Goal: Task Accomplishment & Management: Manage account settings

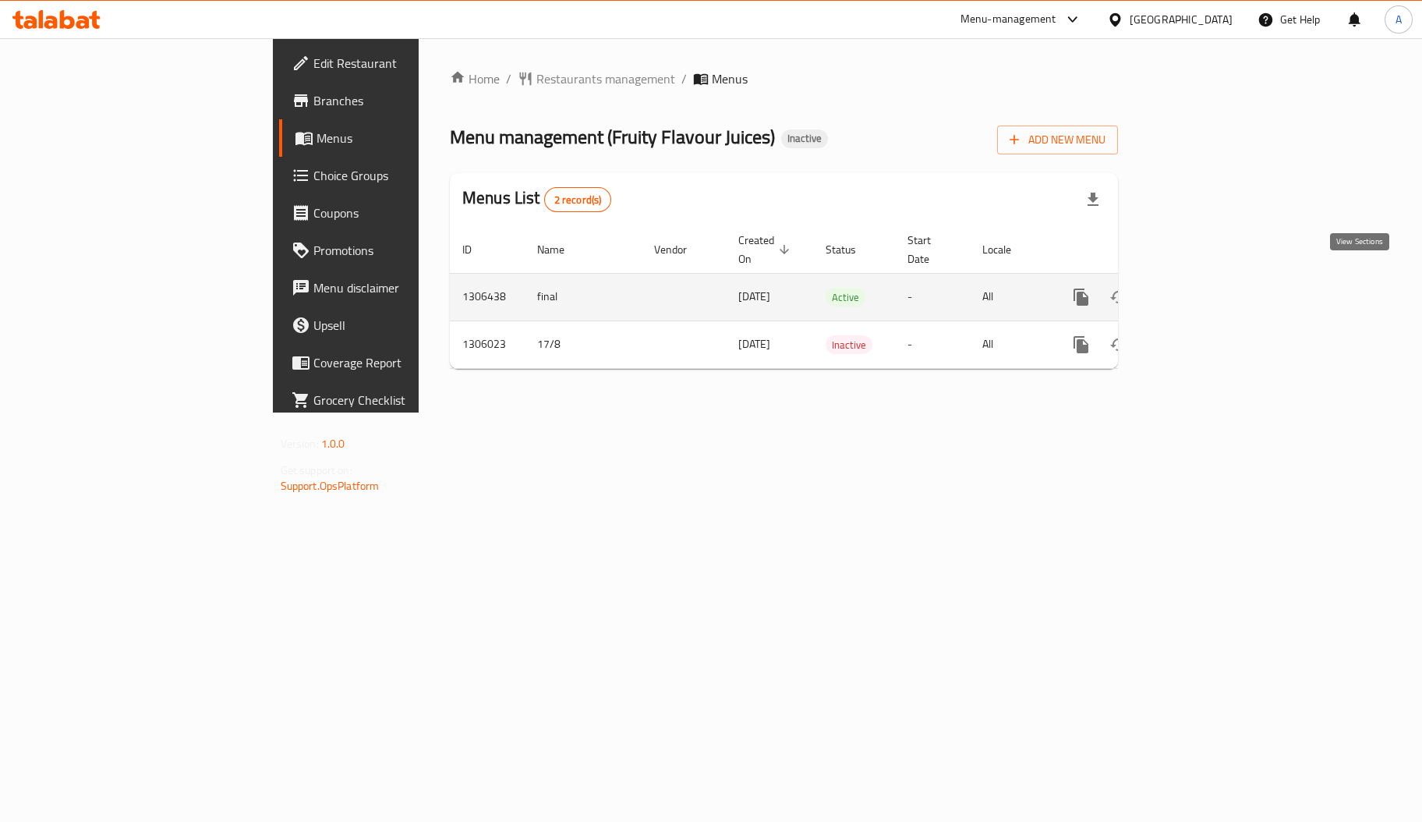
click at [1203, 288] on icon "enhanced table" at bounding box center [1193, 297] width 19 height 19
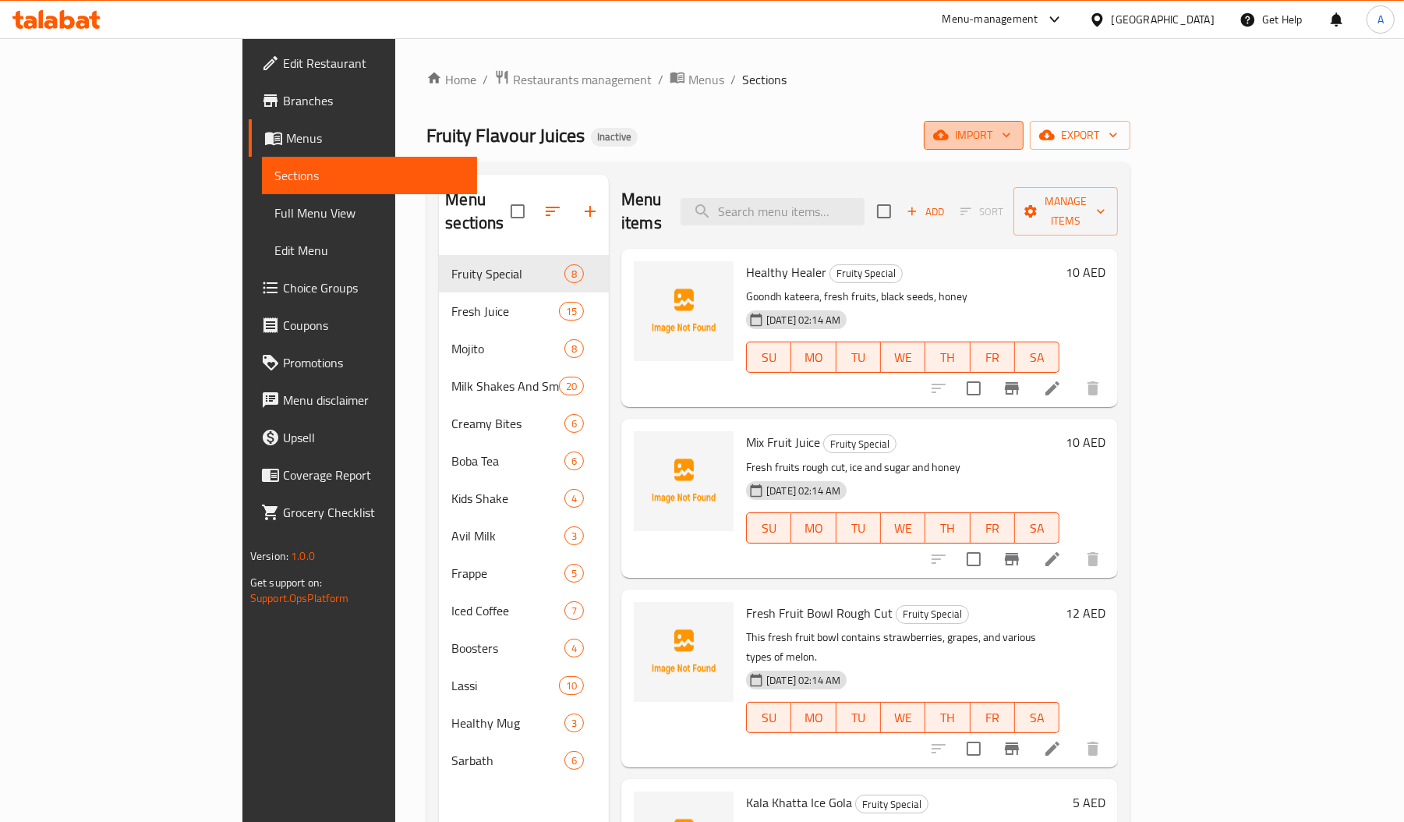
click at [1011, 140] on span "import" at bounding box center [973, 135] width 75 height 19
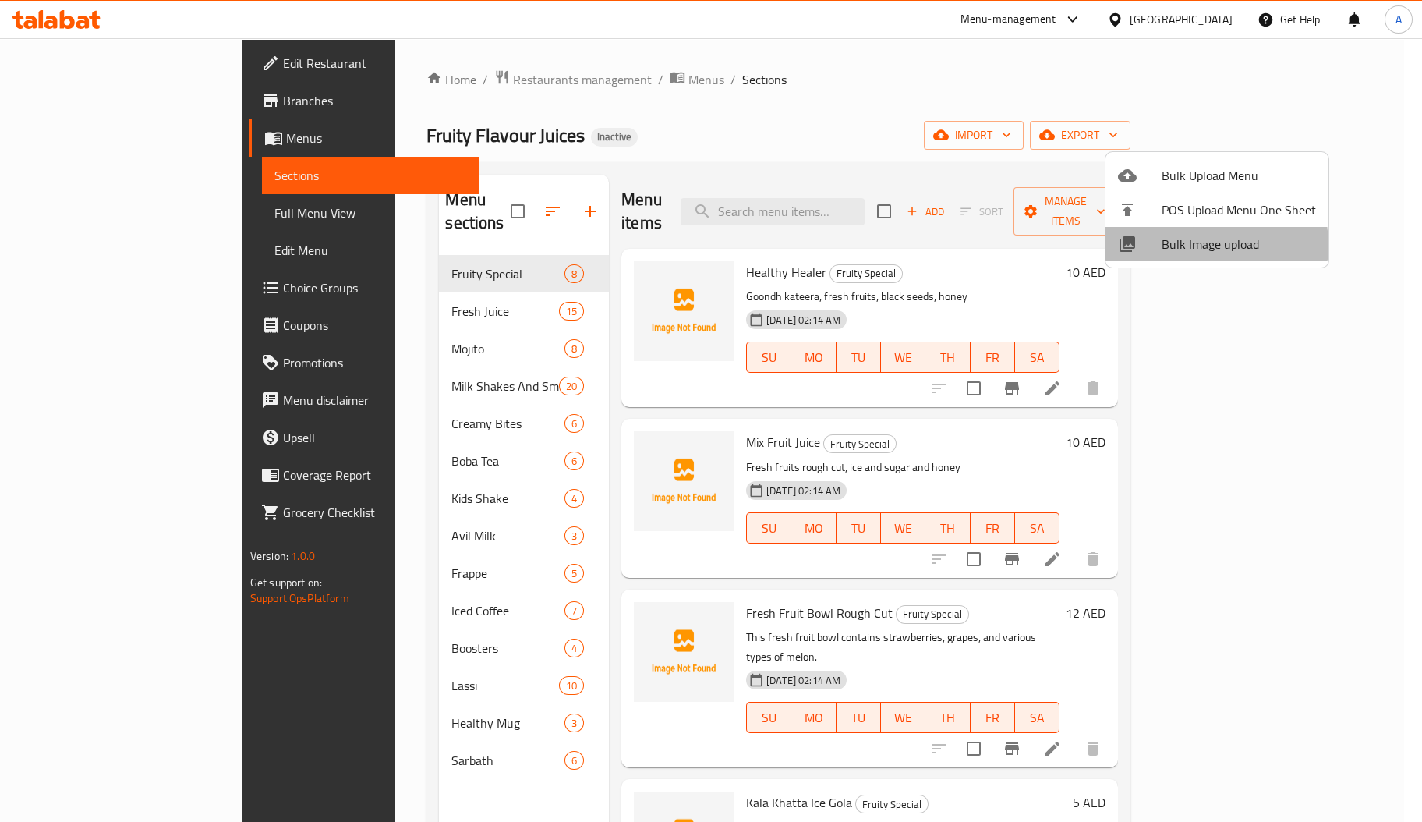
click at [1196, 245] on span "Bulk Image upload" at bounding box center [1239, 244] width 154 height 19
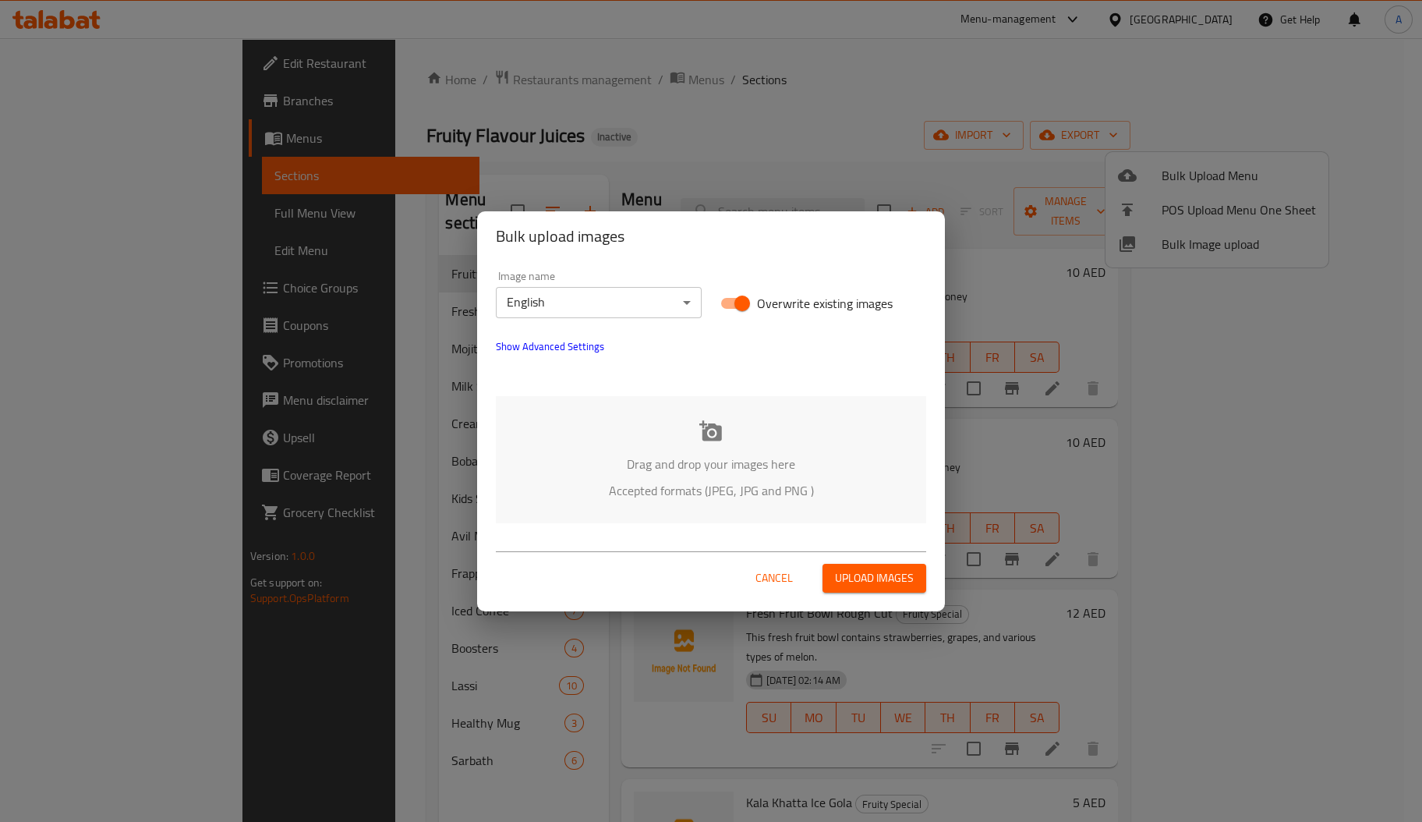
click at [735, 437] on div "Drag and drop your images here Accepted formats (JPEG, JPG and PNG )" at bounding box center [711, 459] width 430 height 127
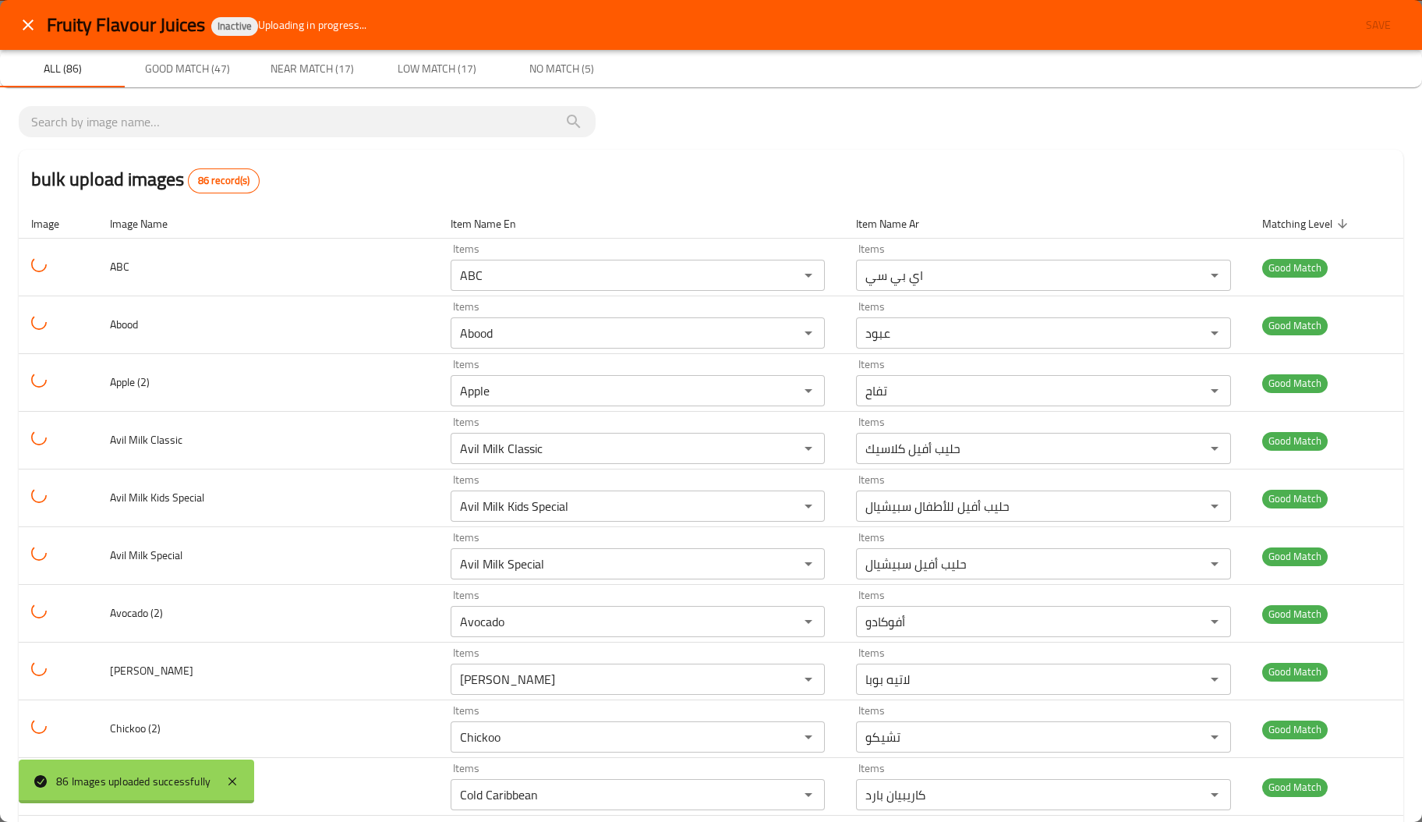
type input "أناناس عصير طازج"
type input "أفوكادو عصير طازج"
type Juices-ar "بطيخ عصير طازج"
type input "أناناس عصير طازج"
type input "أفوكادو عصير طازج"
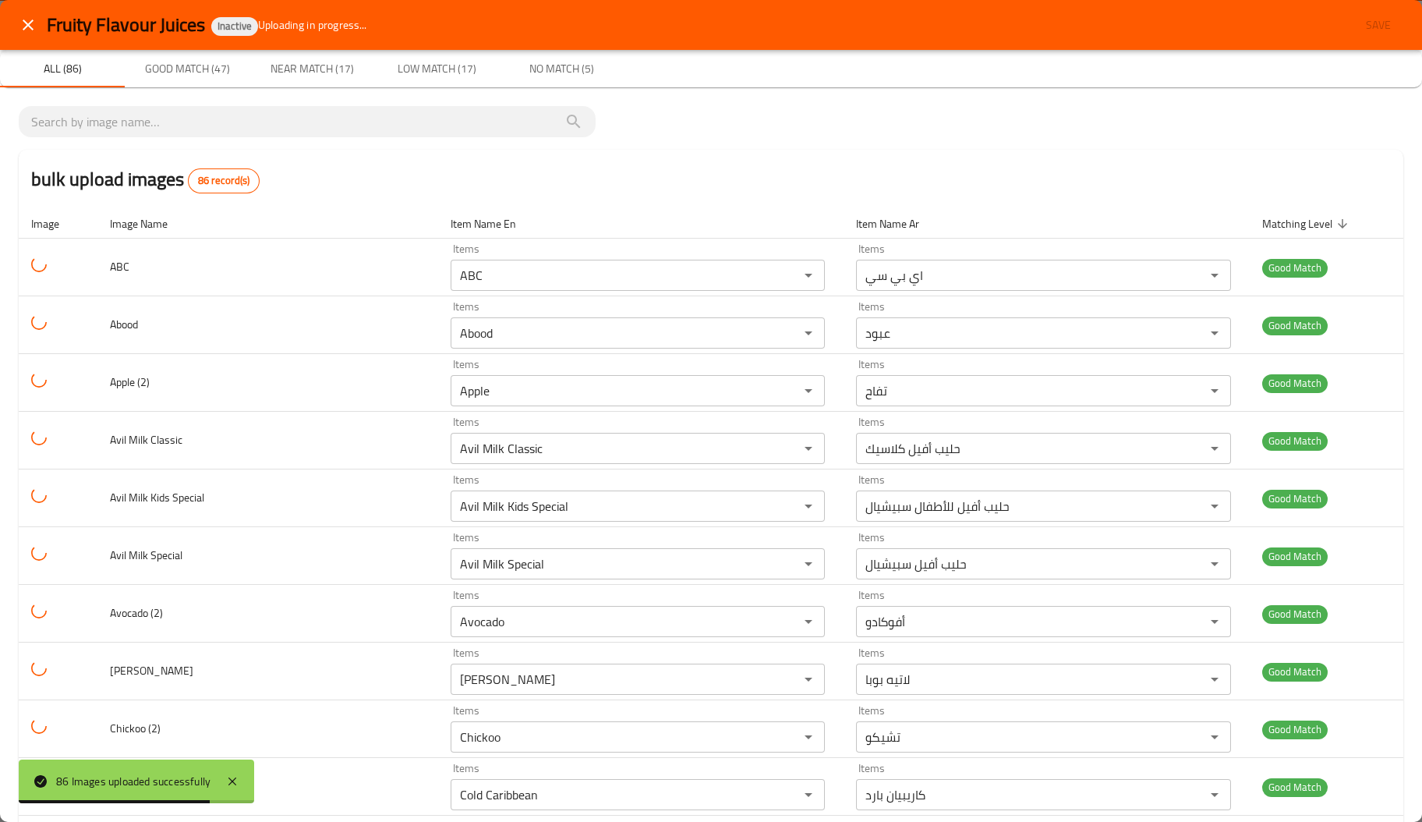
type Juices-ar "بطيخ عصير طازج"
type input "أناناس عصير طازج"
type input "أفوكادو عصير طازج"
type Juices-ar "بطيخ عصير طازج"
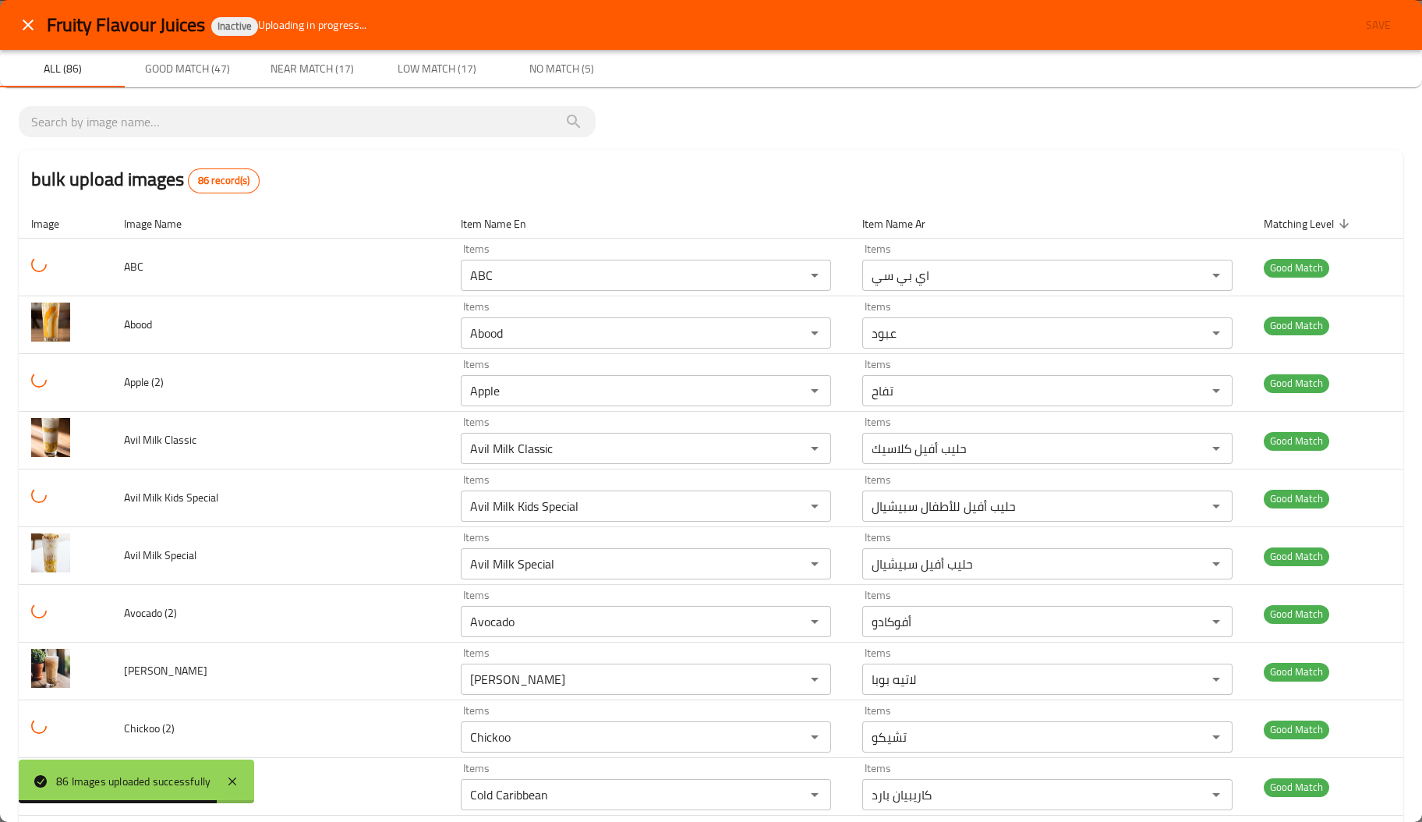
type input "أناناس عصير طازج"
type input "أفوكادو عصير طازج"
type Juices-ar "بطيخ عصير طازج"
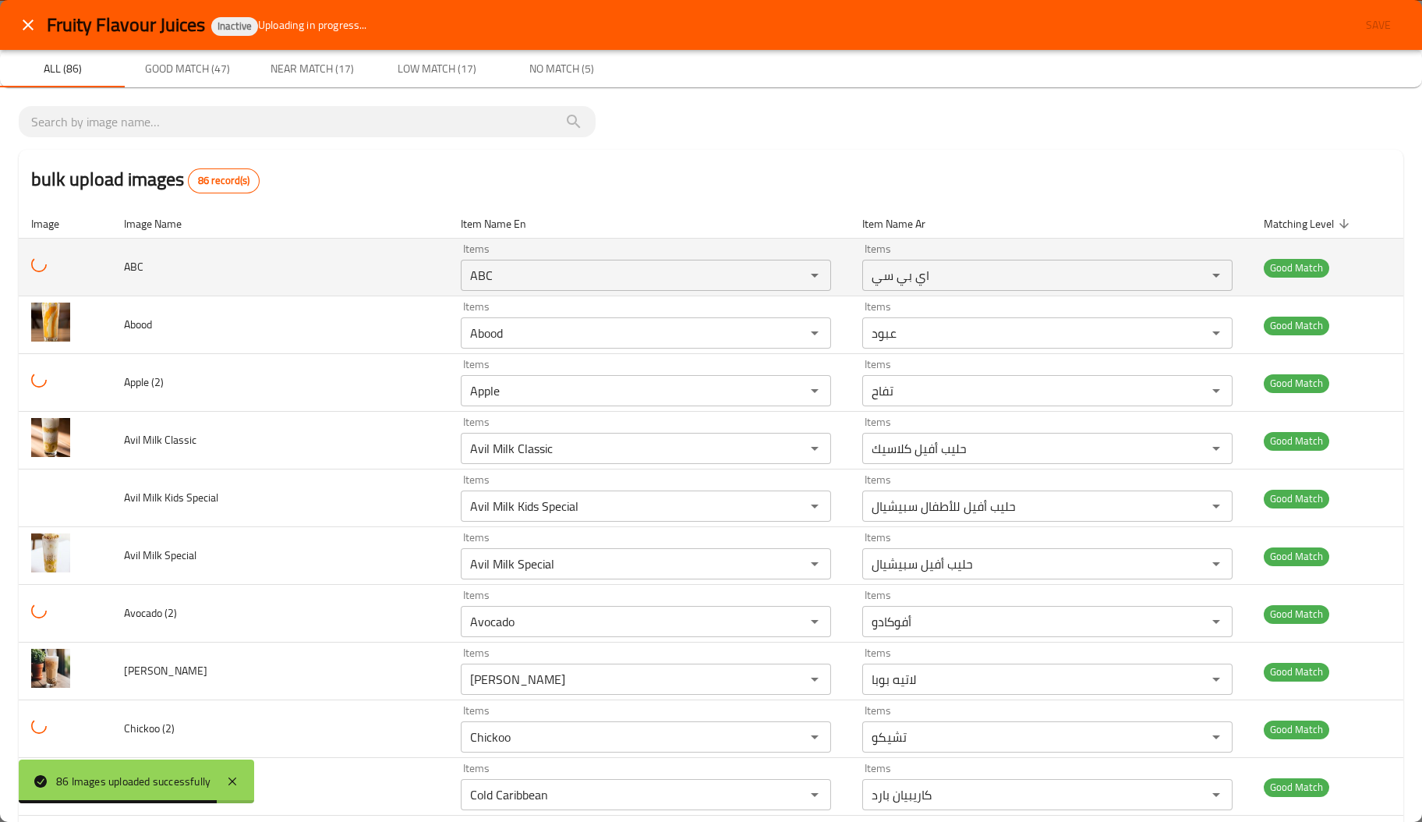
type input "أناناس عصير طازج"
type input "أفوكادو عصير طازج"
type Juices-ar "بطيخ عصير طازج"
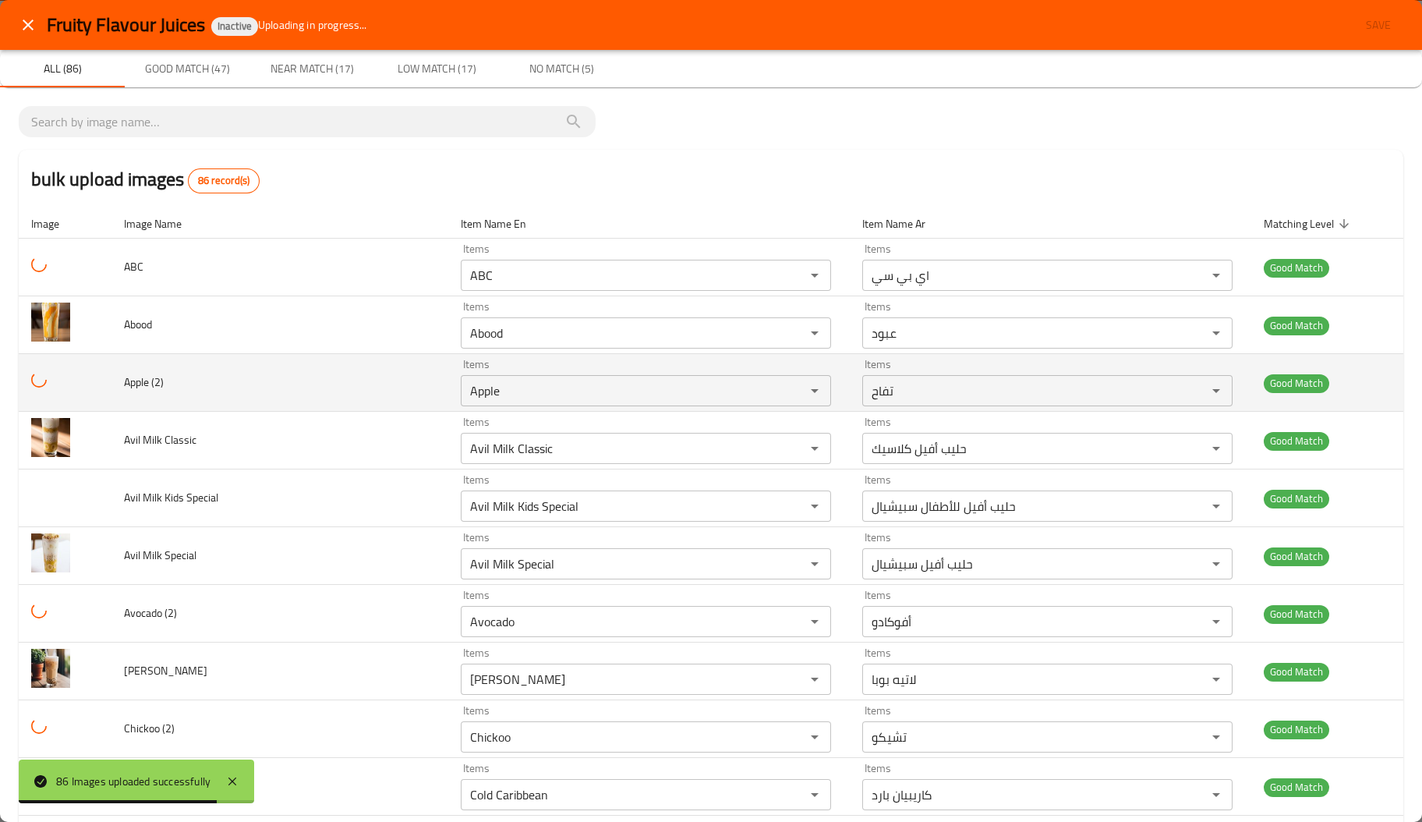
type input "أناناس عصير طازج"
type input "أفوكادو عصير طازج"
type Juices-ar "بطيخ عصير طازج"
type input "أناناس عصير طازج"
type input "أفوكادو عصير طازج"
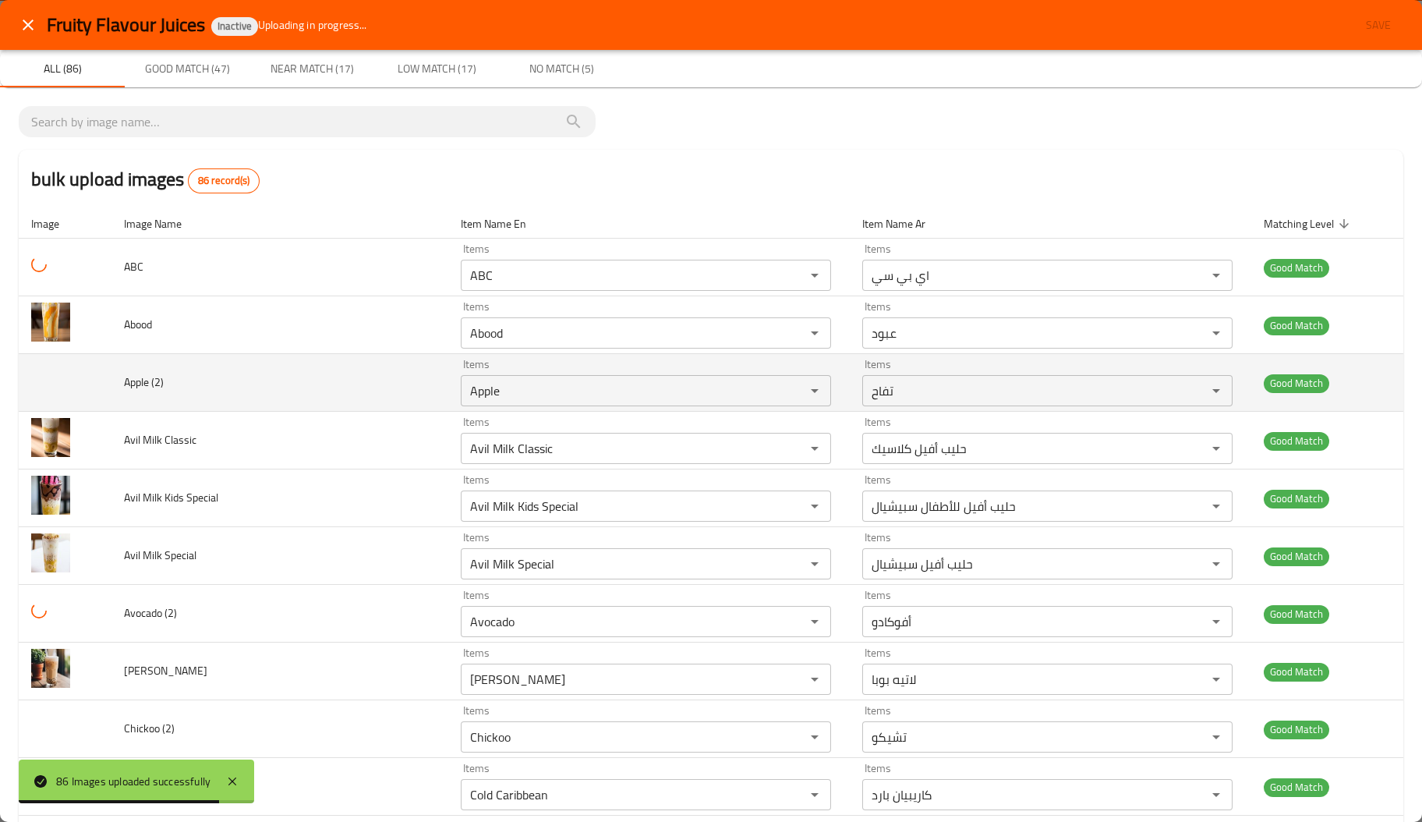
type Juices-ar "بطيخ عصير طازج"
type input "أناناس عصير طازج"
type input "أفوكادو عصير طازج"
type Juices-ar "بطيخ عصير طازج"
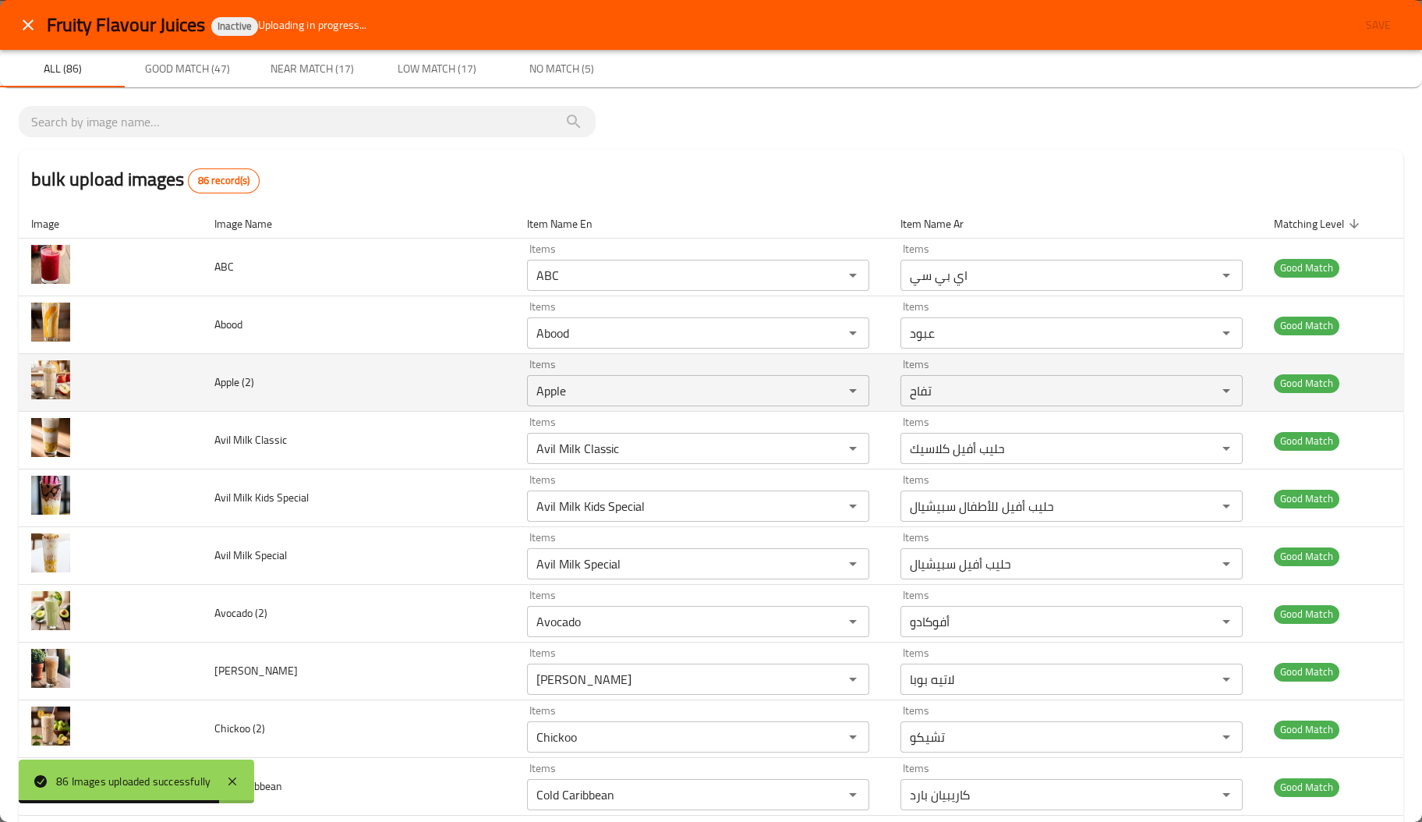
type input "أناناس عصير طازج"
type input "أفوكادو عصير طازج"
type Juices-ar "بطيخ عصير طازج"
type input "أناناس عصير طازج"
type input "أفوكادو عصير طازج"
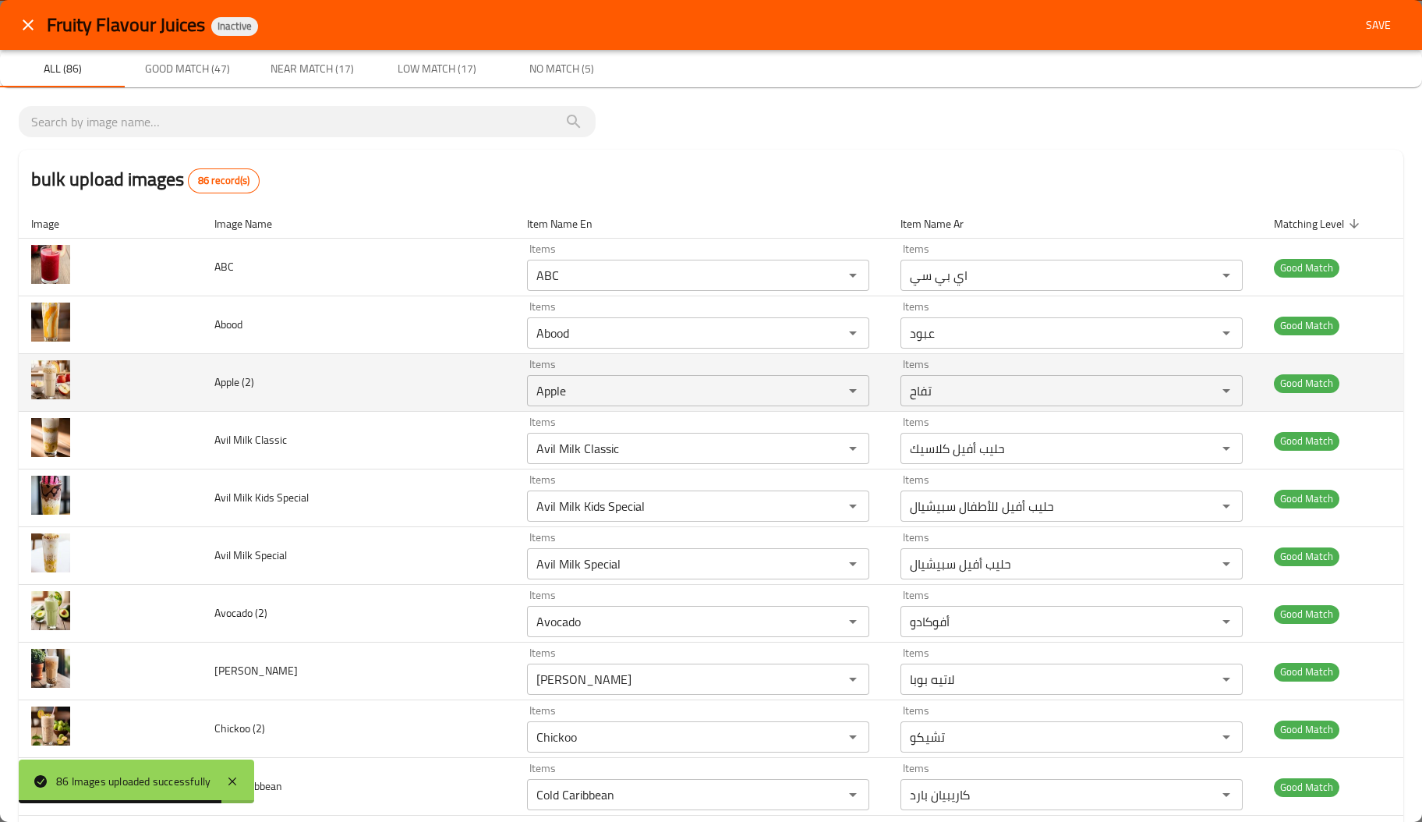
type Juices-ar "بطيخ عصير طازج"
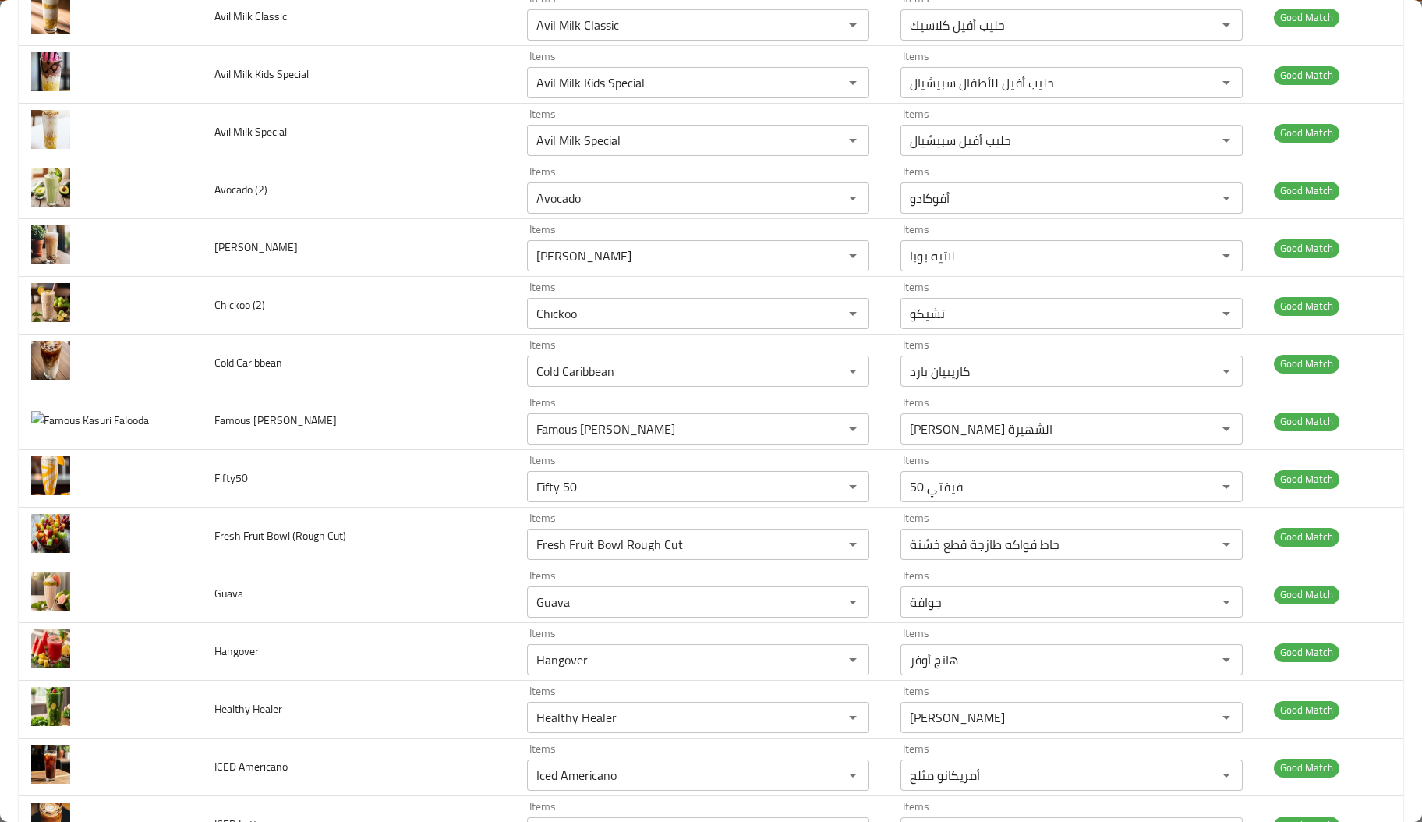
scroll to position [517, 0]
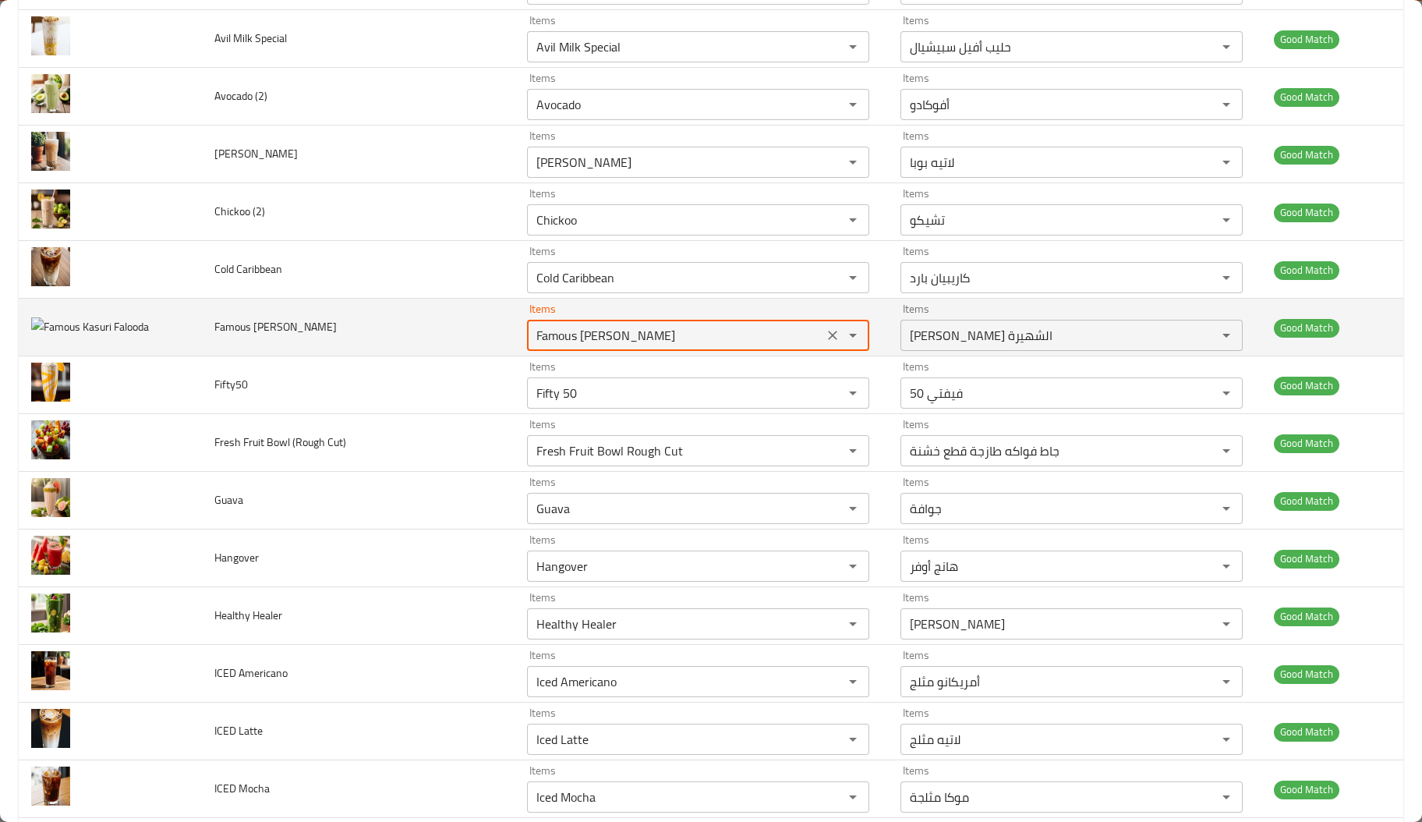
click at [778, 332] on Falooda "Famous [PERSON_NAME]" at bounding box center [675, 335] width 287 height 22
click at [825, 343] on icon "Clear" at bounding box center [833, 335] width 16 height 16
type input "أناناس عصير طازج"
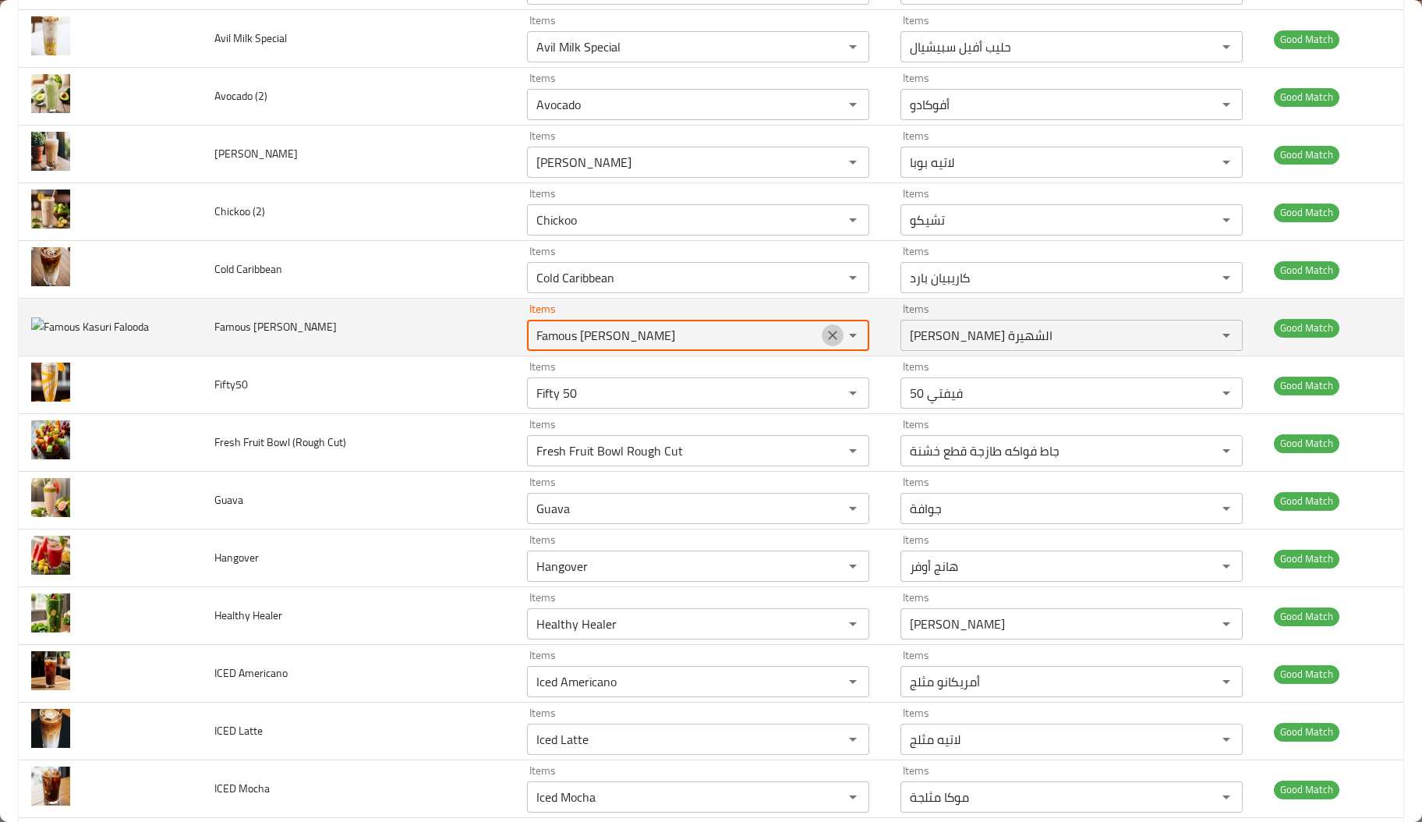
type input "أفوكادو عصير طازج"
type Juices-ar "بطيخ عصير طازج"
click at [334, 337] on td "Famous [PERSON_NAME]" at bounding box center [358, 328] width 313 height 58
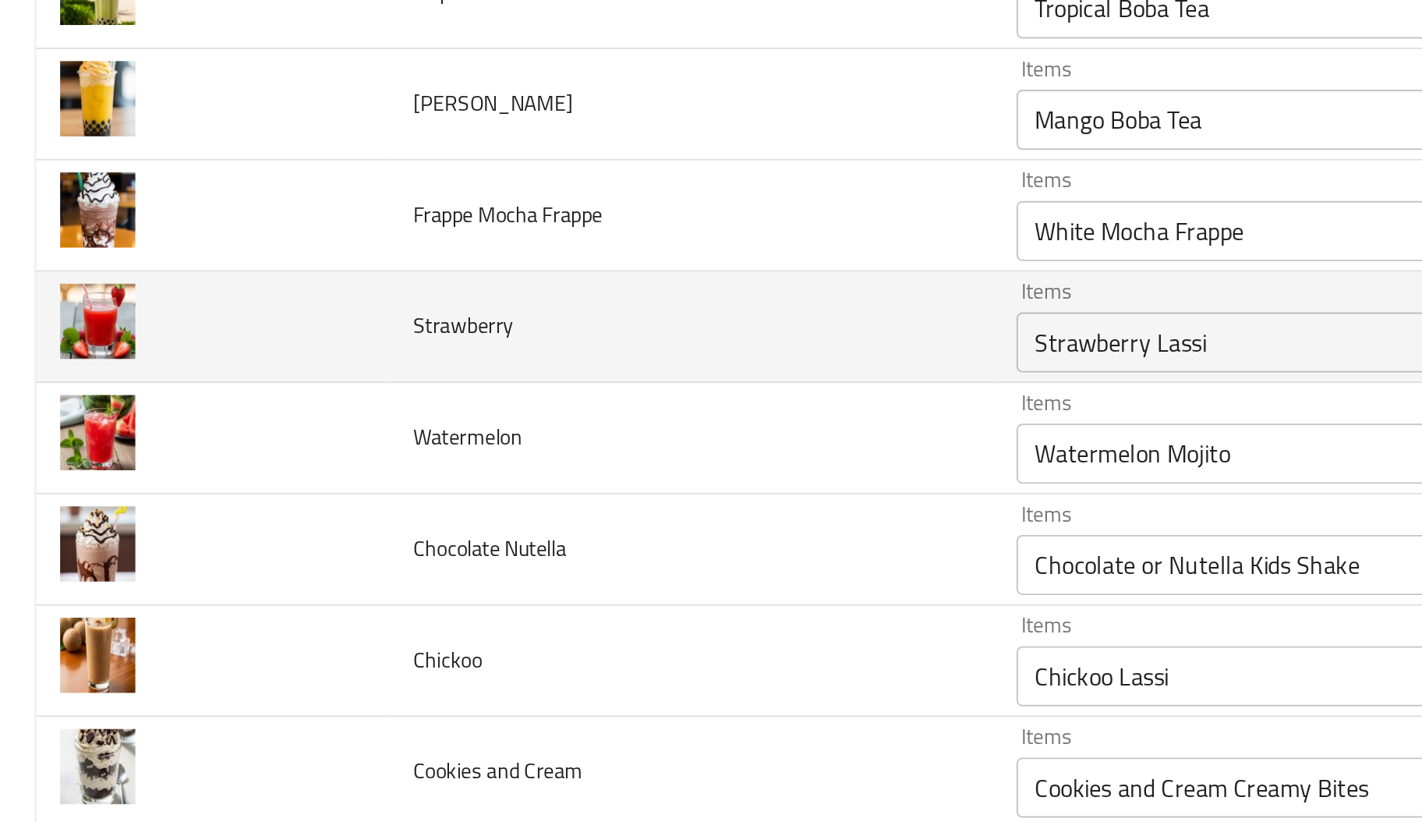
scroll to position [2616, 0]
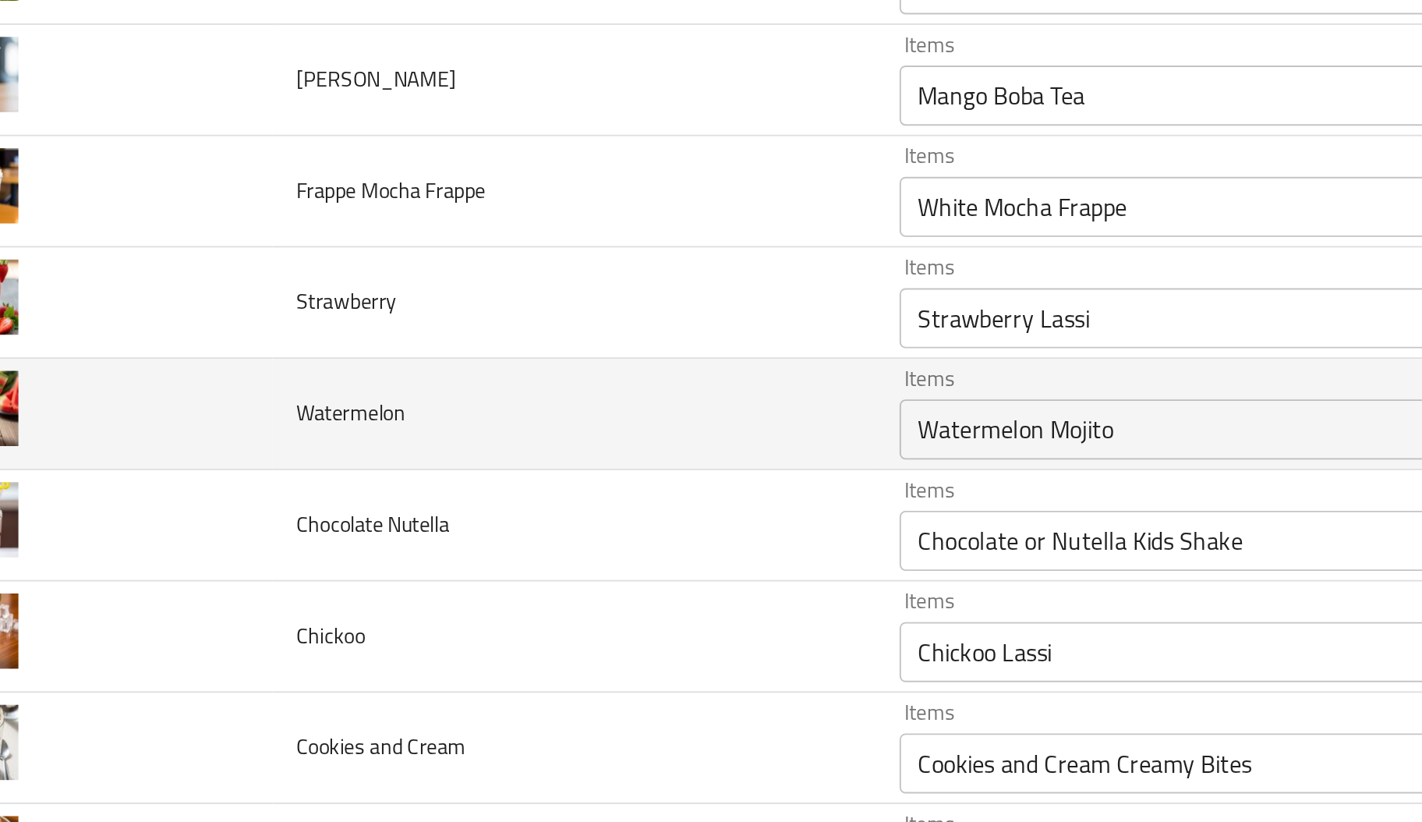
click at [607, 494] on input "Watermelon Mojito" at bounding box center [675, 487] width 287 height 22
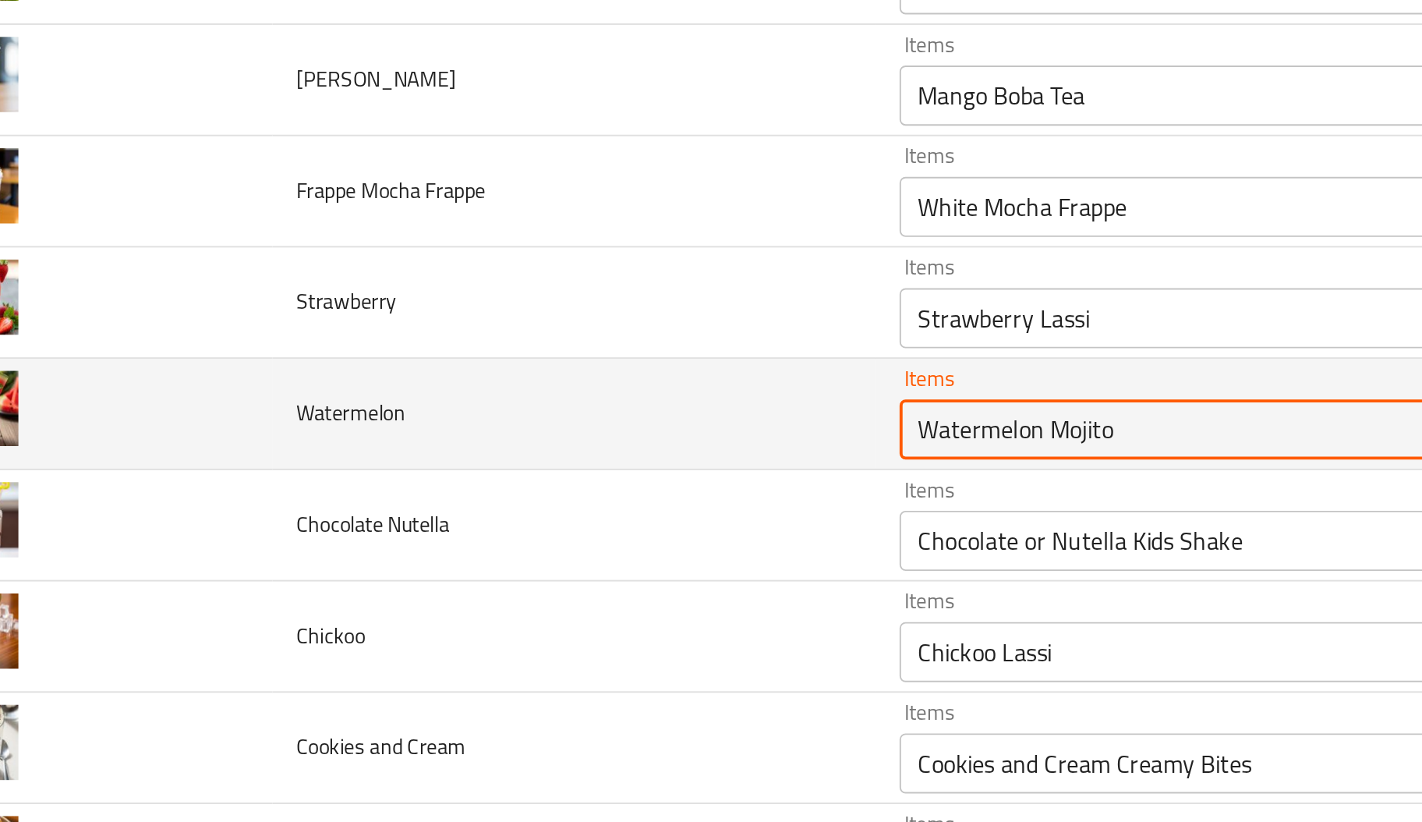
click at [607, 494] on input "Watermelon Mojito" at bounding box center [675, 487] width 287 height 22
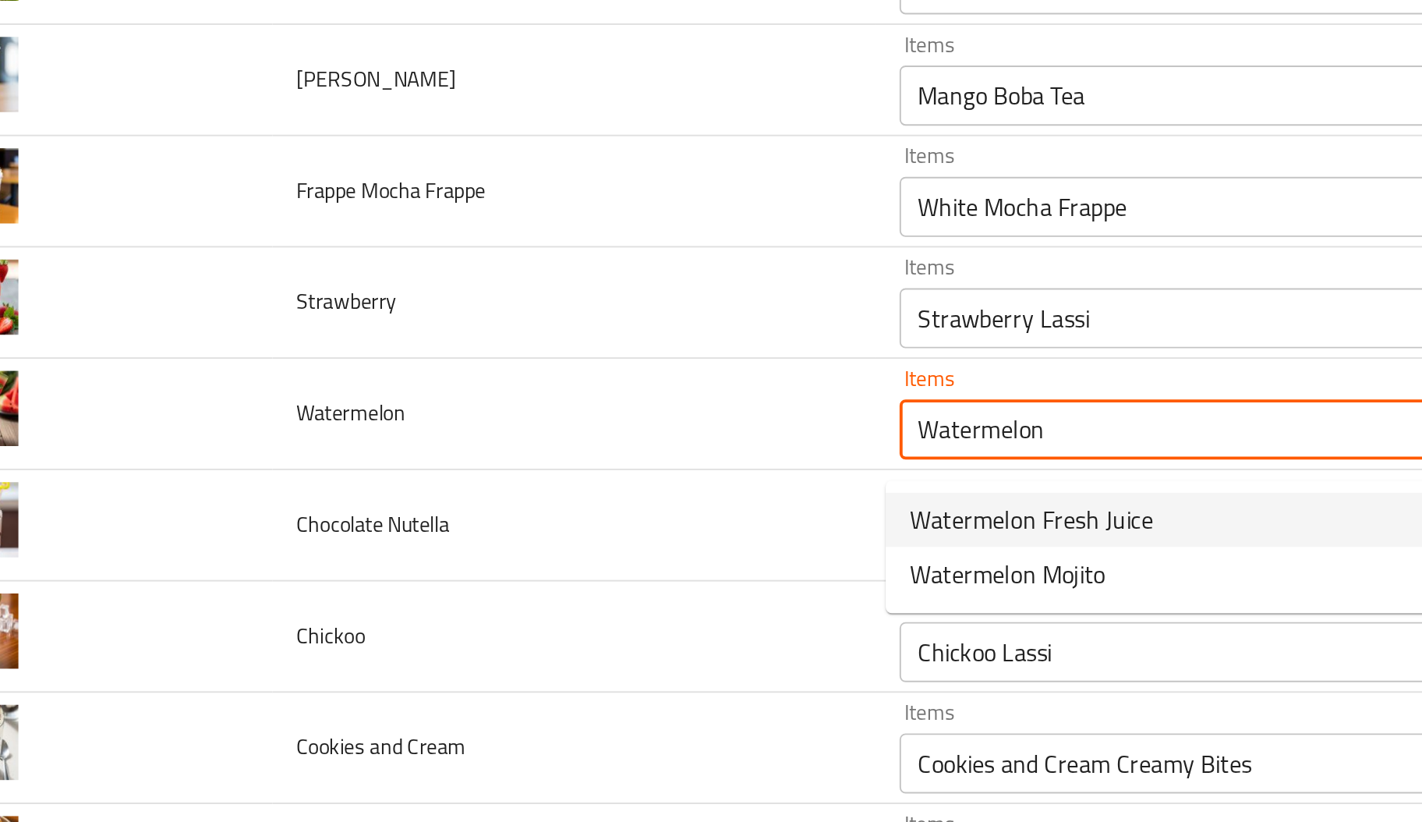
click at [603, 524] on span "Watermelon Fresh Juice" at bounding box center [595, 533] width 126 height 19
type input "Watermelon Fresh Juice"
type input "بطيخ عصير طازج"
type input "أناناس عصير طازج"
type input "أفوكادو عصير طازج"
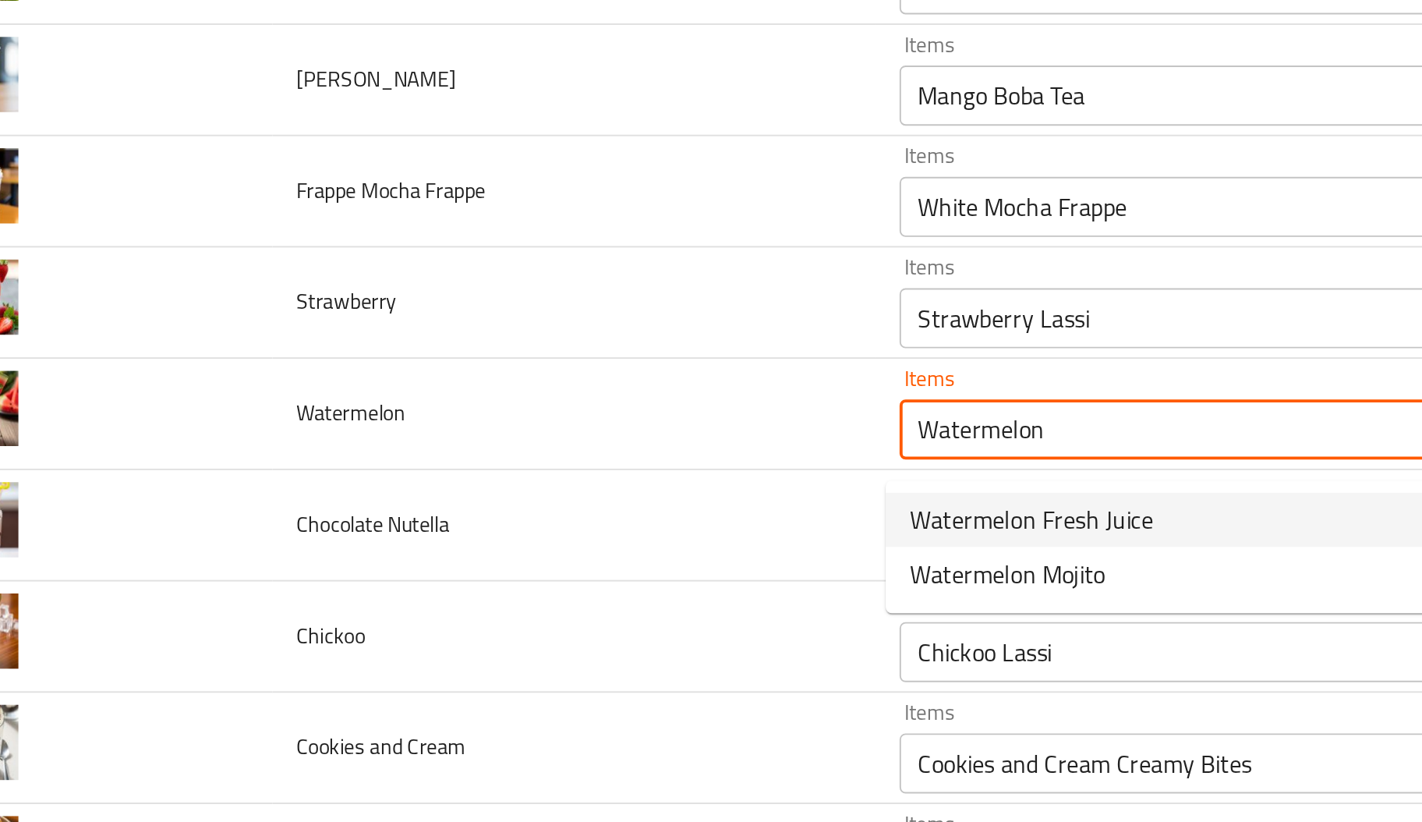
type Juices-ar "بطيخ عصير طازج"
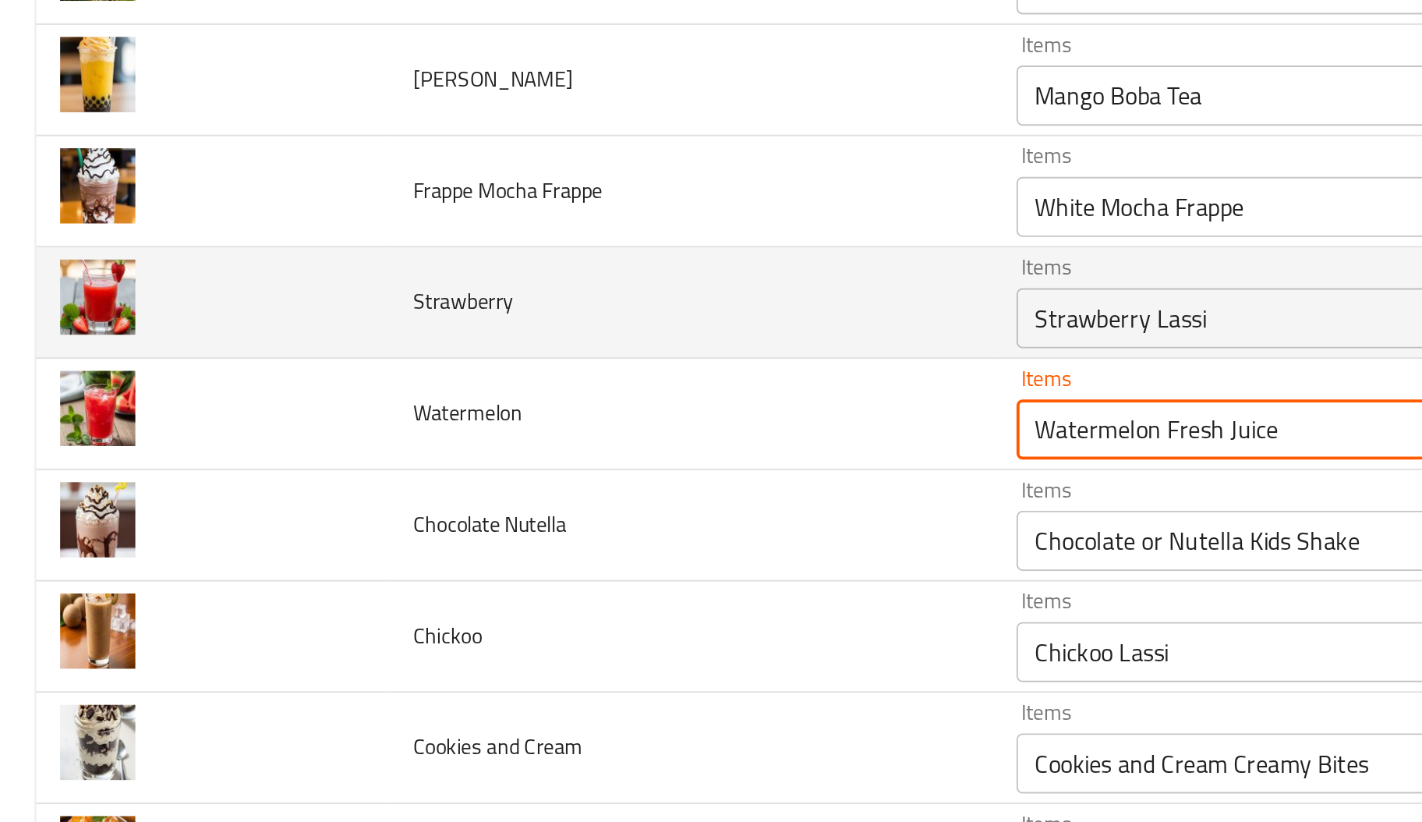
type input "Watermelon Fresh Juice"
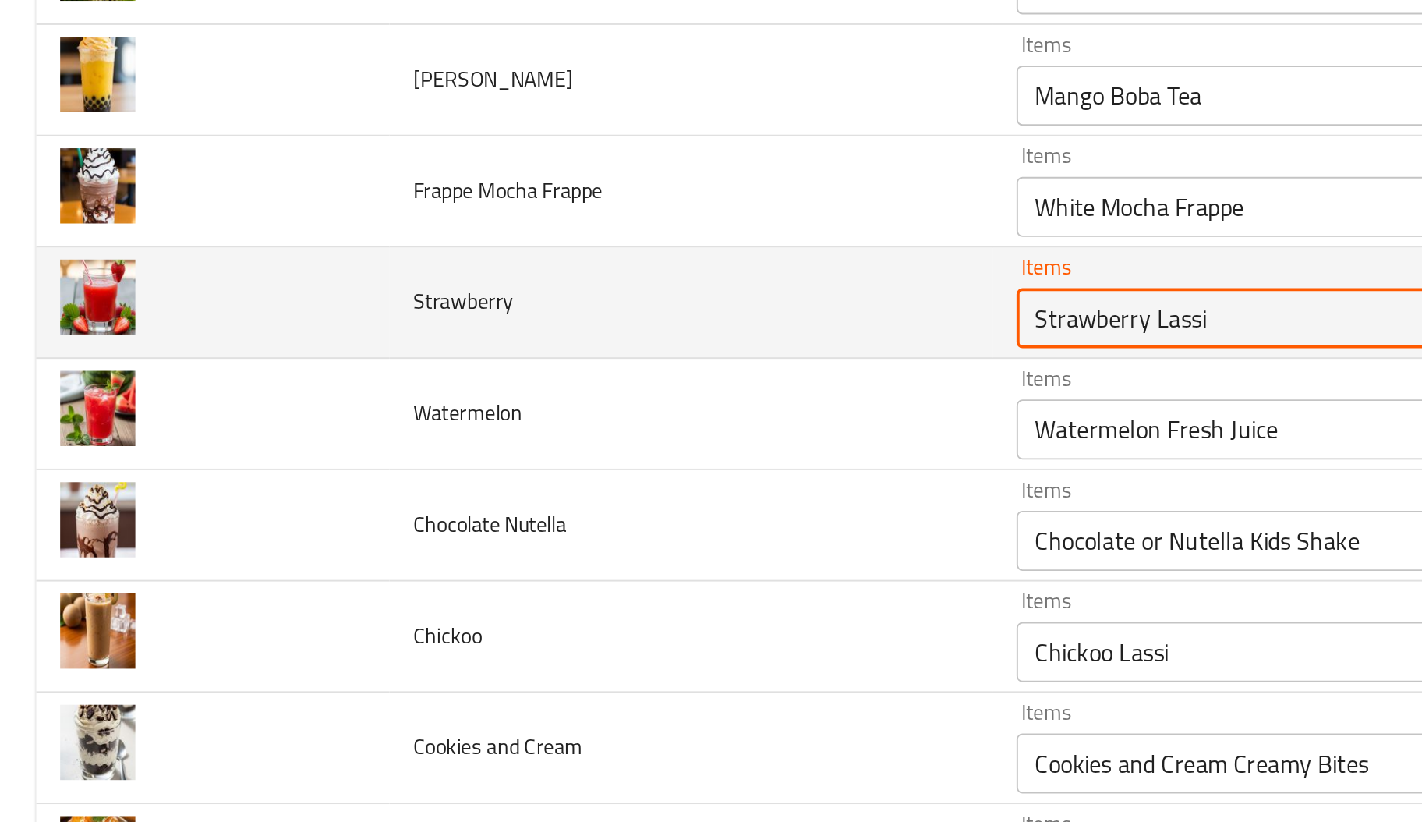
click at [607, 431] on input "Strawberry Lassi" at bounding box center [675, 429] width 287 height 22
click at [605, 431] on input "Strawberry Lassi" at bounding box center [675, 429] width 287 height 22
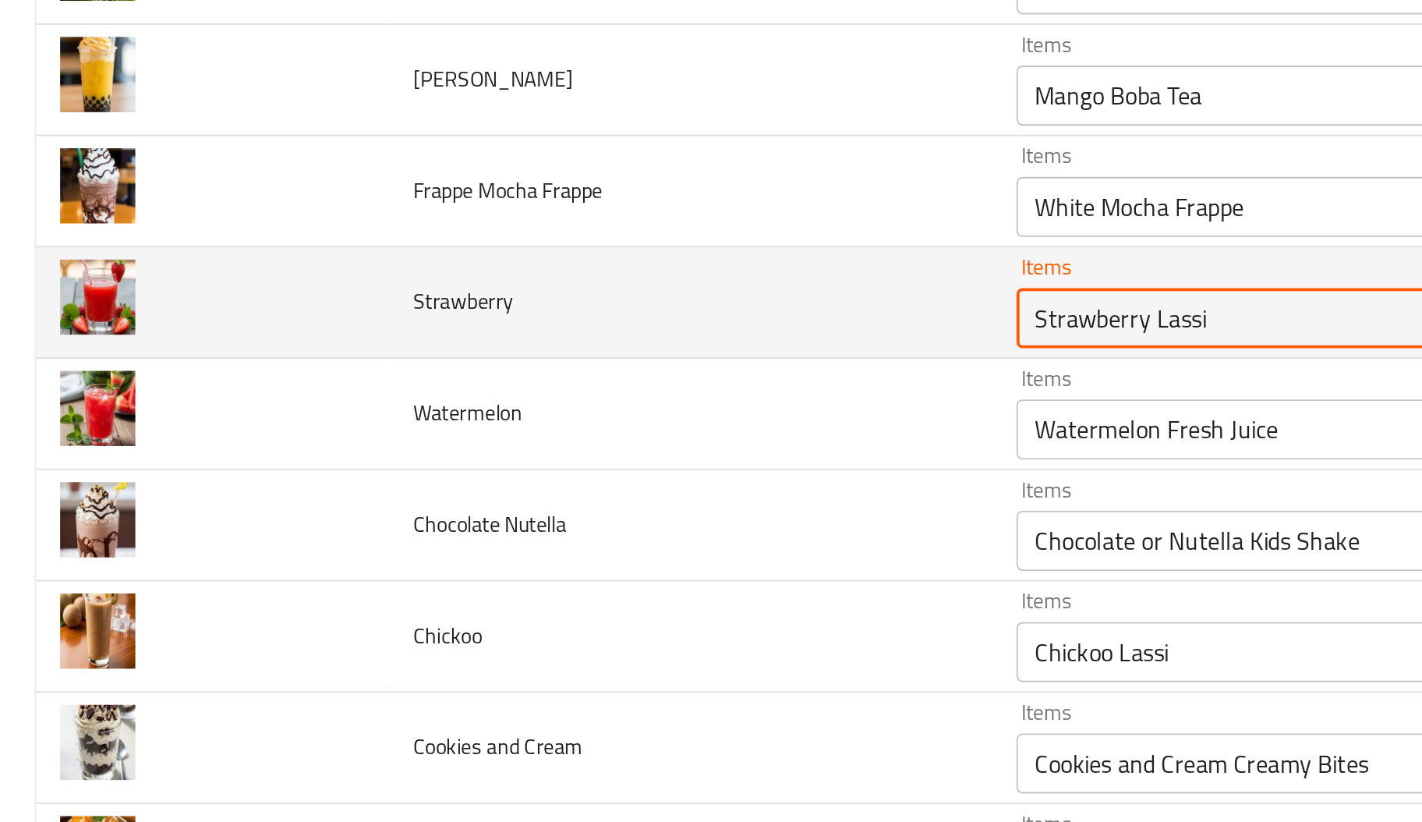
click at [605, 431] on input "Strawberry Lassi" at bounding box center [675, 429] width 287 height 22
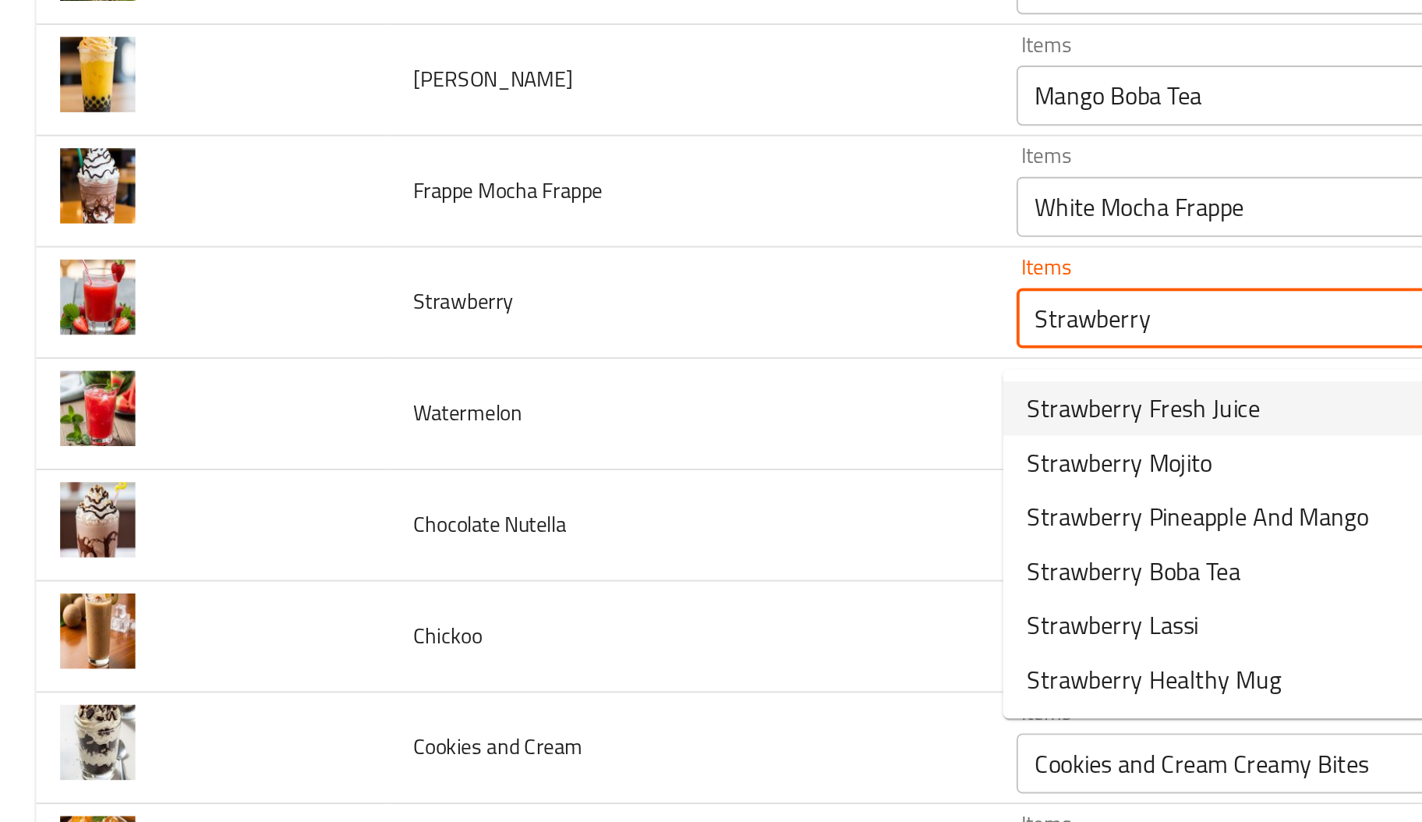
click at [604, 476] on span "Strawberry Fresh Juice" at bounding box center [592, 475] width 121 height 19
type input "Strawberry Fresh Juice"
type input "فراولة عصير طازج"
type input "بطيخ عصير طازج"
type input "أناناس عصير طازج"
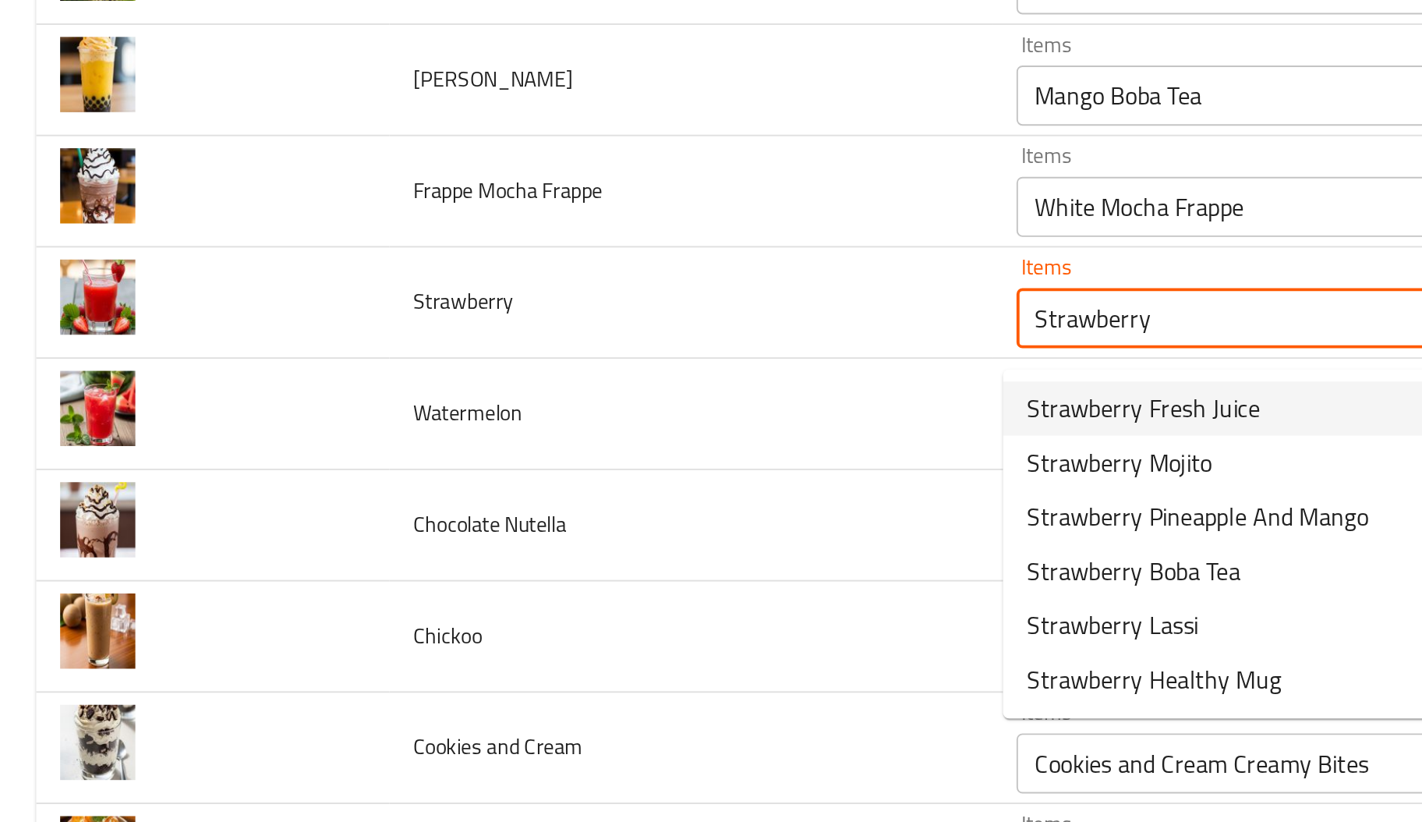
type input "أفوكادو عصير طازج"
type Juices-ar "بطيخ عصير طازج"
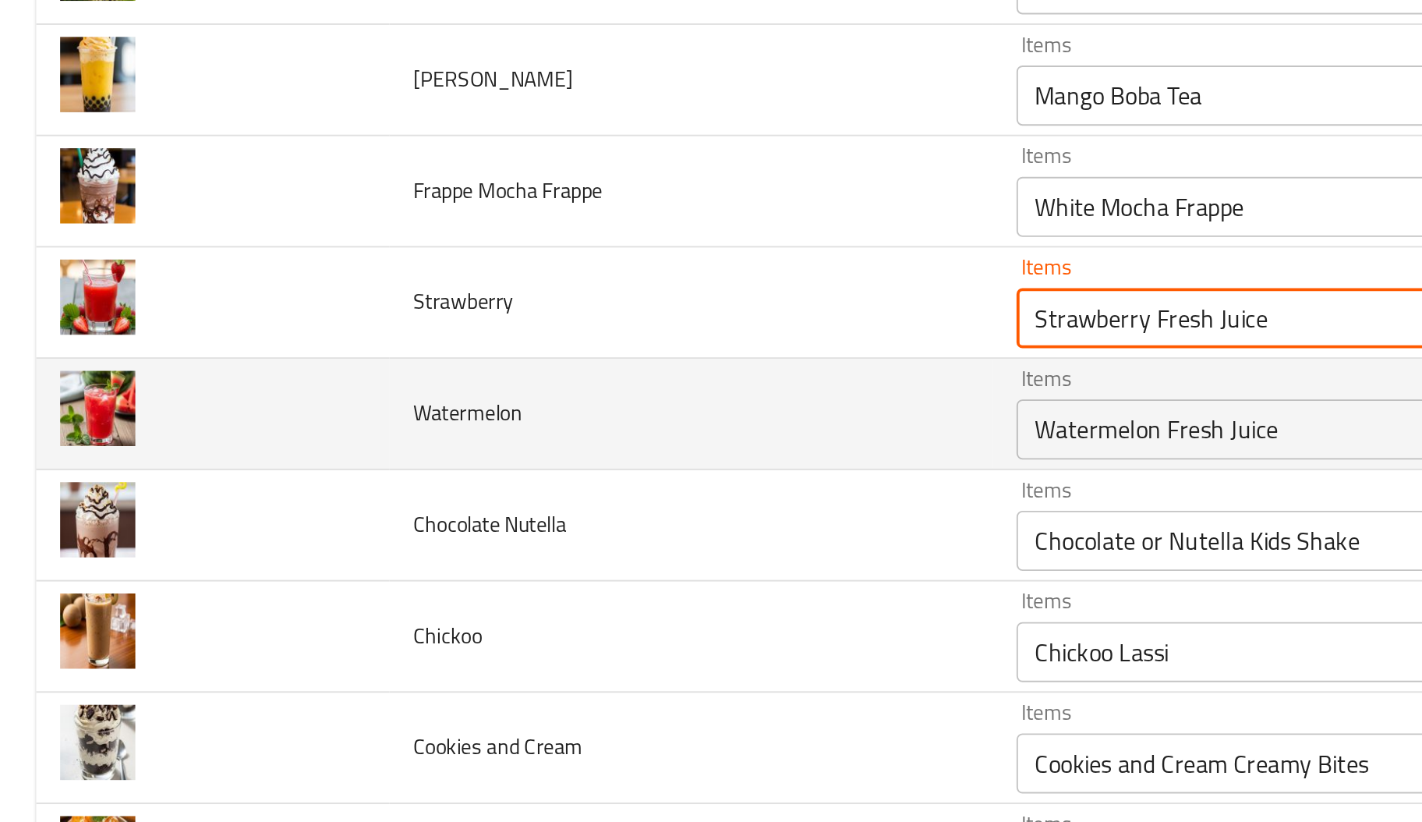
type input "Strawberry Fresh Juice"
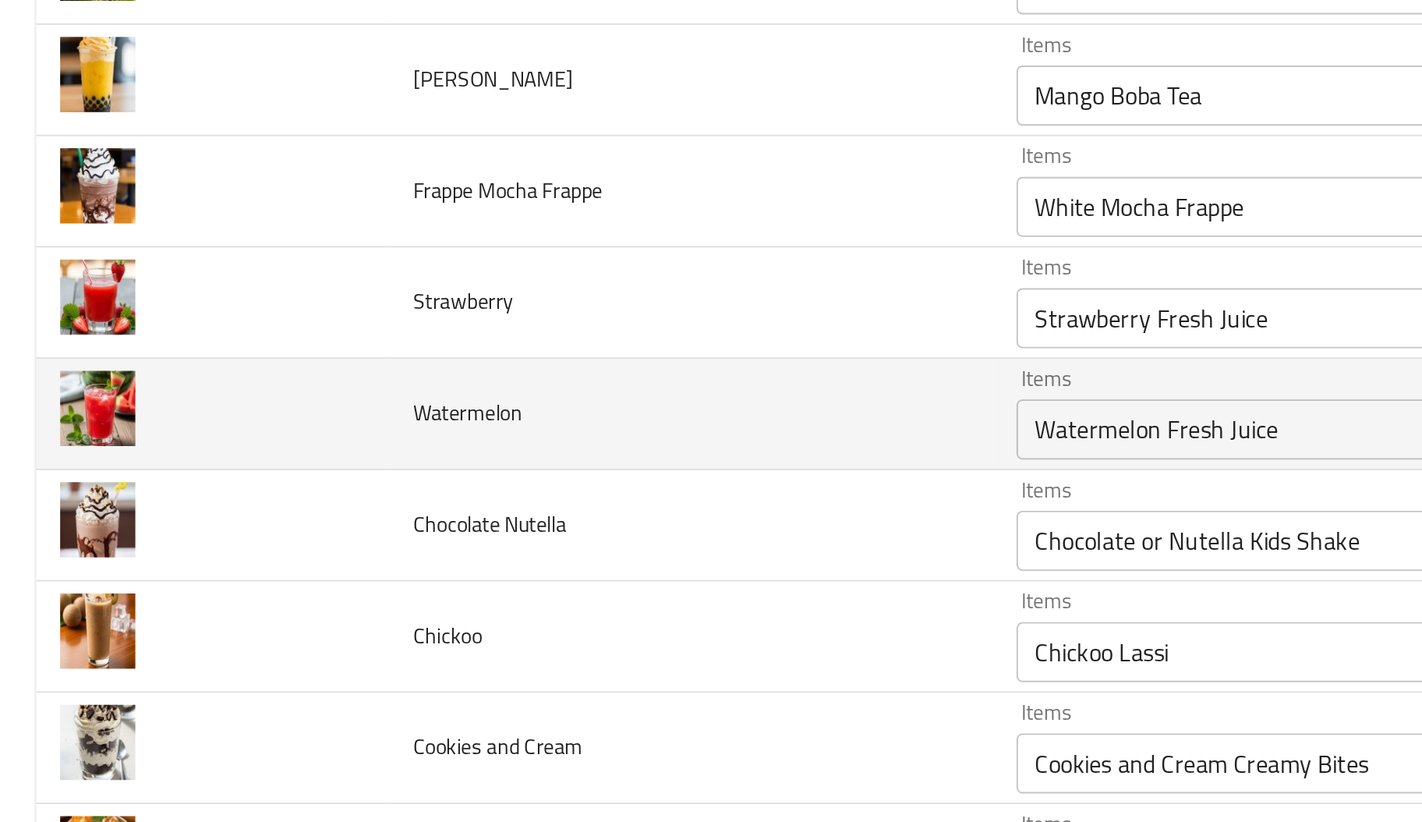
click at [407, 460] on td "Watermelon" at bounding box center [358, 479] width 313 height 58
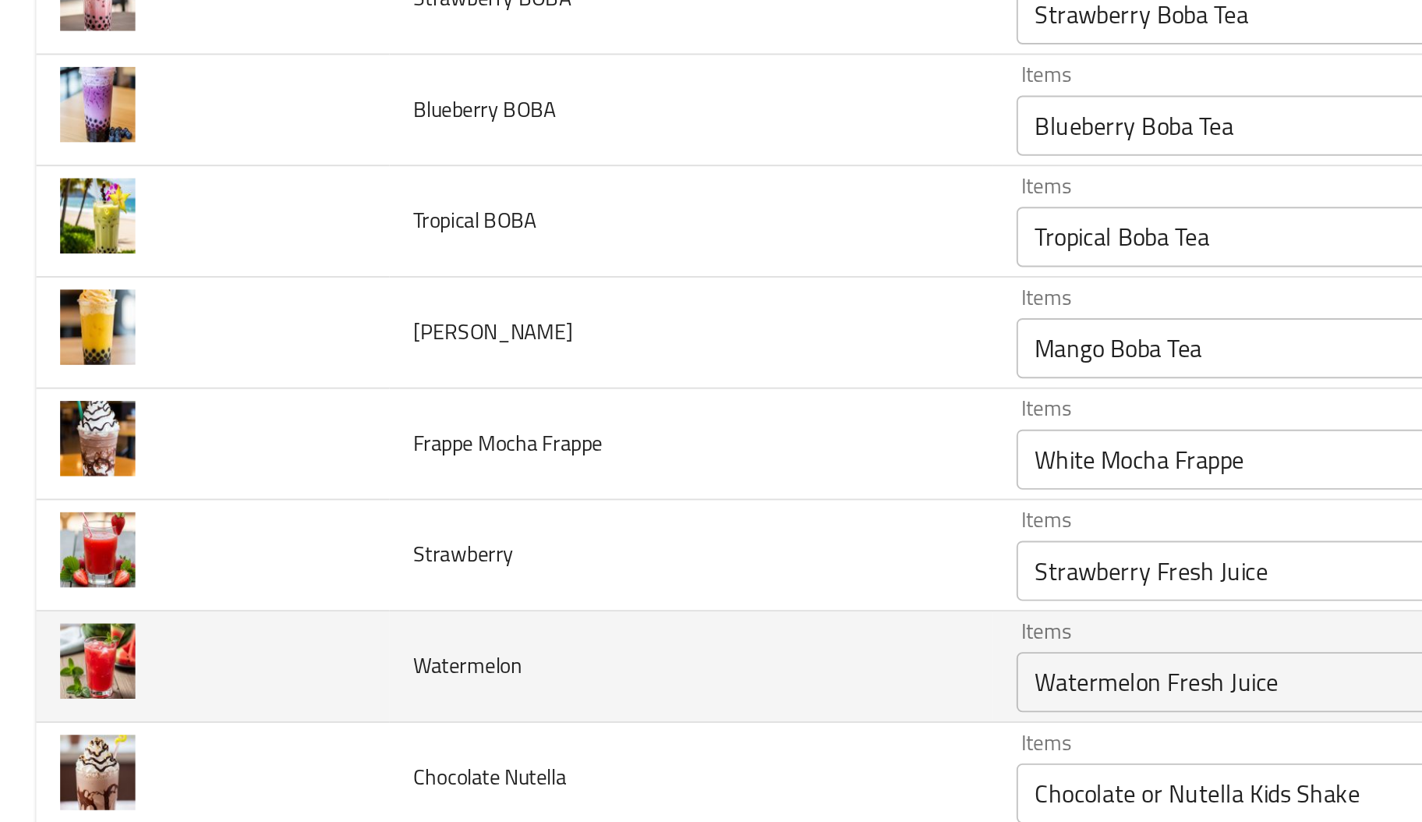
scroll to position [2480, 0]
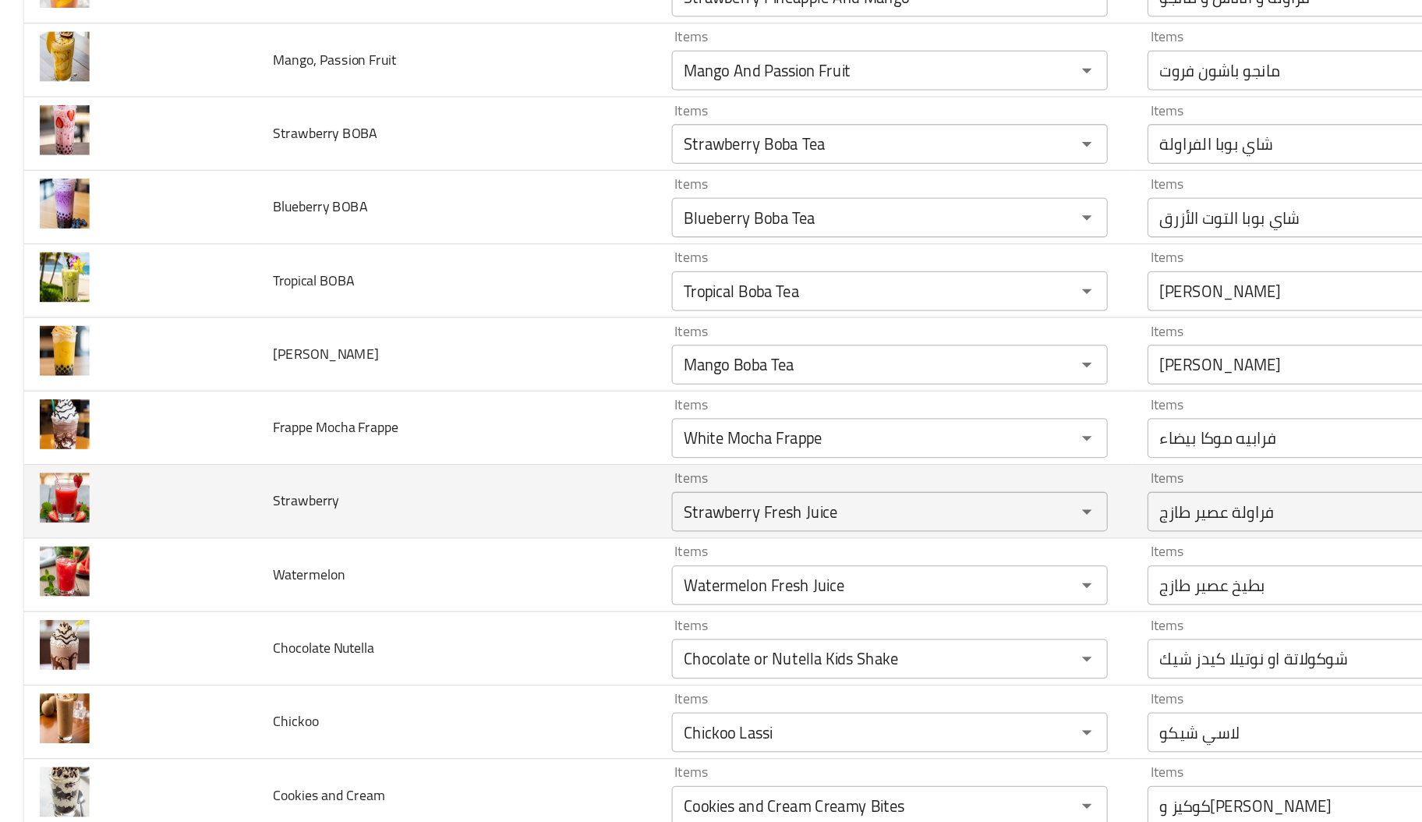
click at [239, 554] on span "Strawberry" at bounding box center [240, 556] width 52 height 20
copy span "Strawberry"
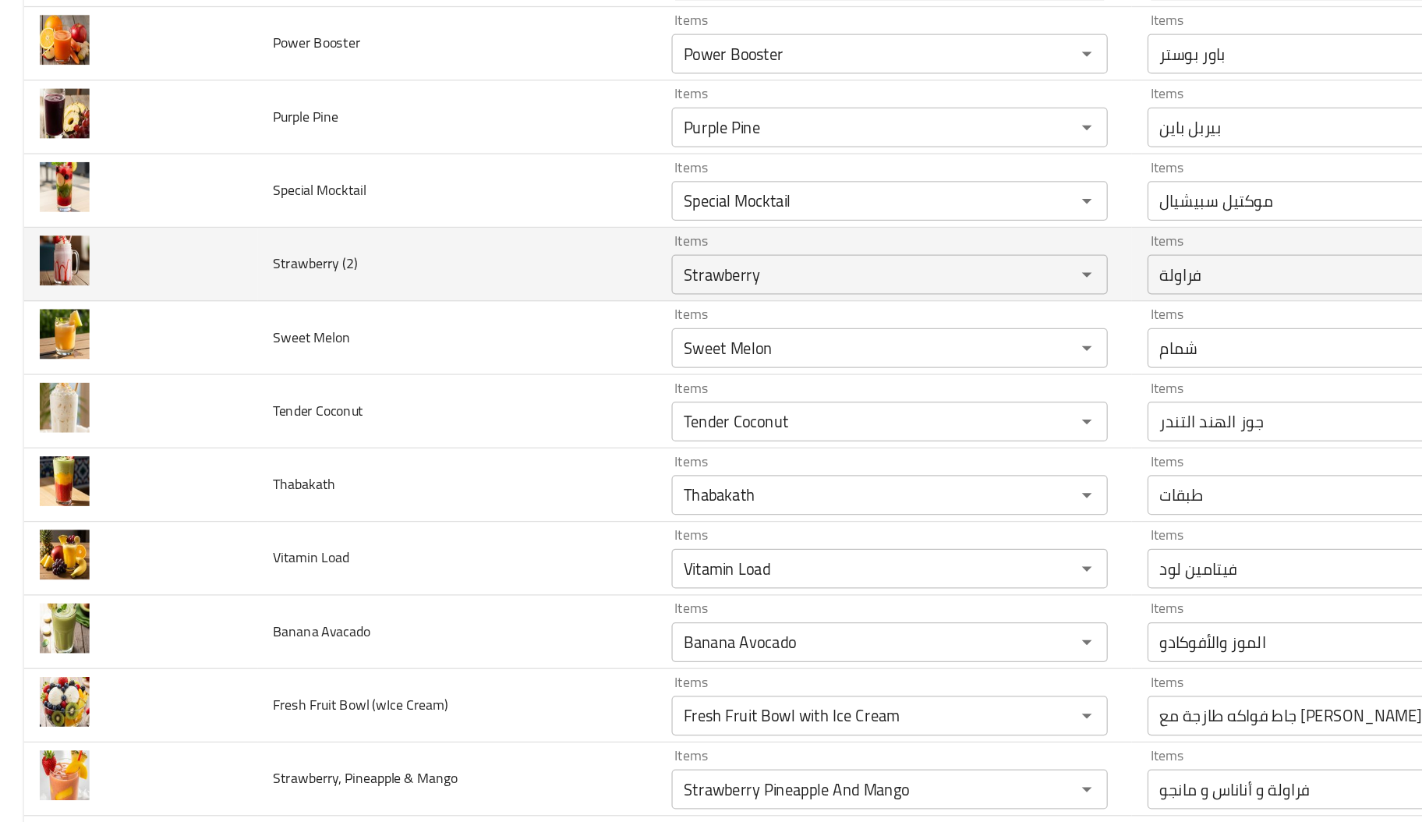
scroll to position [1862, 0]
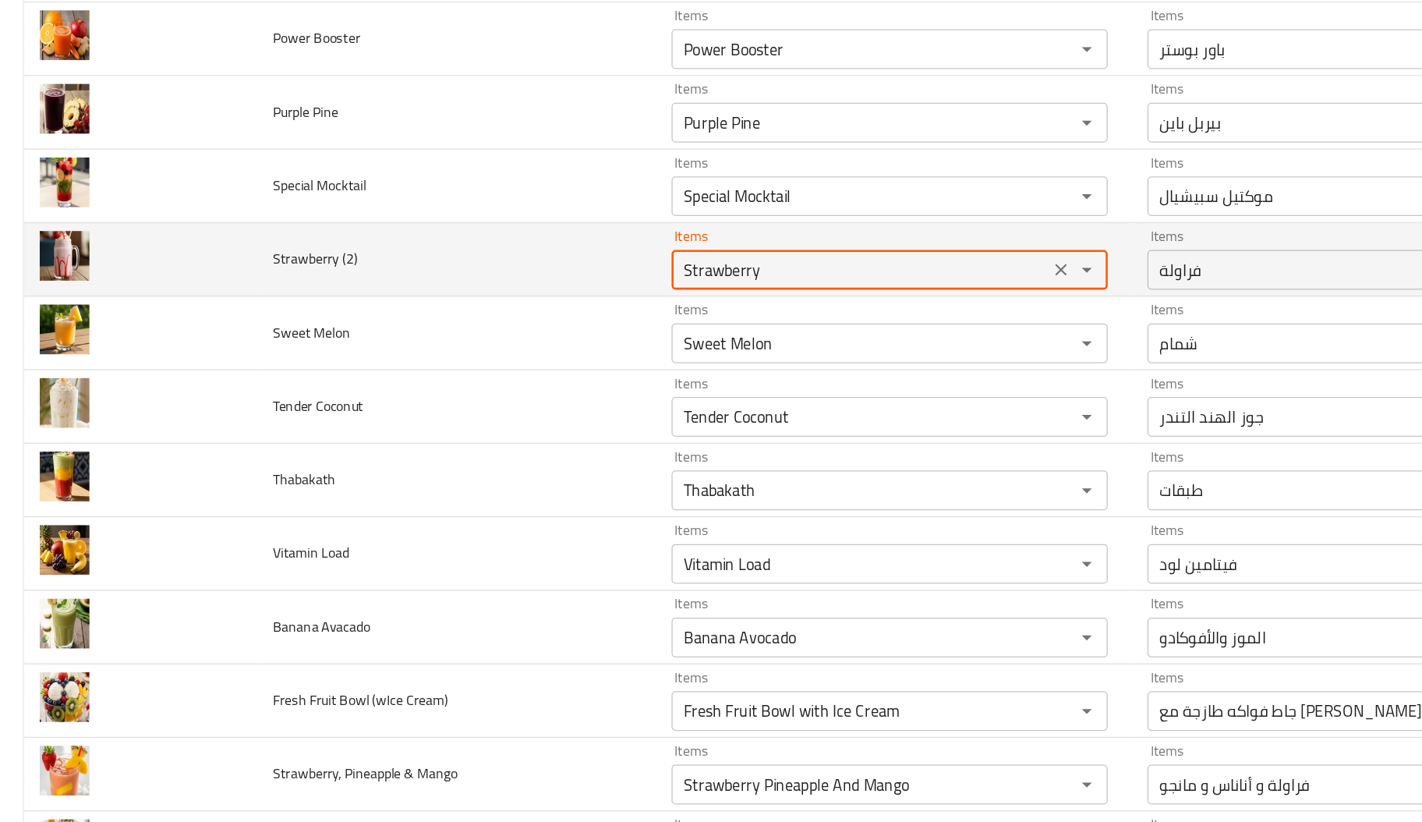
click at [636, 384] on \(2\) "Strawberry" at bounding box center [675, 374] width 287 height 22
click at [557, 384] on \(2\) "Strawberry" at bounding box center [675, 374] width 287 height 22
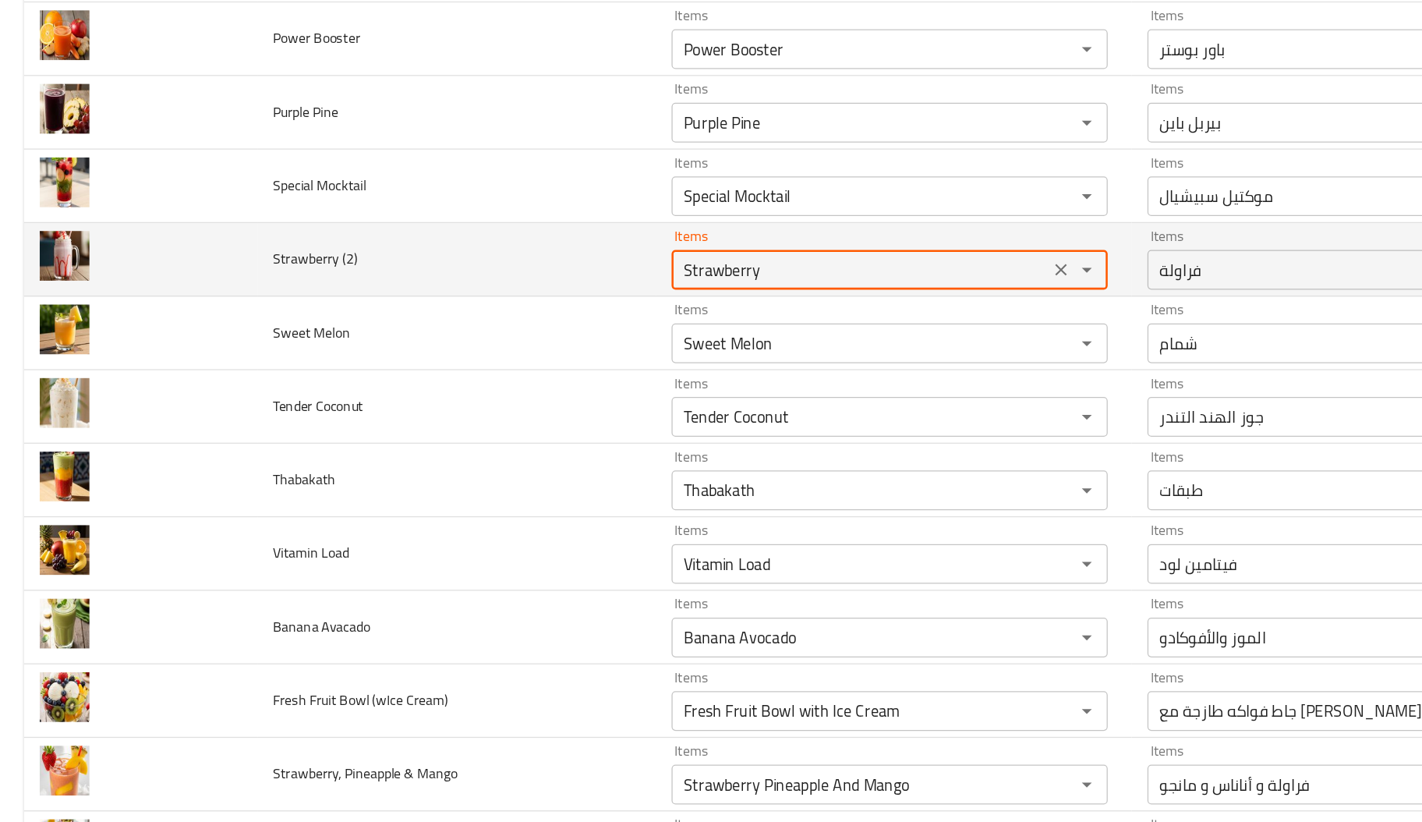
click at [557, 384] on \(2\) "Strawberry" at bounding box center [675, 374] width 287 height 22
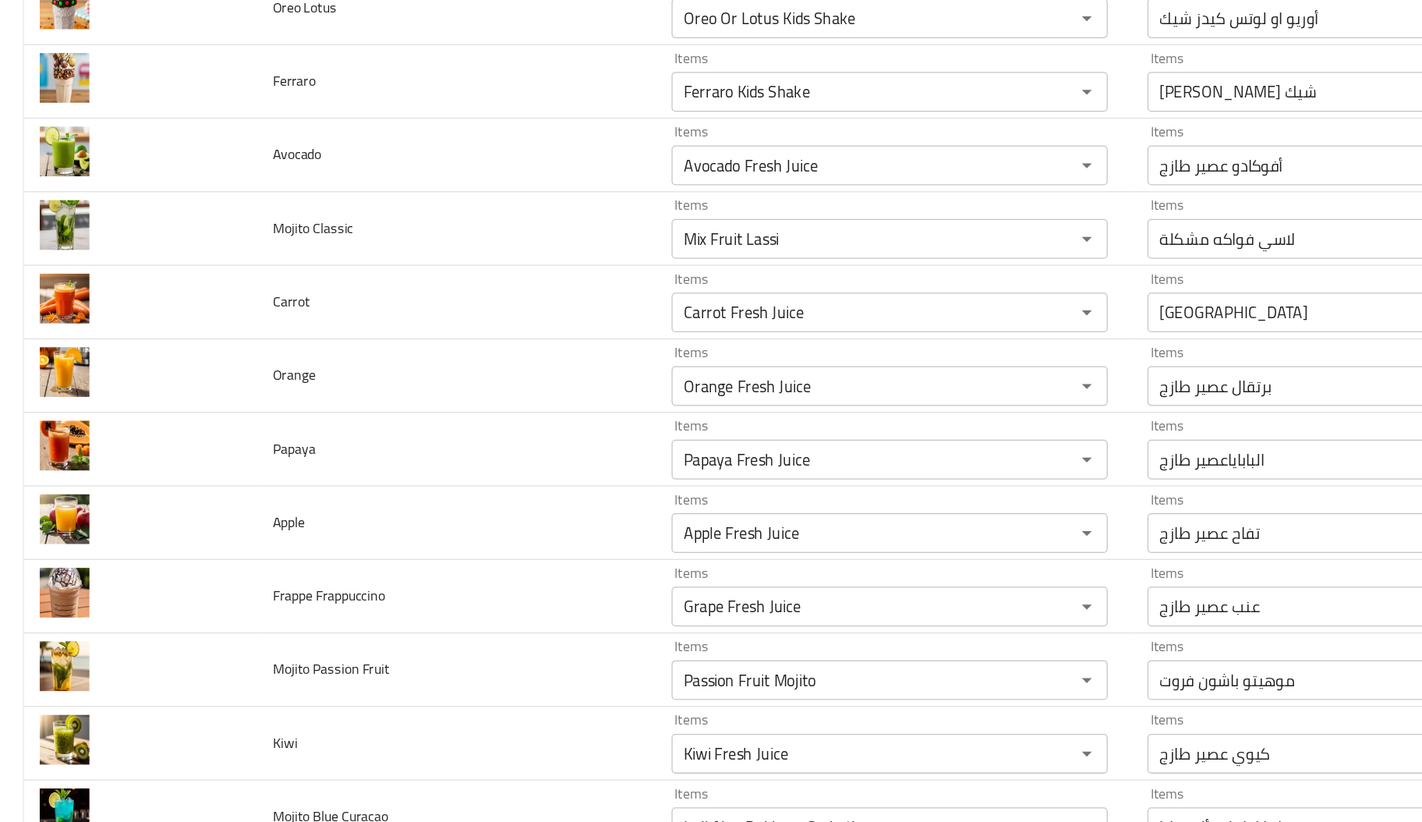
scroll to position [4422, 0]
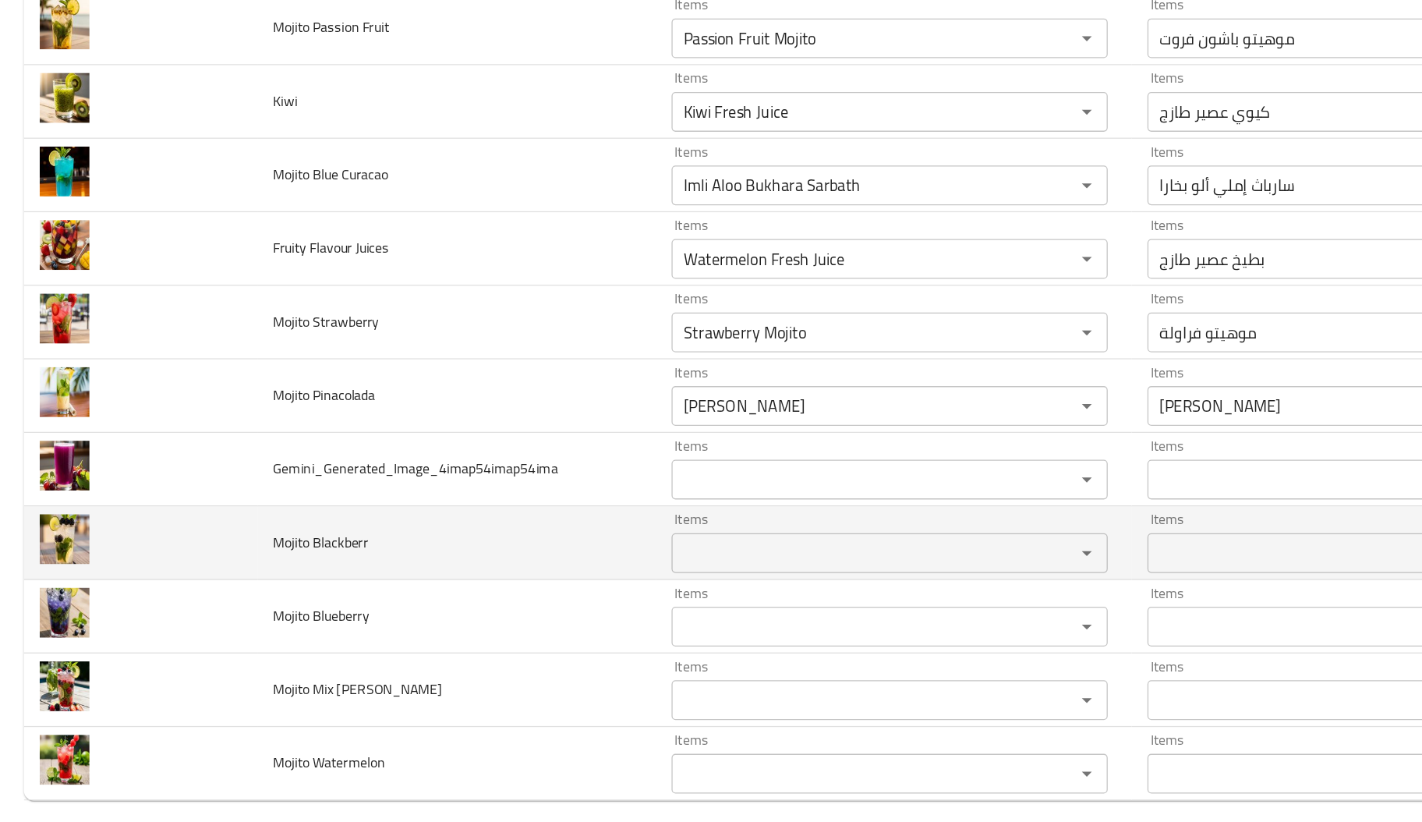
click at [232, 589] on span "Mojito Blackberr" at bounding box center [251, 588] width 75 height 20
copy span "Mojito"
click at [616, 582] on div "Items" at bounding box center [698, 596] width 342 height 31
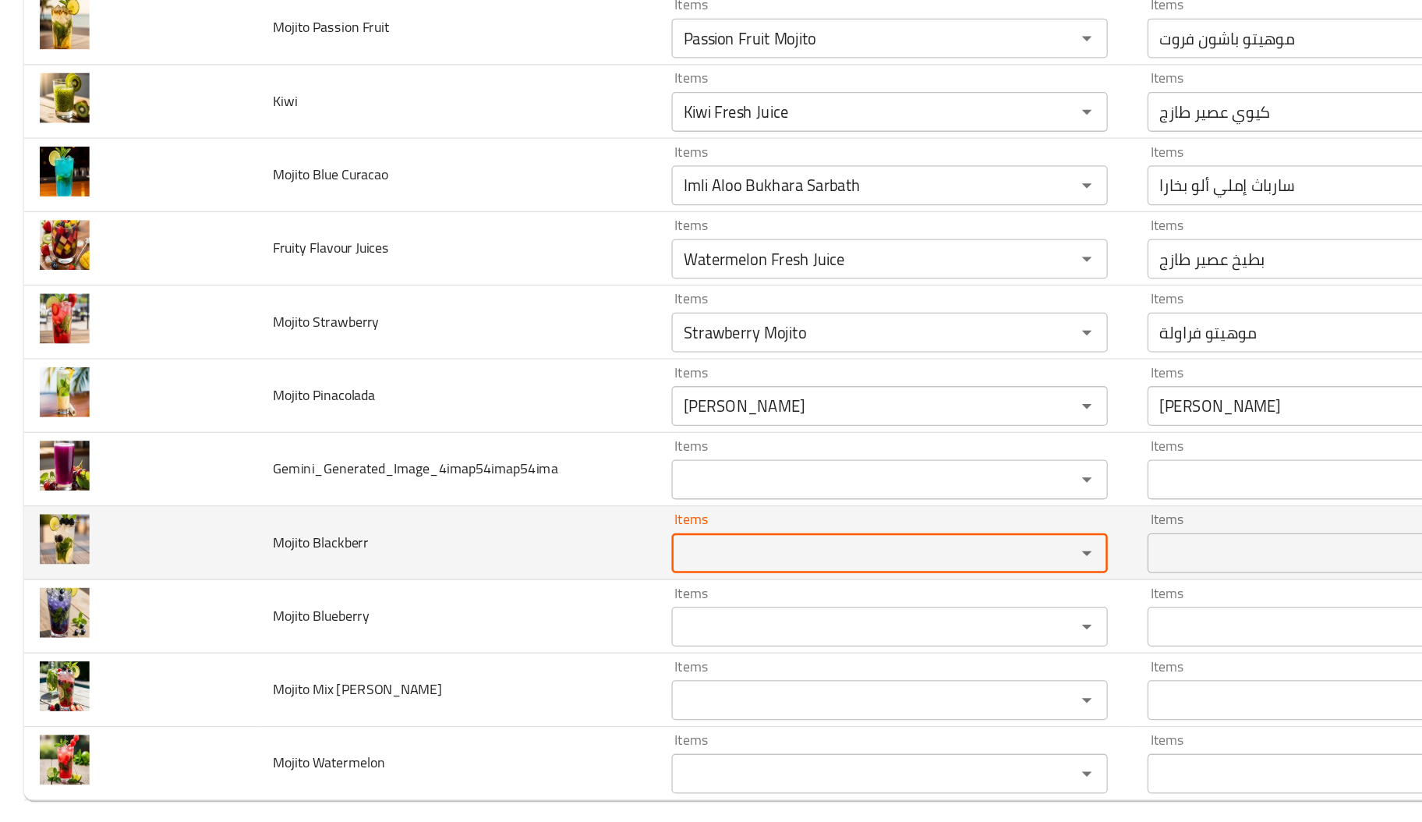
paste Blackberr "Mojito"
type Blackberr "Mojito"
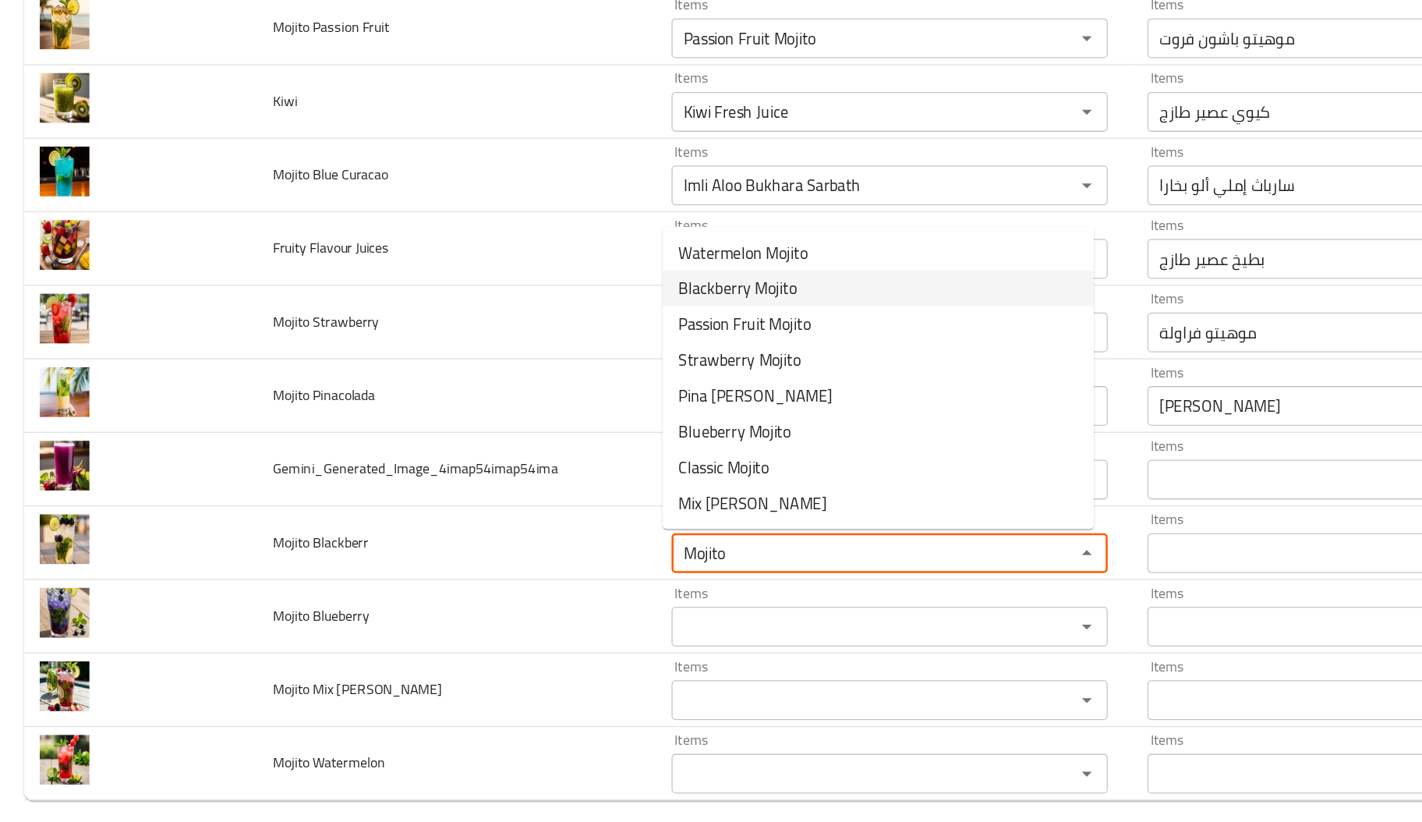
click at [604, 389] on span "Blackberry Mojito" at bounding box center [578, 389] width 93 height 19
type input "بطيخ عصير طازج"
type input "أناناس عصير طازج"
type input "أفوكادو عصير طازج"
type Juices-ar "بطيخ عصير طازج"
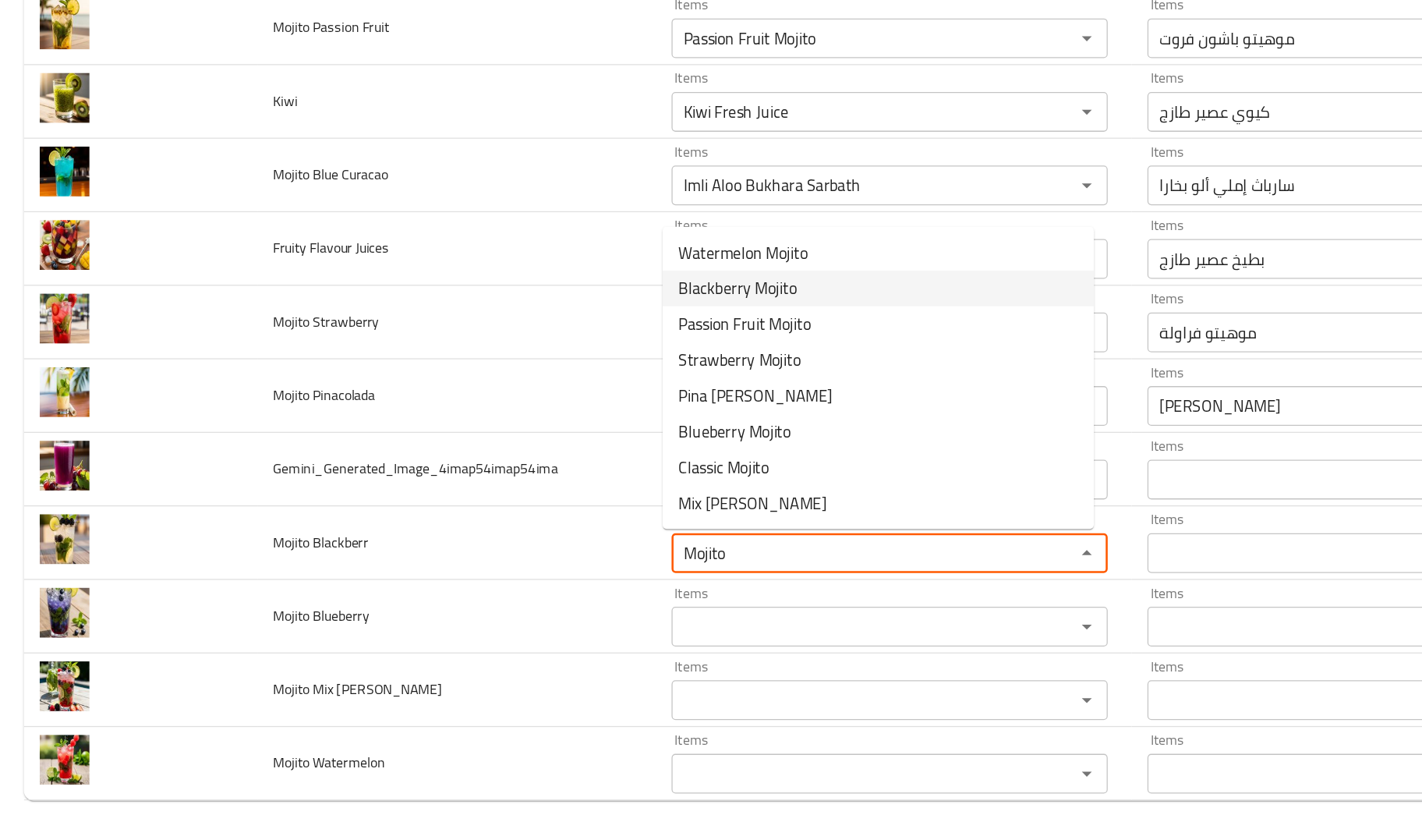
type Blackberr "Blackberry Mojito"
type Blackberr-ar "موهيتو توت اسود"
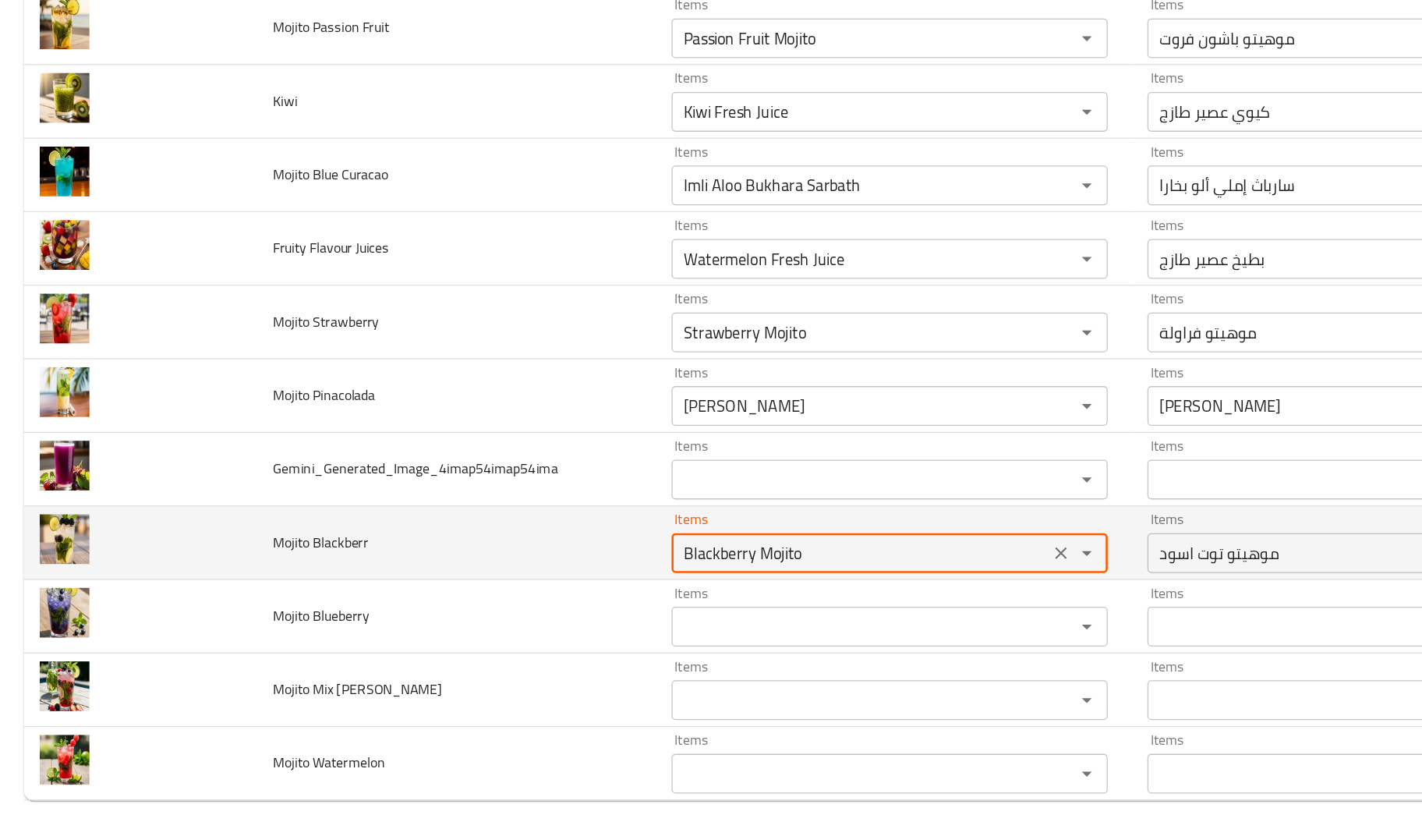
click at [586, 597] on Blackberr "Blackberry Mojito" at bounding box center [675, 596] width 287 height 22
type Blackberr "Blackberry Mojito"
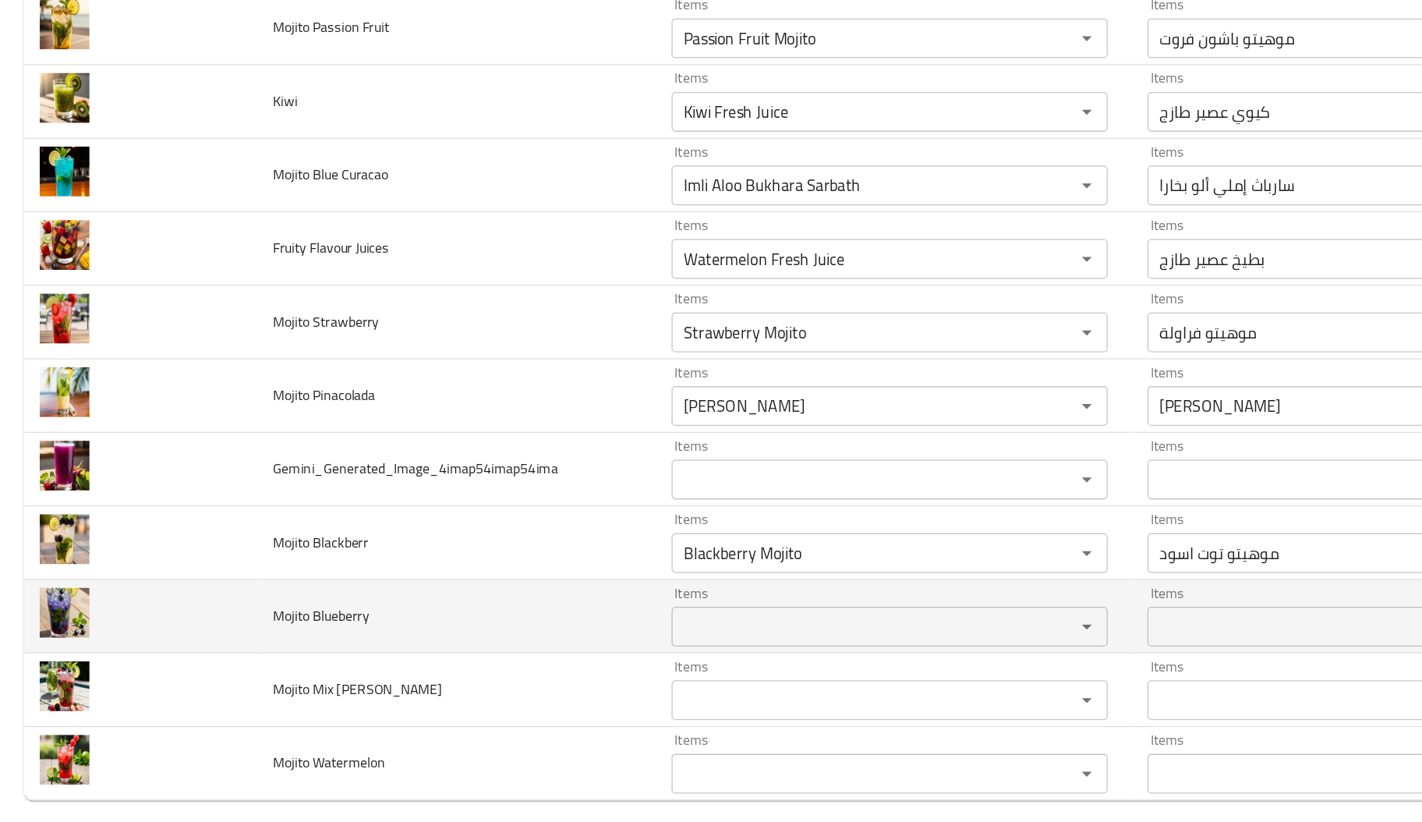
click at [277, 647] on span "Mojito Blueberry" at bounding box center [252, 645] width 76 height 20
copy span "Blueberry"
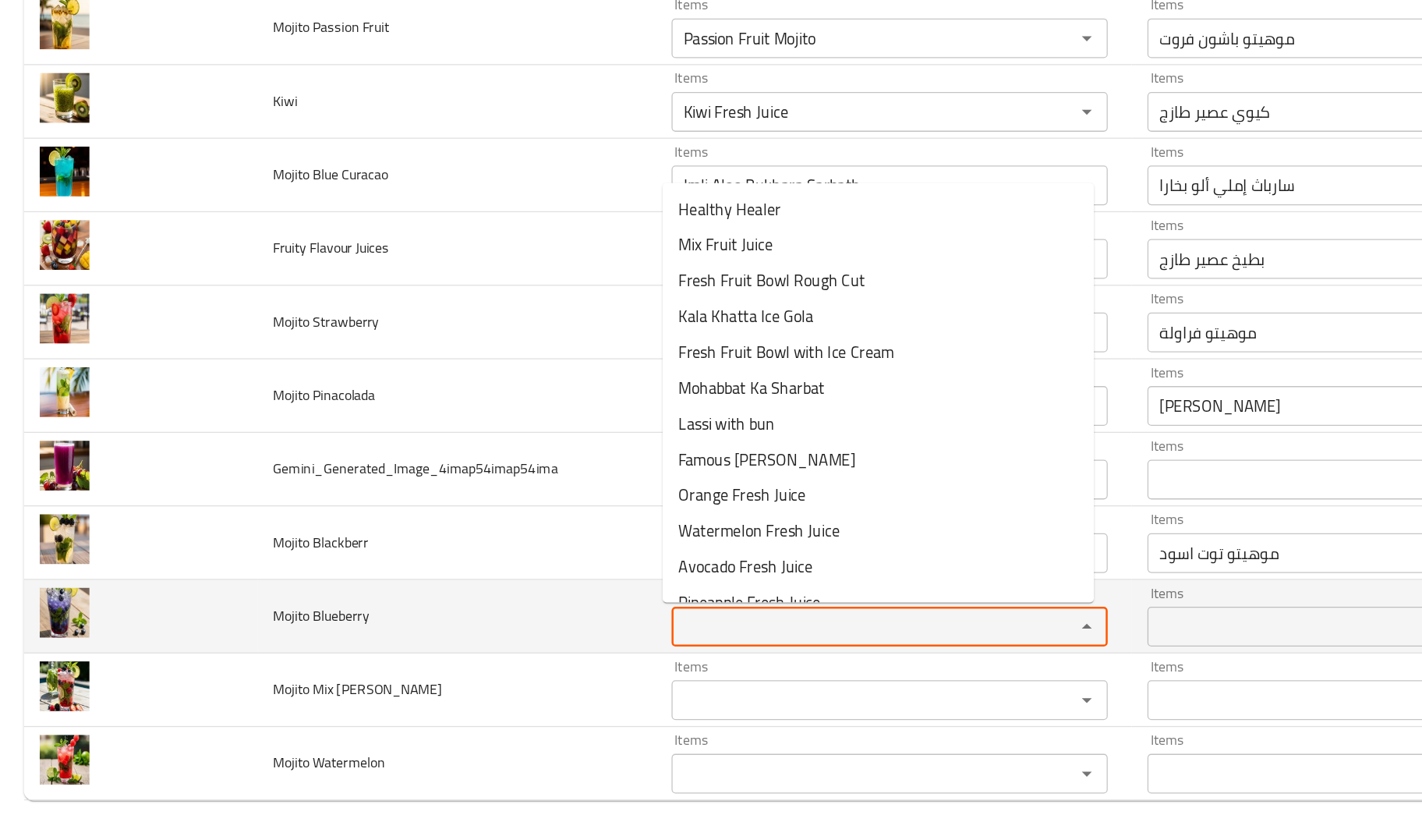
click at [615, 647] on Blueberry "Items" at bounding box center [675, 654] width 287 height 22
paste Blueberry "Blueberry"
type Blueberry "Blueberry"
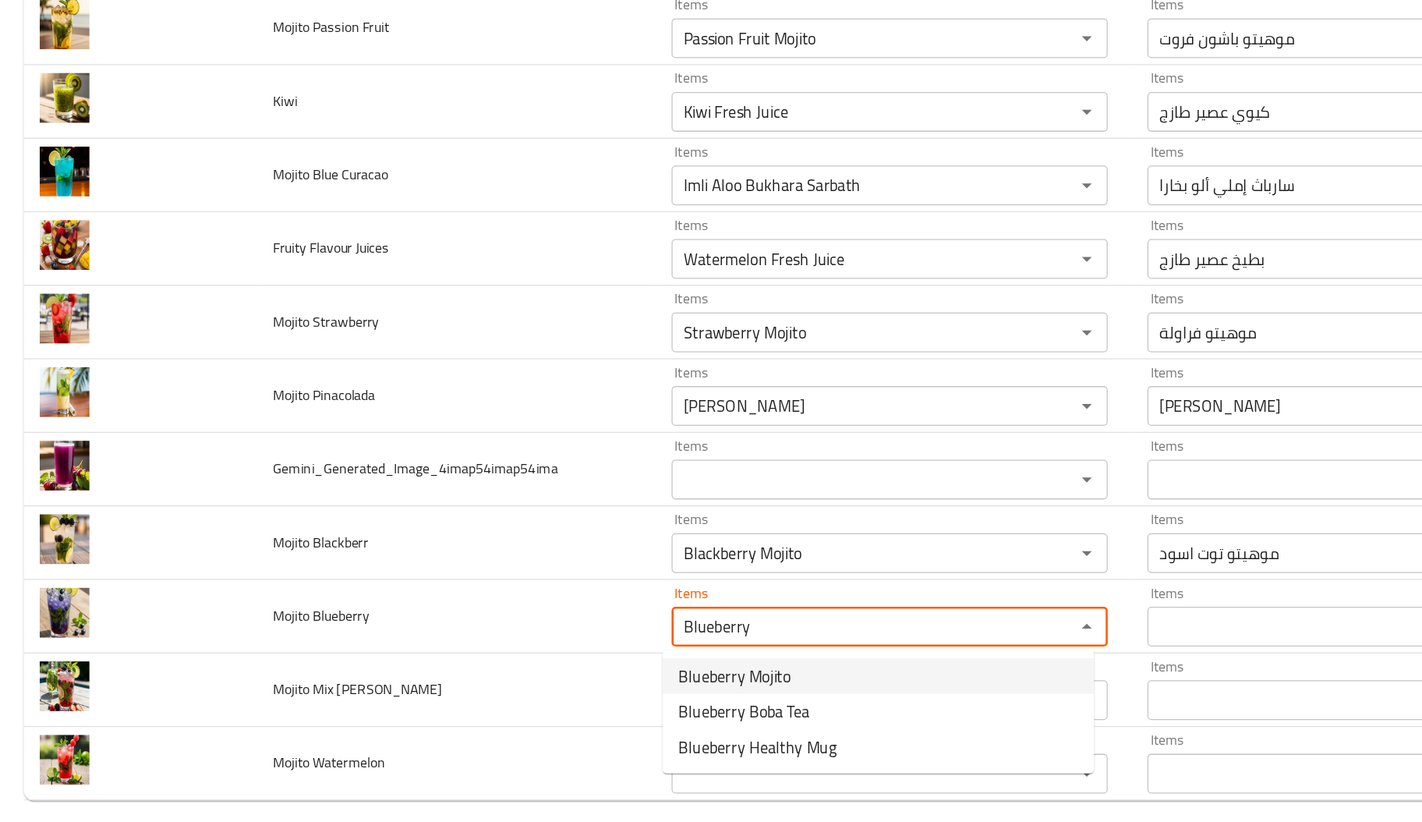
click at [596, 688] on span "Blueberry Mojito" at bounding box center [576, 693] width 88 height 19
type input "بطيخ عصير طازج"
type input "أناناس عصير طازج"
type input "أفوكادو عصير طازج"
type Juices-ar "بطيخ عصير طازج"
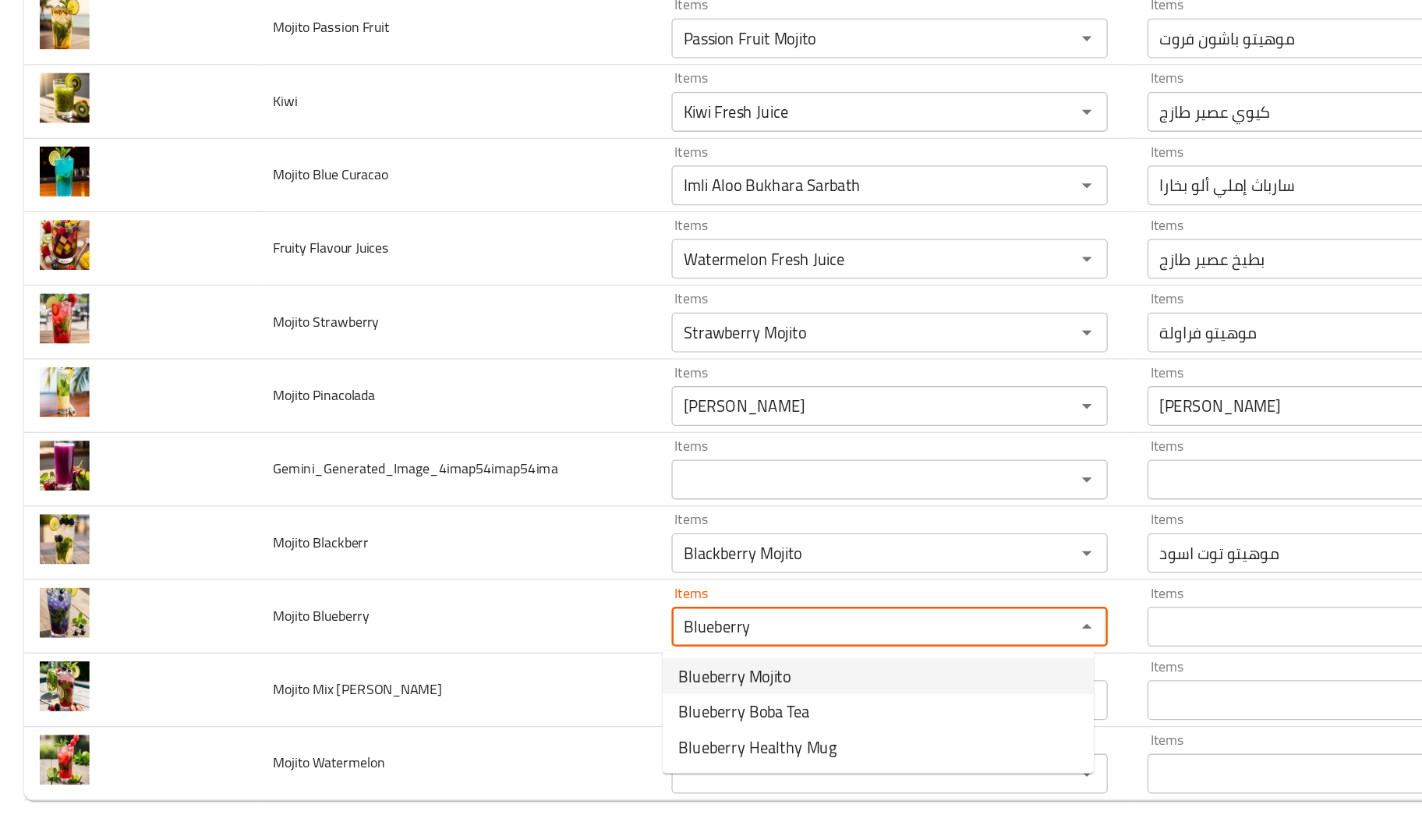
type Blueberry "Blueberry Mojito"
type Blueberry-ar "موهيتو توت أزرق"
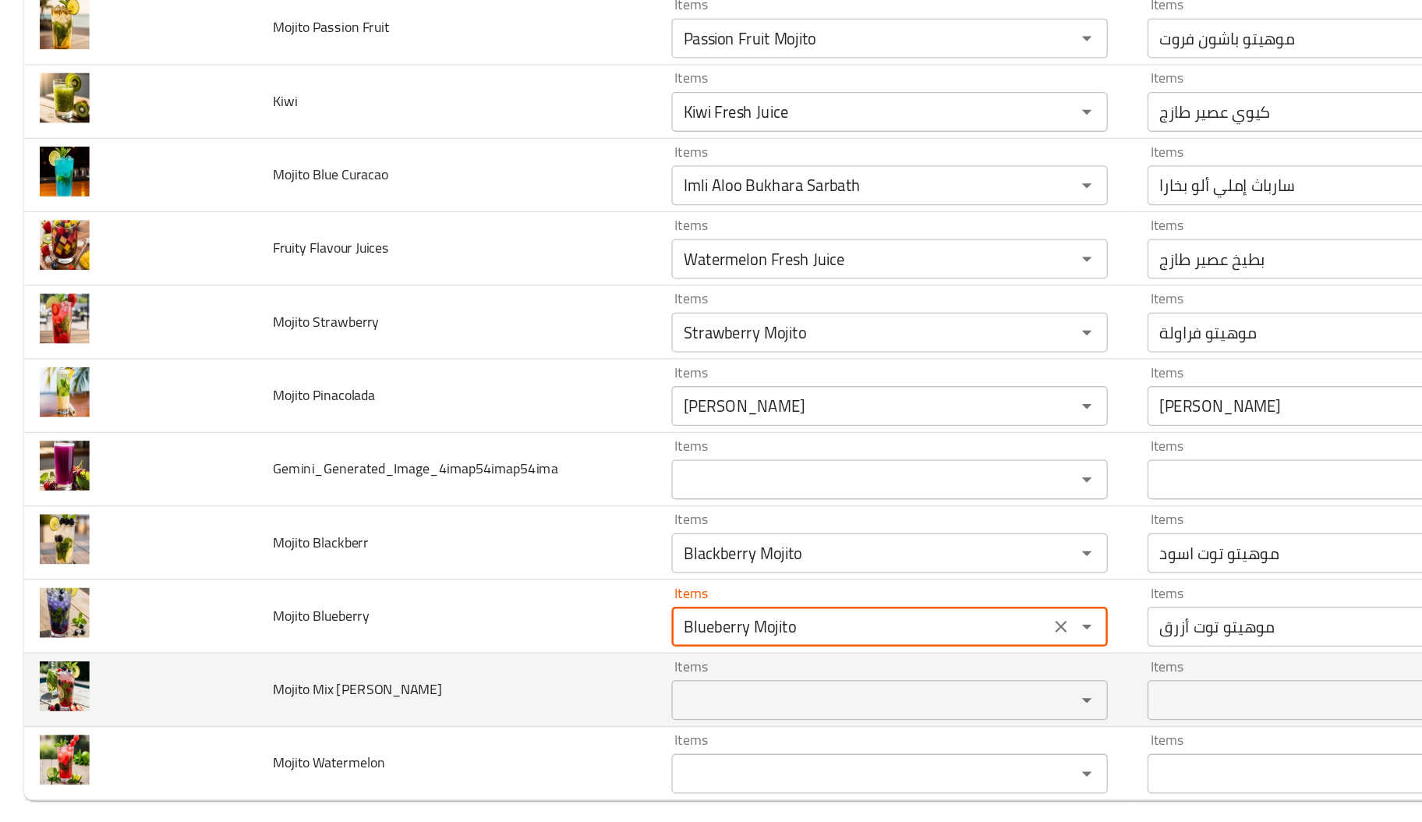
type Blueberry "Blueberry Mojito"
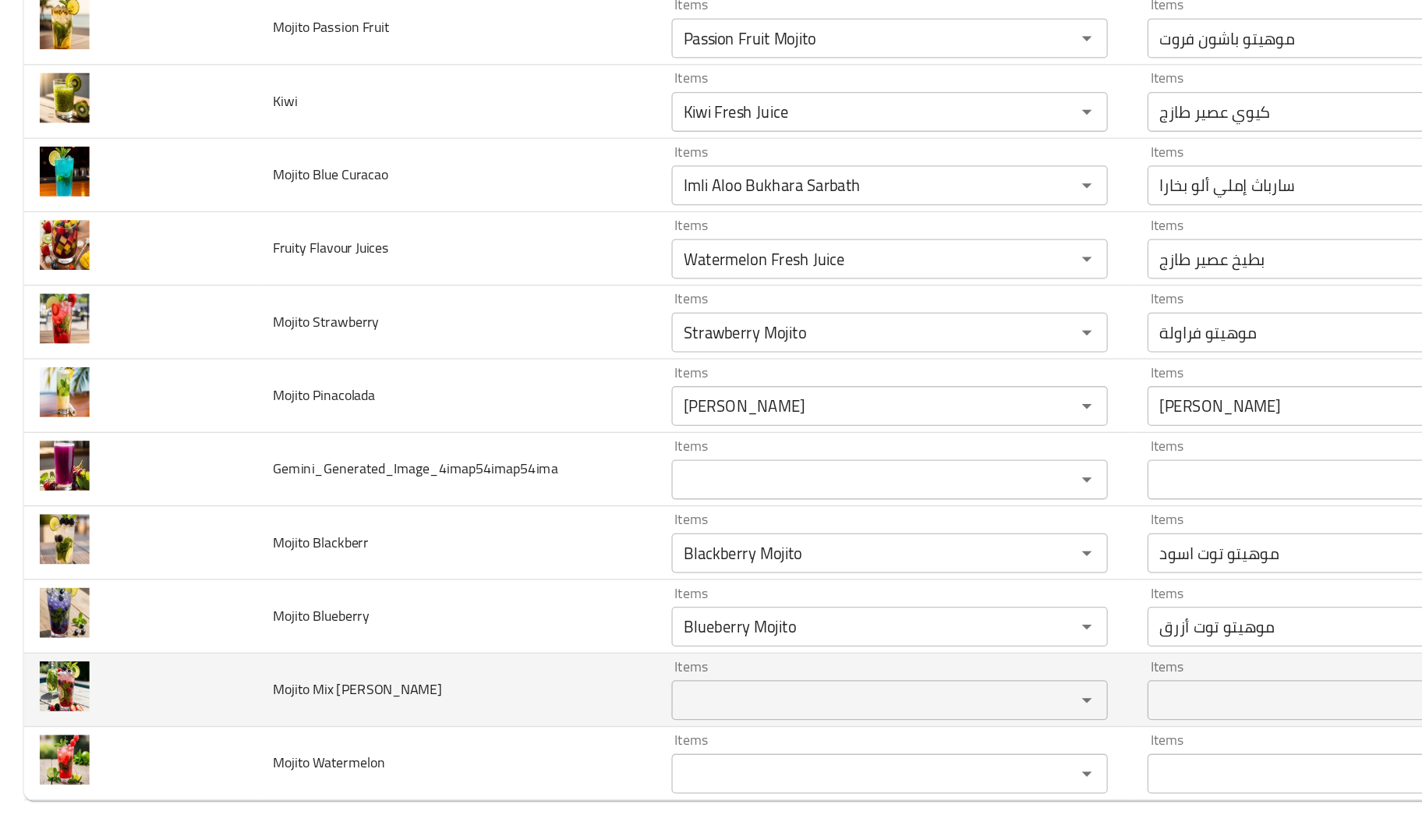
click at [248, 705] on span "Mojito Mix [PERSON_NAME]" at bounding box center [280, 703] width 133 height 20
copy span "Mix"
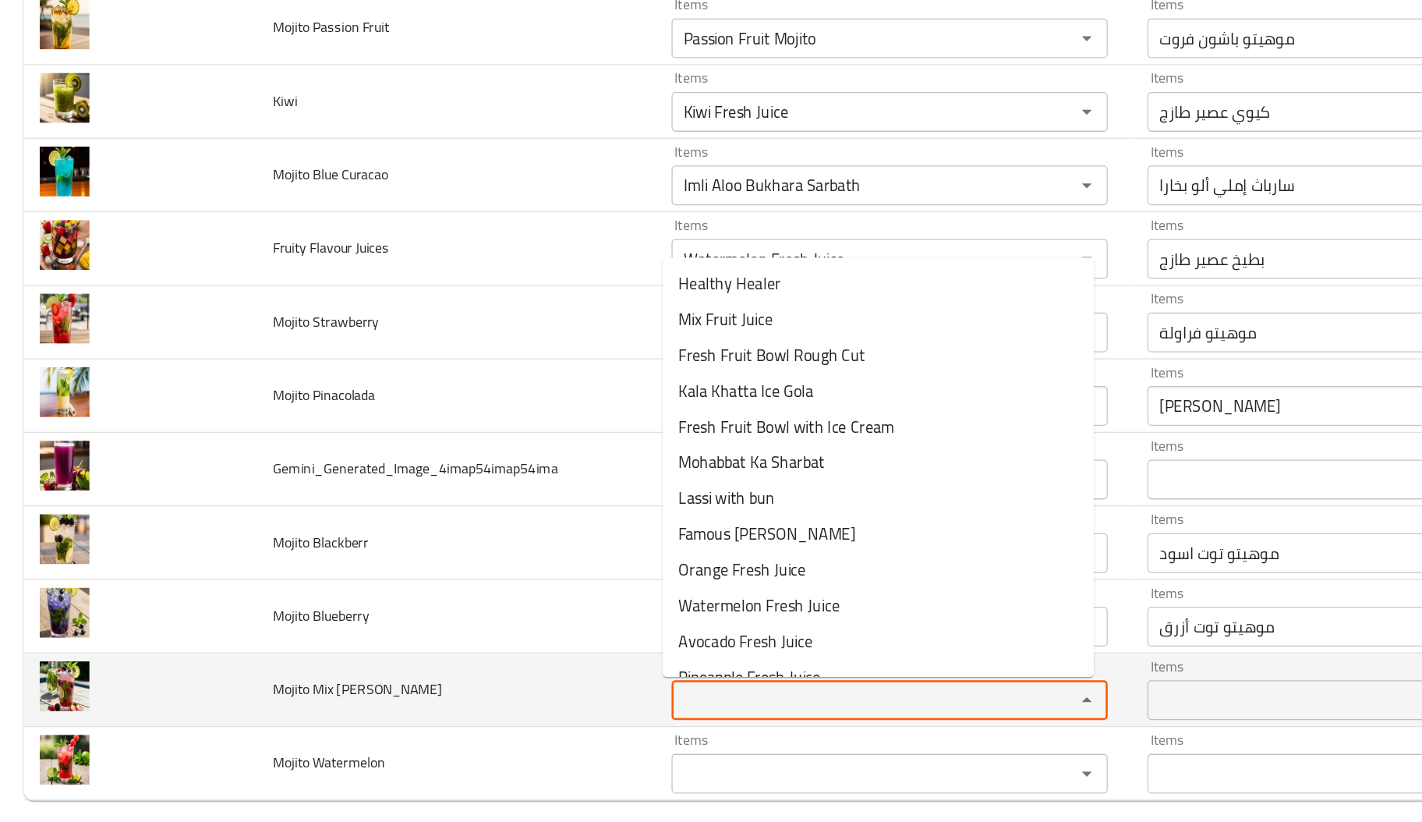
paste Berry "Mix"
type Berry "Mix"
click at [551, 711] on Berry "Mix" at bounding box center [675, 712] width 287 height 22
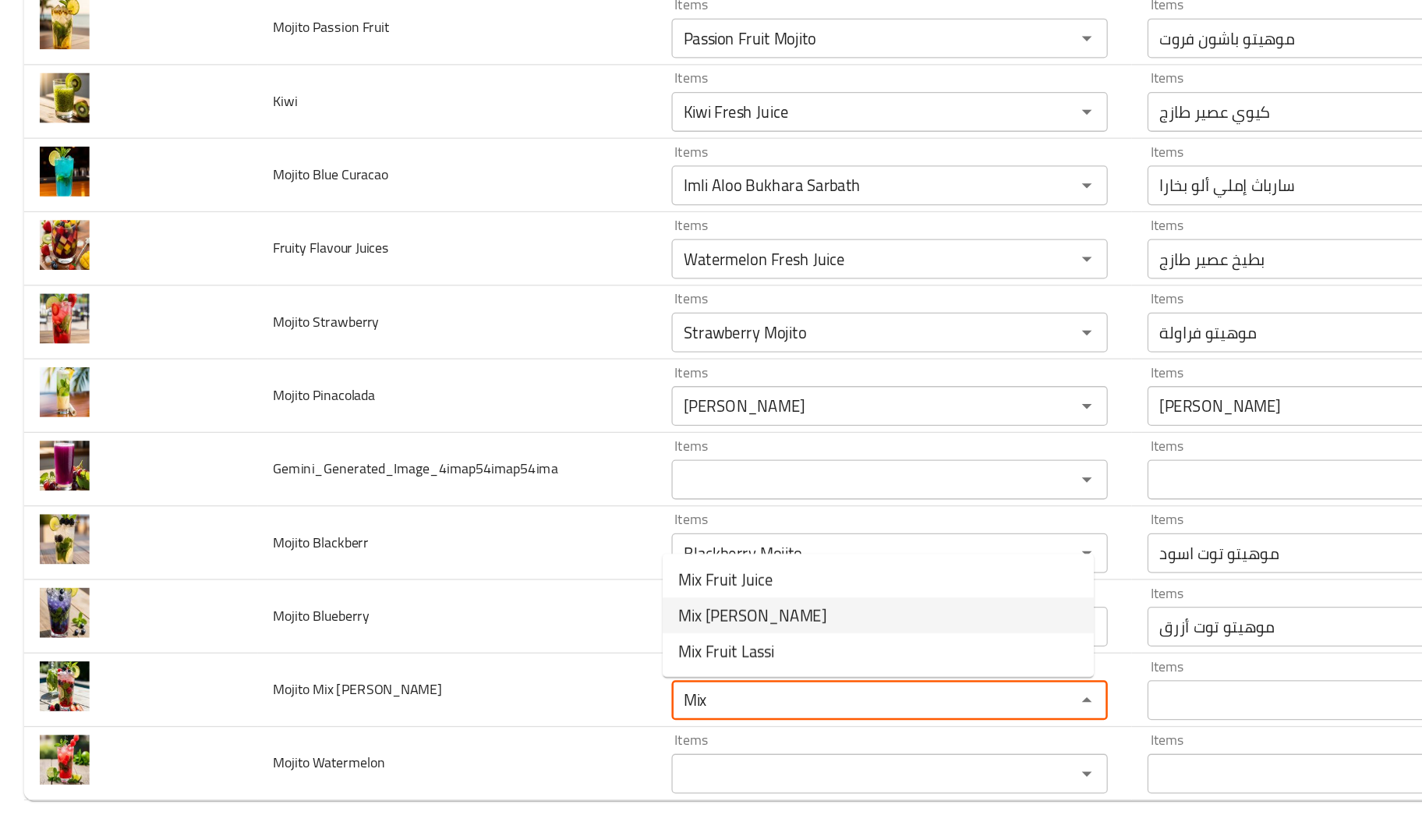
click at [626, 642] on Berry-option-1 "Mix [PERSON_NAME]" at bounding box center [689, 645] width 338 height 28
type input "بطيخ عصير طازج"
type input "أناناس عصير طازج"
type input "أفوكادو عصير طازج"
type Juices-ar "بطيخ عصير طازج"
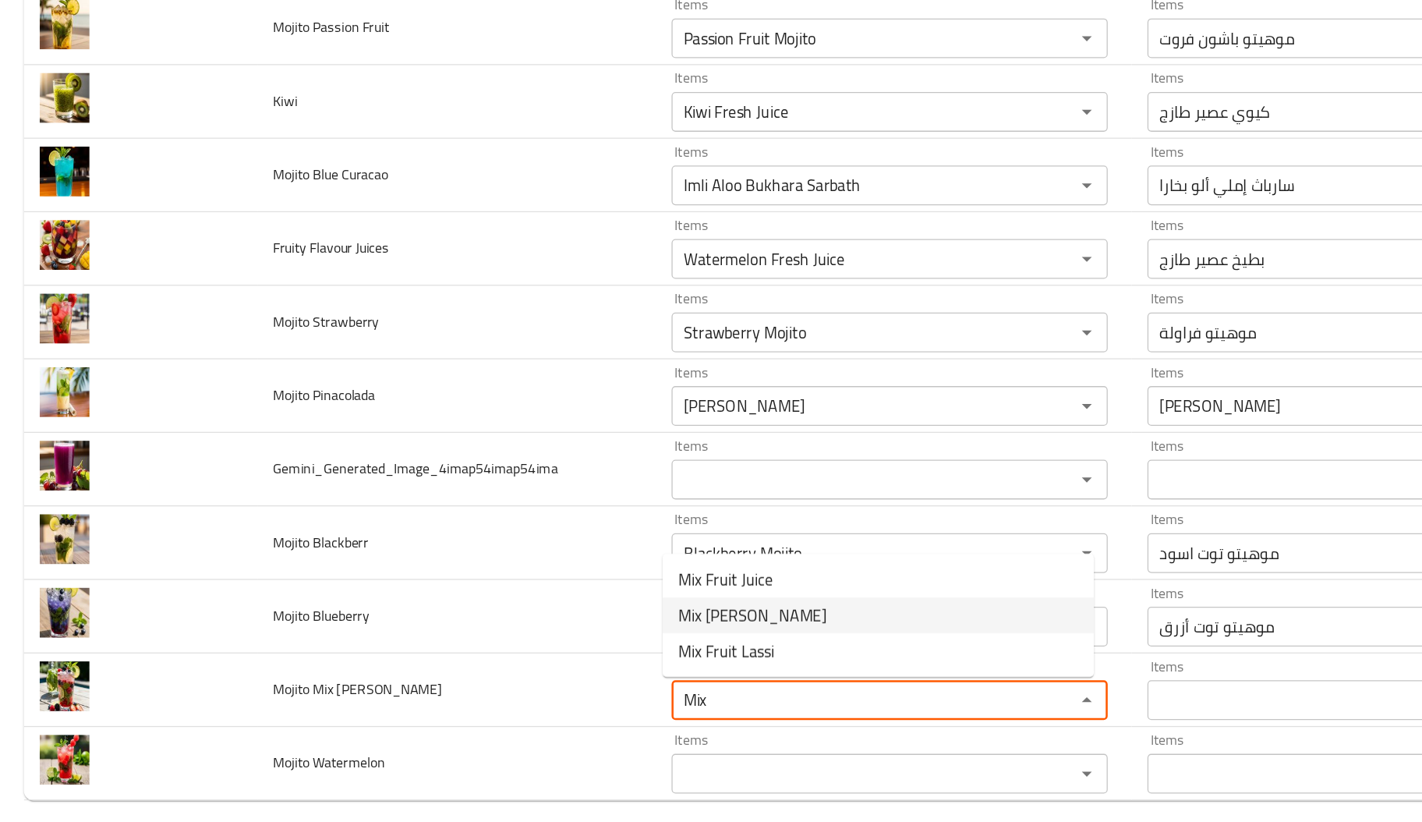
type Berry "Mix [PERSON_NAME]"
type Berry-ar "موهيتو توت ميكس"
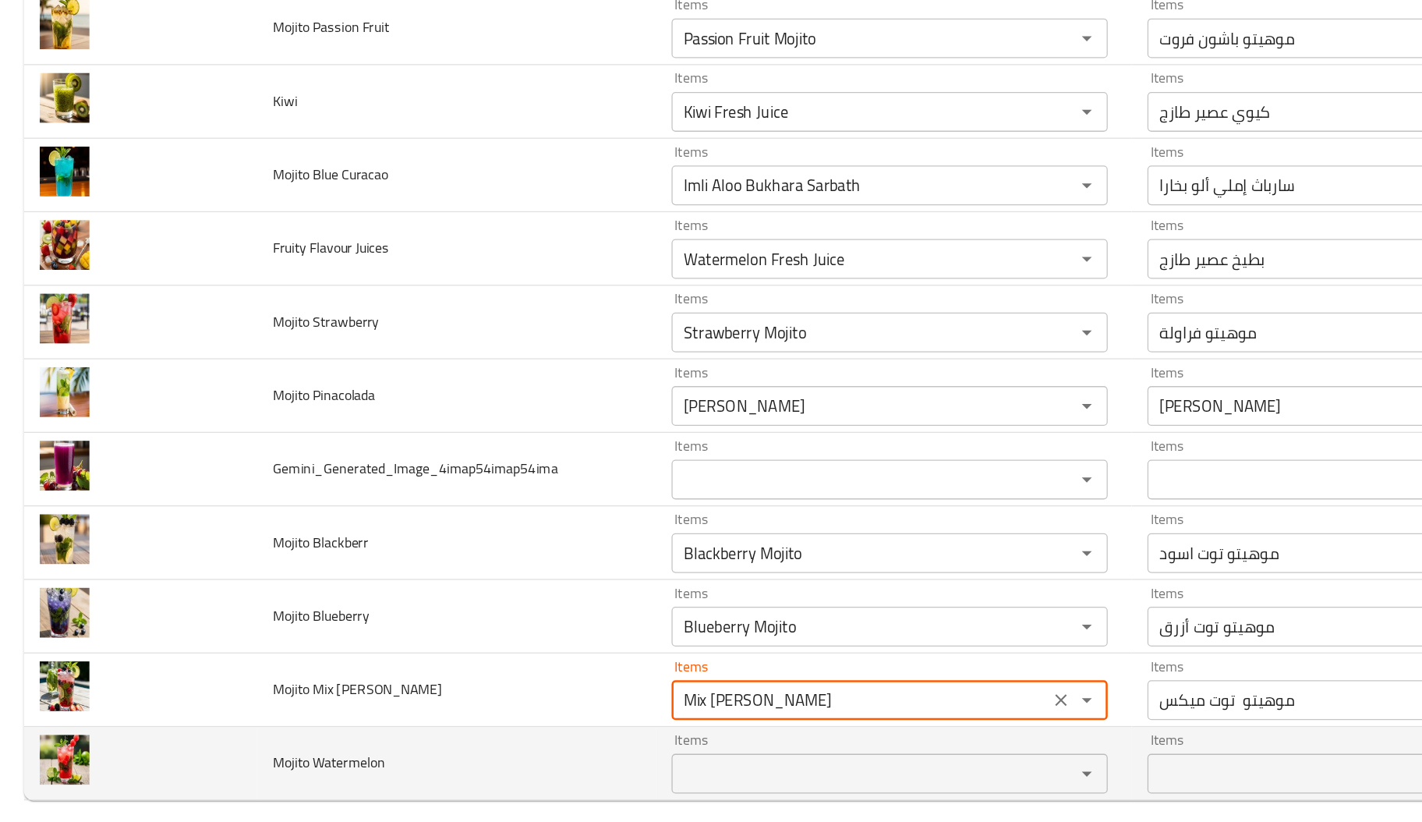
type Berry "Mix [PERSON_NAME]"
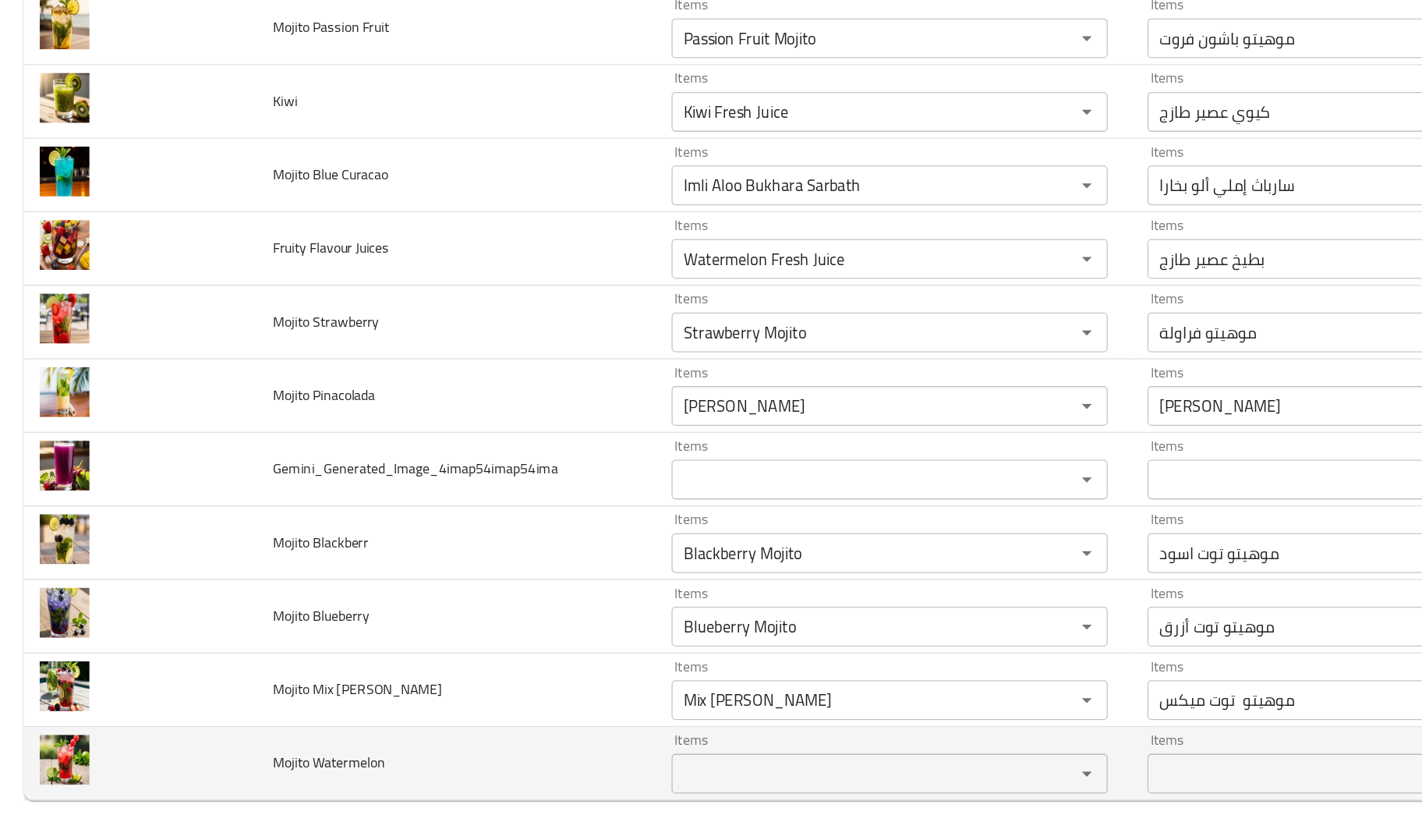
click at [258, 761] on span "Mojito Watermelon" at bounding box center [258, 761] width 88 height 20
copy span "Watermelon"
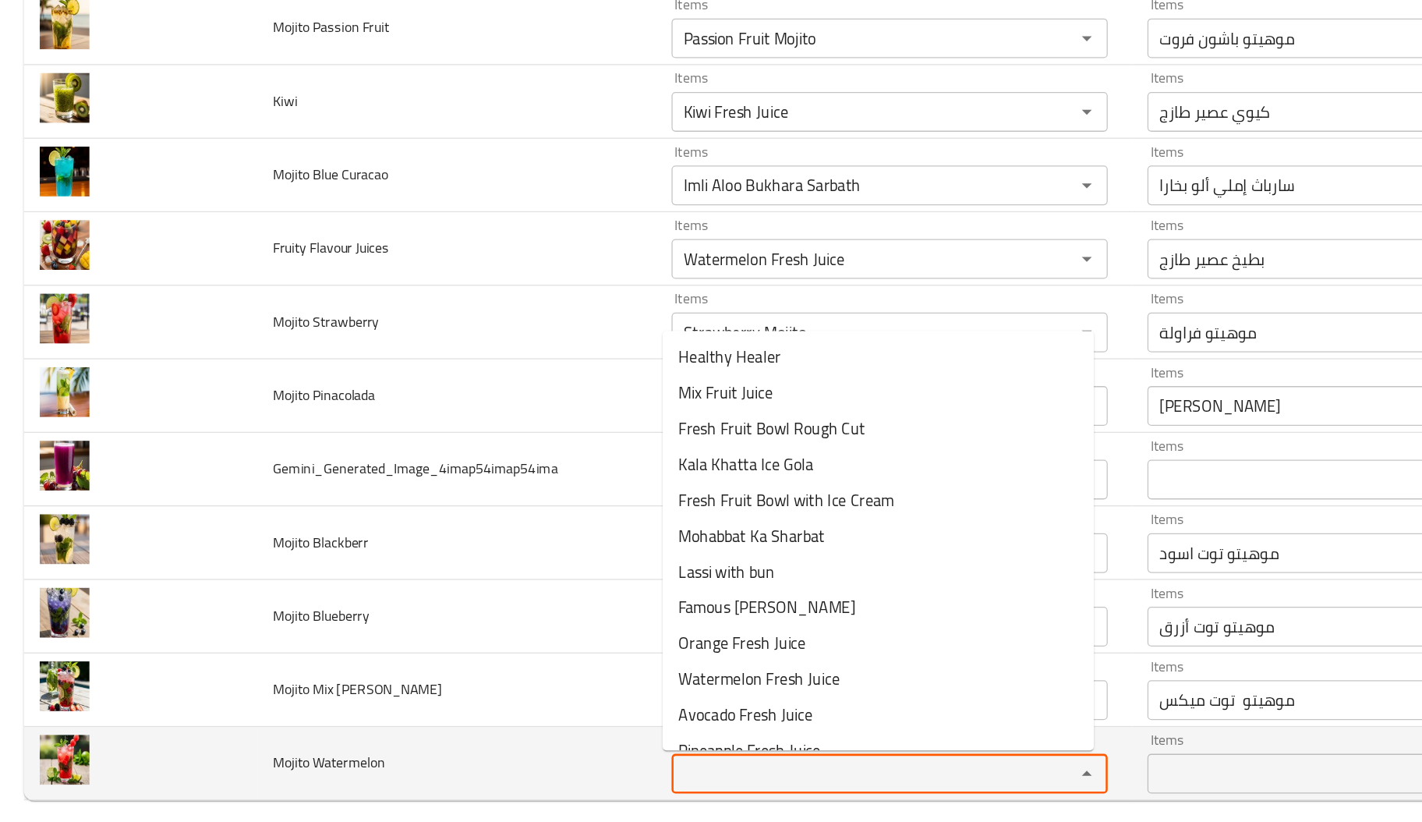
click at [556, 769] on Watermelon "Items" at bounding box center [675, 770] width 287 height 22
paste Watermelon "Watermelon"
type Watermelon "Watermelon"
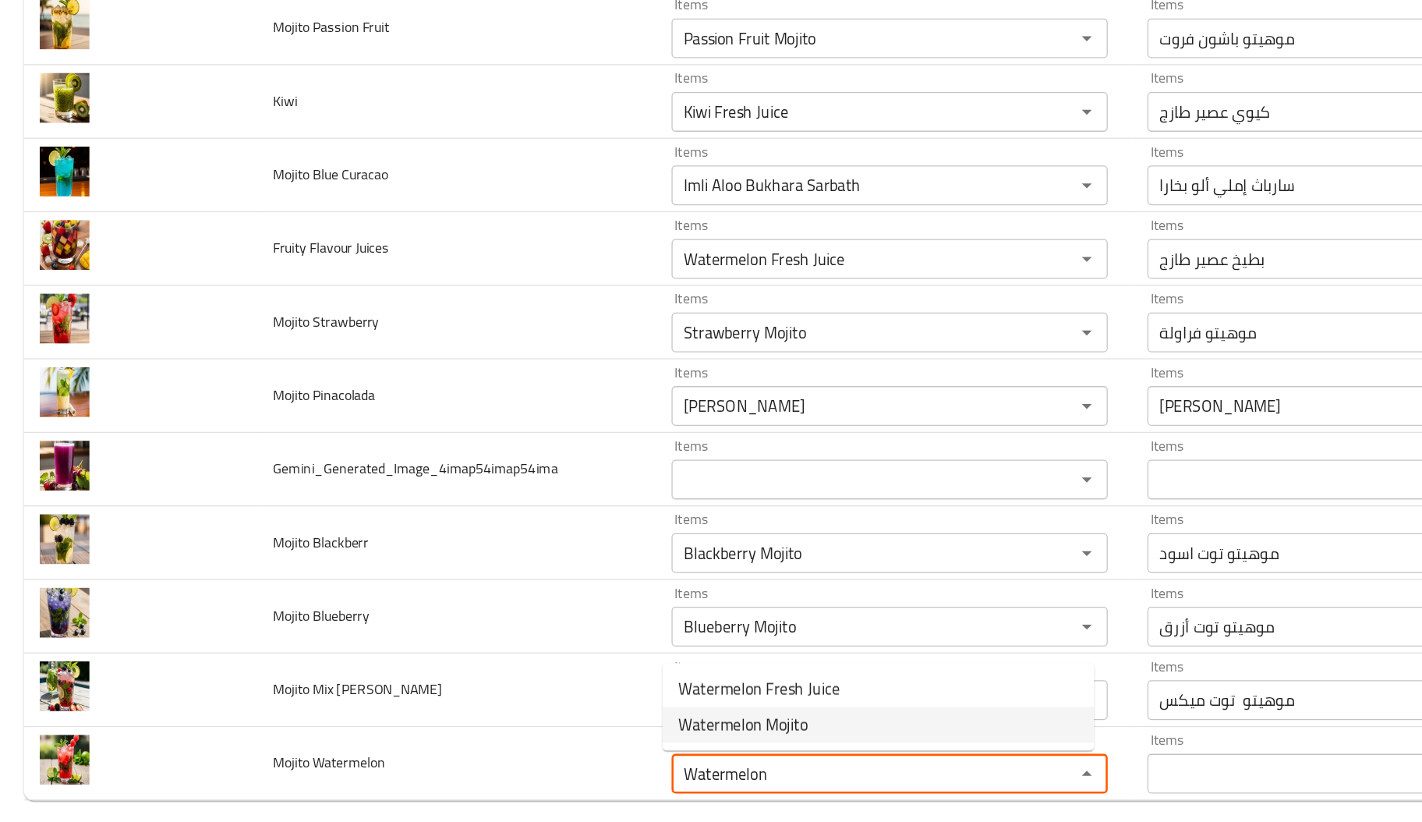
click at [593, 734] on span "Watermelon Mojito" at bounding box center [582, 731] width 101 height 19
type input "بطيخ عصير طازج"
type input "أناناس عصير طازج"
type input "أفوكادو عصير طازج"
type Juices-ar "بطيخ عصير طازج"
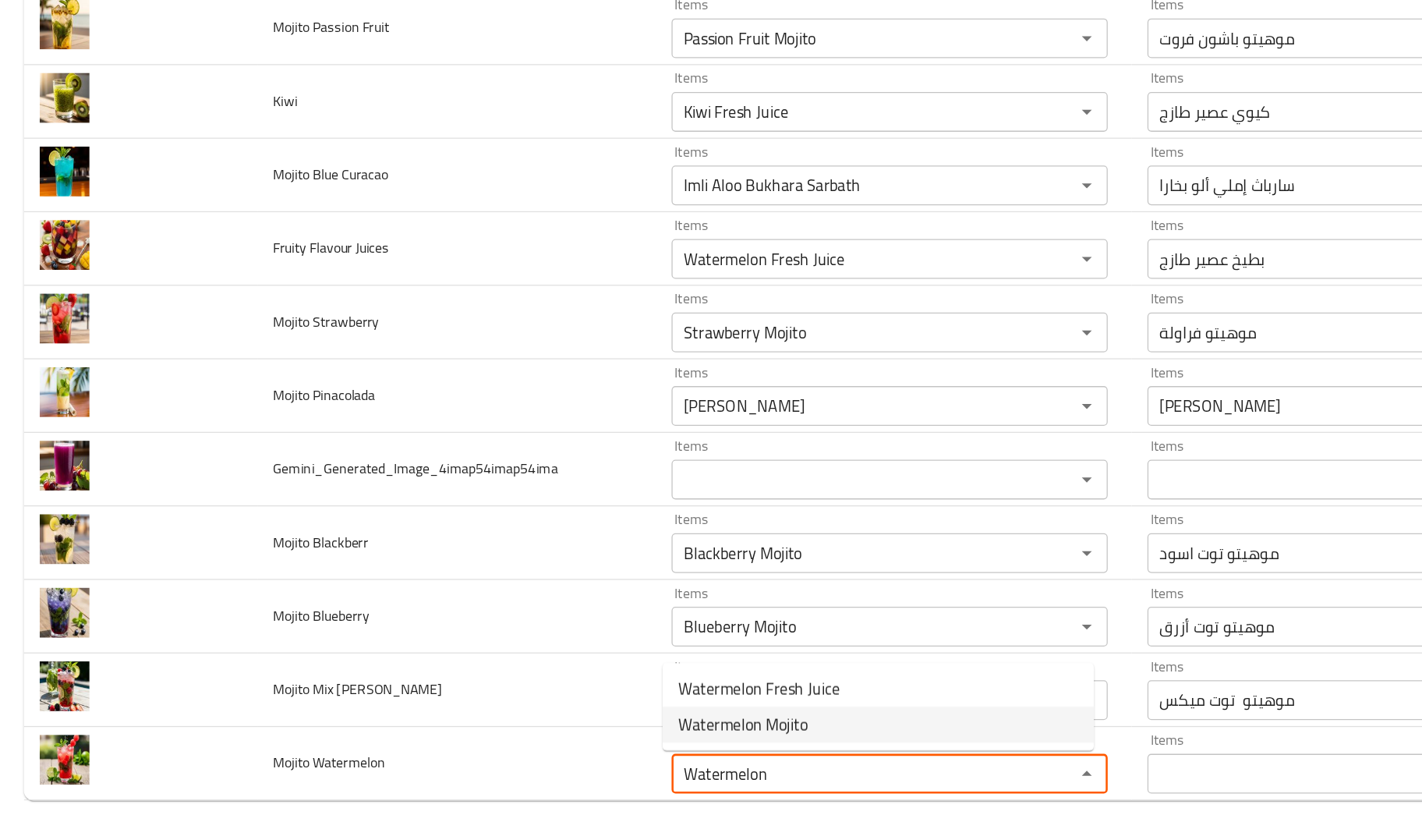
type Watermelon "Watermelon Mojito"
type Watermelon-ar "موهيتو بطيخ"
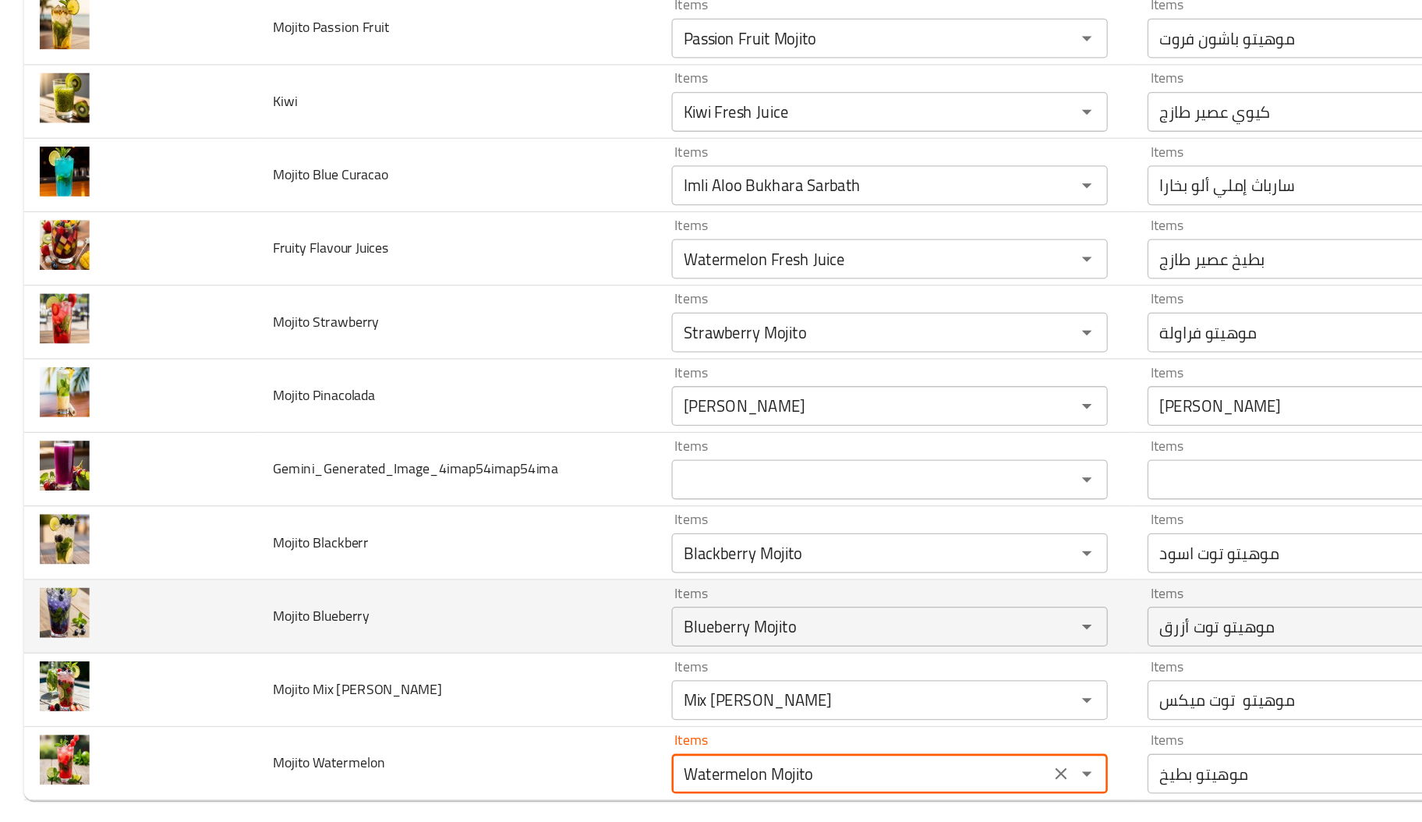
type Watermelon "Watermelon Mojito"
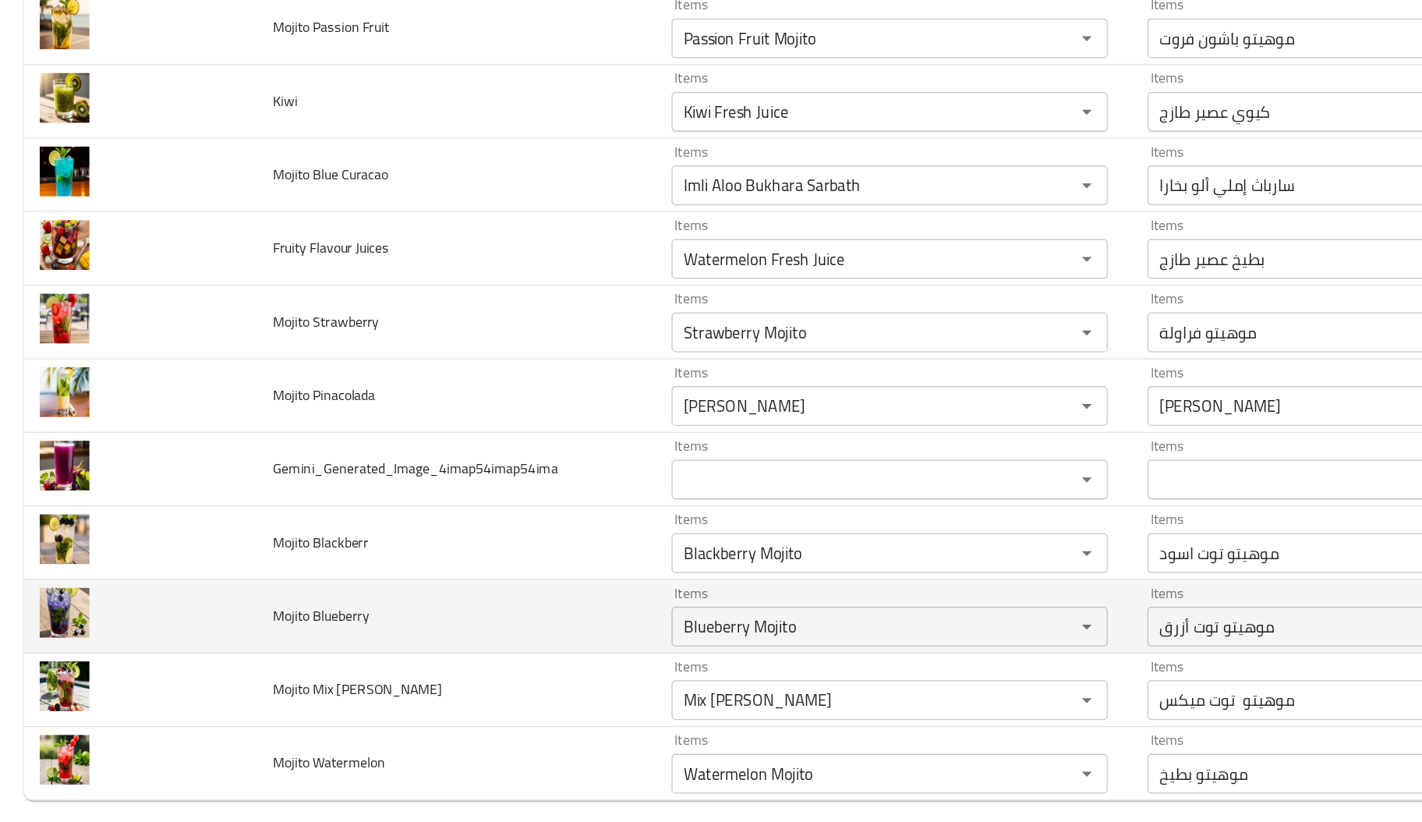
click at [472, 659] on td "Mojito Blueberry" at bounding box center [358, 646] width 313 height 58
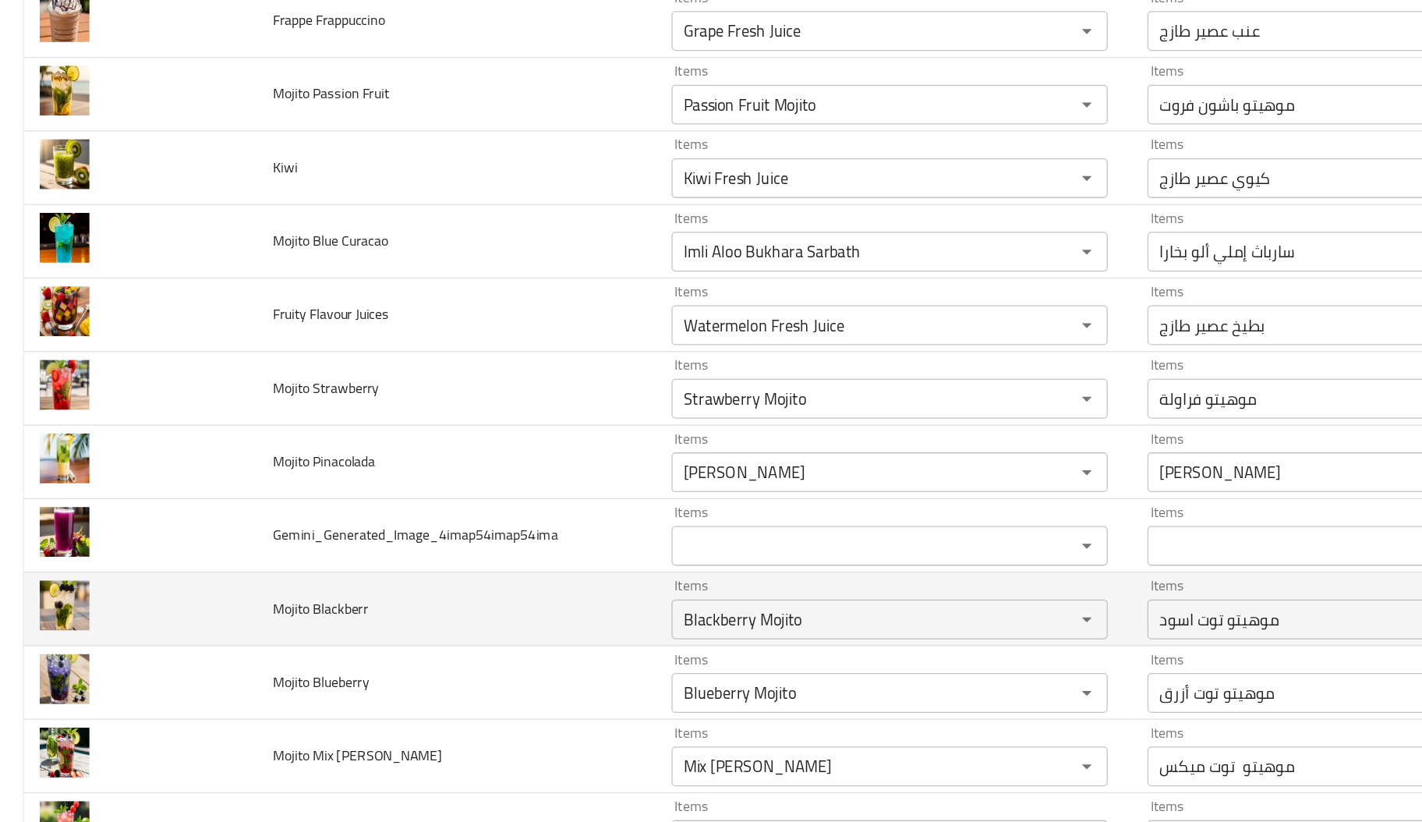
scroll to position [4354, 0]
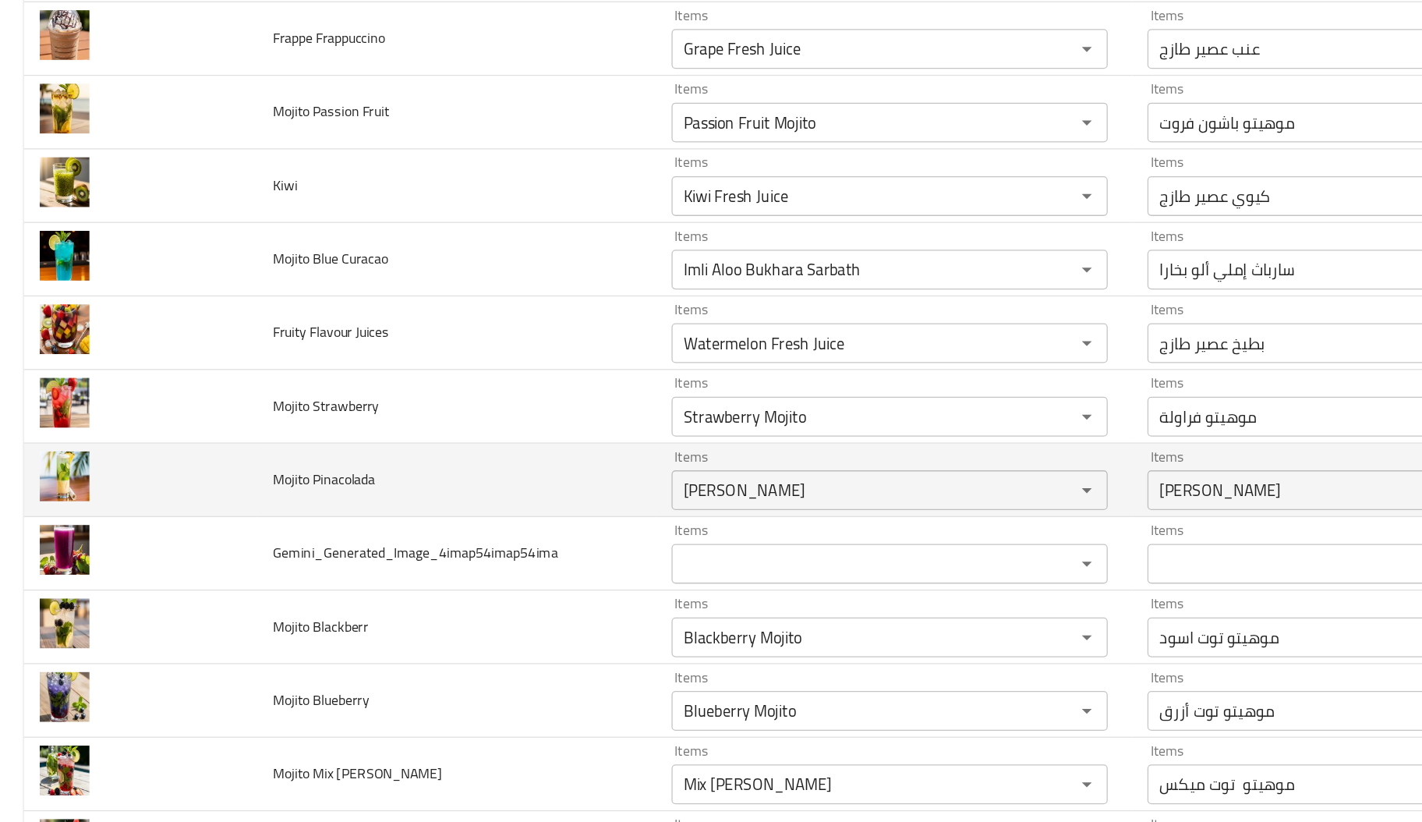
click at [268, 538] on span "Mojito Pinacolada" at bounding box center [254, 528] width 80 height 20
copy span "Pinacolada"
click at [578, 547] on Pinacolada "[PERSON_NAME]" at bounding box center [675, 536] width 287 height 22
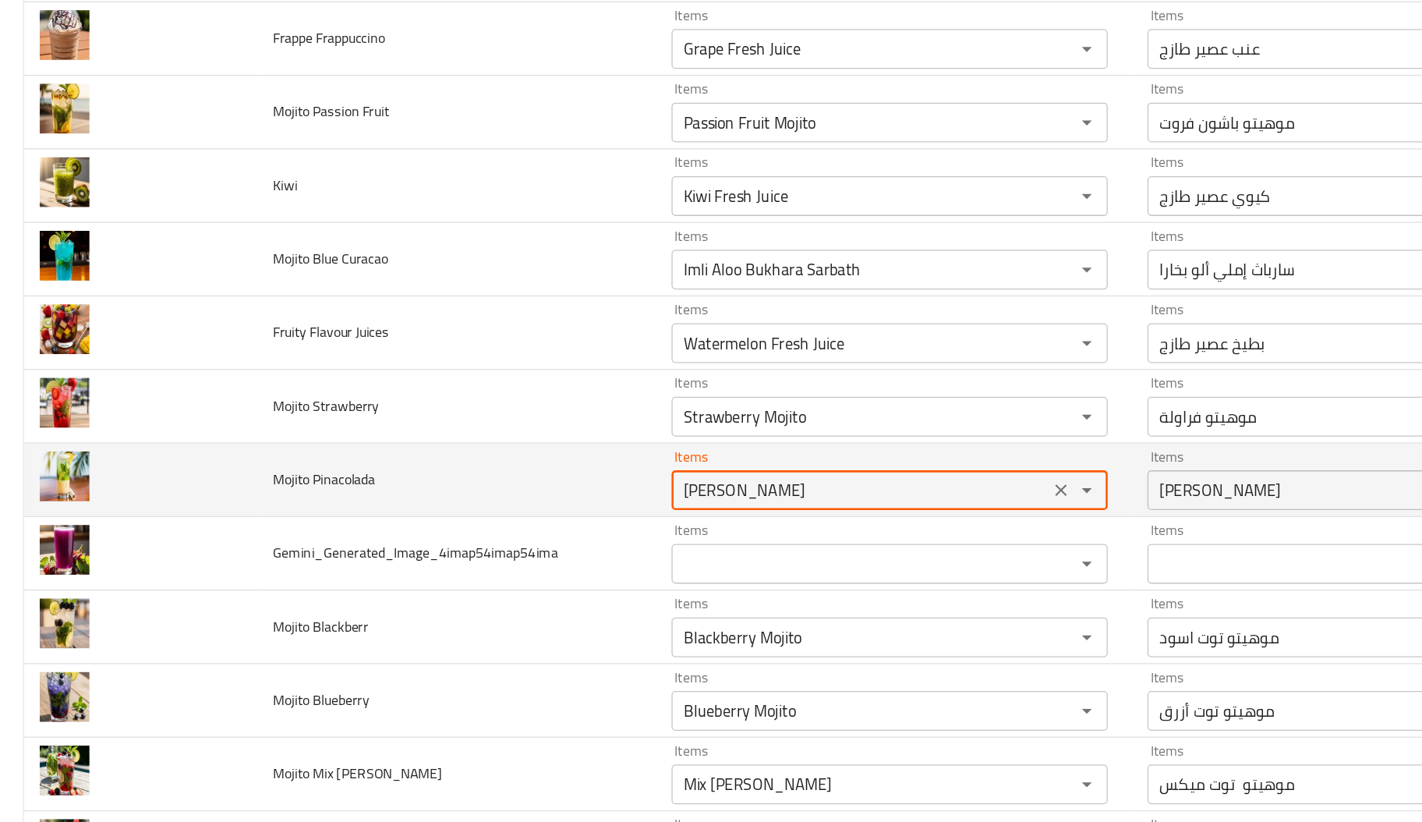
click at [578, 547] on Pinacolada "[PERSON_NAME]" at bounding box center [675, 536] width 287 height 22
paste Pinacolada "Pinacolada"
type Pinacolada "Pi"
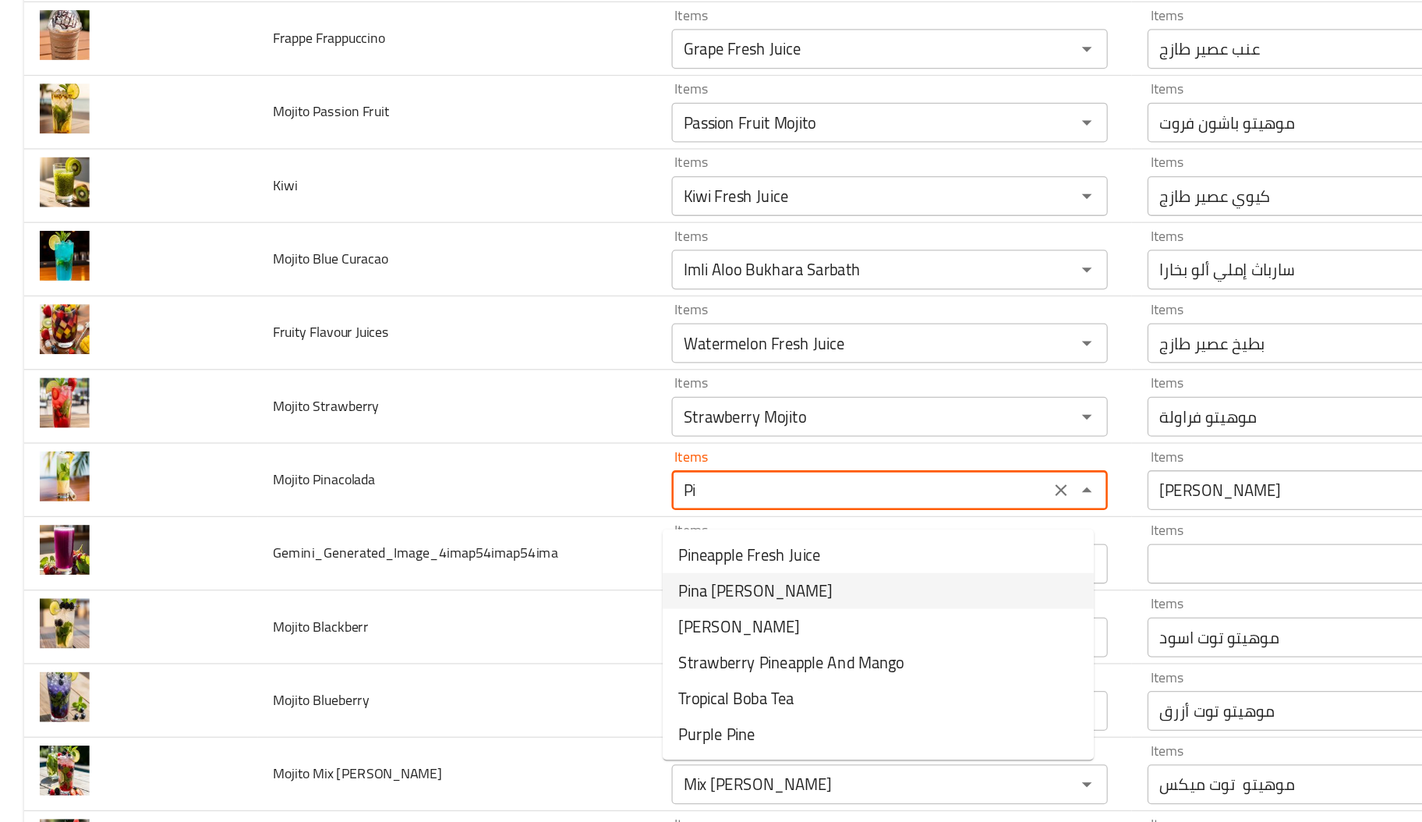
click at [592, 621] on span "Pina [PERSON_NAME]" at bounding box center [592, 615] width 121 height 19
type input "بطيخ عصير طازج"
type input "أناناس عصير طازج"
type input "أفوكادو عصير طازج"
type Juices-ar "بطيخ عصير طازج"
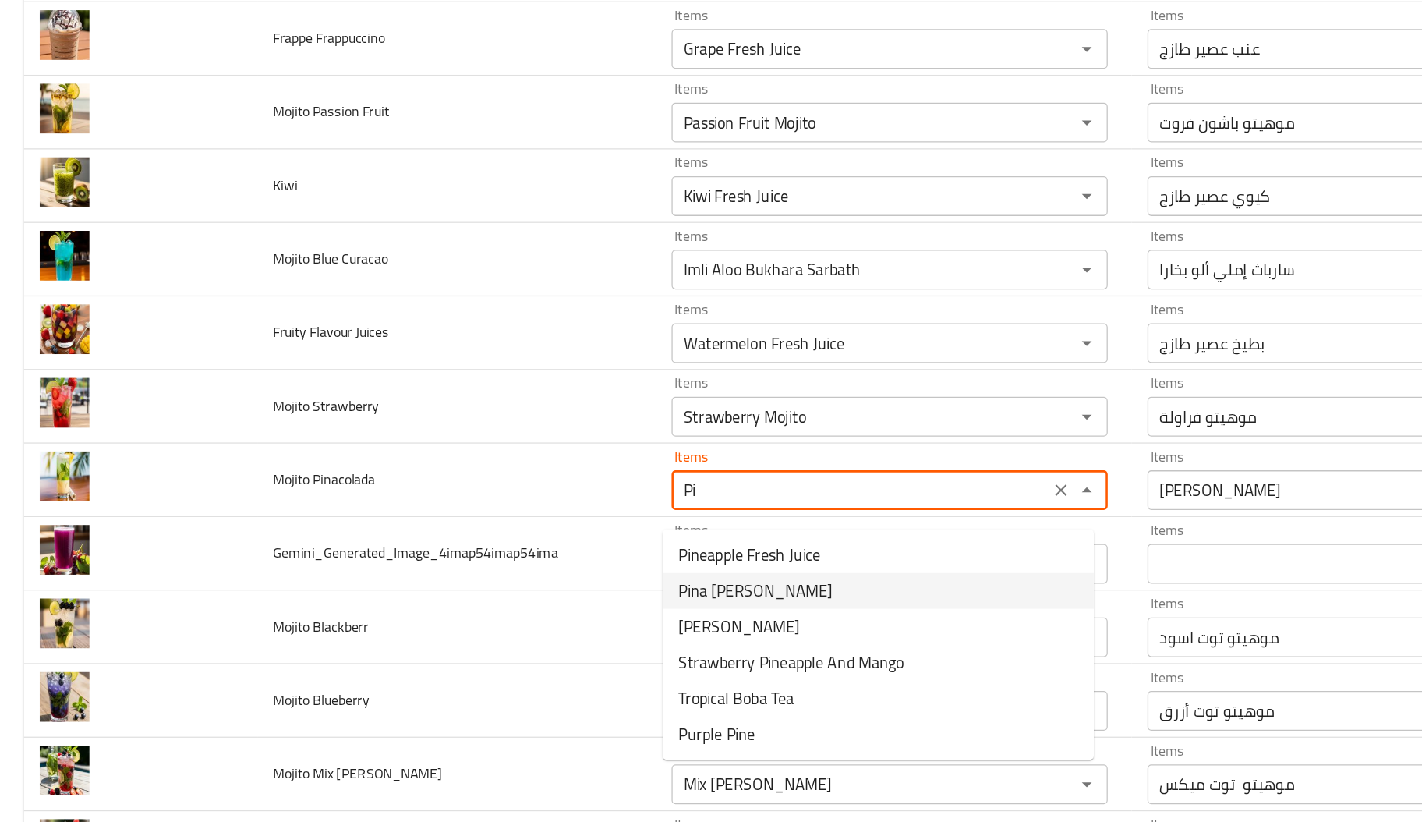
type Pinacolada "Pina [PERSON_NAME]"
type Pinacolada-ar "موهيتو [PERSON_NAME]"
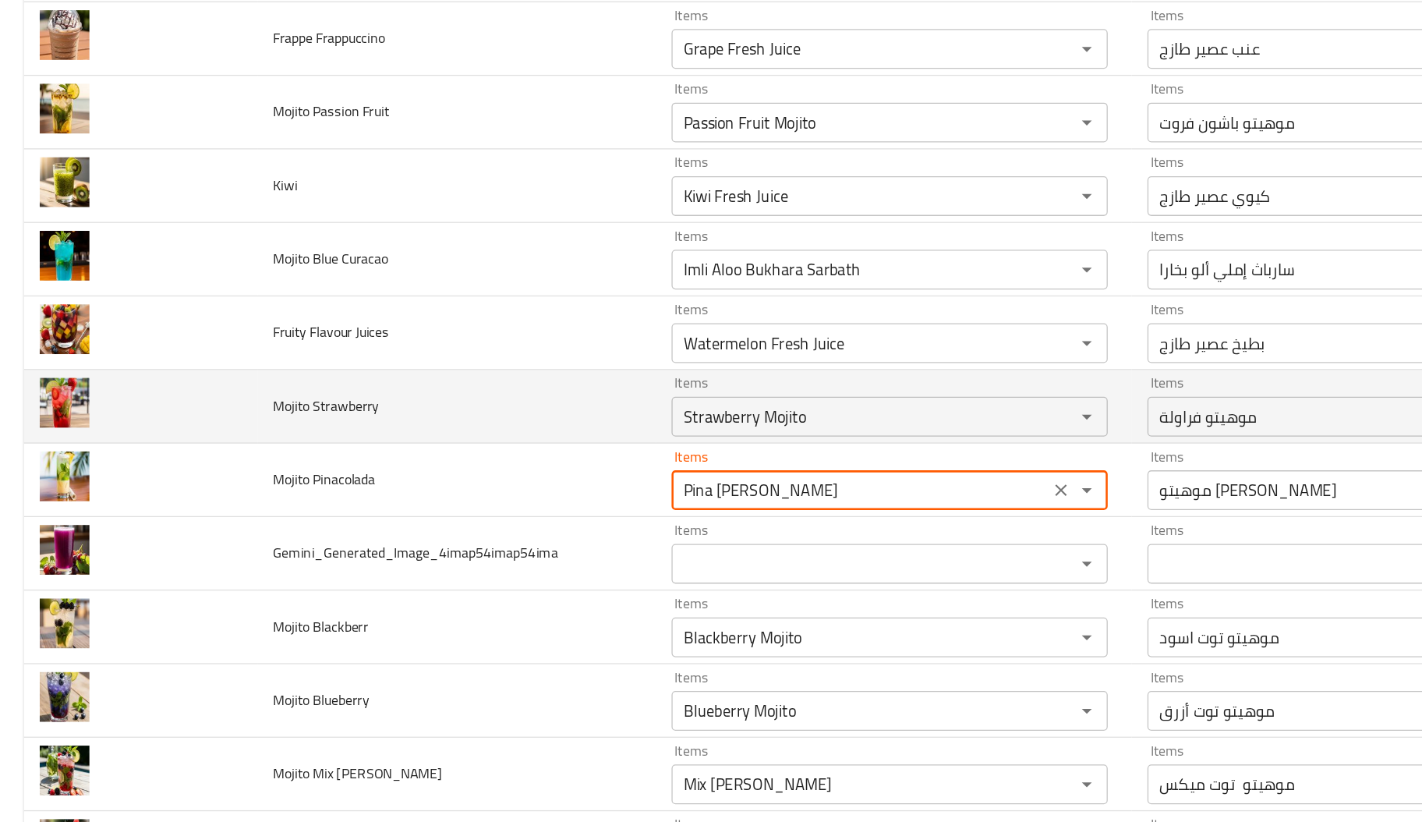
type Pinacolada "Pina [PERSON_NAME]"
click at [274, 480] on span "Mojito Strawberry" at bounding box center [255, 470] width 83 height 20
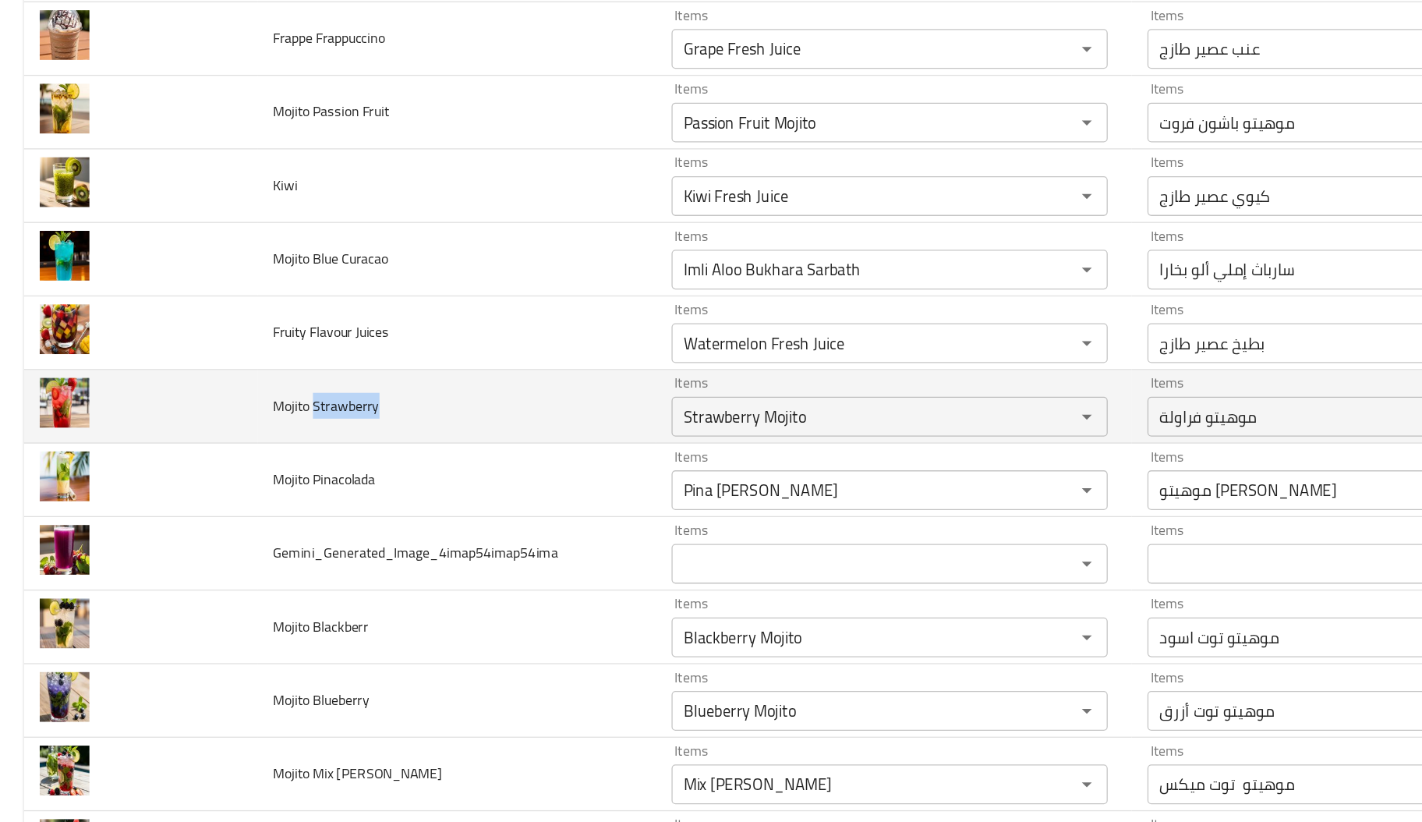
click at [274, 480] on span "Mojito Strawberry" at bounding box center [255, 470] width 83 height 20
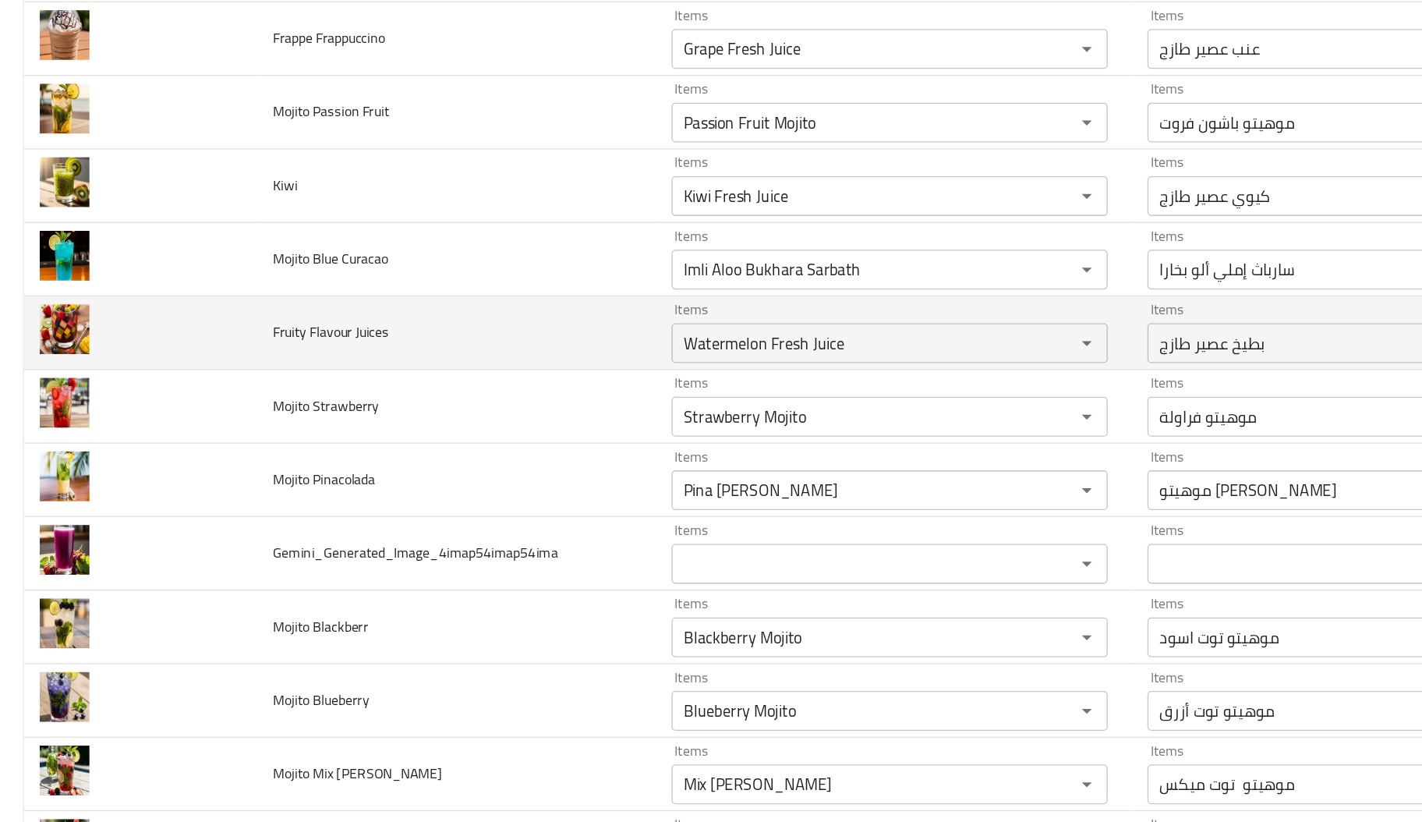
click at [223, 419] on span "Fruity Flavour Juices" at bounding box center [259, 412] width 91 height 20
copy span "Fruity"
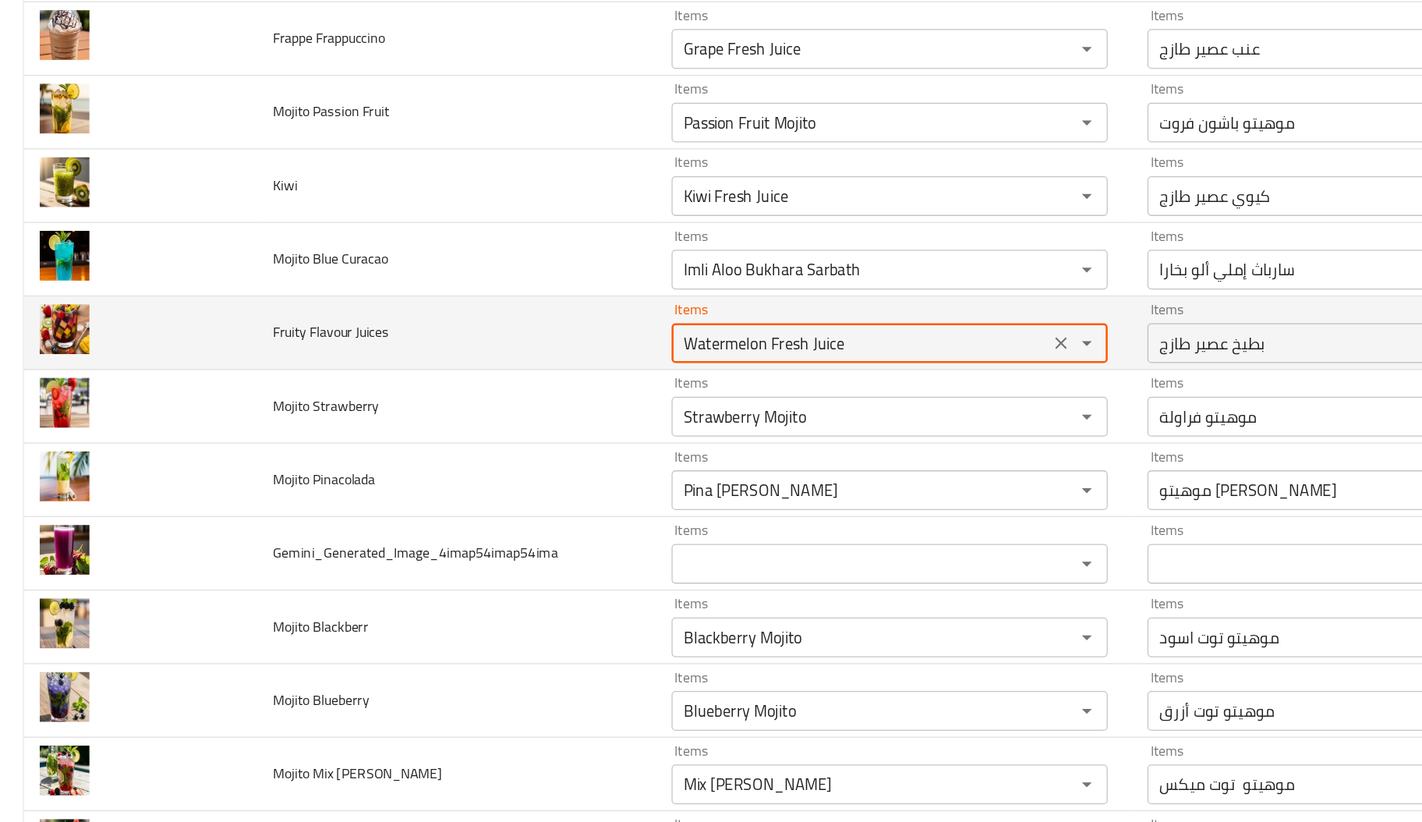
click at [607, 432] on Juices "Watermelon Fresh Juice" at bounding box center [675, 421] width 287 height 22
paste Juices "Fruity"
click at [607, 432] on Juices "Watermelon Fresh Juice" at bounding box center [675, 421] width 287 height 22
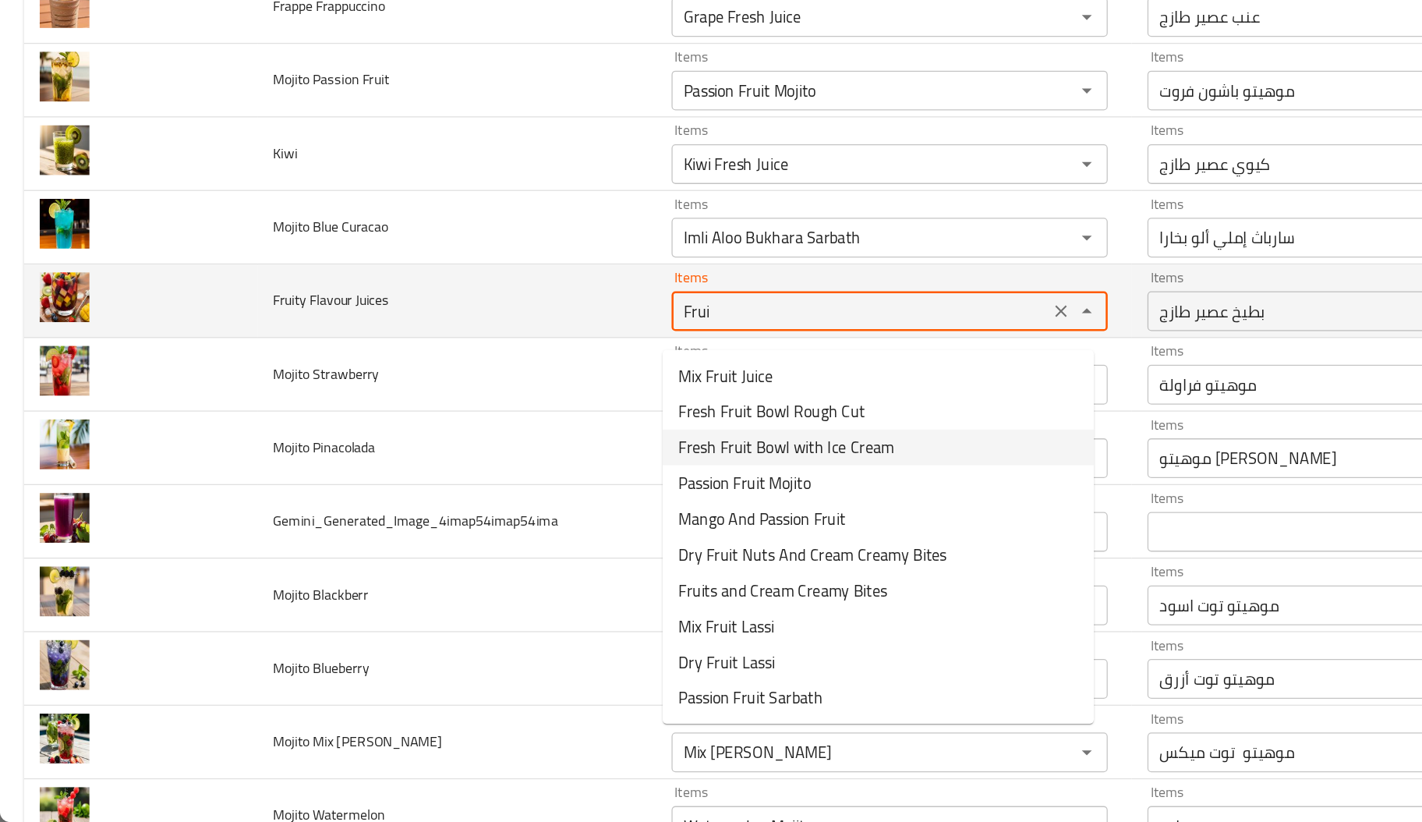
type Juices "Watermelon Fresh Juice"
click at [458, 441] on td "Fruity Flavour Juices" at bounding box center [358, 413] width 313 height 58
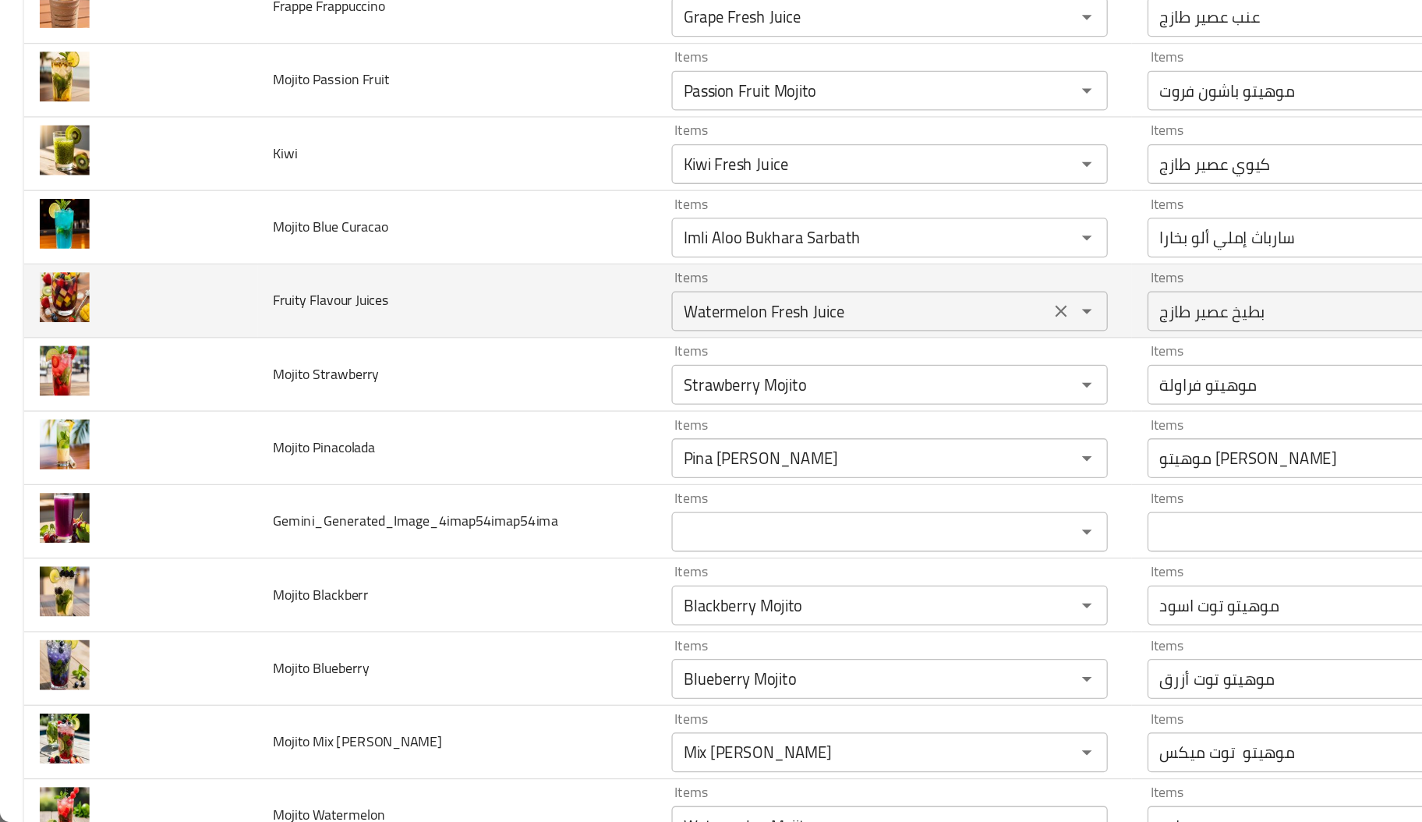
click at [825, 429] on icon "Clear" at bounding box center [833, 421] width 16 height 16
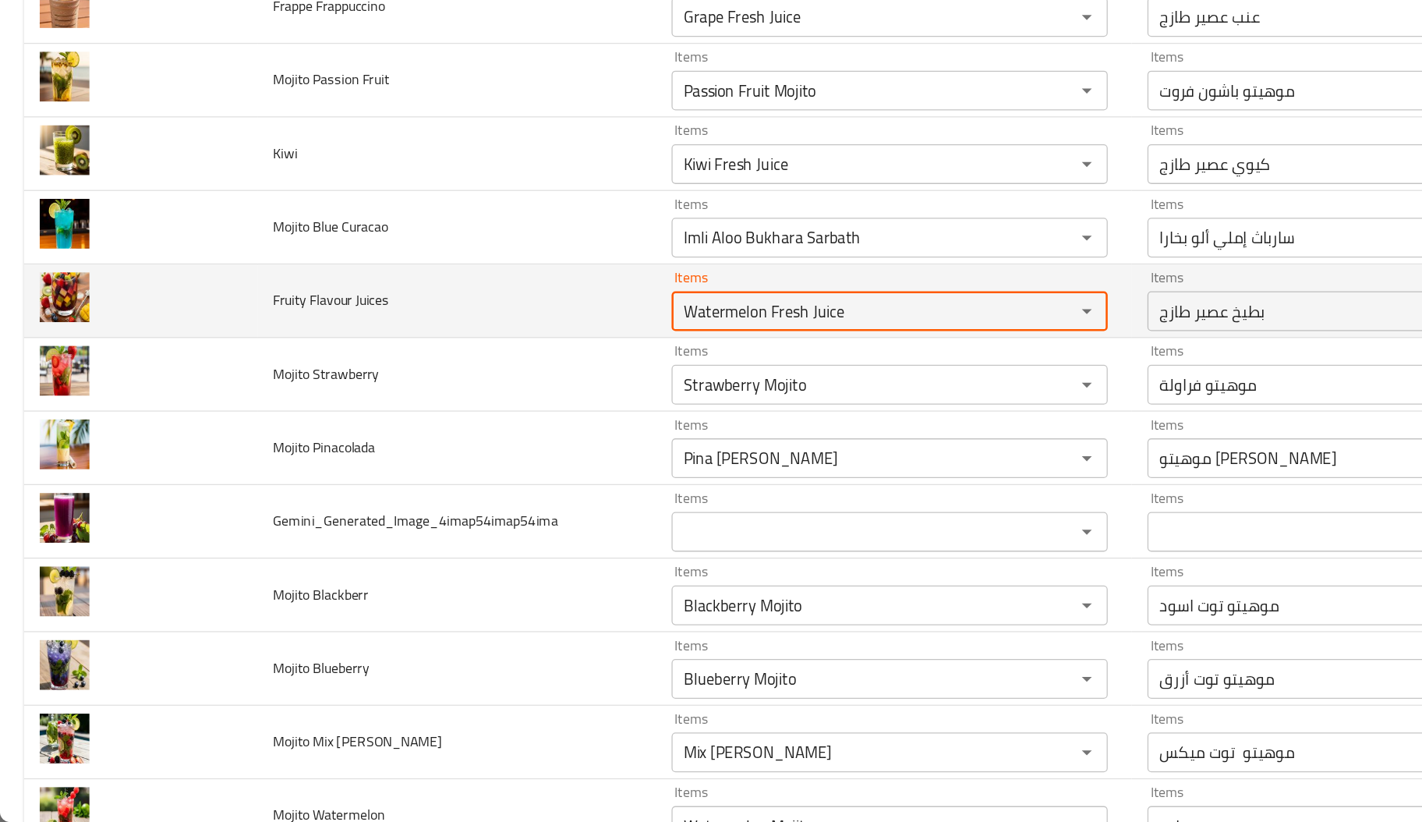
type input "بطيخ عصير طازج"
type input "أناناس عصير طازج"
type input "أفوكادو عصير طازج"
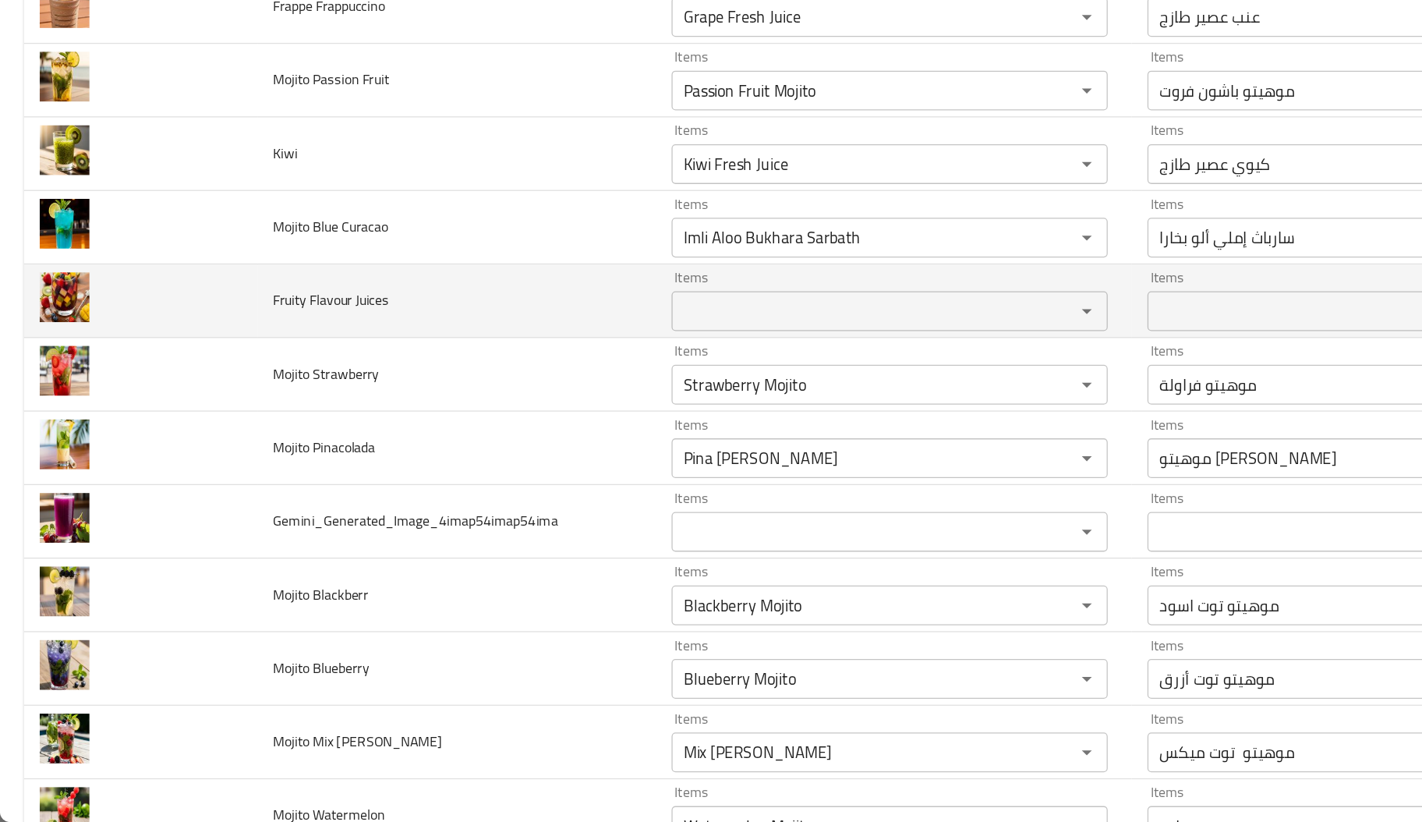
click at [288, 398] on td "Fruity Flavour Juices" at bounding box center [358, 413] width 313 height 58
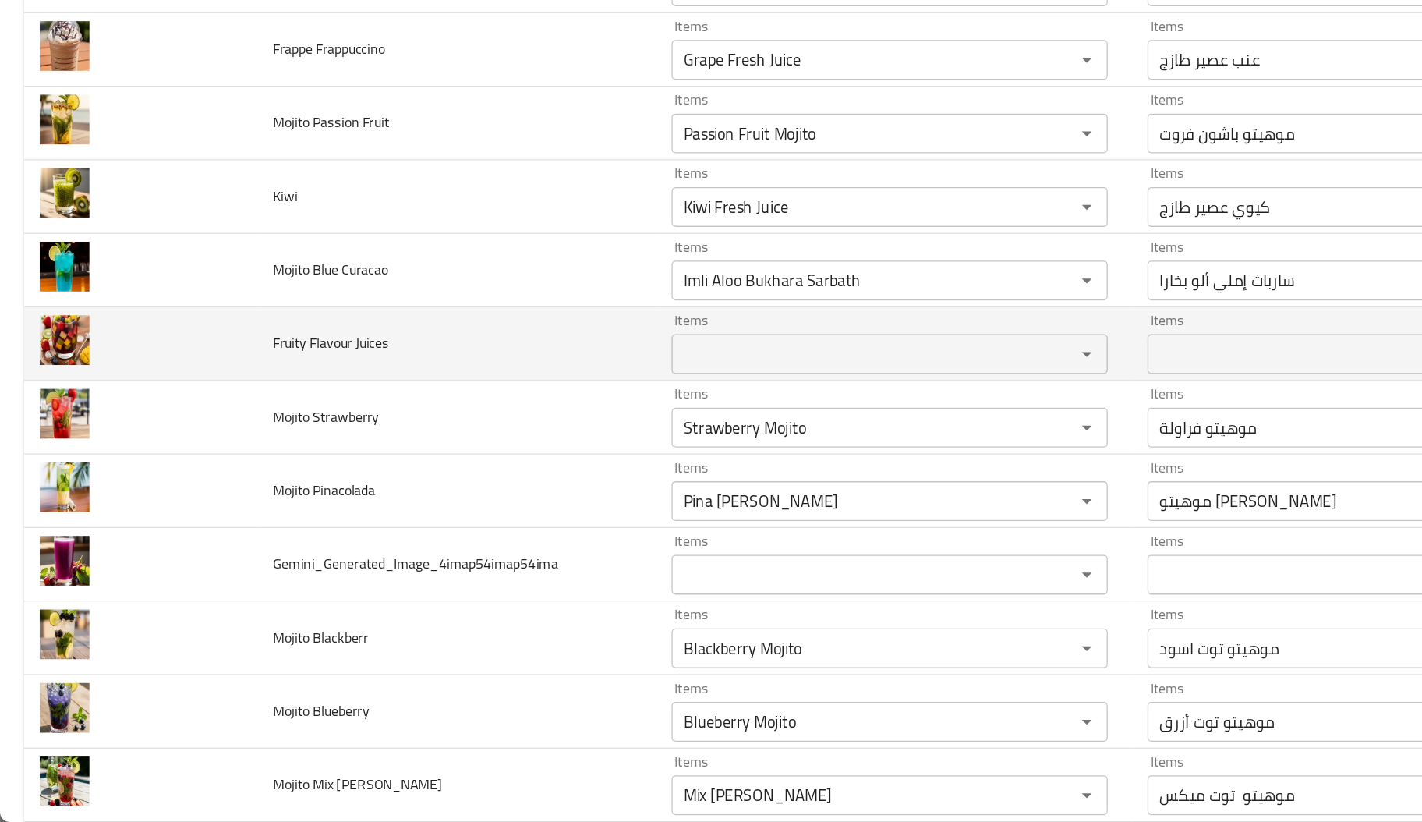
scroll to position [4320, 0]
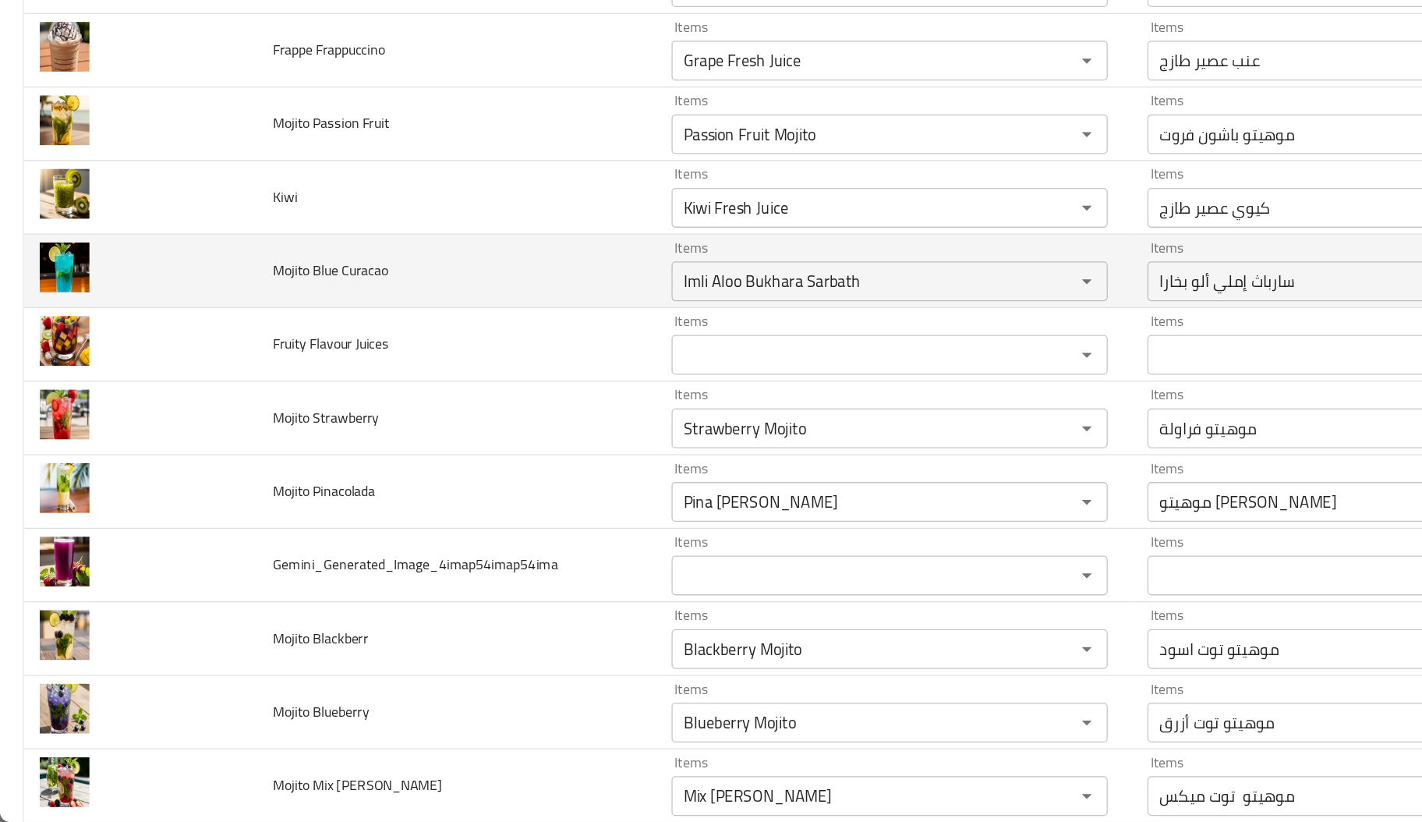
click at [223, 399] on span "Mojito Blue Curacao" at bounding box center [259, 389] width 90 height 20
copy span "Mojito"
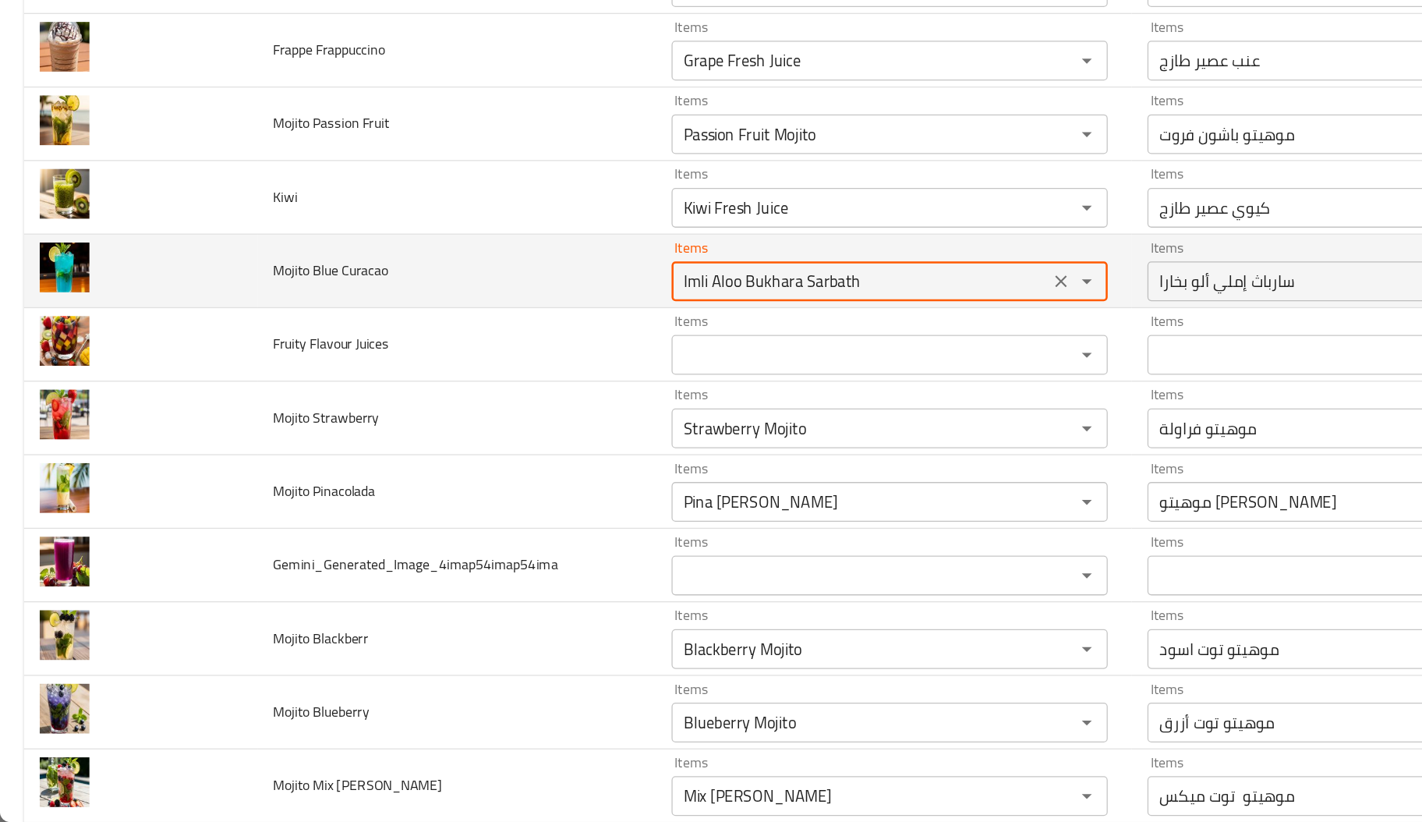
click at [654, 409] on Curacao "Imli Aloo Bukhara Sarbath" at bounding box center [675, 398] width 287 height 22
paste Curacao "Mojito"
click at [654, 409] on Curacao "Imli Aloo Bukhara Sarbath" at bounding box center [675, 398] width 287 height 22
type Curacao "Mojito"
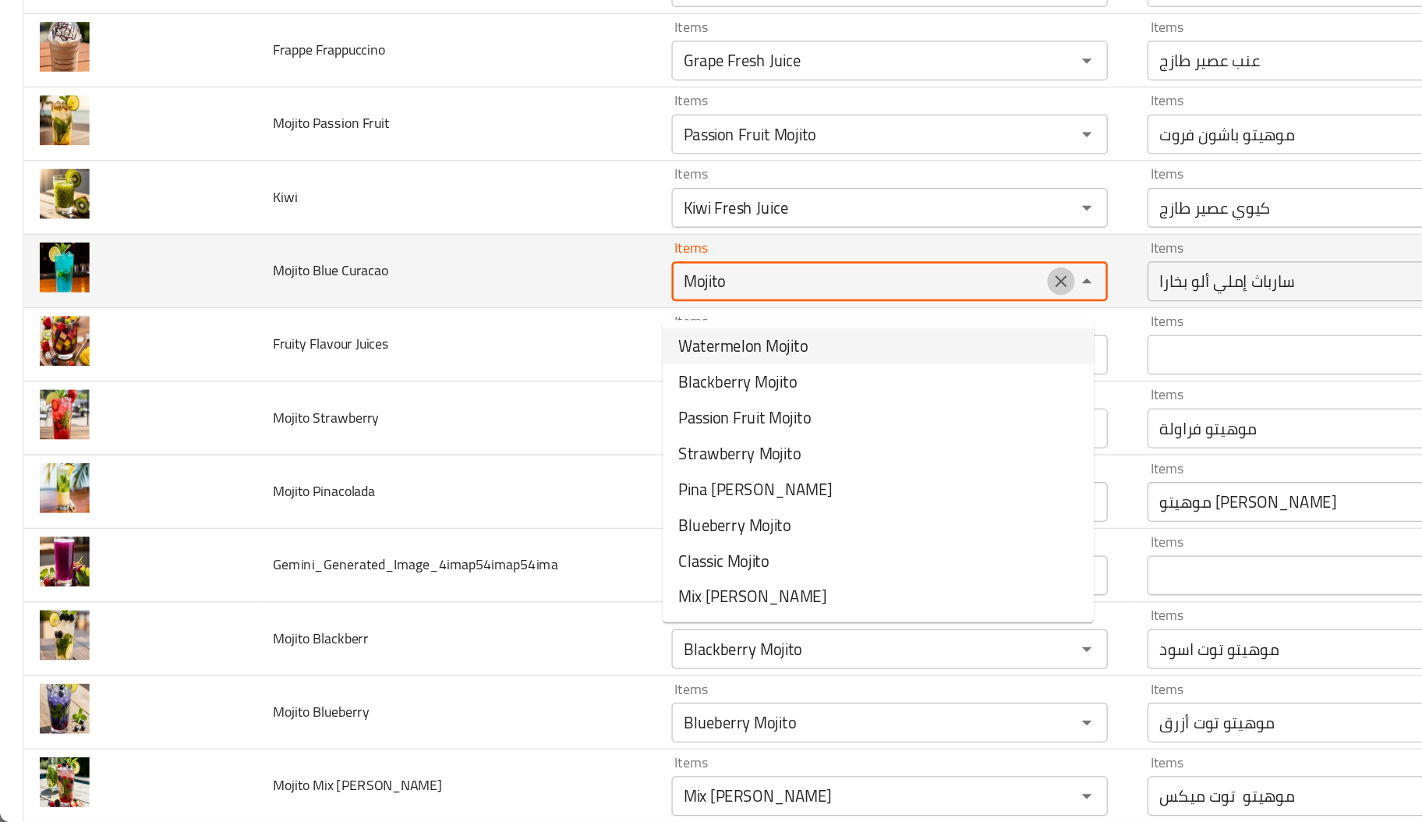
click at [828, 402] on icon "Clear" at bounding box center [832, 397] width 9 height 9
type input "بطيخ عصير طازج"
type input "أناناس عصير طازج"
type input "أفوكادو عصير طازج"
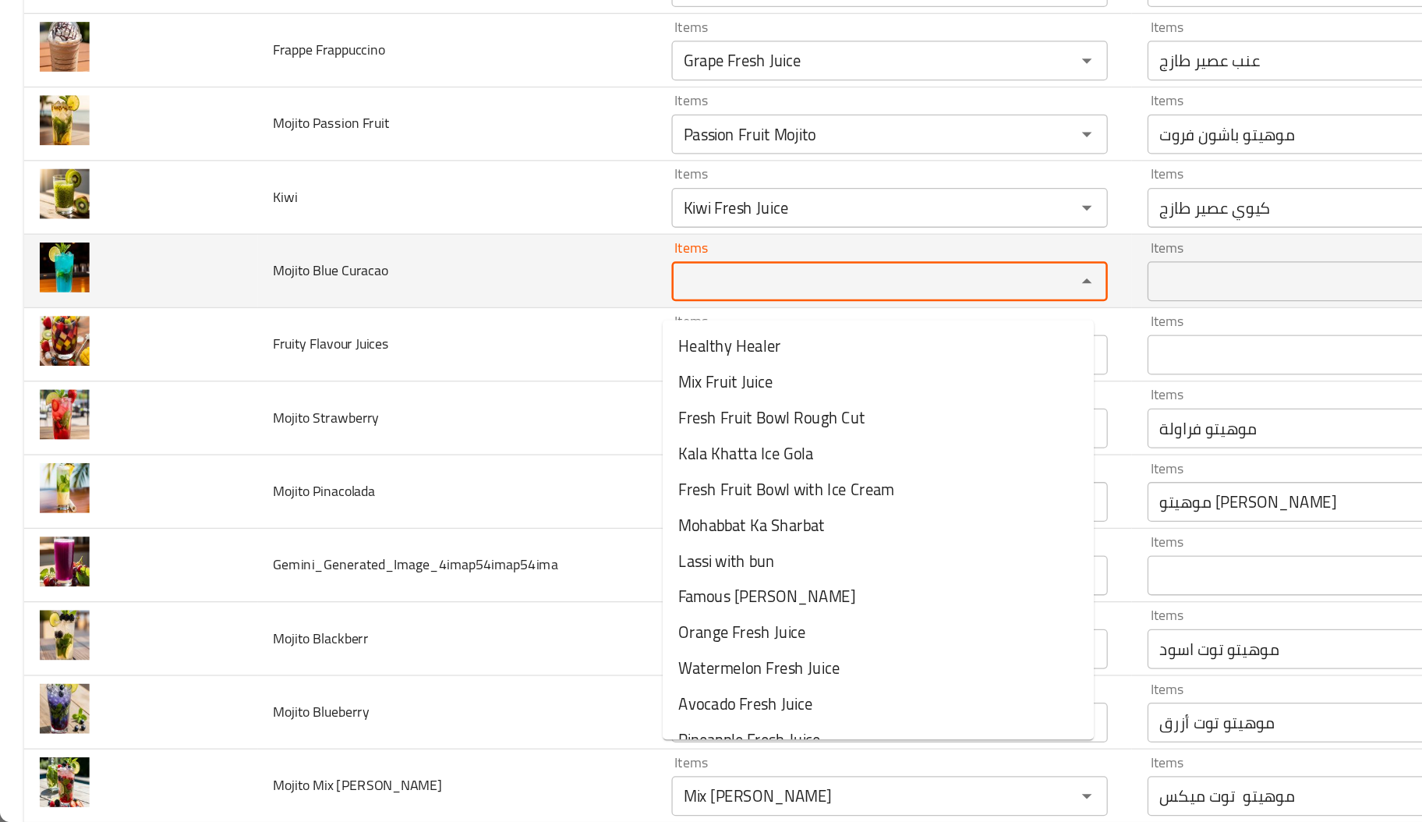
click at [404, 378] on td "Mojito Blue Curacao" at bounding box center [358, 390] width 313 height 58
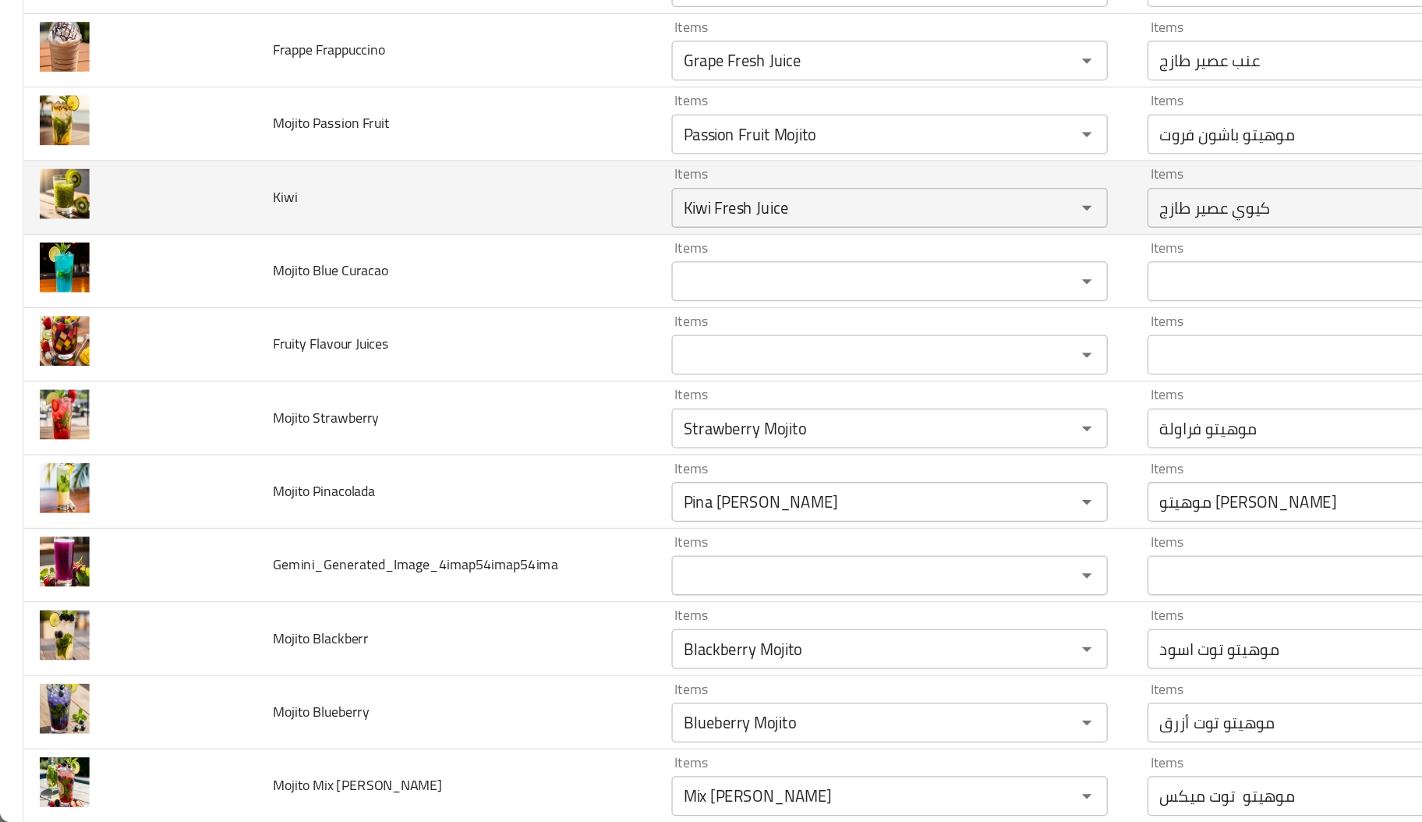
click at [242, 347] on td "Kiwi" at bounding box center [358, 332] width 313 height 58
click at [224, 337] on span "Kiwi" at bounding box center [223, 331] width 19 height 20
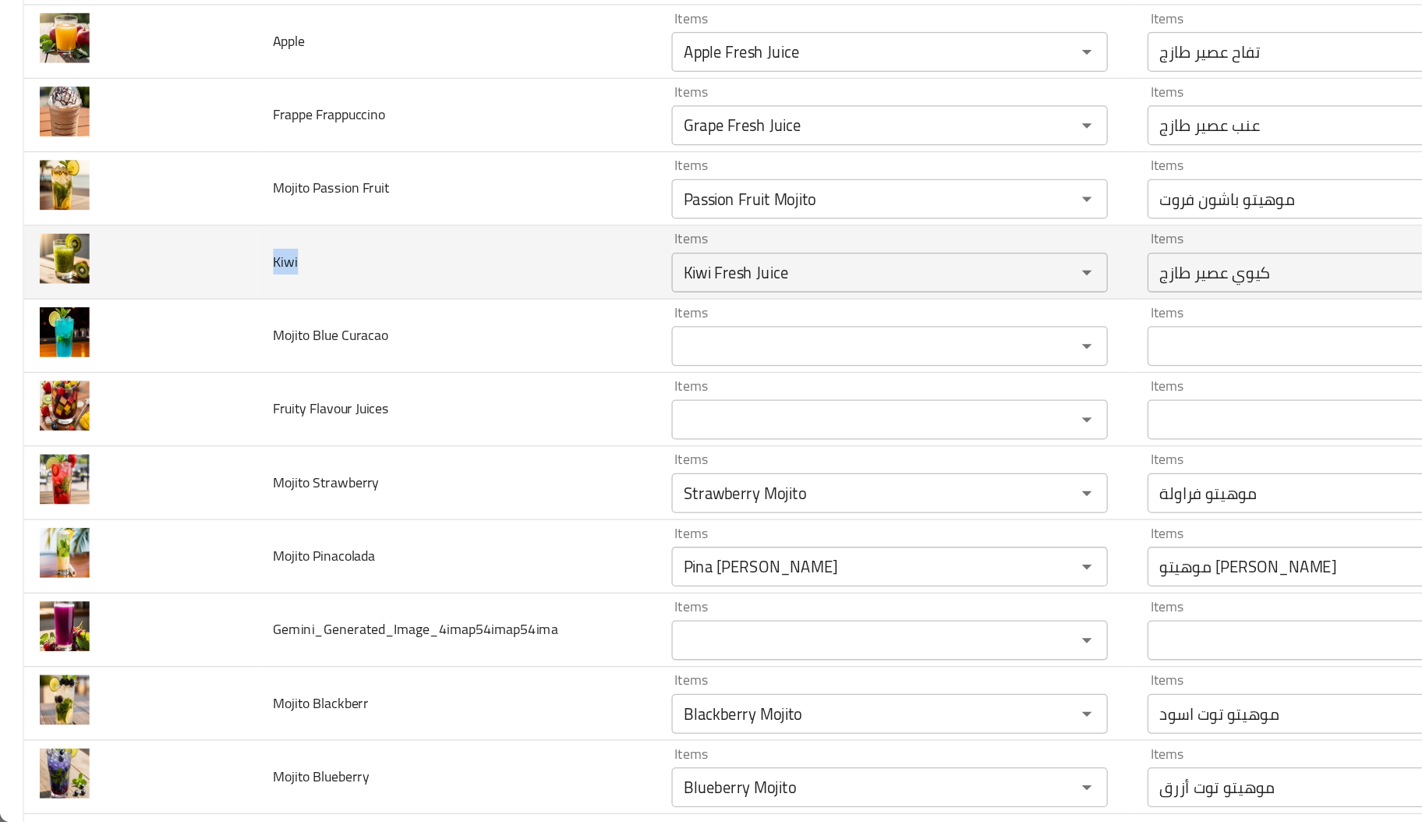
scroll to position [4265, 0]
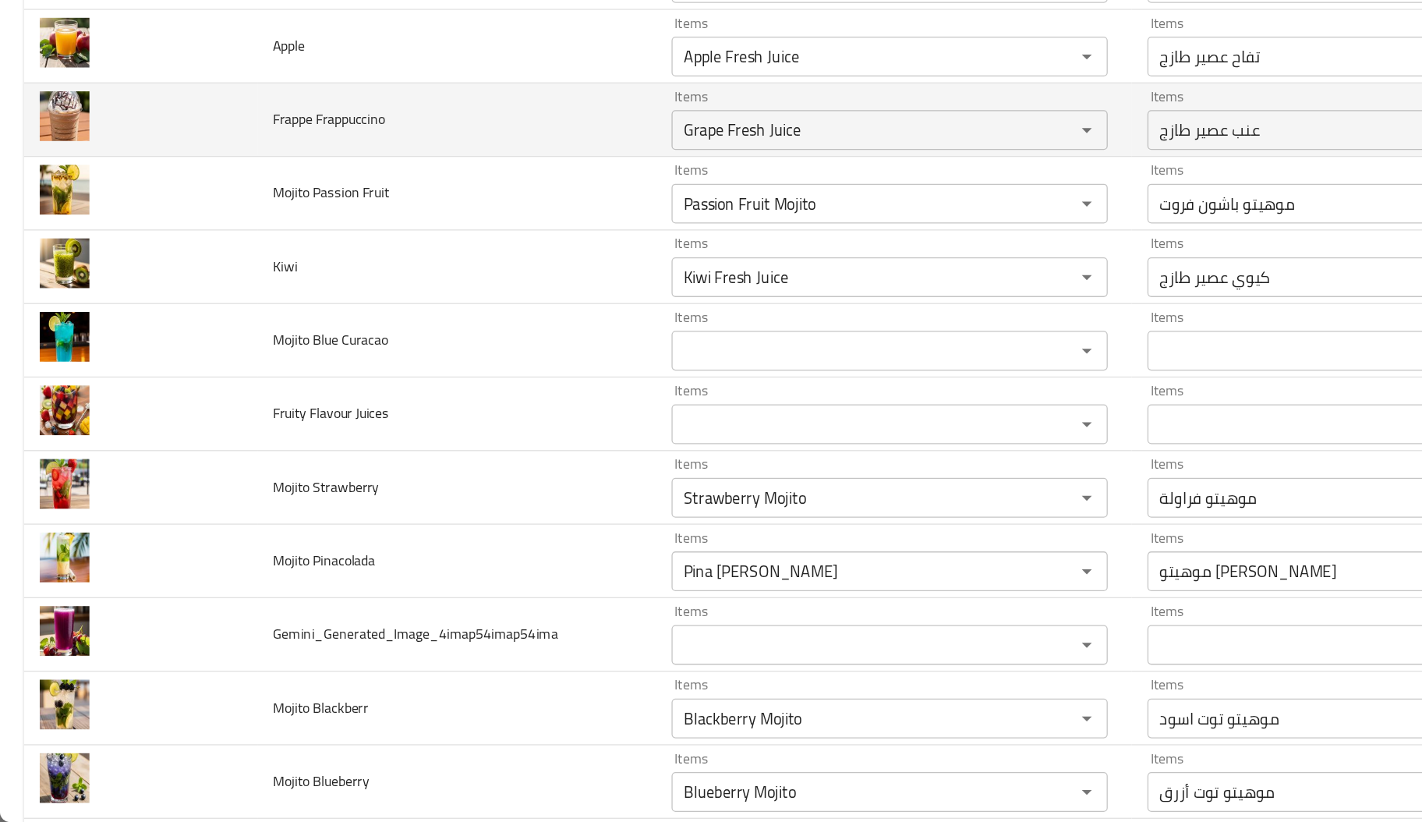
click at [275, 281] on span "Frappe Frappuccino" at bounding box center [258, 270] width 88 height 20
copy span "Frappuccino"
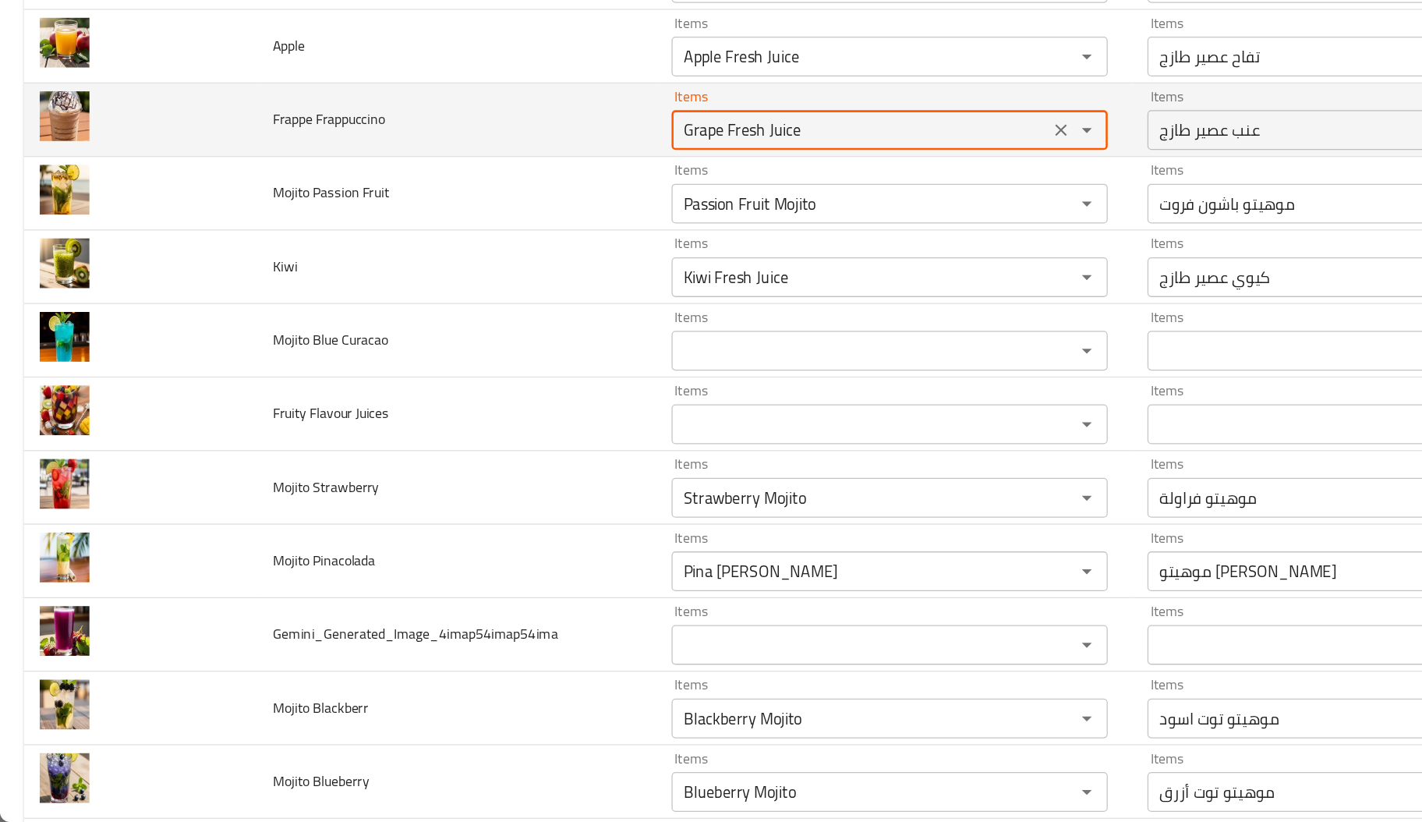
click at [575, 290] on Frappuccino "Grape Fresh Juice" at bounding box center [675, 279] width 287 height 22
click at [677, 282] on Frappuccino "Grape Fresh Juice" at bounding box center [675, 279] width 287 height 22
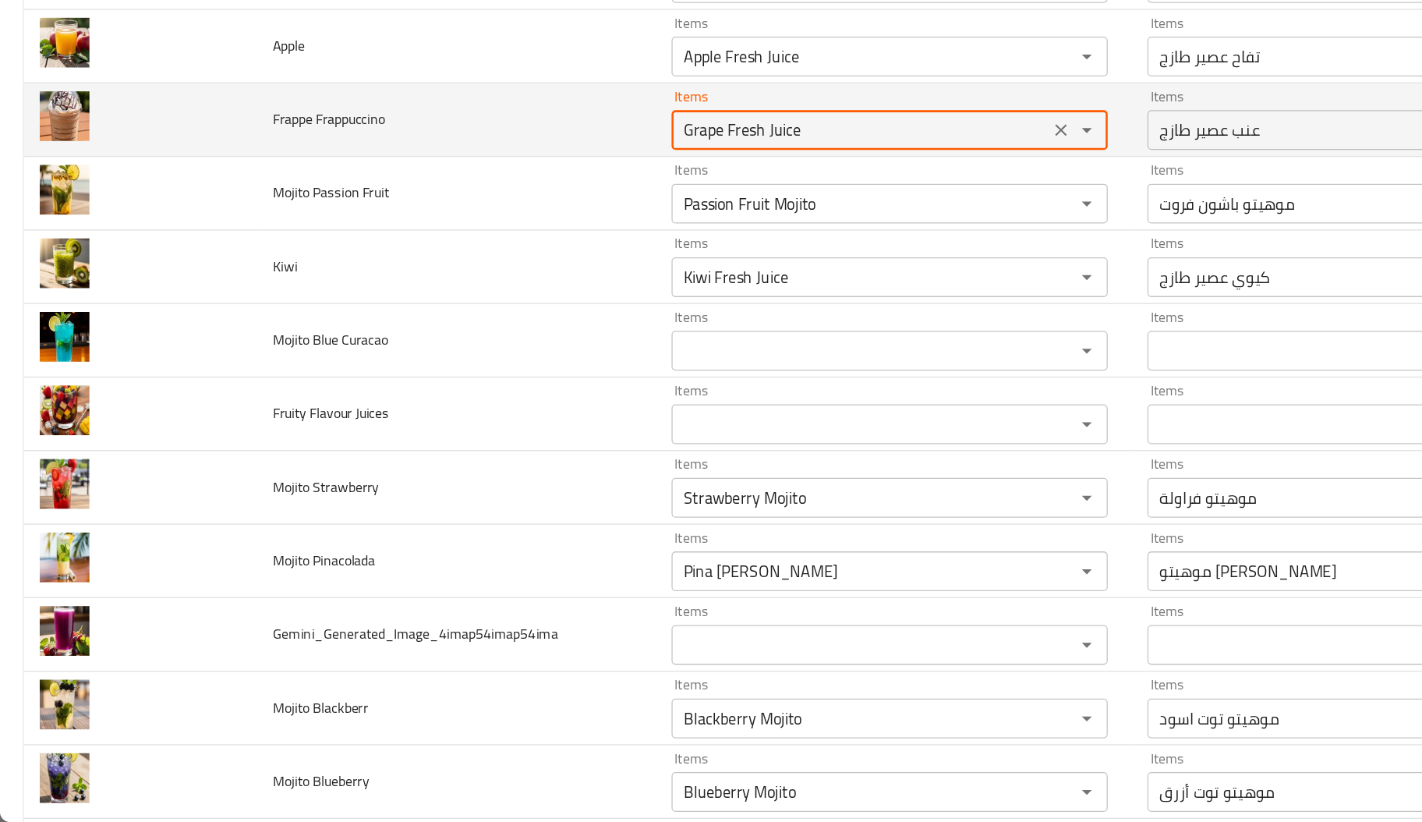
click at [677, 282] on Frappuccino "Grape Fresh Juice" at bounding box center [675, 279] width 287 height 22
paste Frappuccino "Frappuccino"
type Frappuccino "Frappuccino"
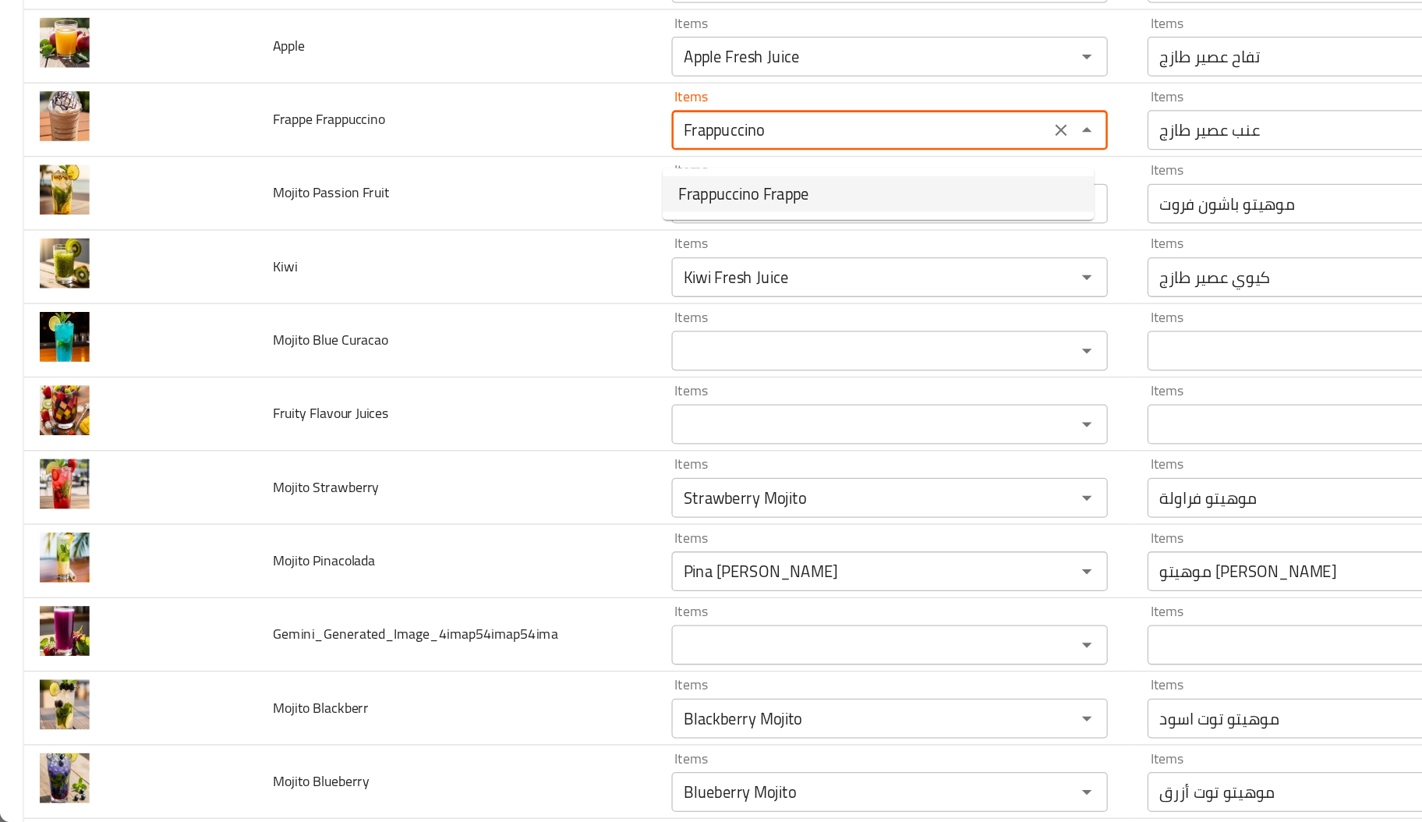
click at [609, 341] on Frappuccino-option-0 "Frappuccino Frappe" at bounding box center [689, 329] width 338 height 28
type input "بطيخ عصير طازج"
type input "أناناس عصير طازج"
type input "أفوكادو عصير طازج"
type Frappuccino "Frappuccino Frappe"
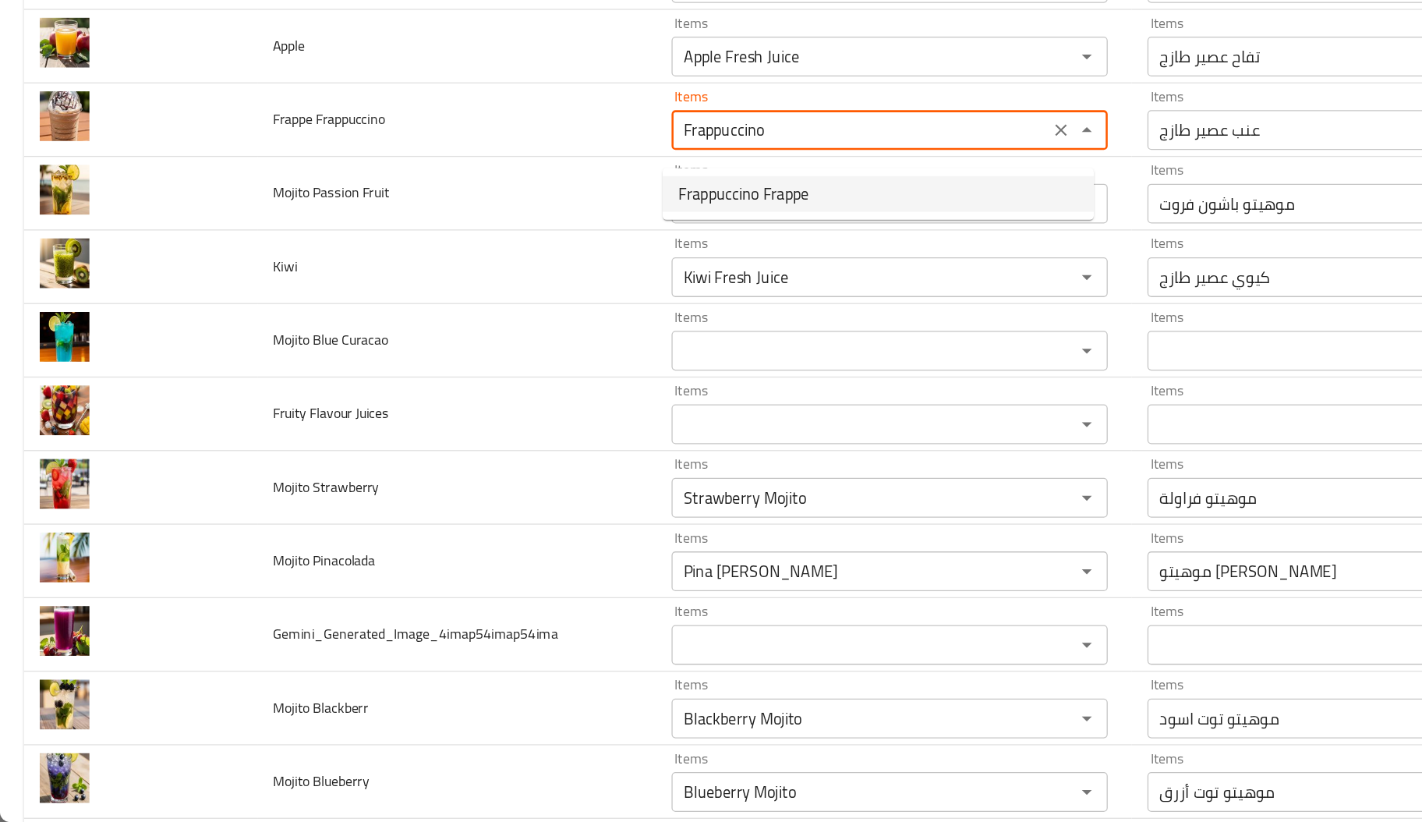
type Frappuccino-ar "[PERSON_NAME]"
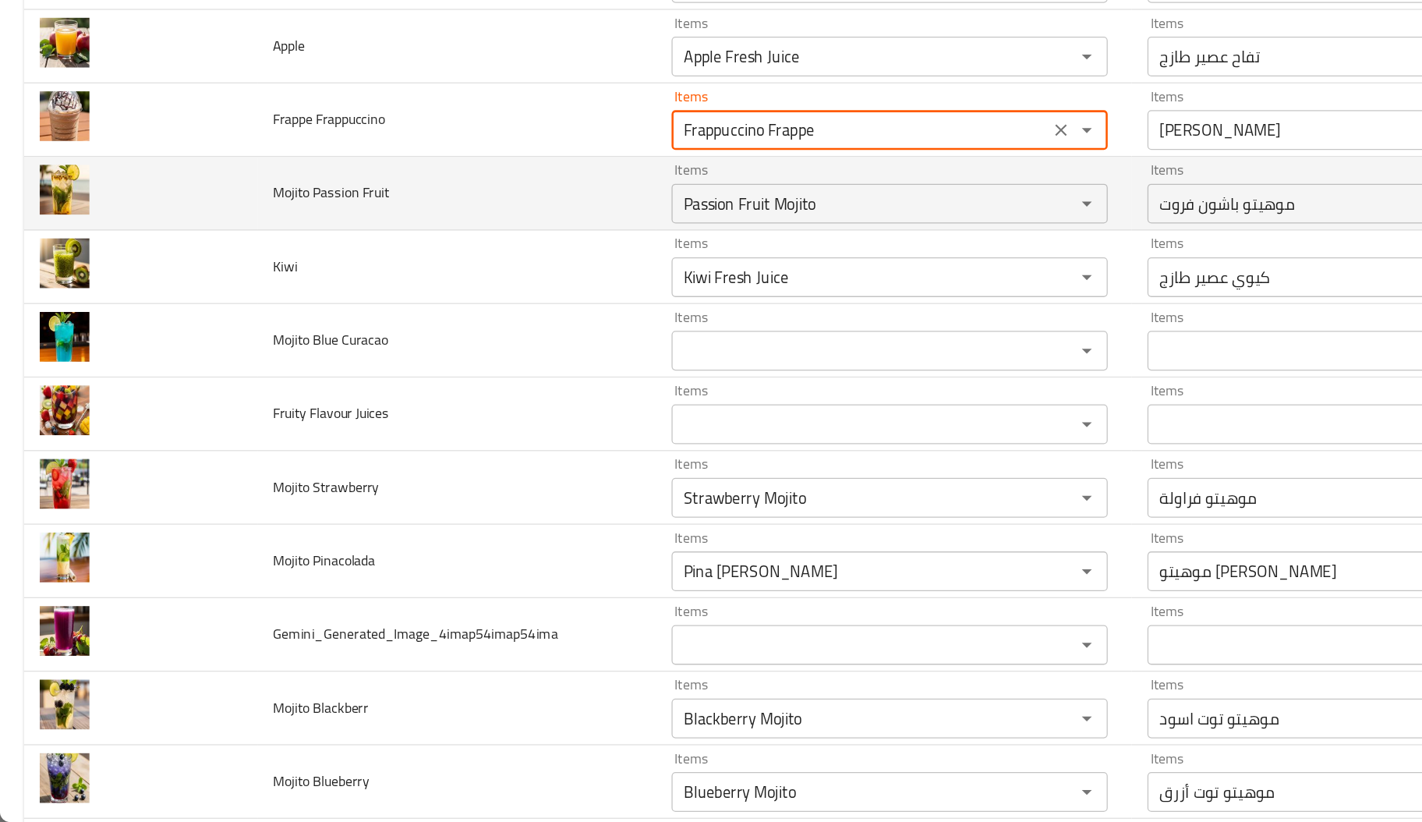
type Frappuccino "Frappuccino Frappe"
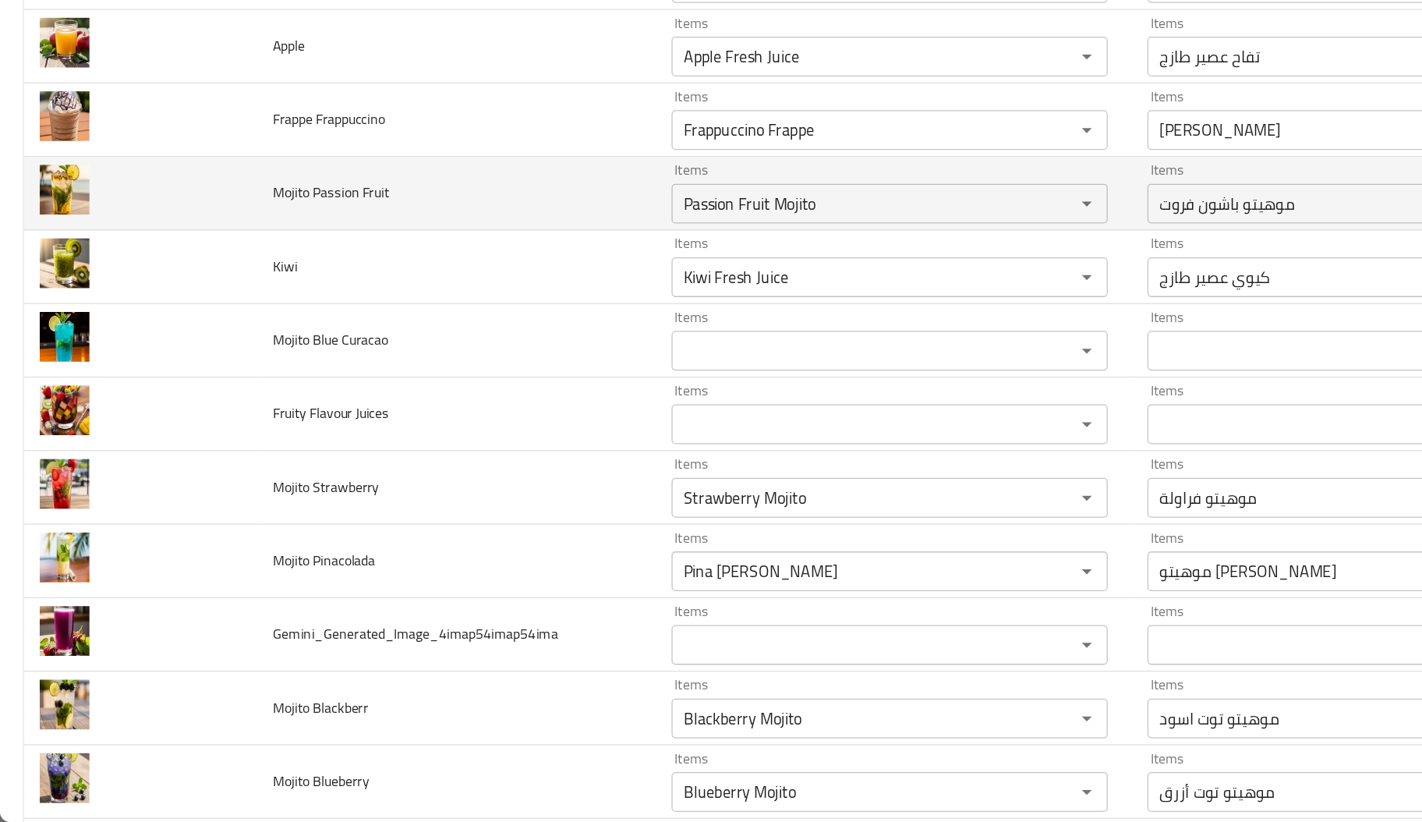
click at [420, 327] on td "Mojito Passion Fruit" at bounding box center [358, 329] width 313 height 58
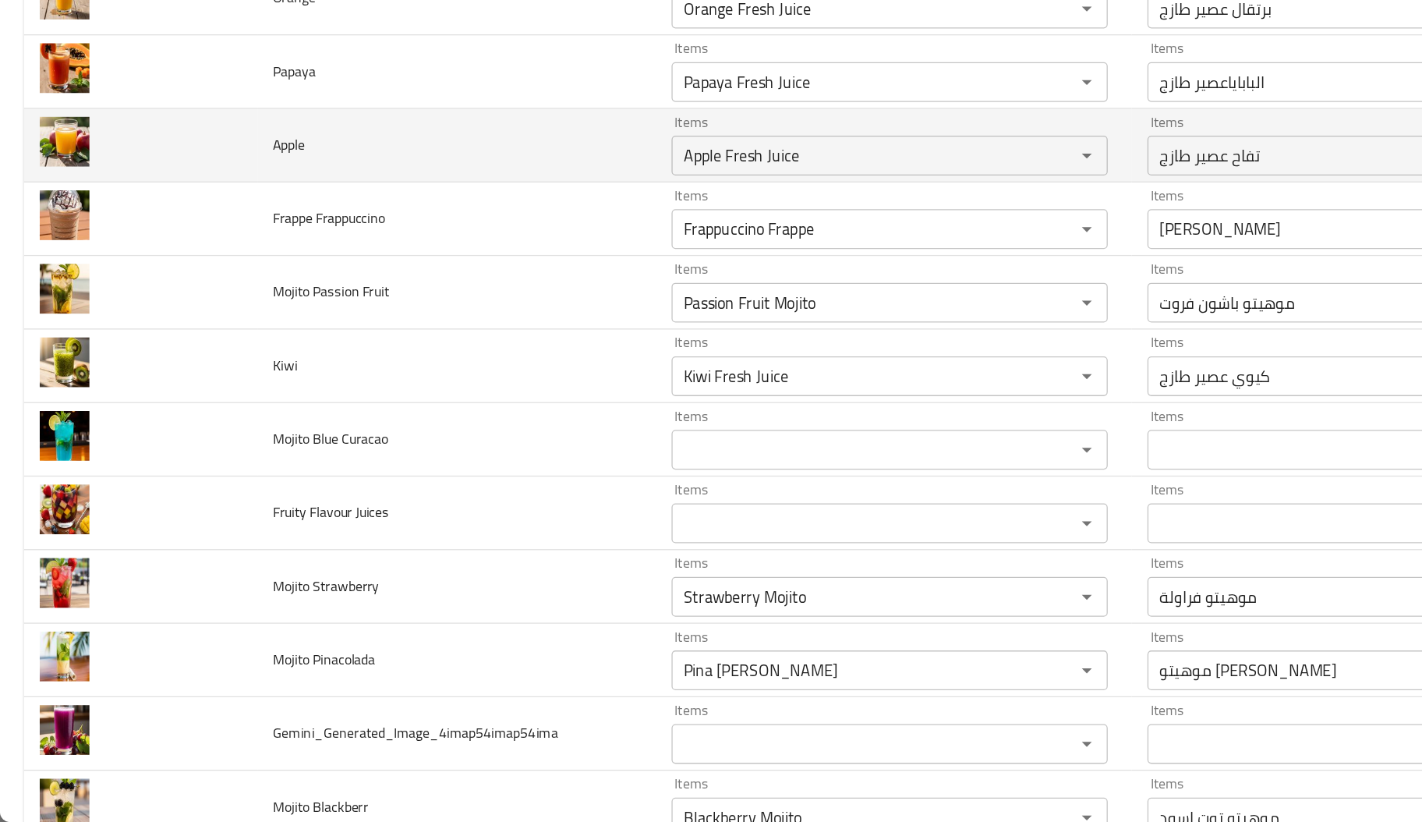
scroll to position [4187, 0]
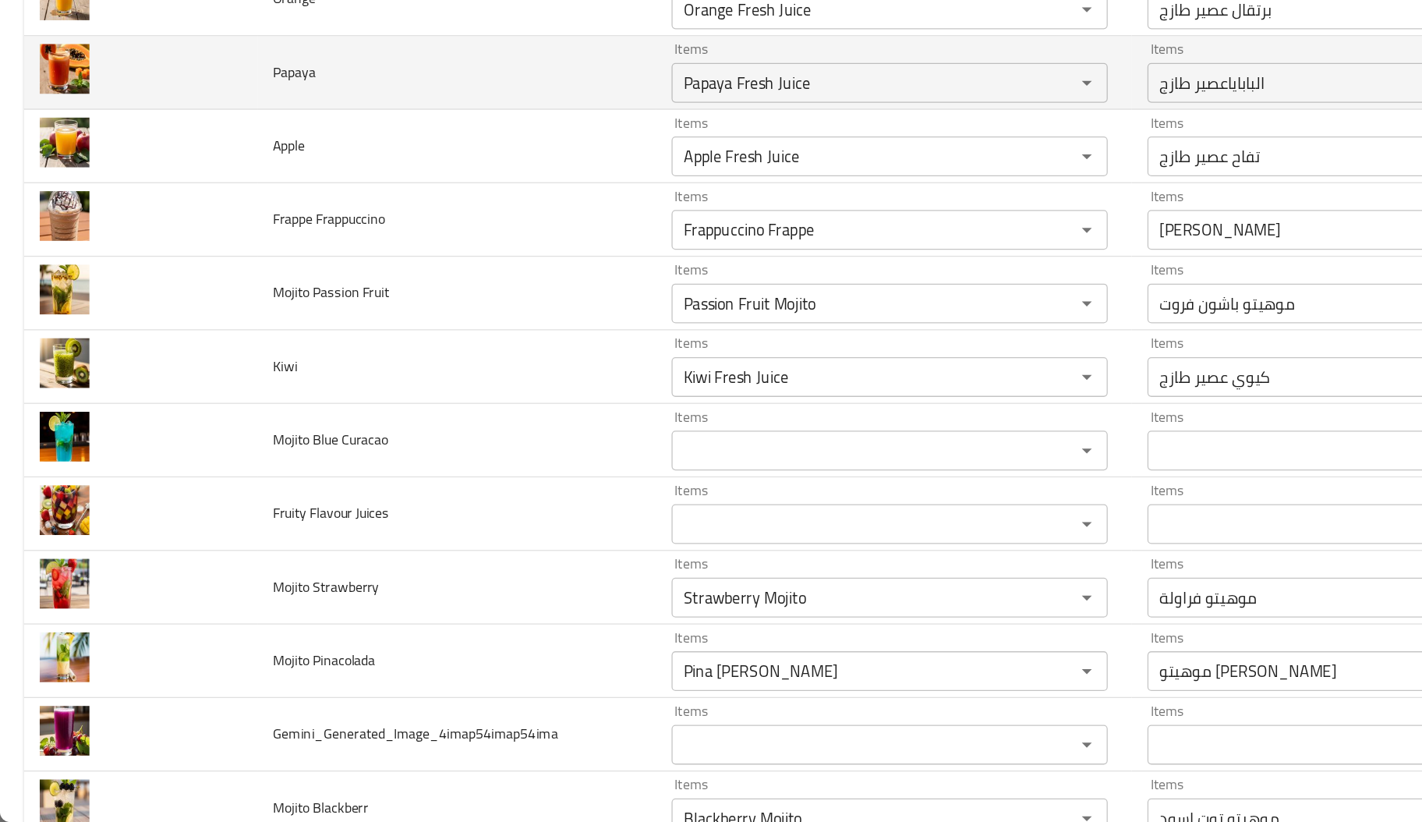
click at [490, 263] on td "Papaya" at bounding box center [358, 234] width 313 height 58
click at [553, 257] on div "Papaya Fresh Juice Items" at bounding box center [698, 241] width 342 height 31
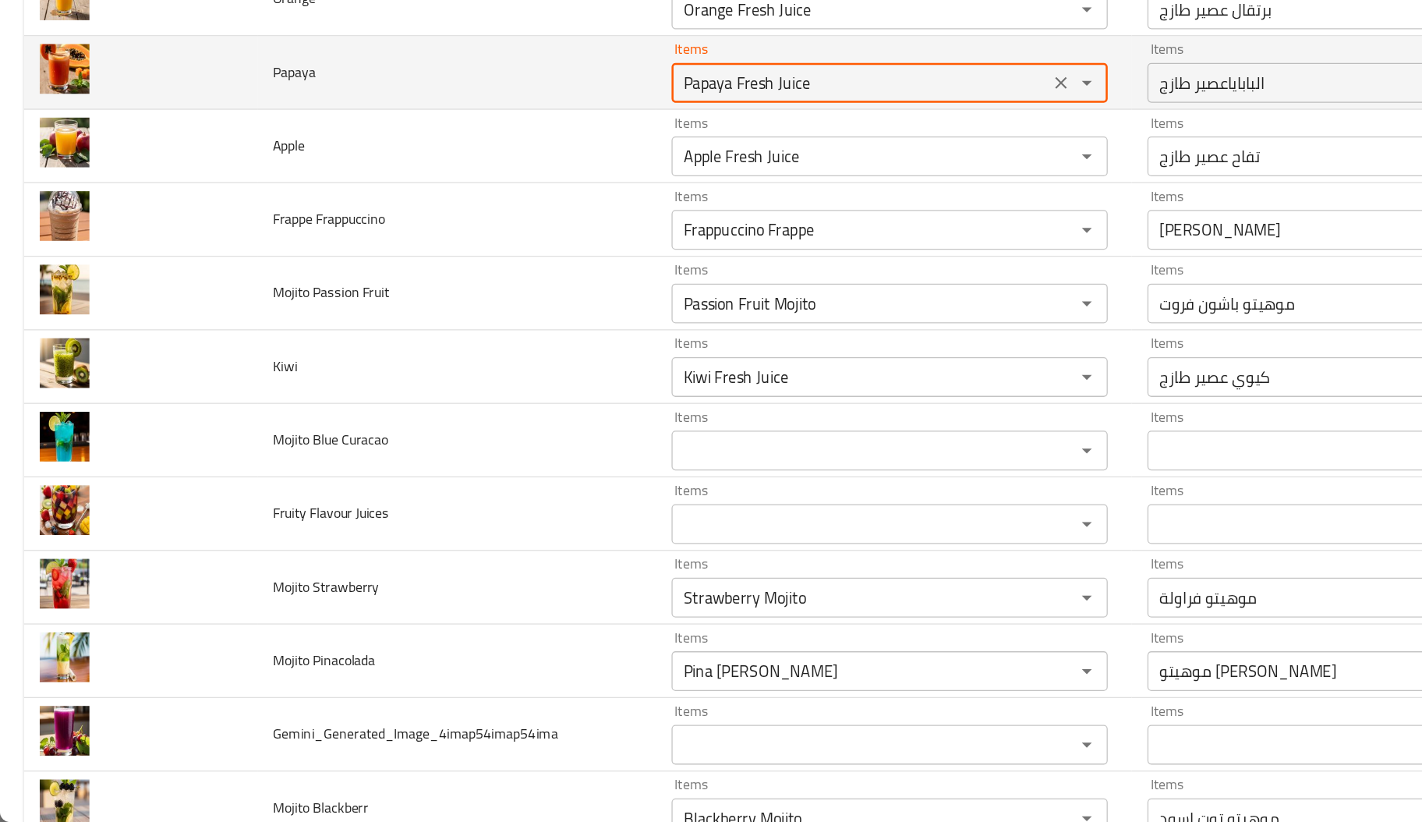
click at [553, 257] on div "Papaya Fresh Juice Items" at bounding box center [698, 241] width 342 height 31
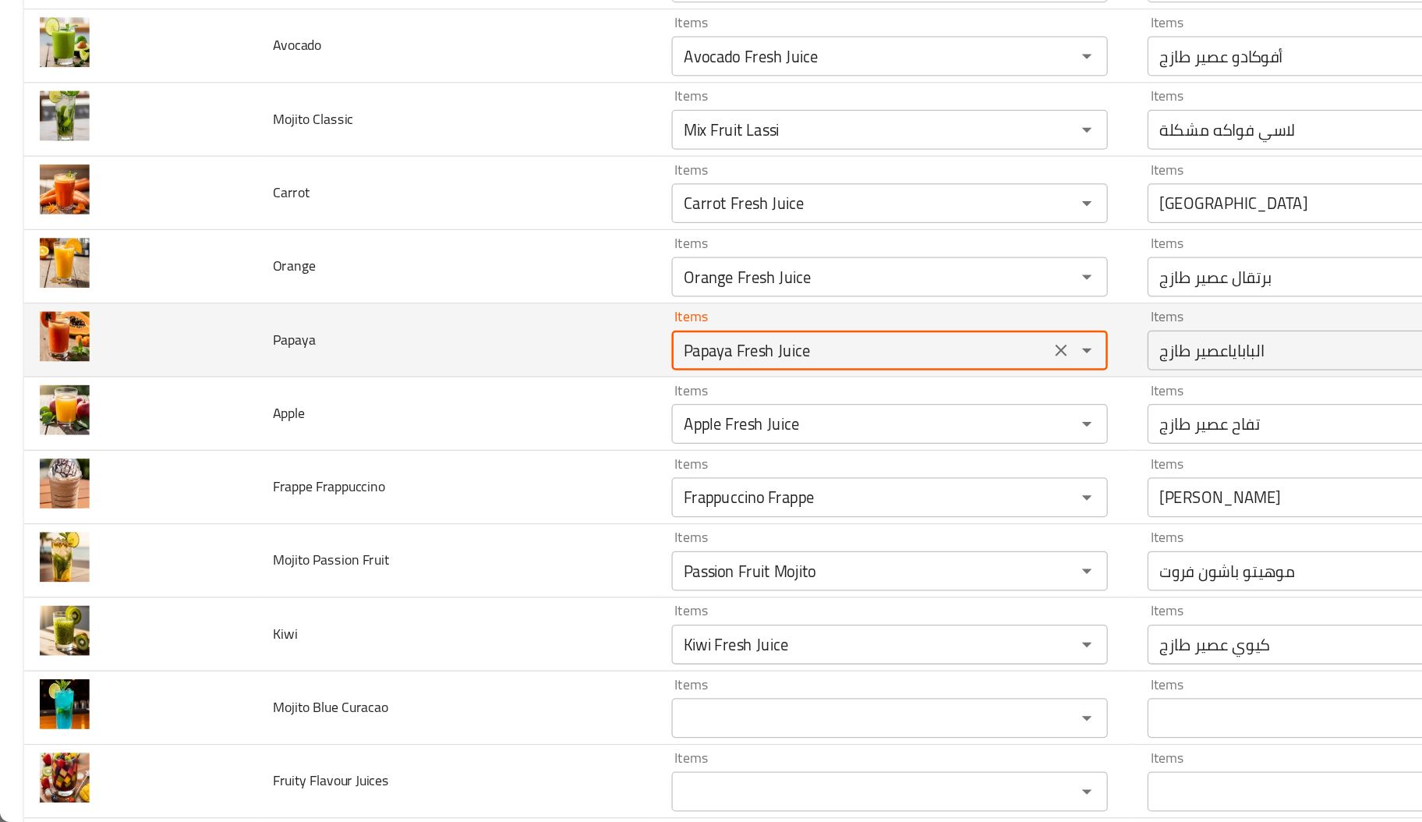
scroll to position [3976, 0]
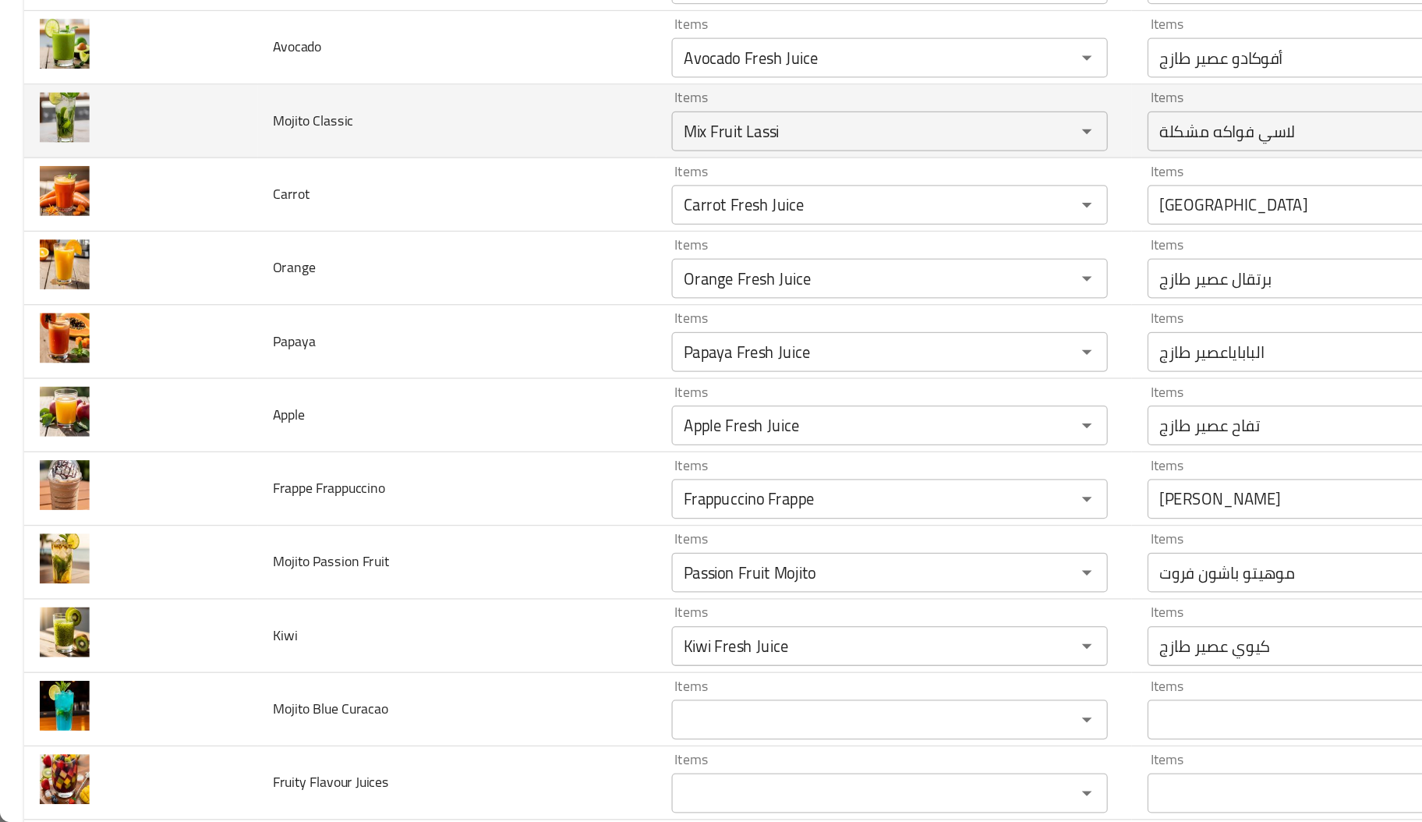
click at [261, 294] on td "Mojito Classic" at bounding box center [358, 272] width 313 height 58
click at [270, 272] on span "Mojito Classic" at bounding box center [245, 271] width 63 height 20
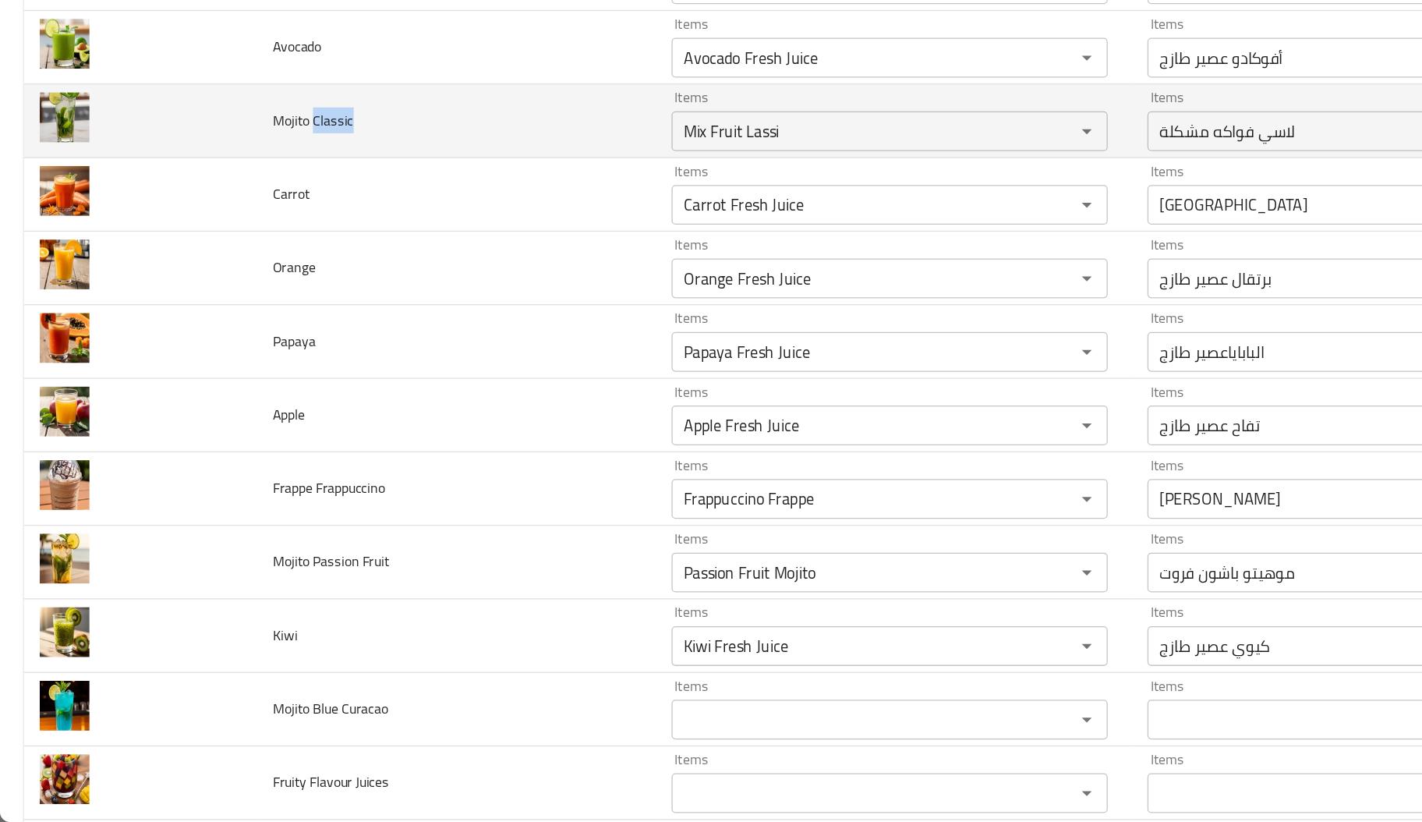
copy span "Classic"
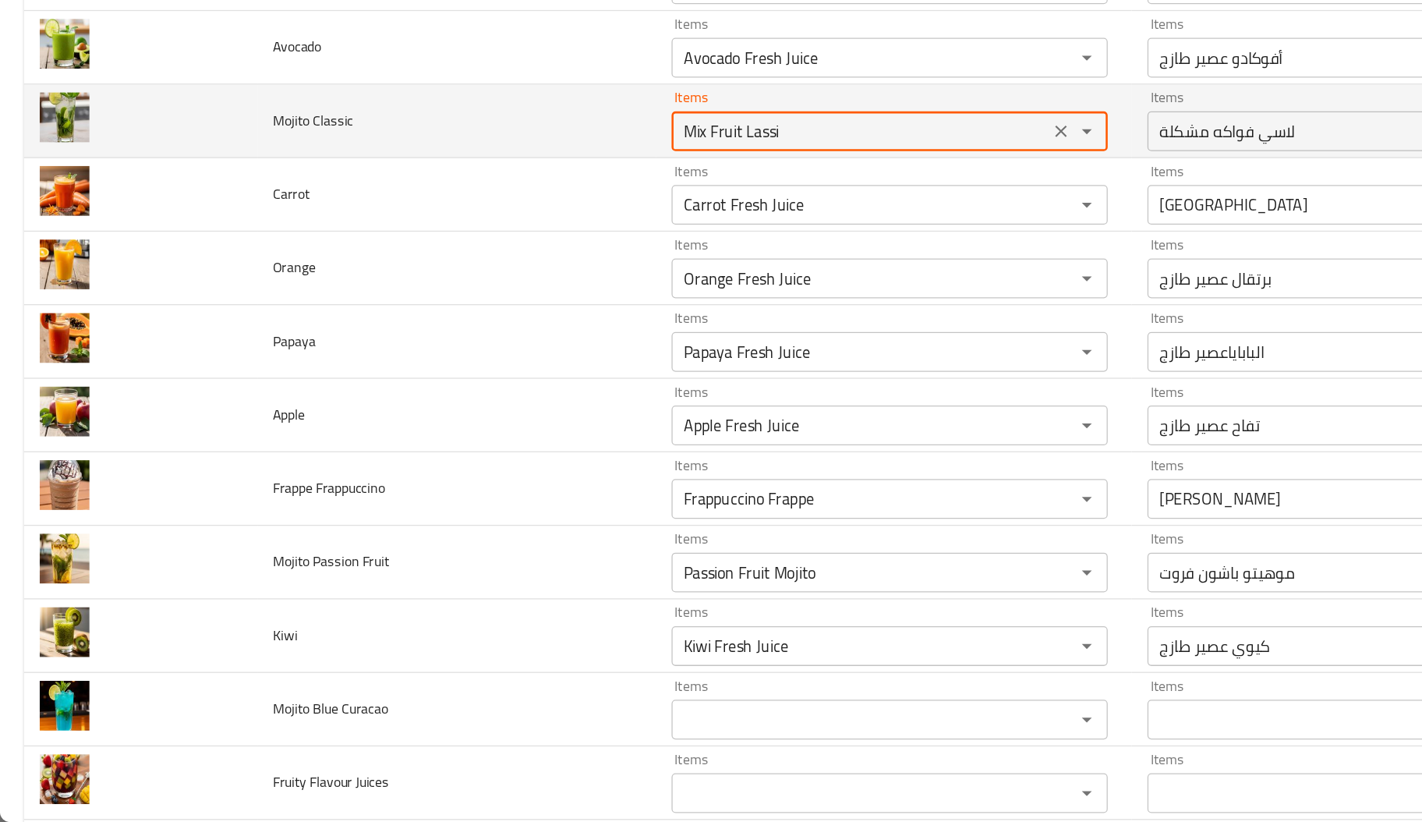
click at [582, 290] on Classic "Mix Fruit Lassi" at bounding box center [675, 280] width 287 height 22
paste Classic "Classic"
type Classic "Classic"
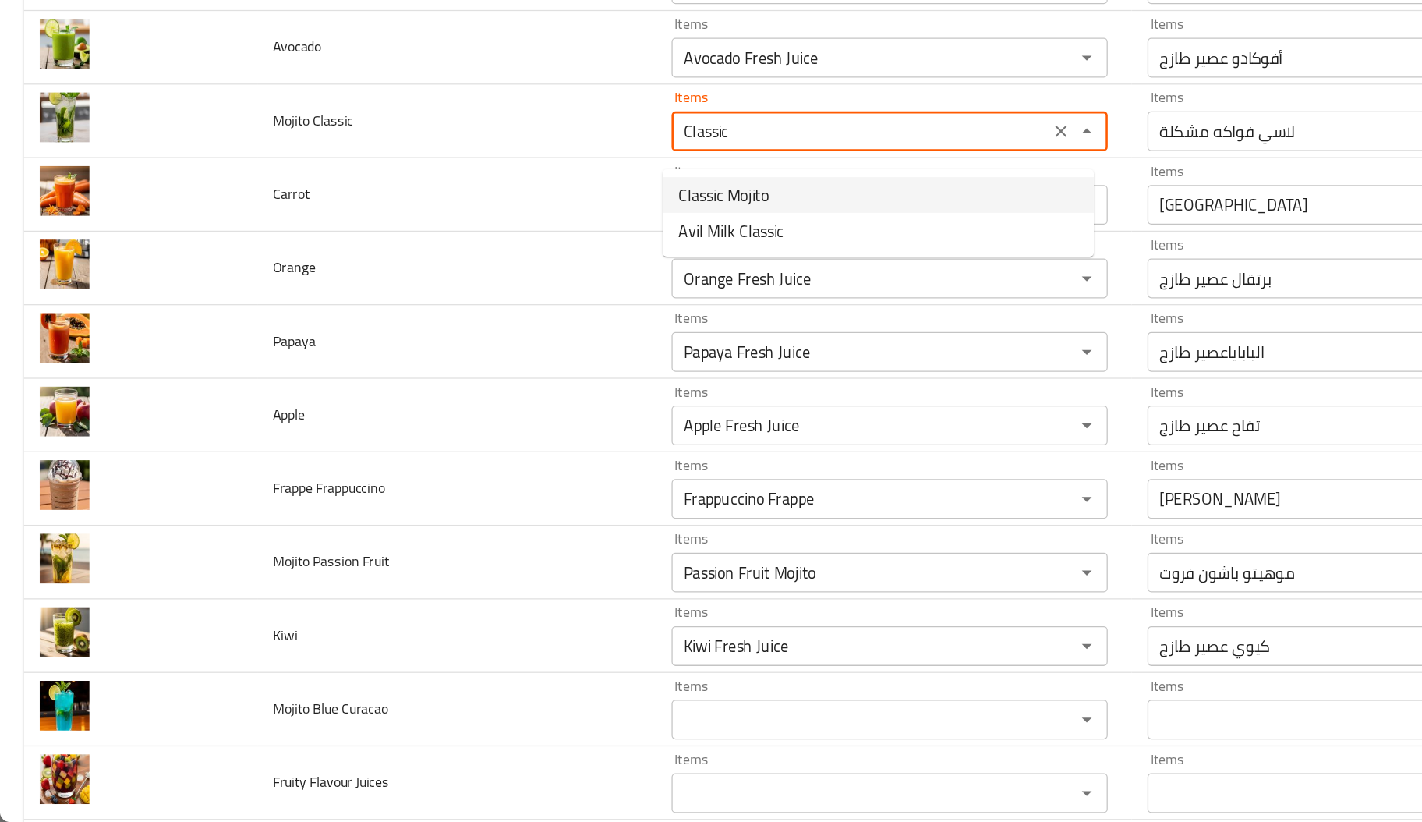
click at [573, 323] on span "Classic Mojito" at bounding box center [567, 329] width 71 height 19
type input "بطيخ عصير طازج"
type input "أناناس عصير طازج"
type input "أفوكادو عصير طازج"
type Classic "Classic Mojito"
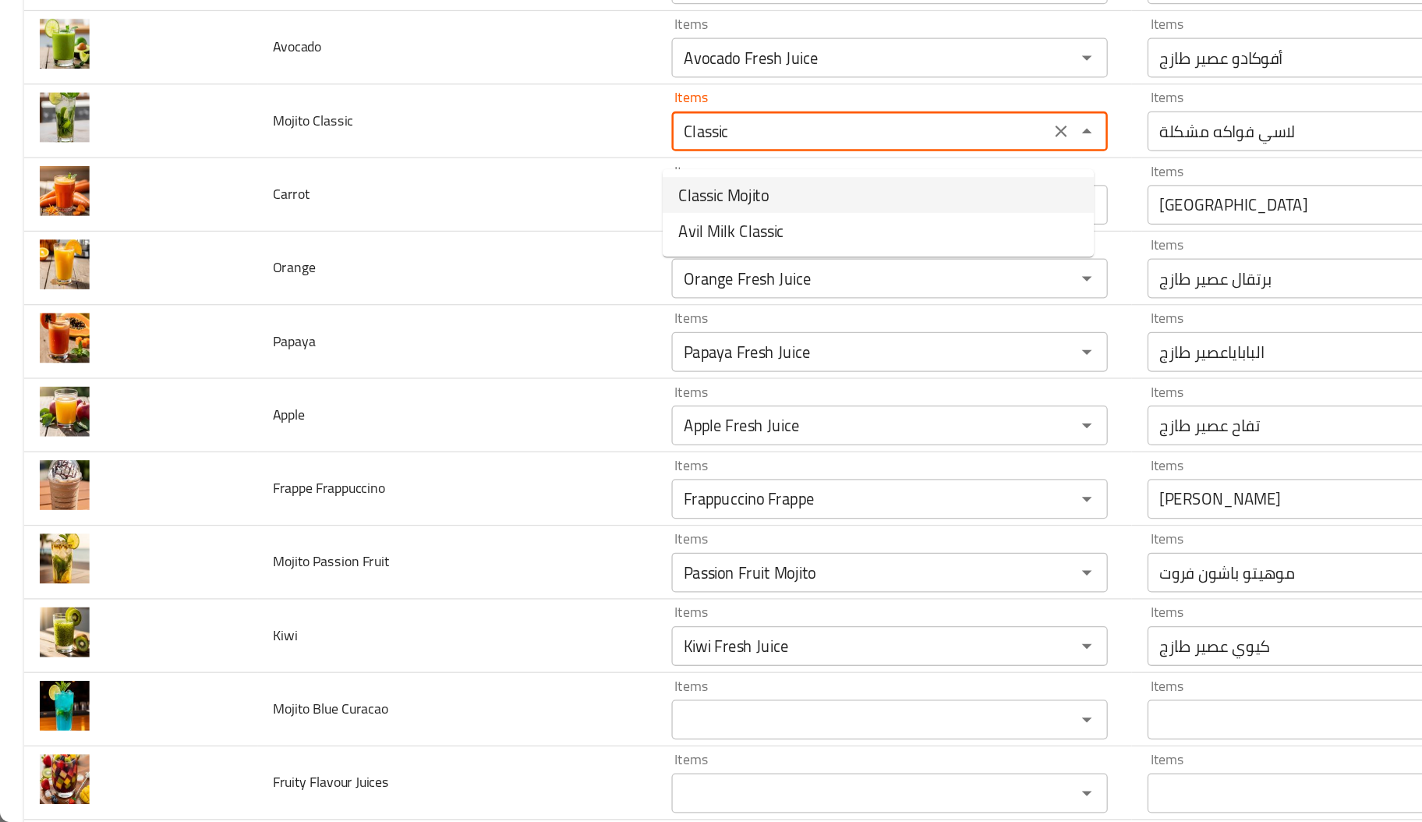
type Classic-ar "[PERSON_NAME]"
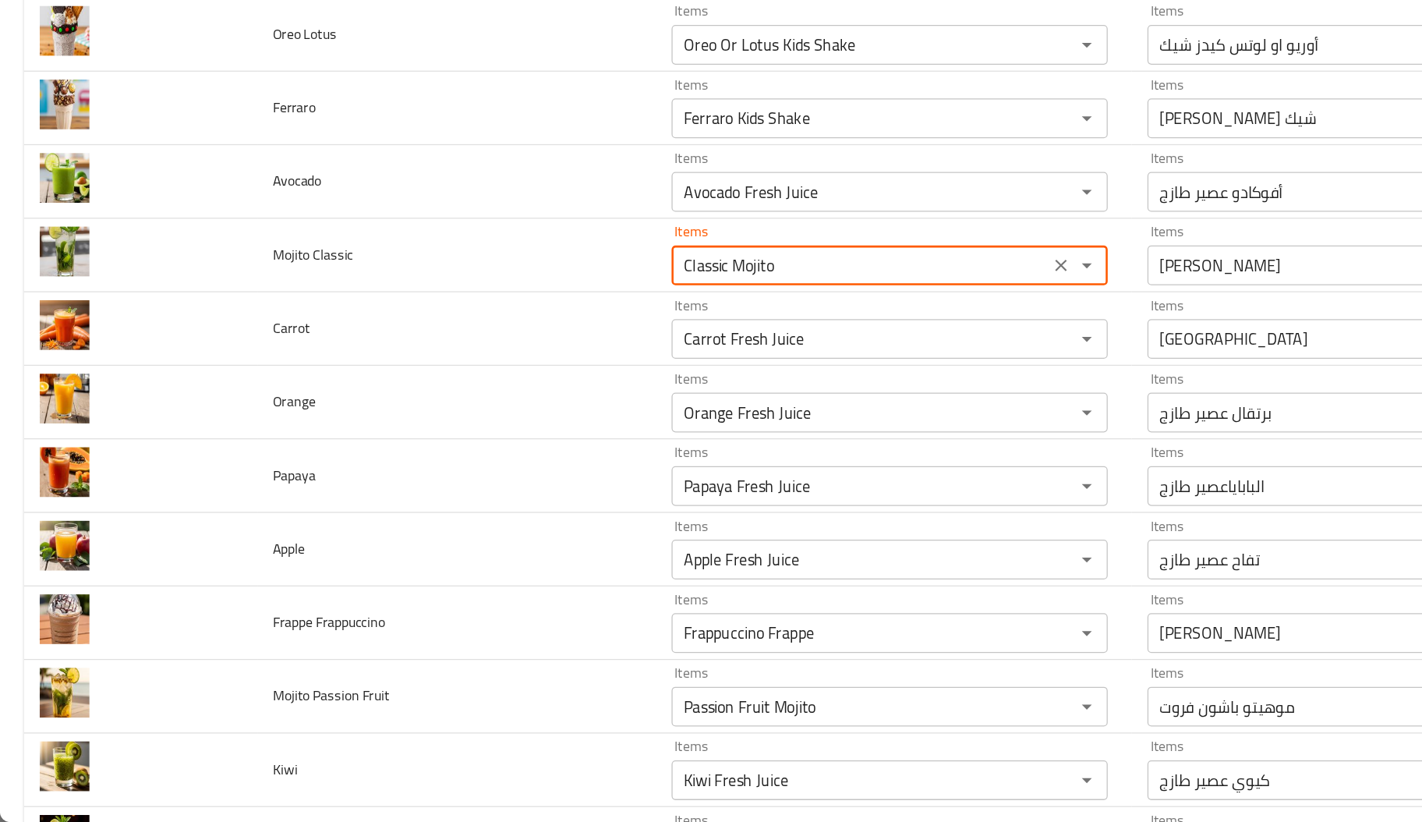
scroll to position [3874, 0]
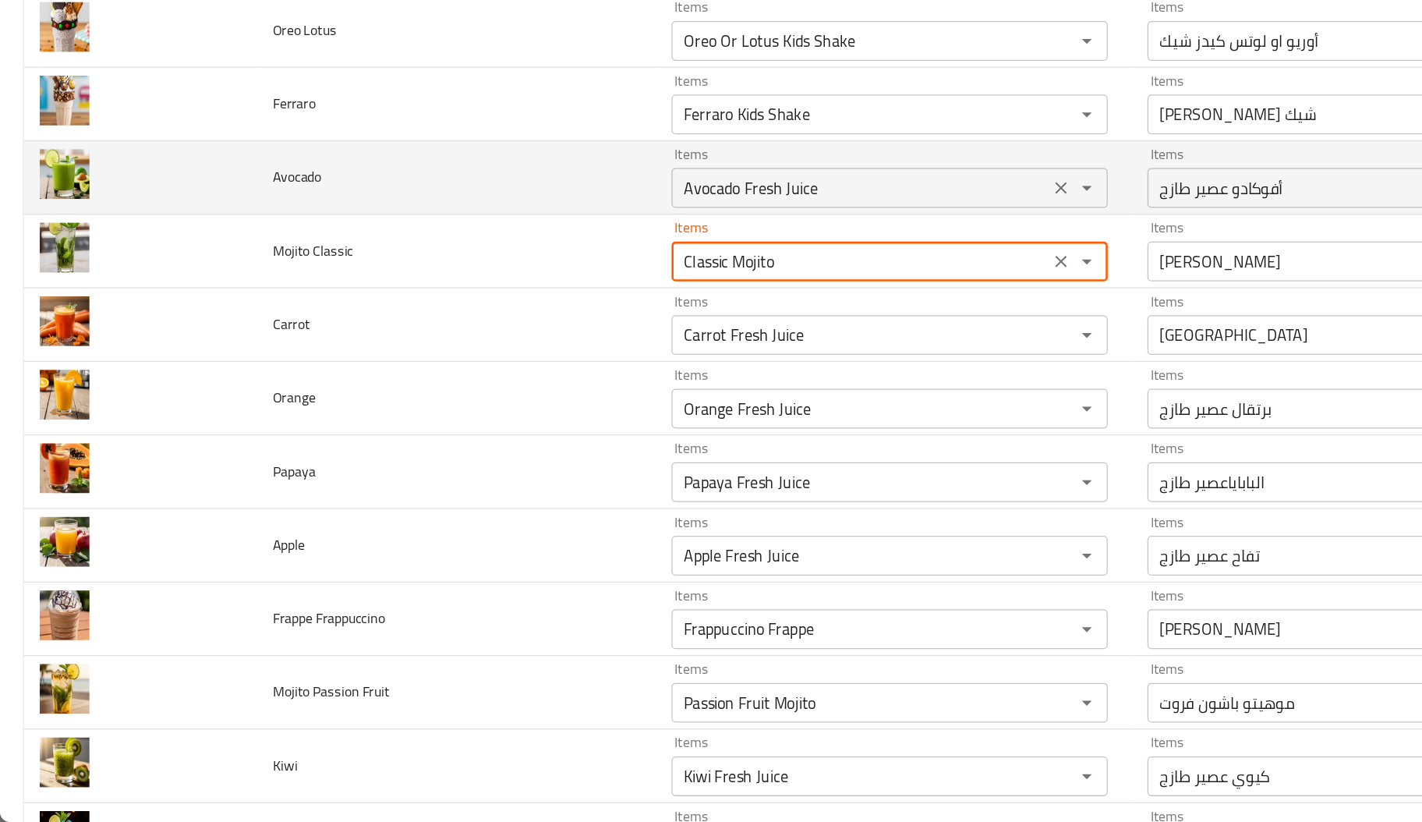
type Classic "Classic Mojito"
click at [561, 324] on input "Avocado Fresh Juice" at bounding box center [675, 324] width 287 height 22
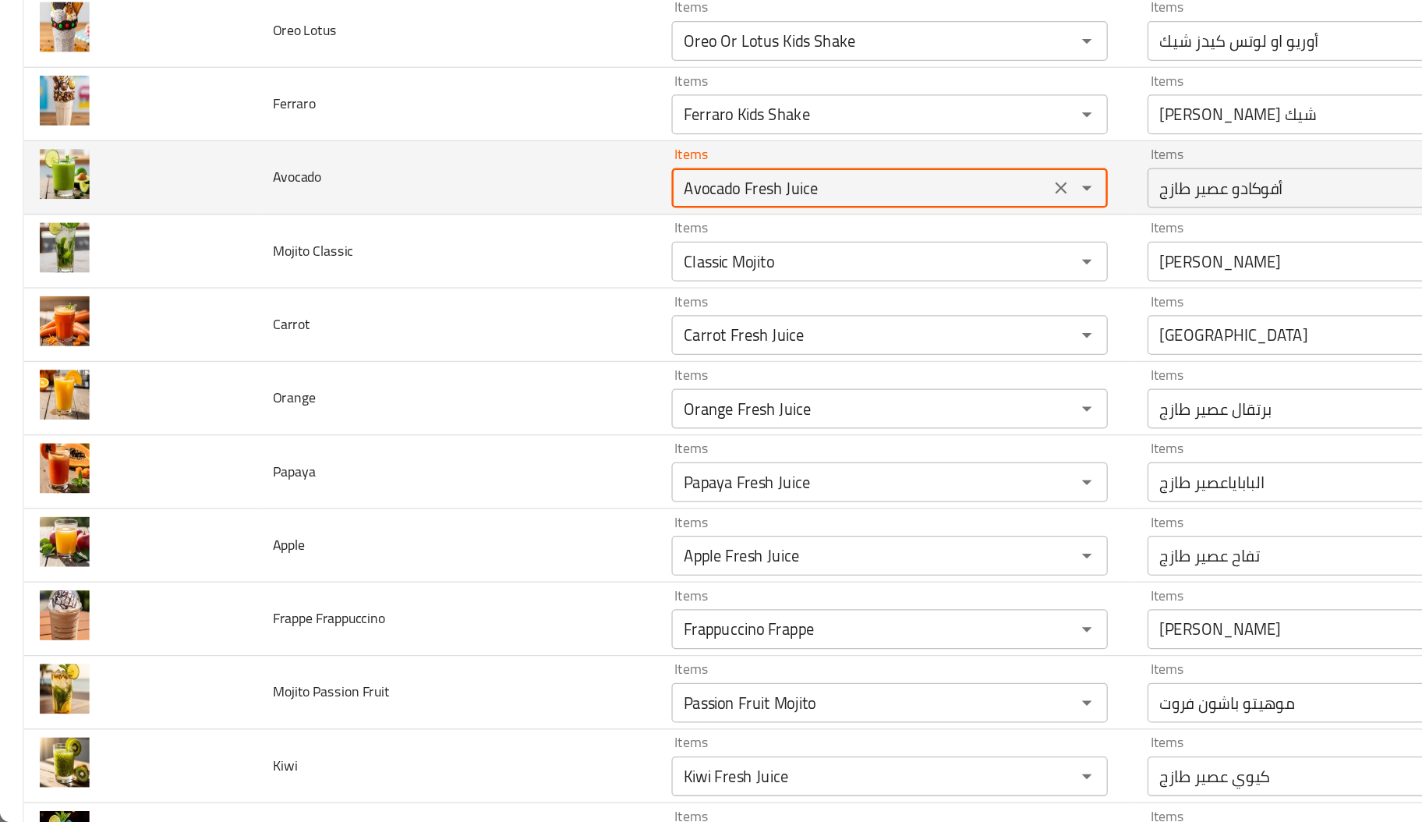
click at [561, 324] on input "Avocado Fresh Juice" at bounding box center [675, 324] width 287 height 22
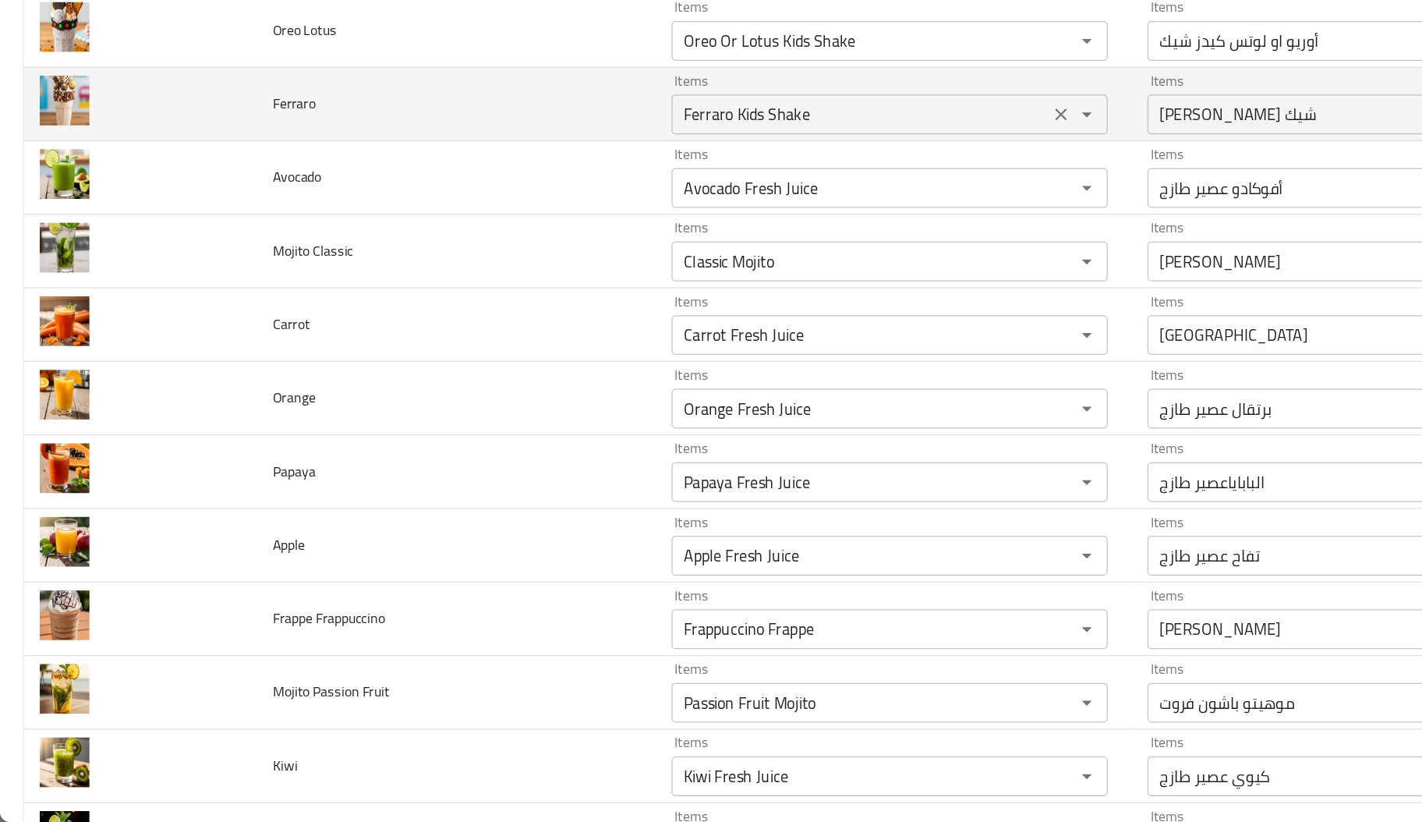
click at [568, 271] on input "Ferraro Kids Shake" at bounding box center [675, 267] width 287 height 22
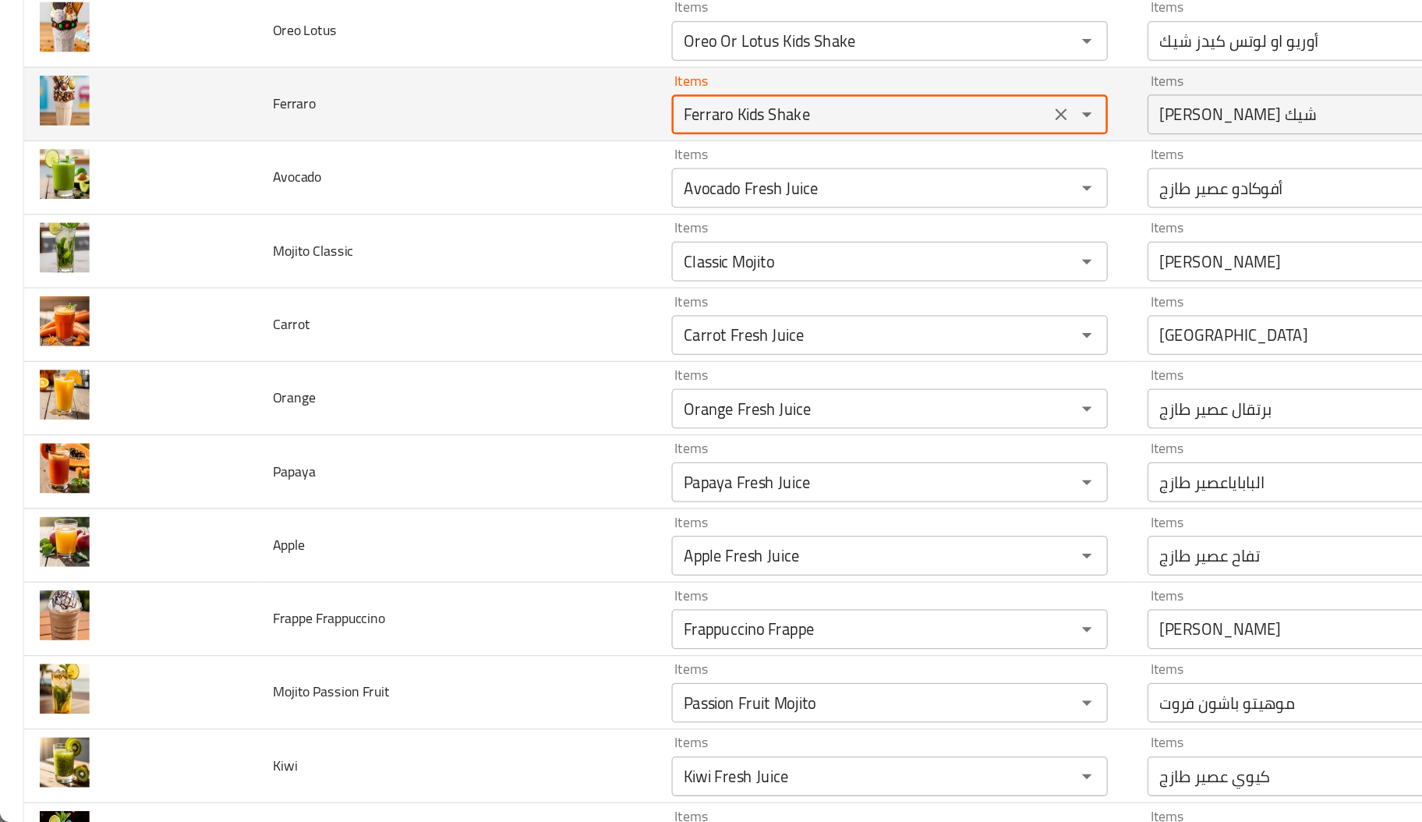
click at [571, 272] on input "Ferraro Kids Shake" at bounding box center [675, 267] width 287 height 22
drag, startPoint x: 571, startPoint y: 272, endPoint x: 650, endPoint y: 283, distance: 79.5
click at [650, 278] on input "Ferraro Kids Shake" at bounding box center [675, 267] width 287 height 22
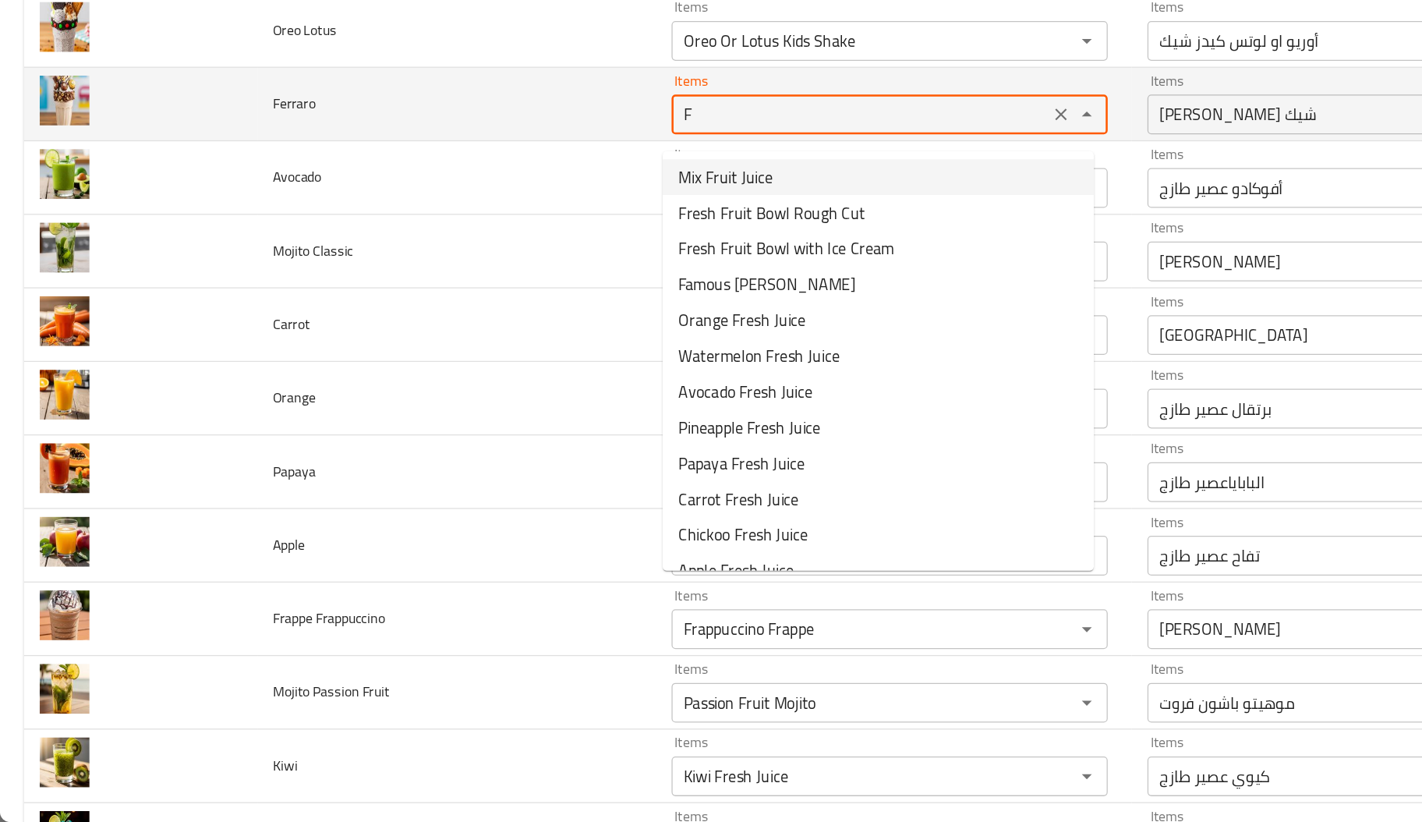
type input "Ferraro Kids Shake"
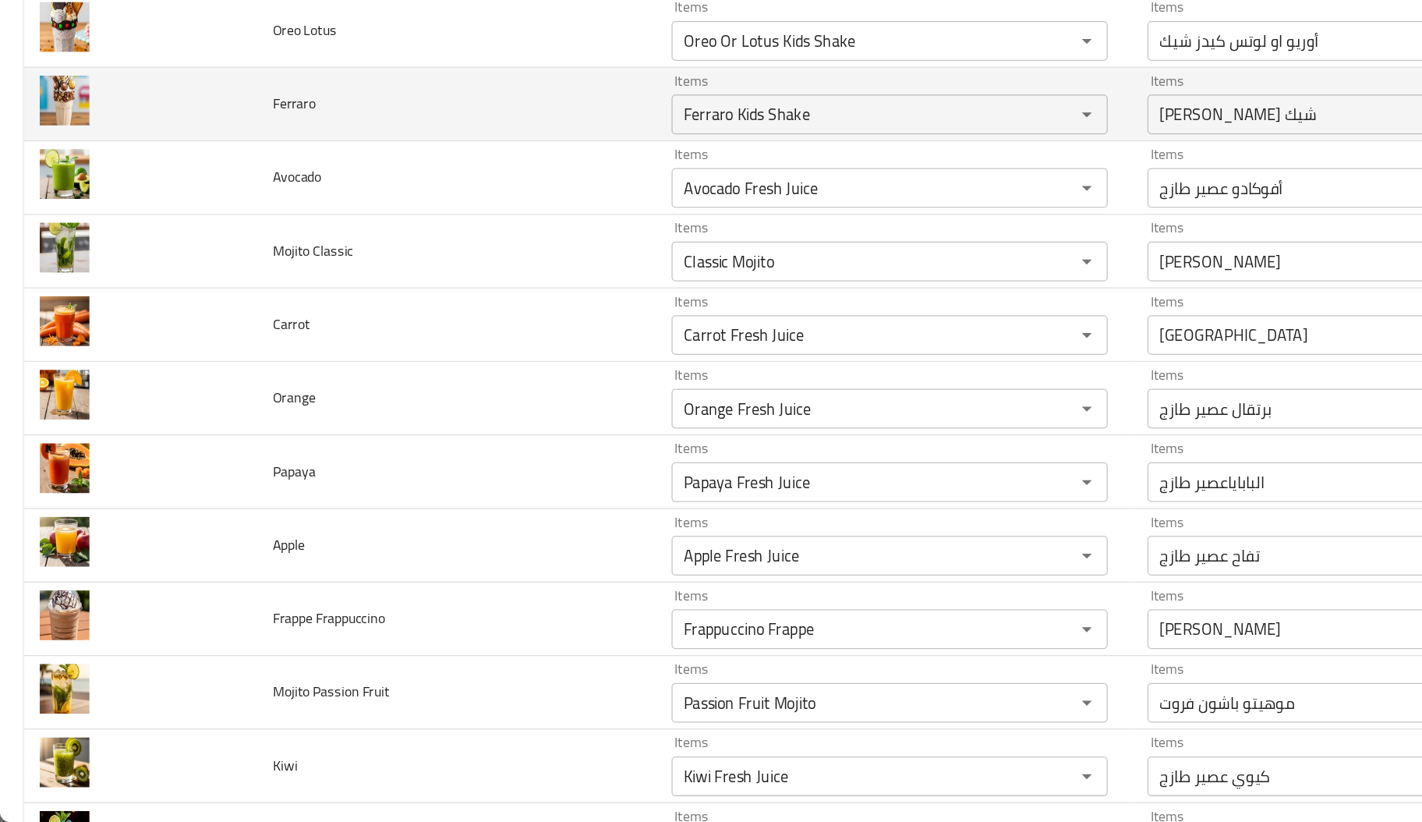
click at [446, 288] on td "Ferraro" at bounding box center [358, 259] width 313 height 58
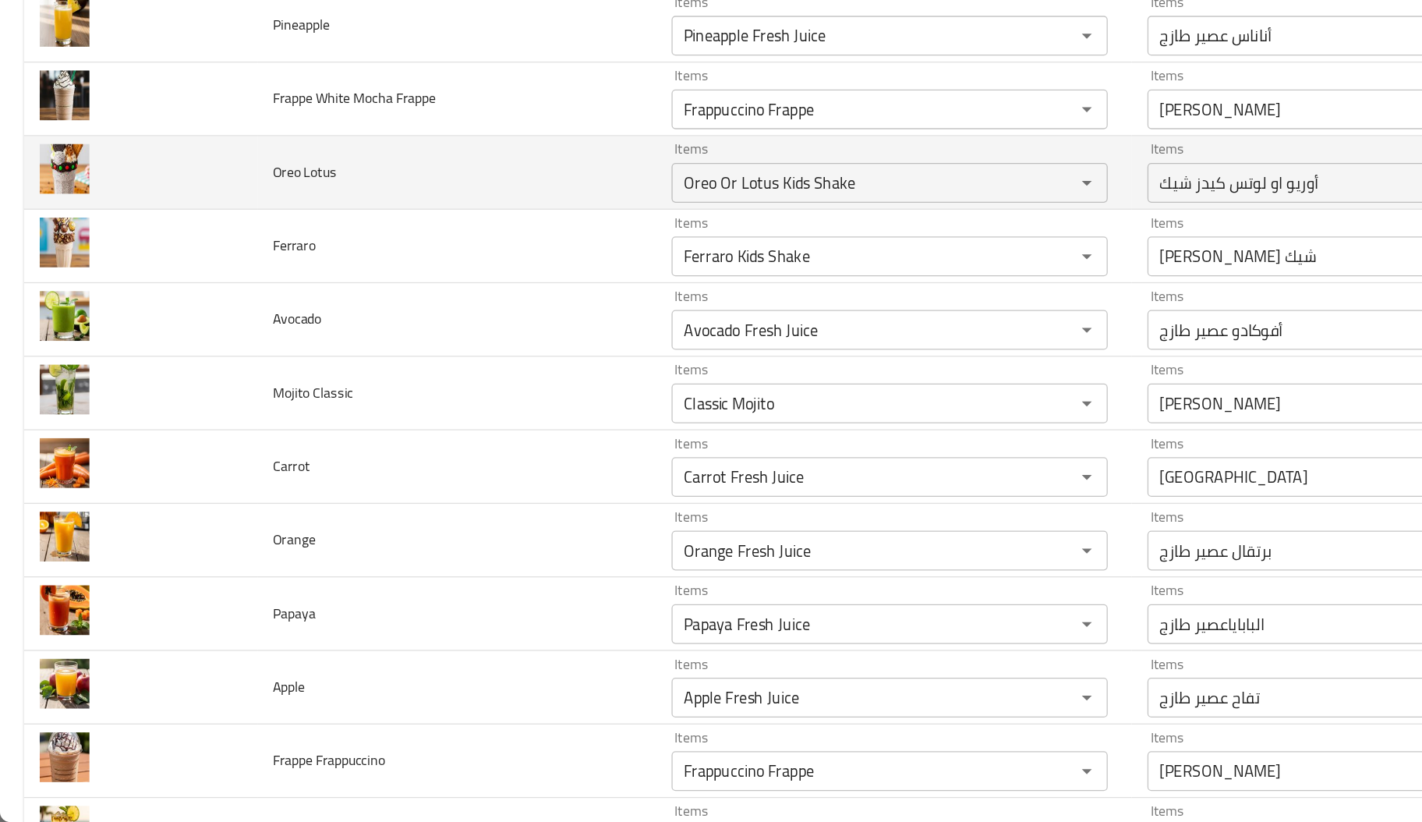
scroll to position [3757, 0]
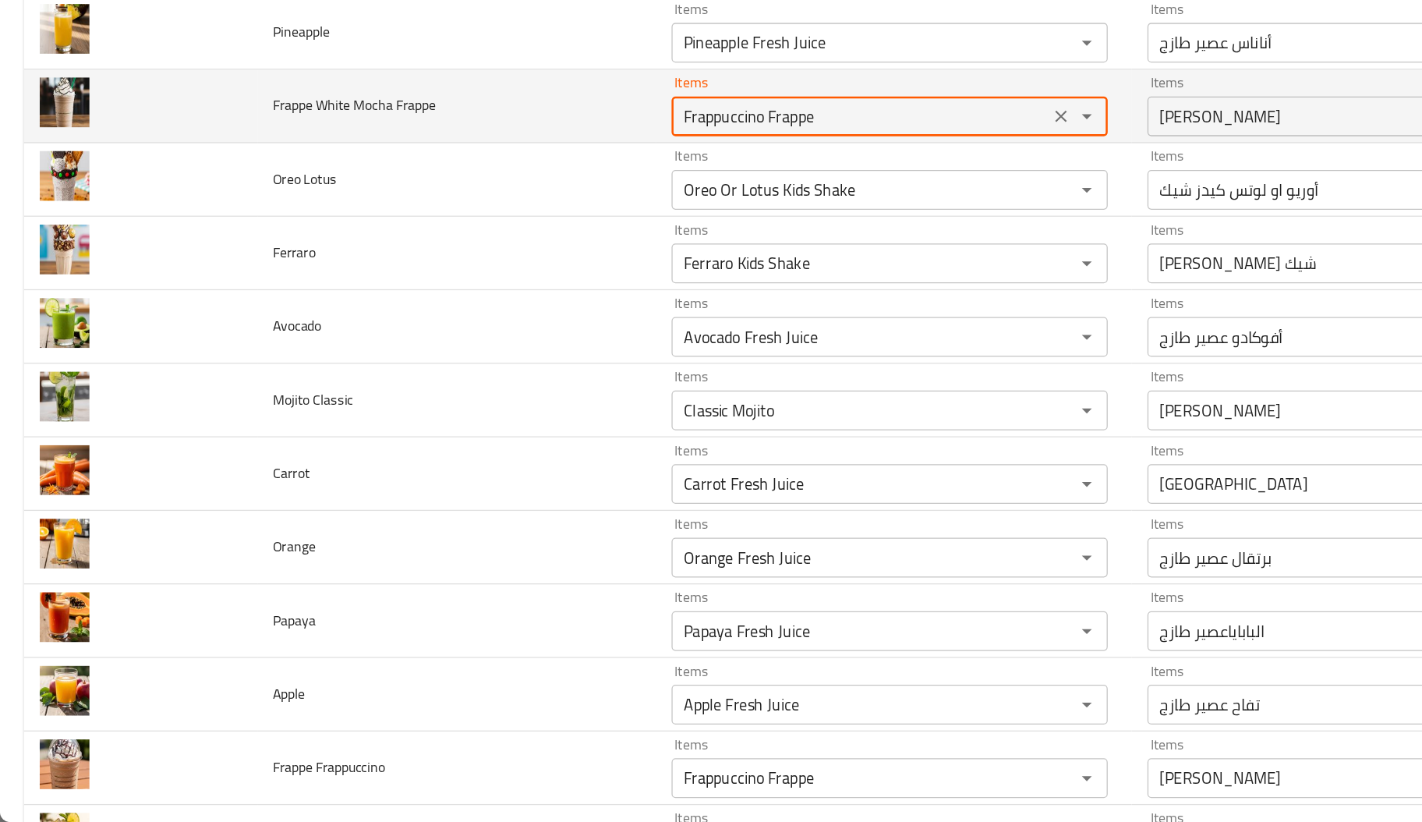
click at [601, 279] on Frappe "Frappuccino Frappe" at bounding box center [675, 268] width 287 height 22
click at [564, 275] on Frappe "Frappuccino Frappe" at bounding box center [675, 268] width 287 height 22
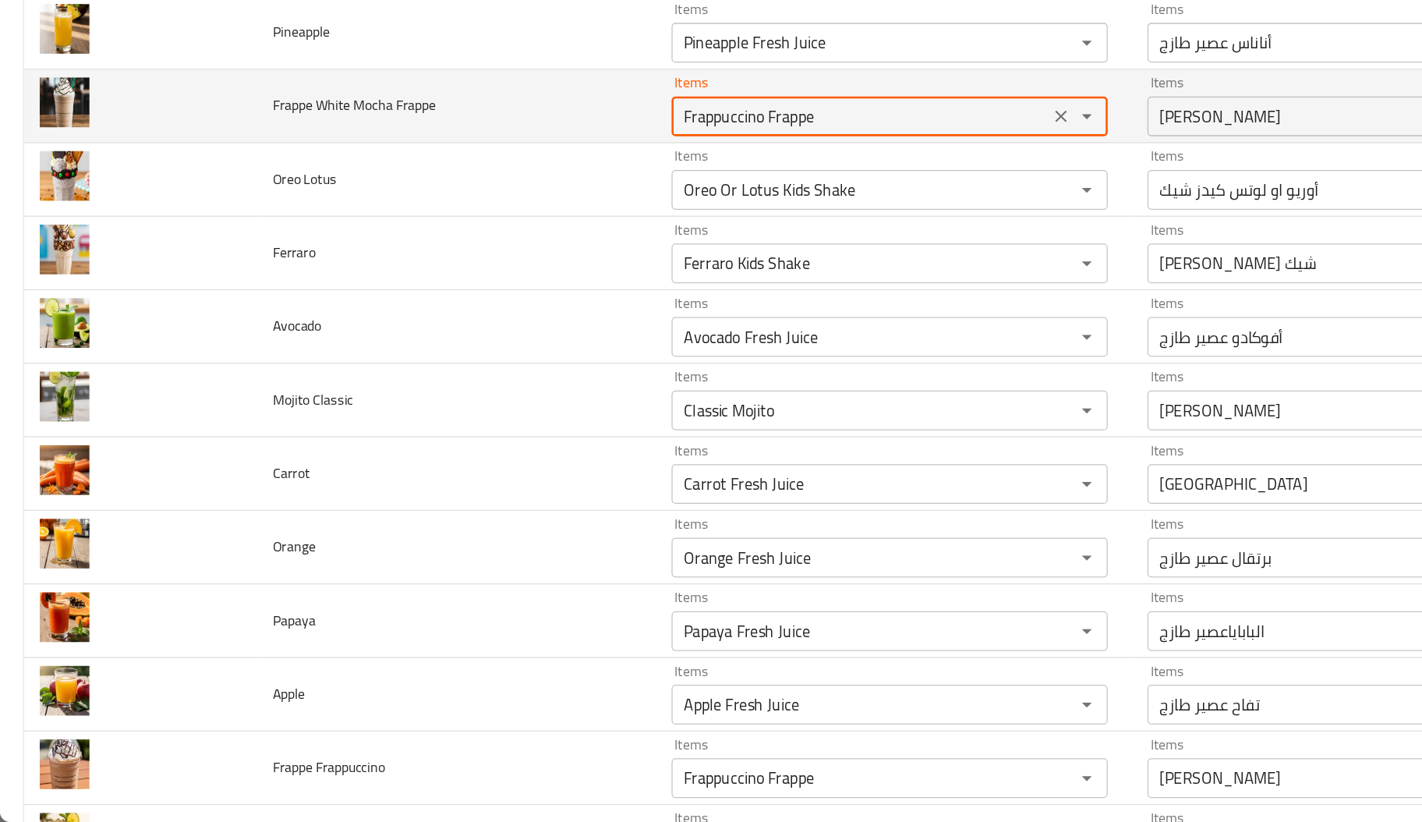
click at [564, 275] on Frappe "Frappuccino Frappe" at bounding box center [675, 268] width 287 height 22
click at [584, 278] on Frappe "Frappe" at bounding box center [675, 268] width 287 height 22
type Frappe "Frappe"
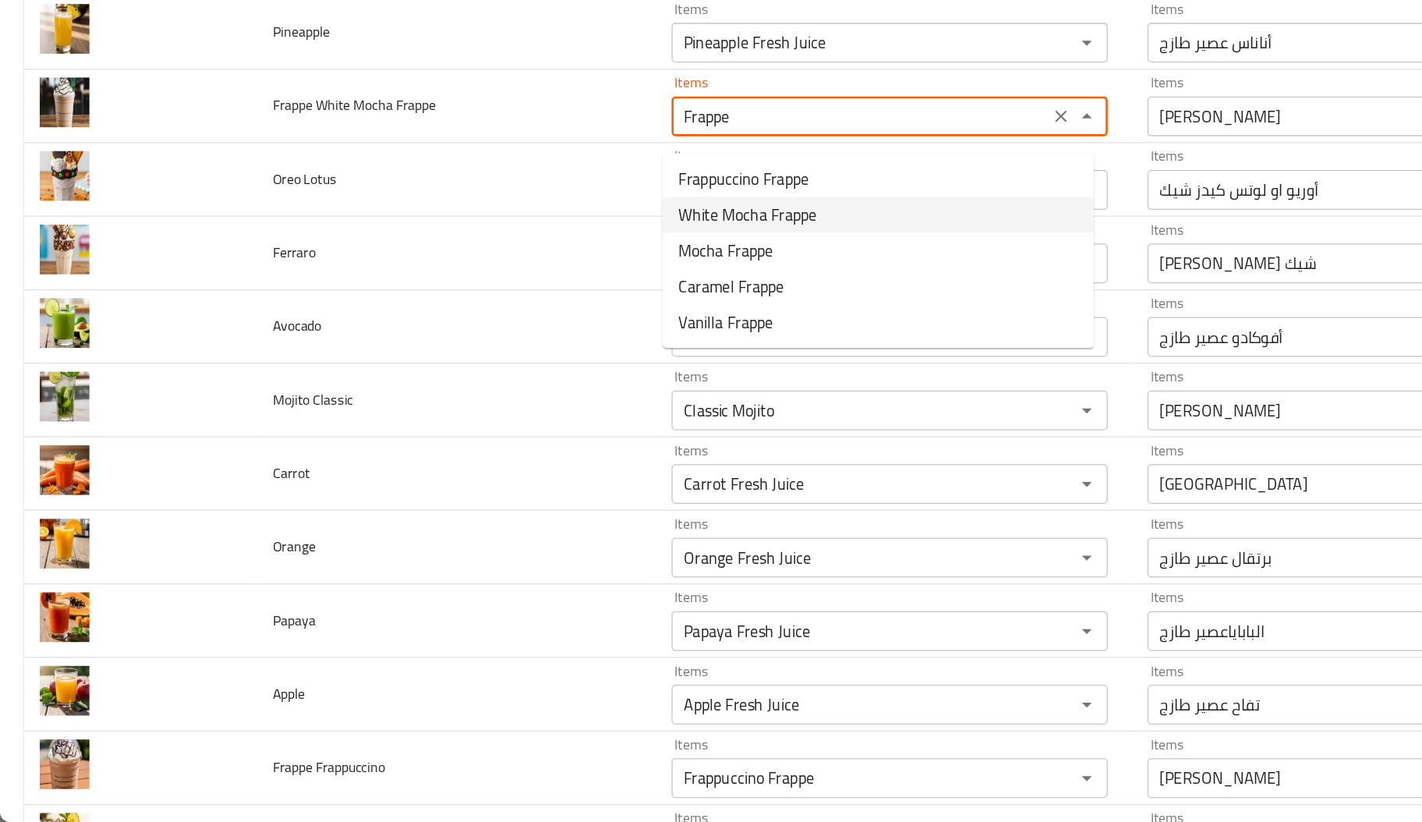
click at [585, 347] on span "White Mocha Frappe" at bounding box center [586, 345] width 108 height 19
type input "بطيخ عصير طازج"
type input "أناناس عصير طازج"
type Frappe "White Mocha Frappe"
type Frappe-ar "فرابيه موكا بيضاء"
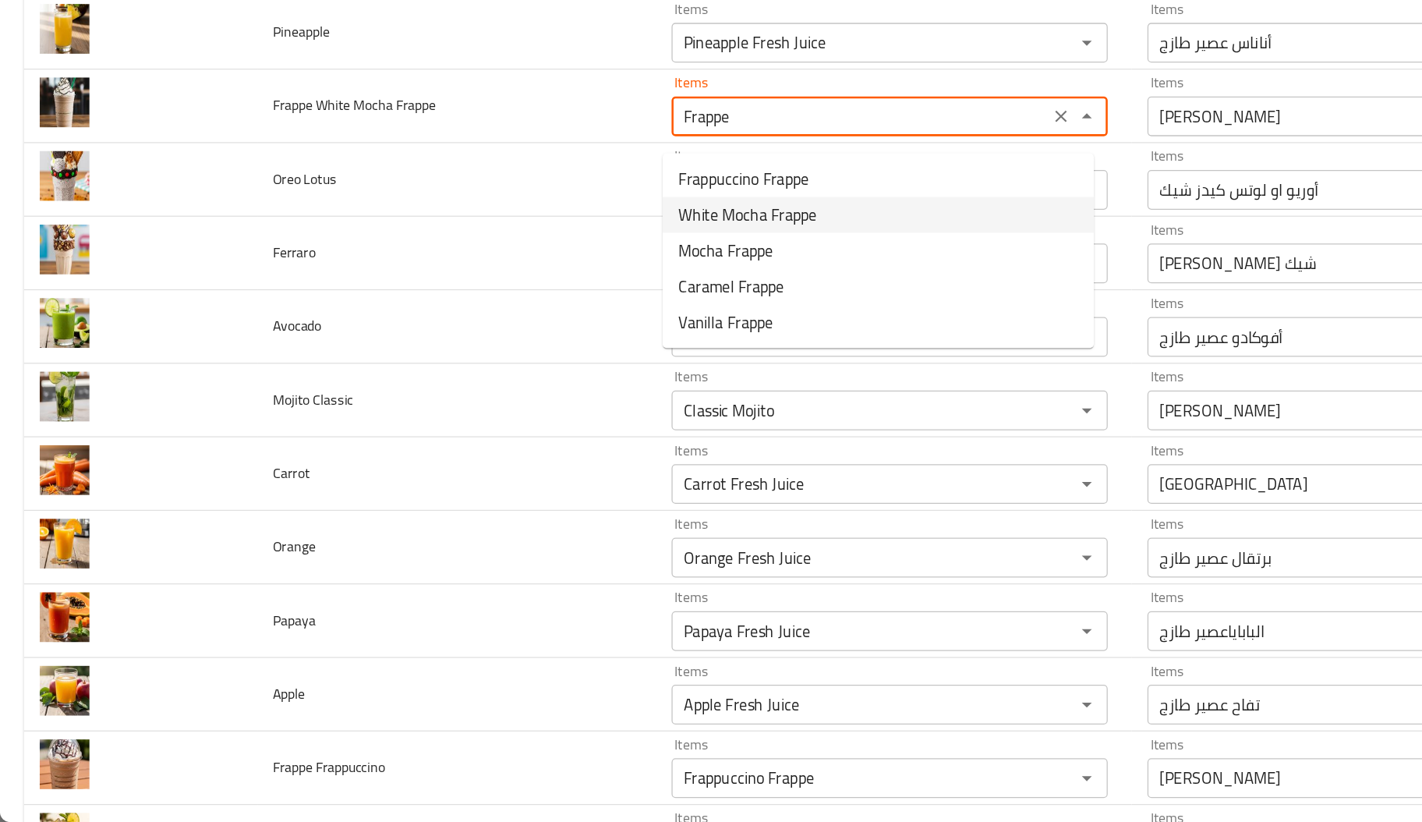
type input "أفوكادو عصير طازج"
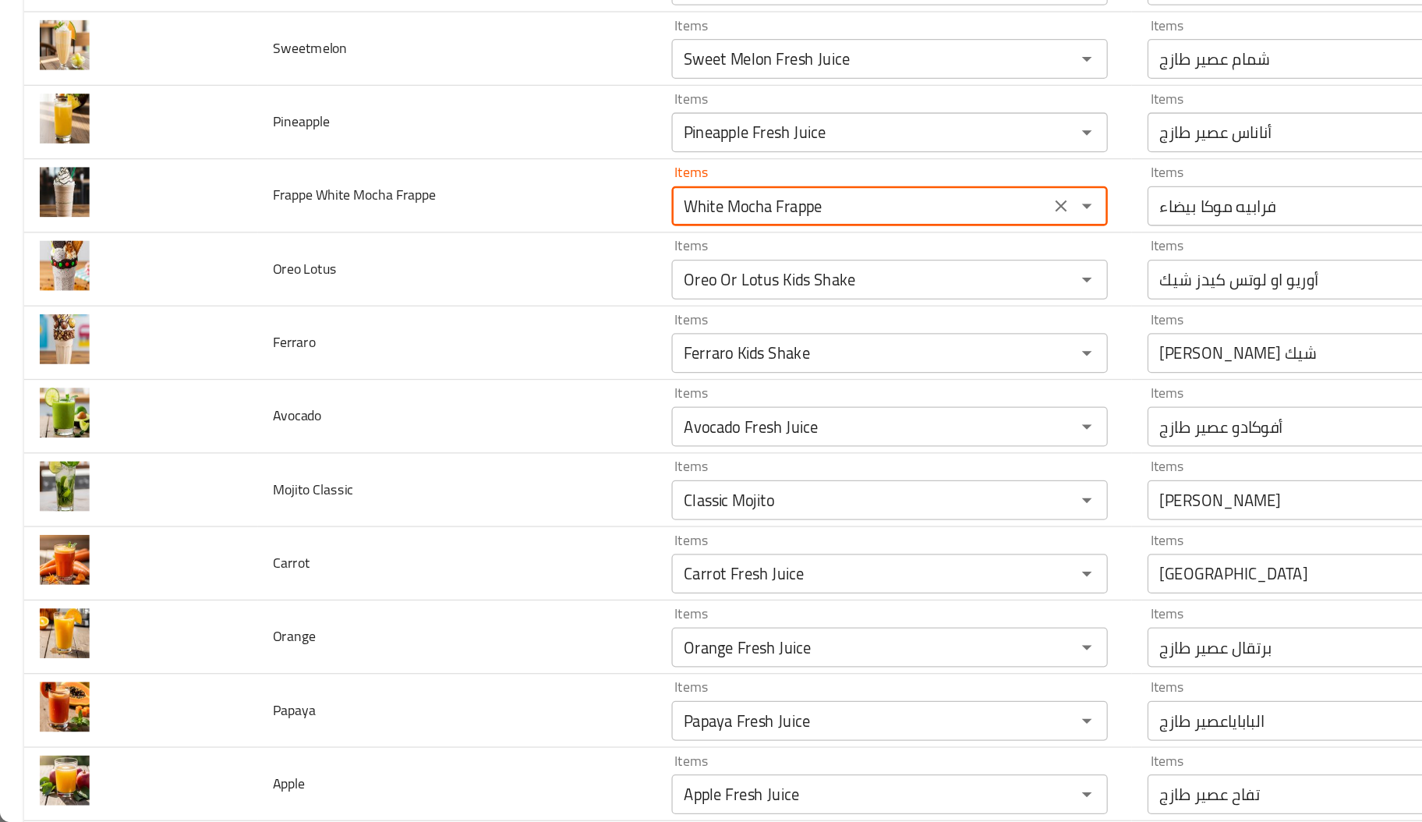
scroll to position [3683, 0]
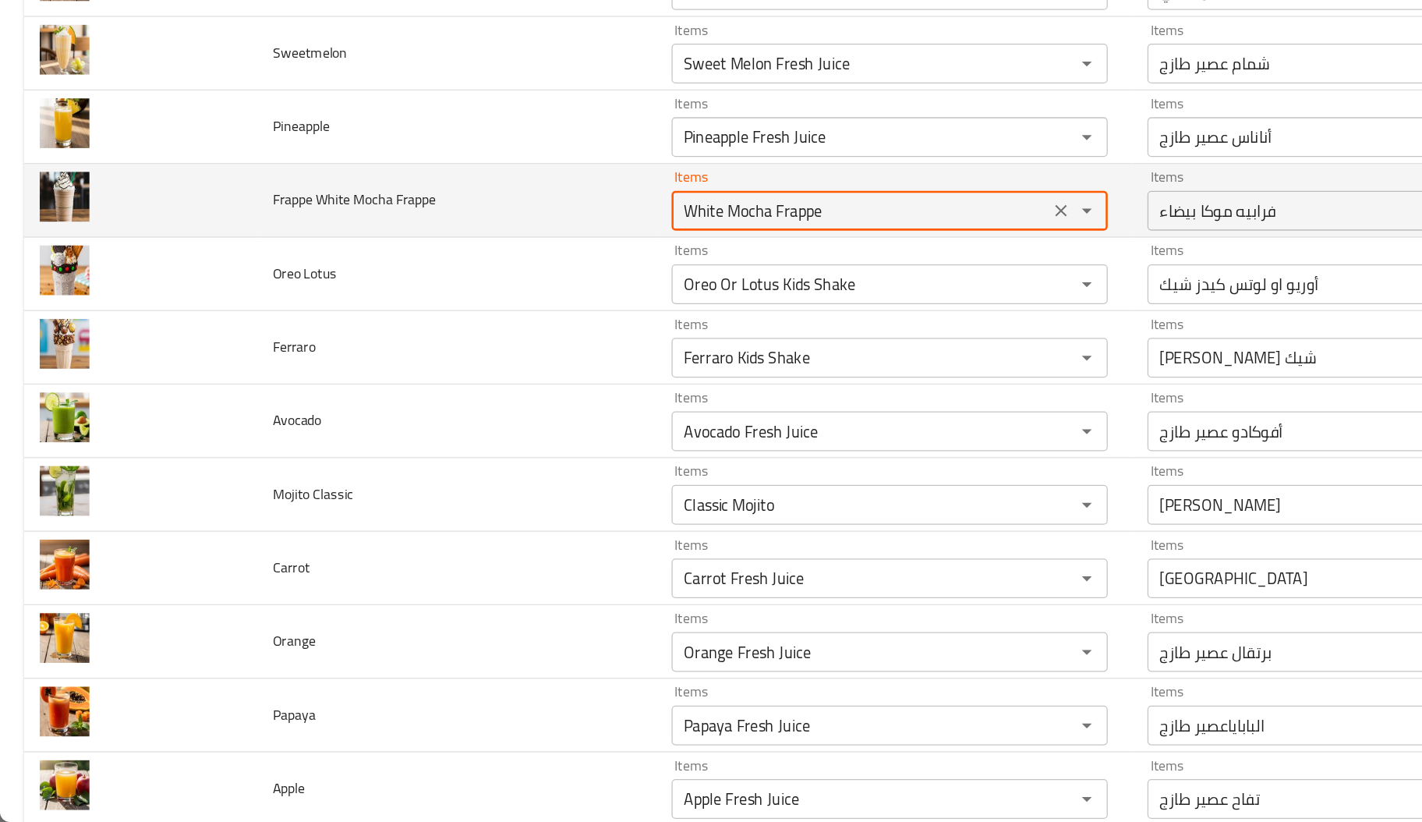
click at [562, 347] on Frappe "White Mocha Frappe" at bounding box center [675, 342] width 287 height 22
type Frappe "White Mocha Frappe"
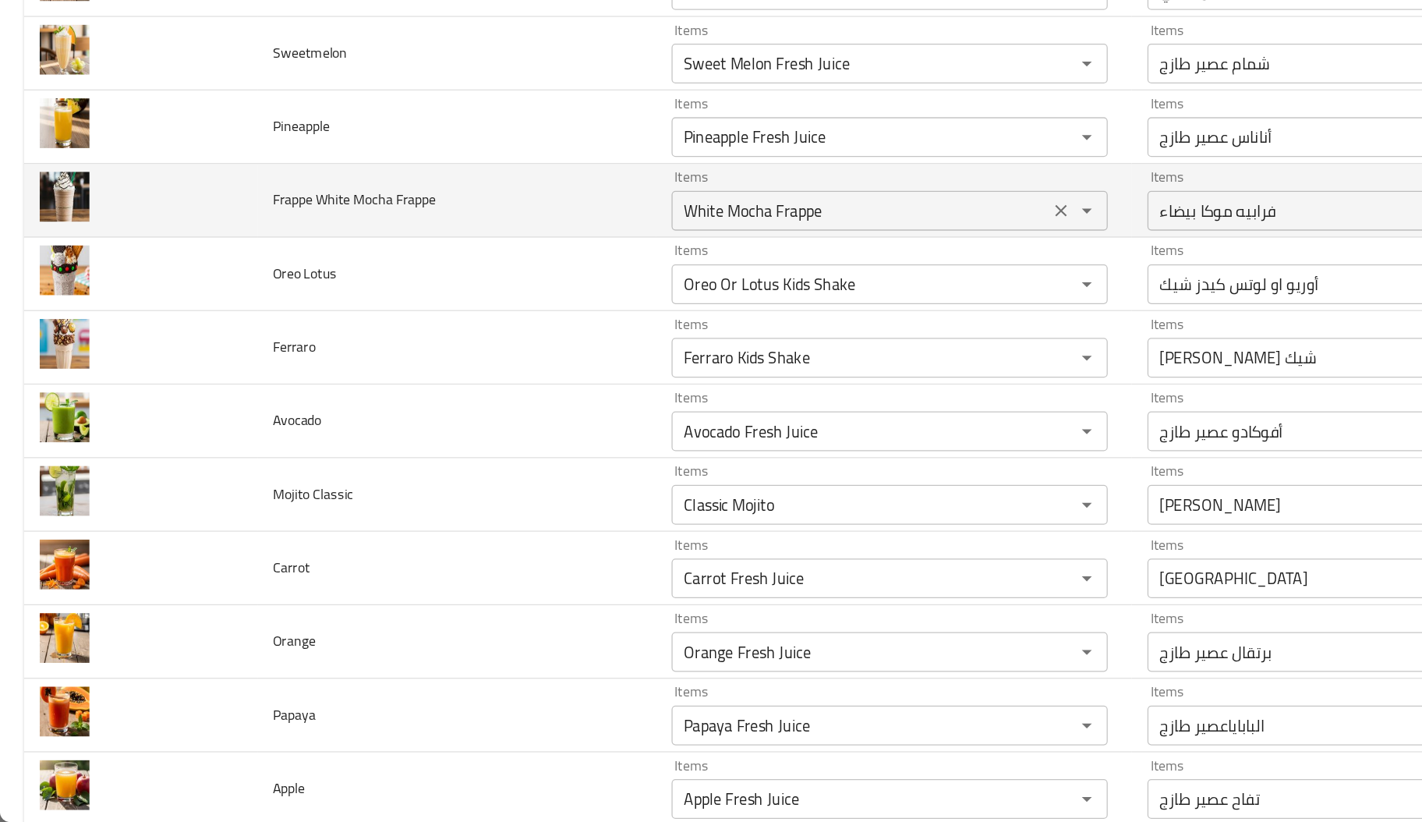
scroll to position [2583, 0]
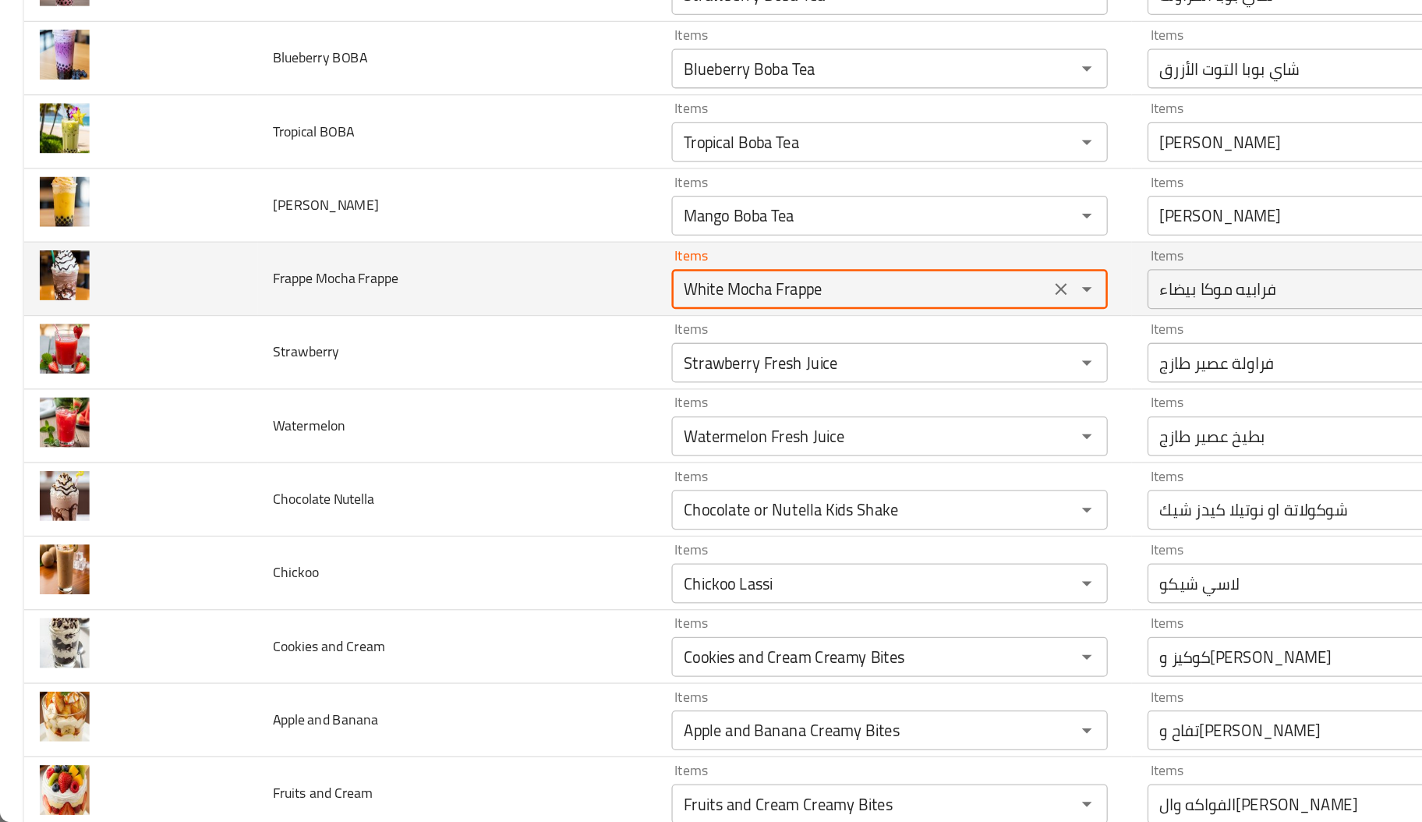
click at [550, 411] on Frappe "White Mocha Frappe" at bounding box center [675, 404] width 287 height 22
type Frappe "Mocha Frappe"
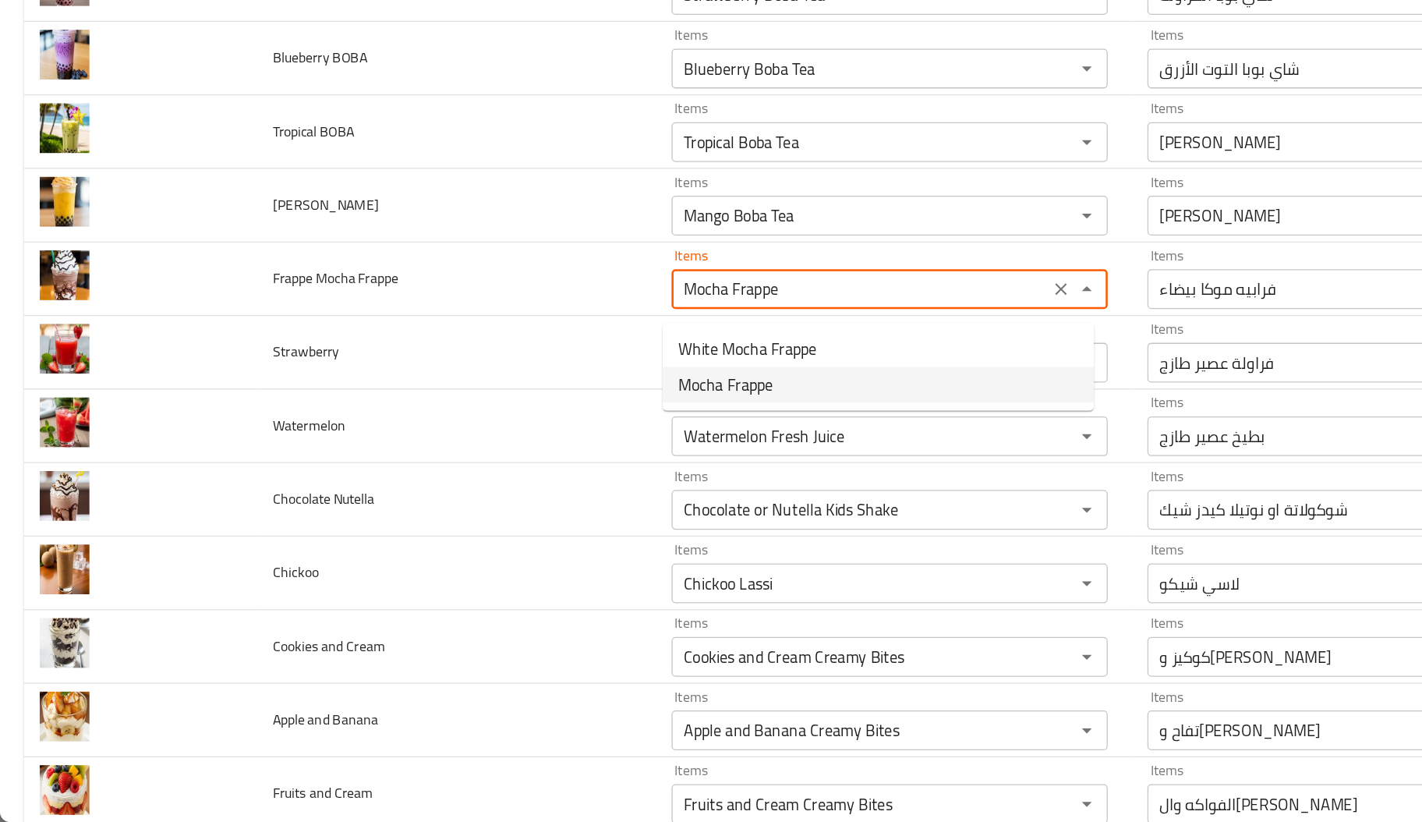
click at [584, 478] on span "Mocha Frappe" at bounding box center [569, 478] width 74 height 19
type Frappe-ar "موكا فرابيه"
type input "بطيخ عصير طازج"
type input "أناناس عصير طازج"
type input "أفوكادو عصير طازج"
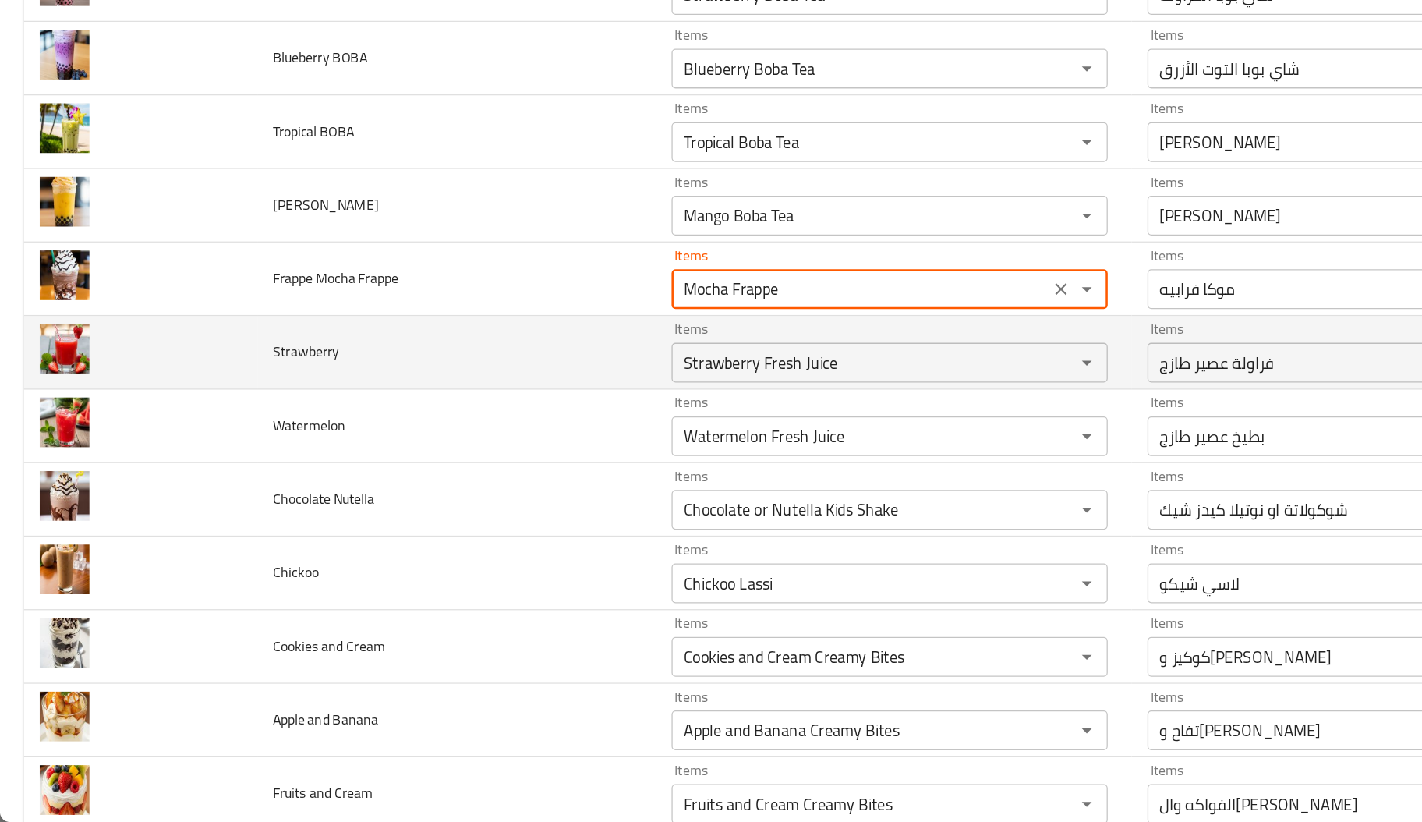
type Frappe "Mocha Frappe"
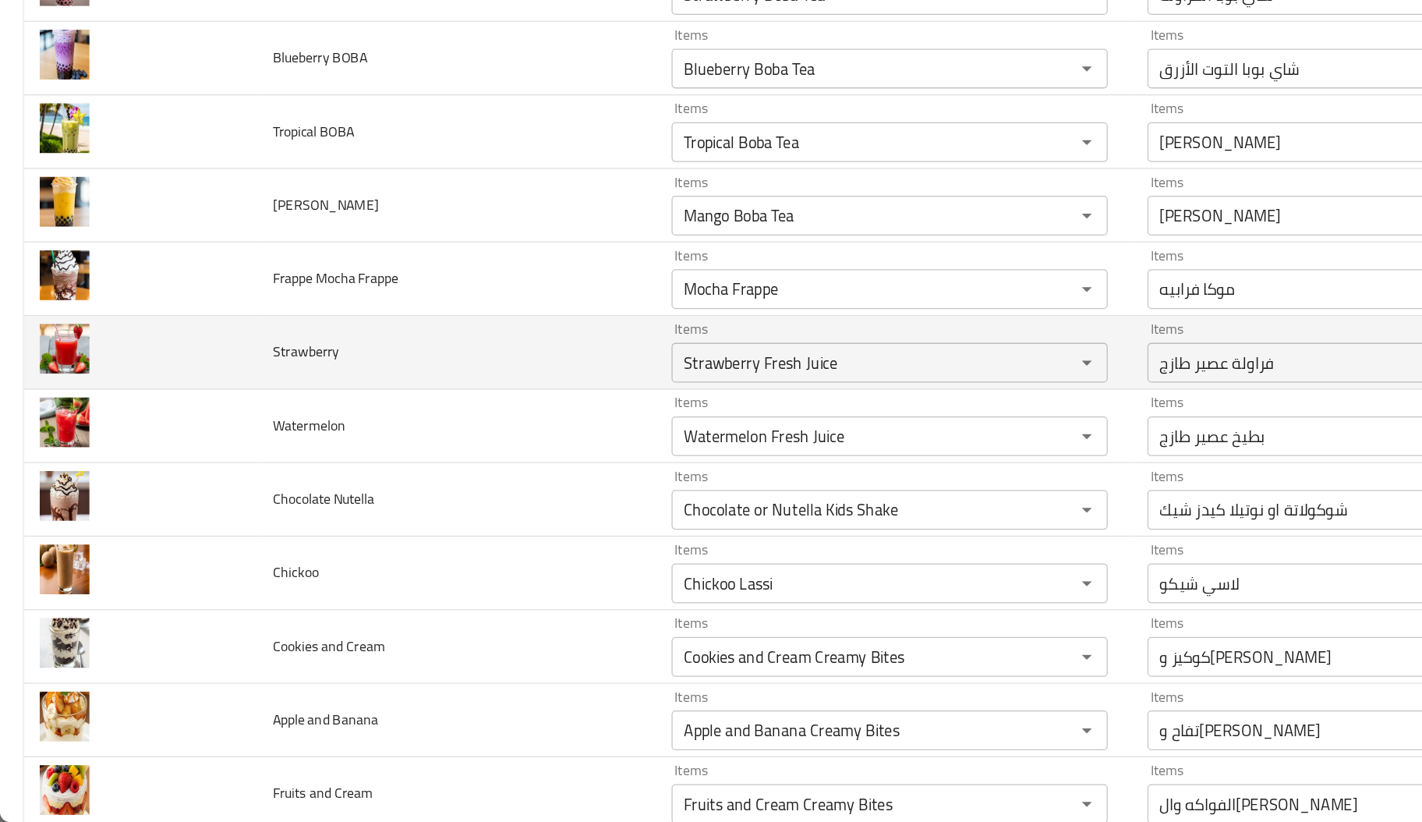
click at [472, 436] on td "Strawberry" at bounding box center [358, 454] width 313 height 58
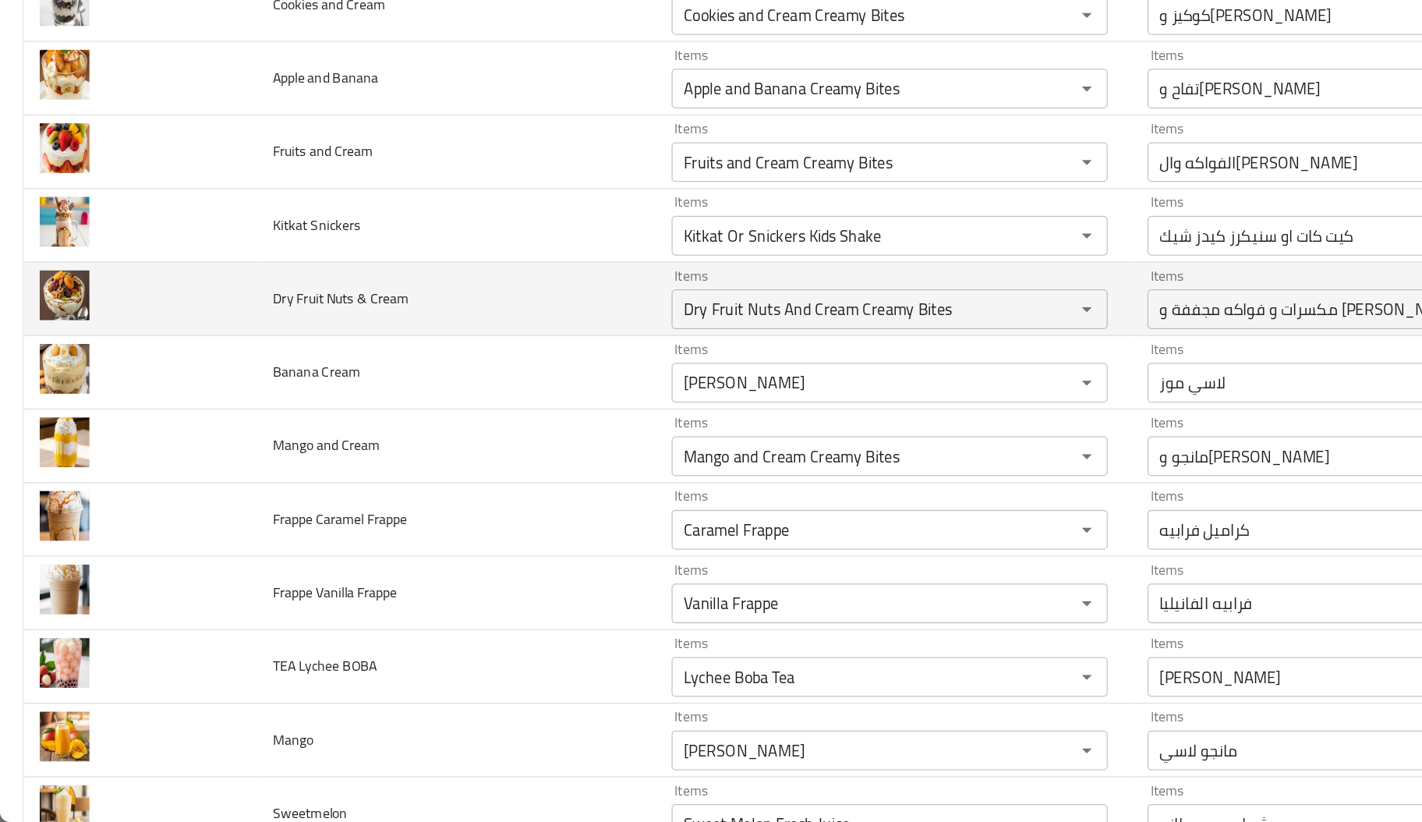
scroll to position [3089, 0]
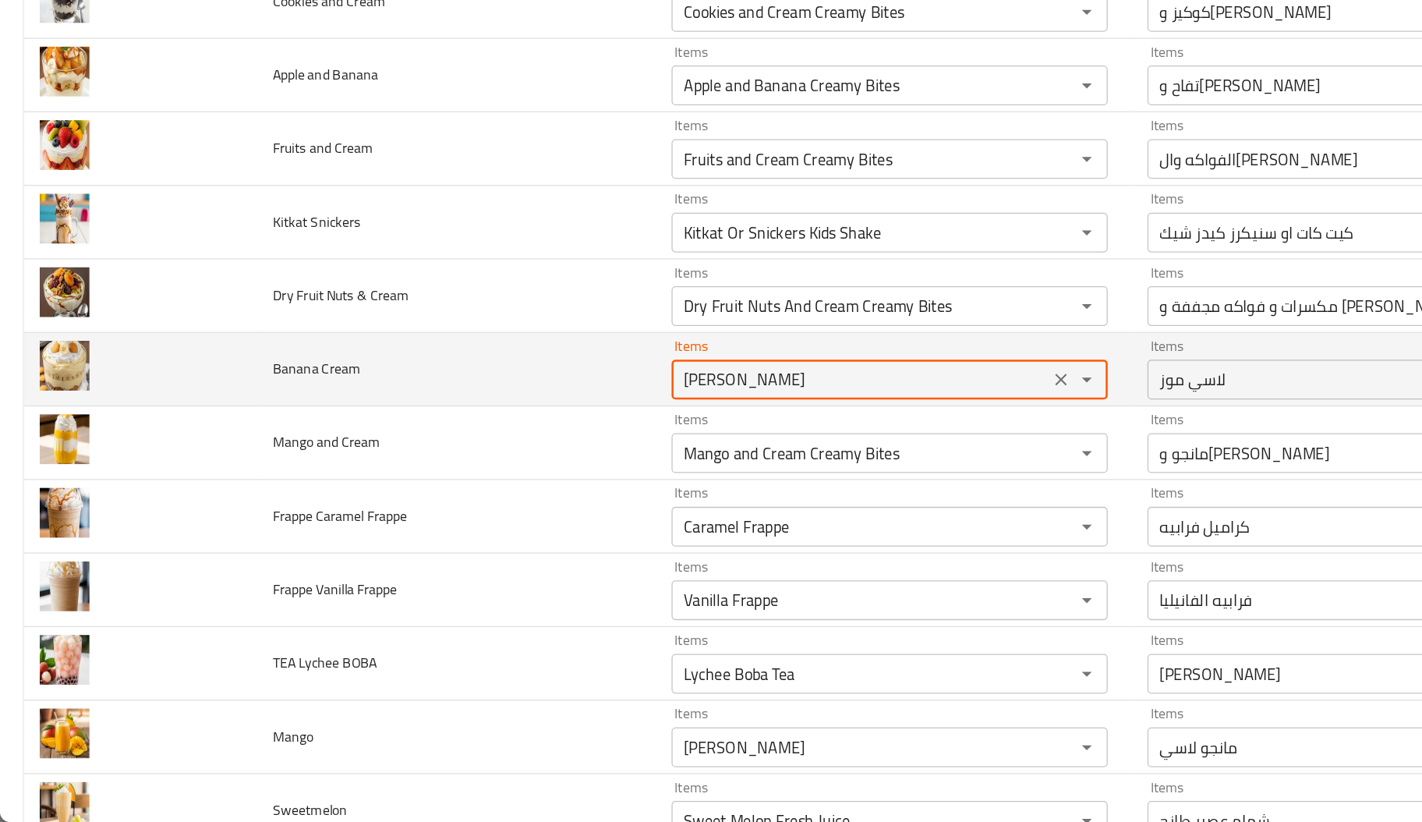
click at [583, 483] on Cream "[PERSON_NAME]" at bounding box center [675, 475] width 287 height 22
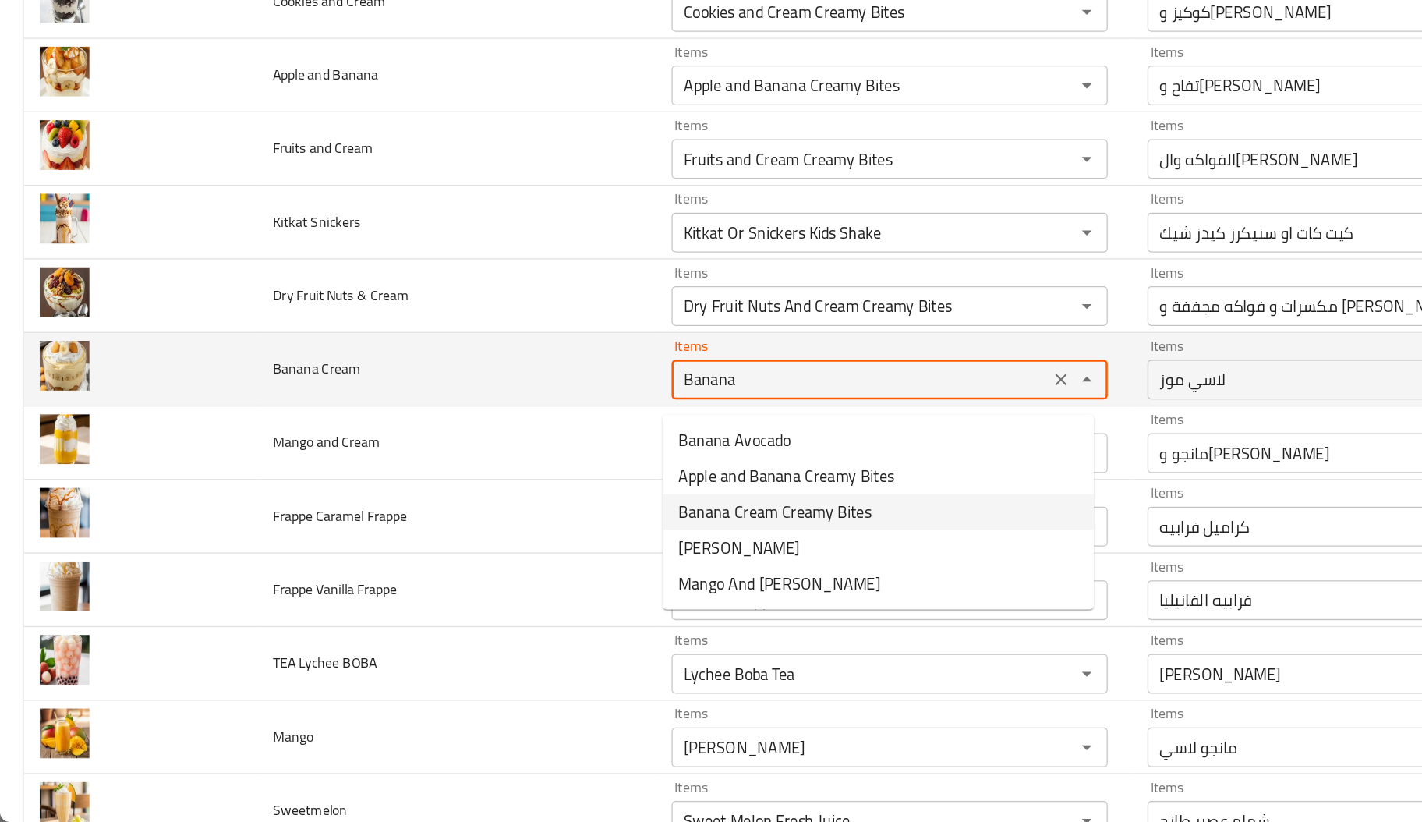
type Cream "Banana Cream Creamy Bites"
type input "بطيخ عصير طازج"
type Cream-ar "[PERSON_NAME]"
type input "أناناس عصير طازج"
type input "أفوكادو عصير طازج"
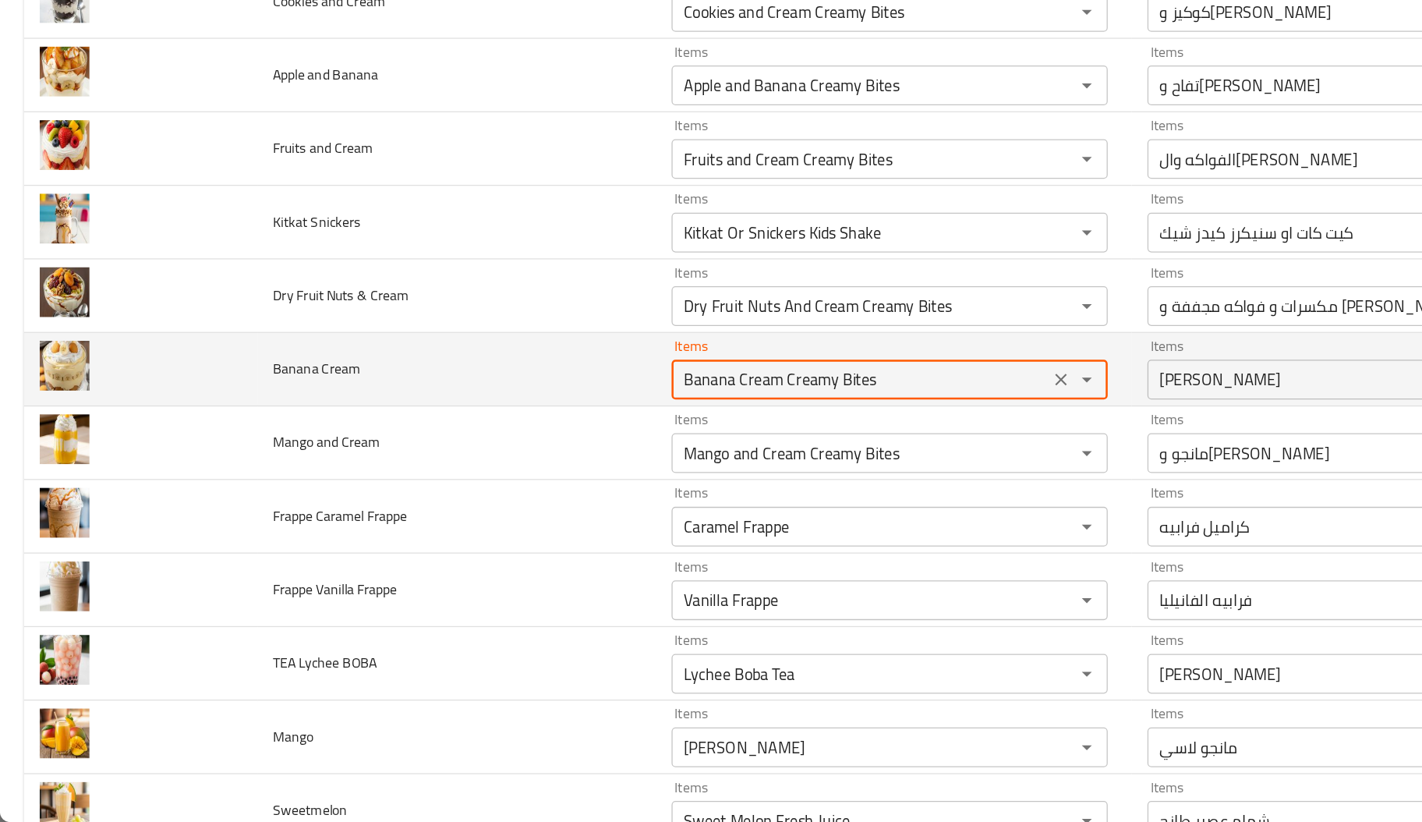
click at [583, 483] on Cream "Banana Cream Creamy Bites" at bounding box center [675, 475] width 287 height 22
type Cream "Banana Cream Creamy Bites"
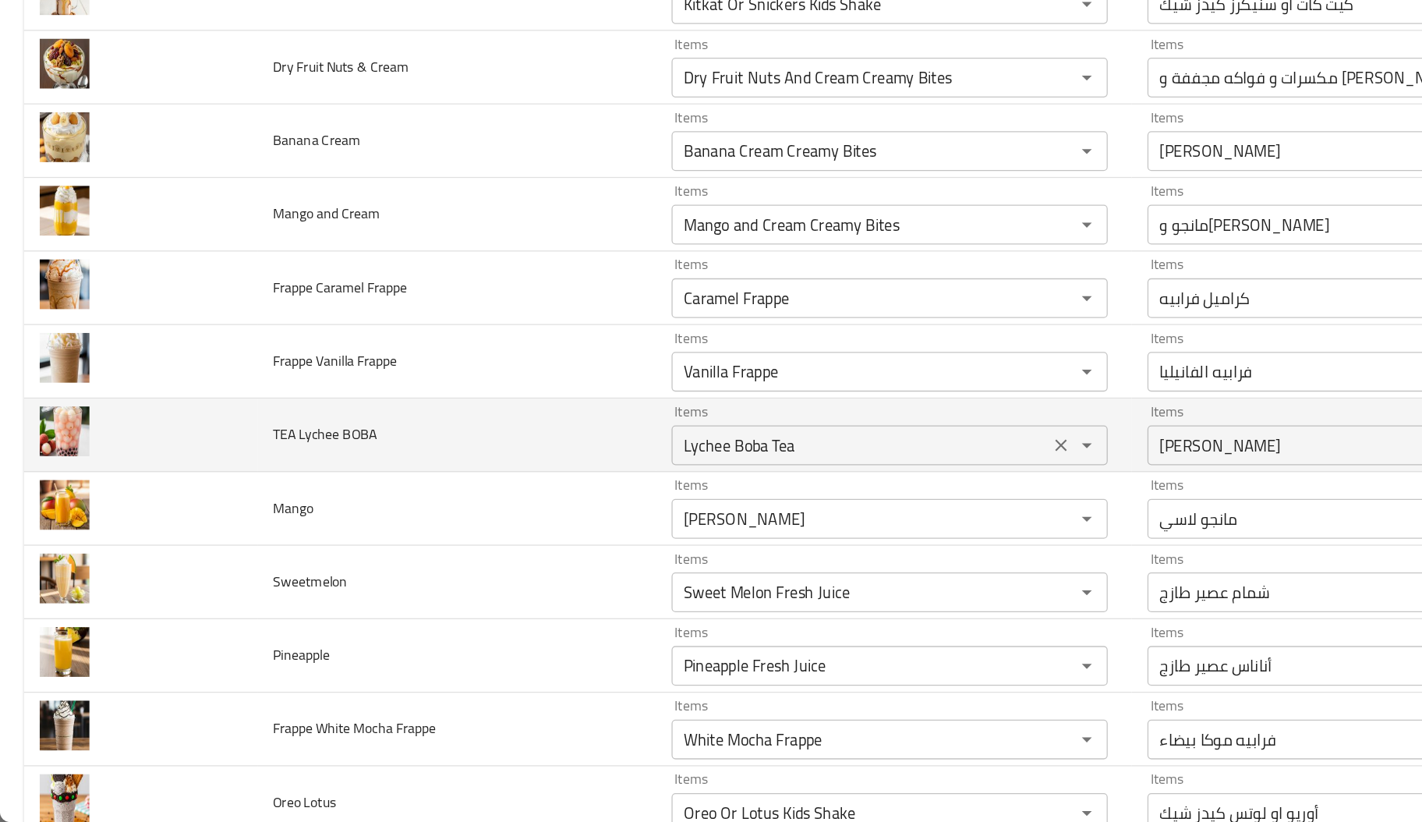
scroll to position [3281, 0]
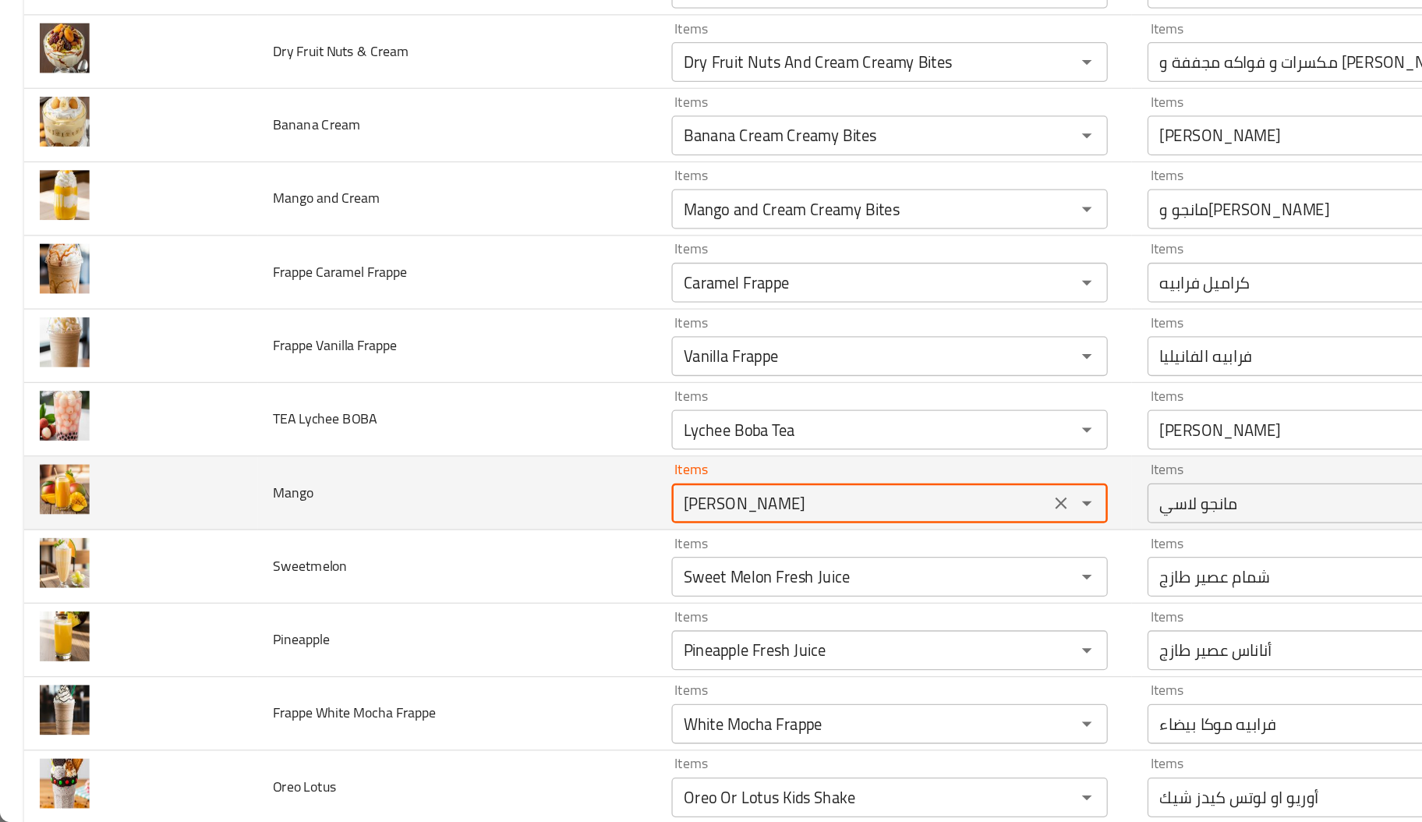
click at [582, 576] on input "[PERSON_NAME]" at bounding box center [675, 572] width 287 height 22
type input "Mango"
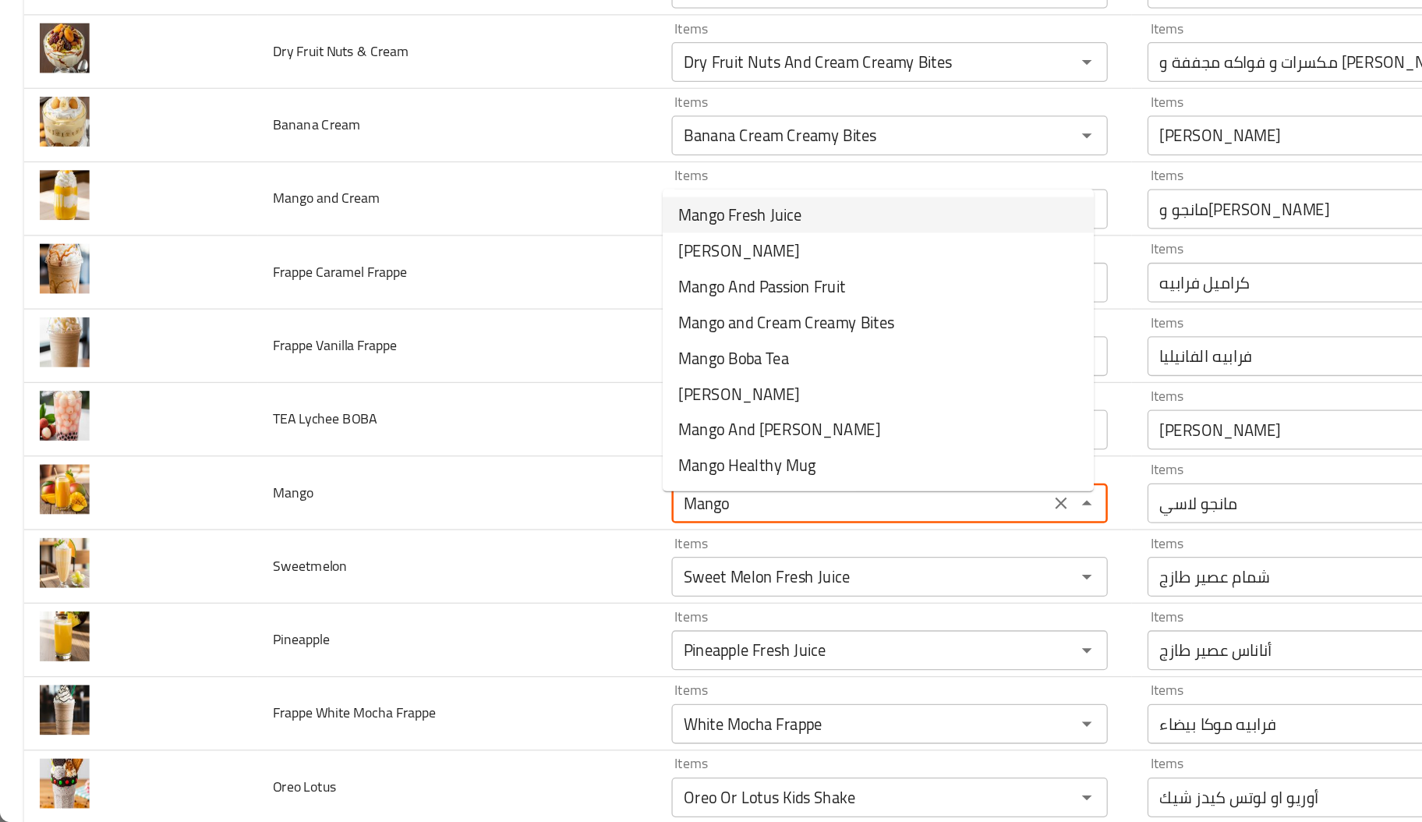
click at [591, 342] on span "Mango Fresh Juice" at bounding box center [580, 345] width 97 height 19
type input "بطيخ عصير طازج"
type input "Mango Fresh Juice"
type input "مانجو عصير طازج"
type input "أناناس عصير طازج"
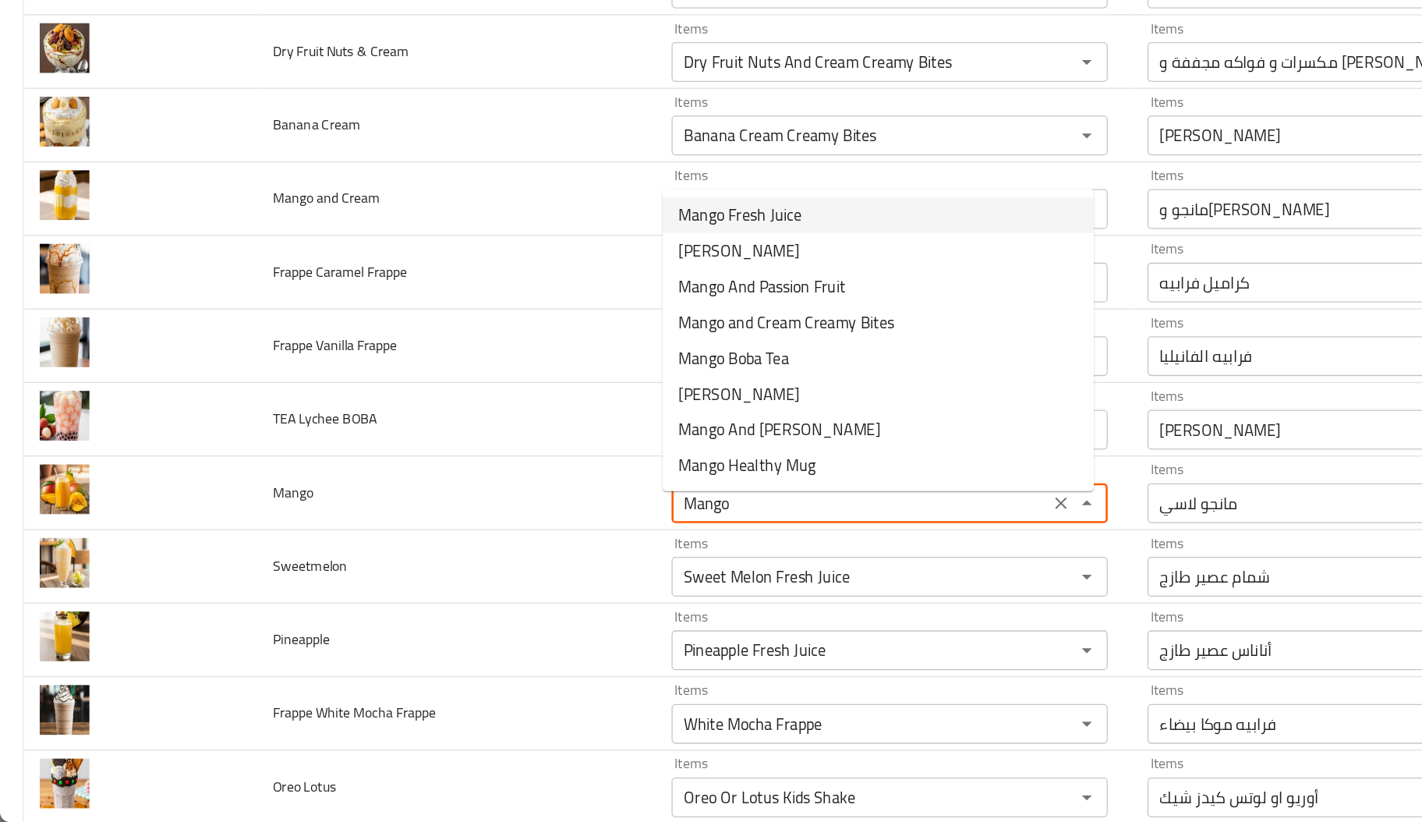
type input "أفوكادو عصير طازج"
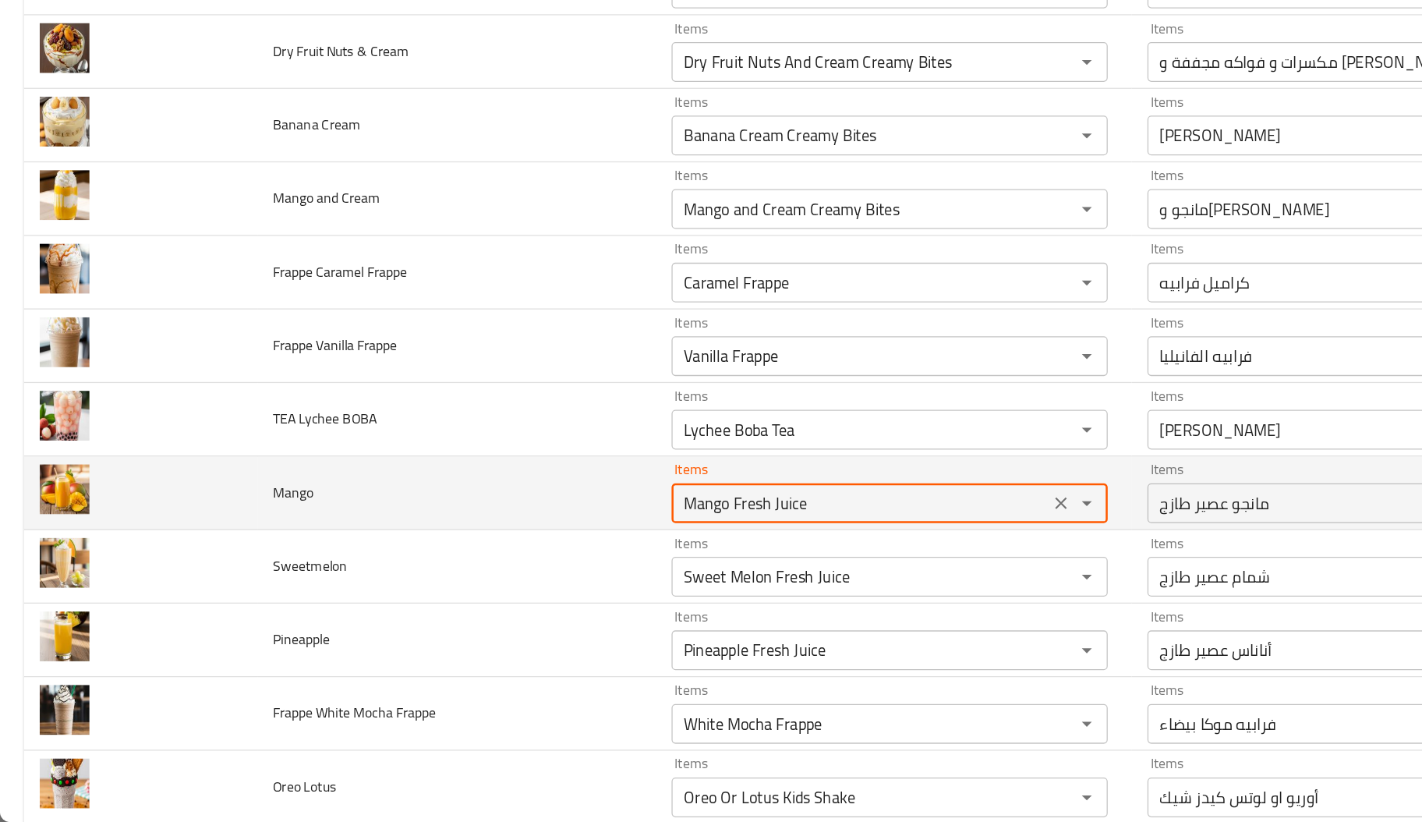
click at [713, 581] on input "Mango Fresh Juice" at bounding box center [675, 572] width 287 height 22
type input "Mango Fresh Juice"
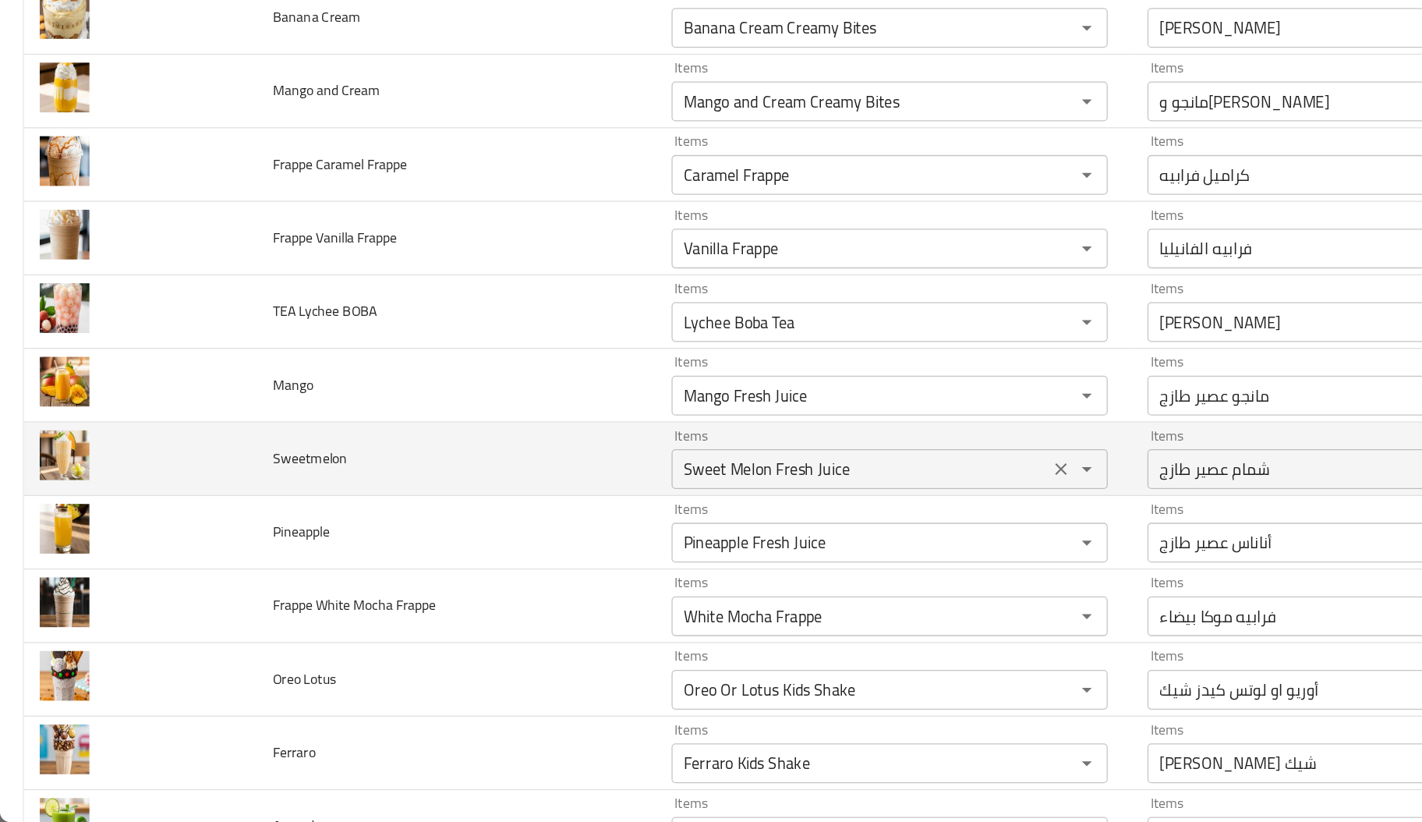
scroll to position [3366, 0]
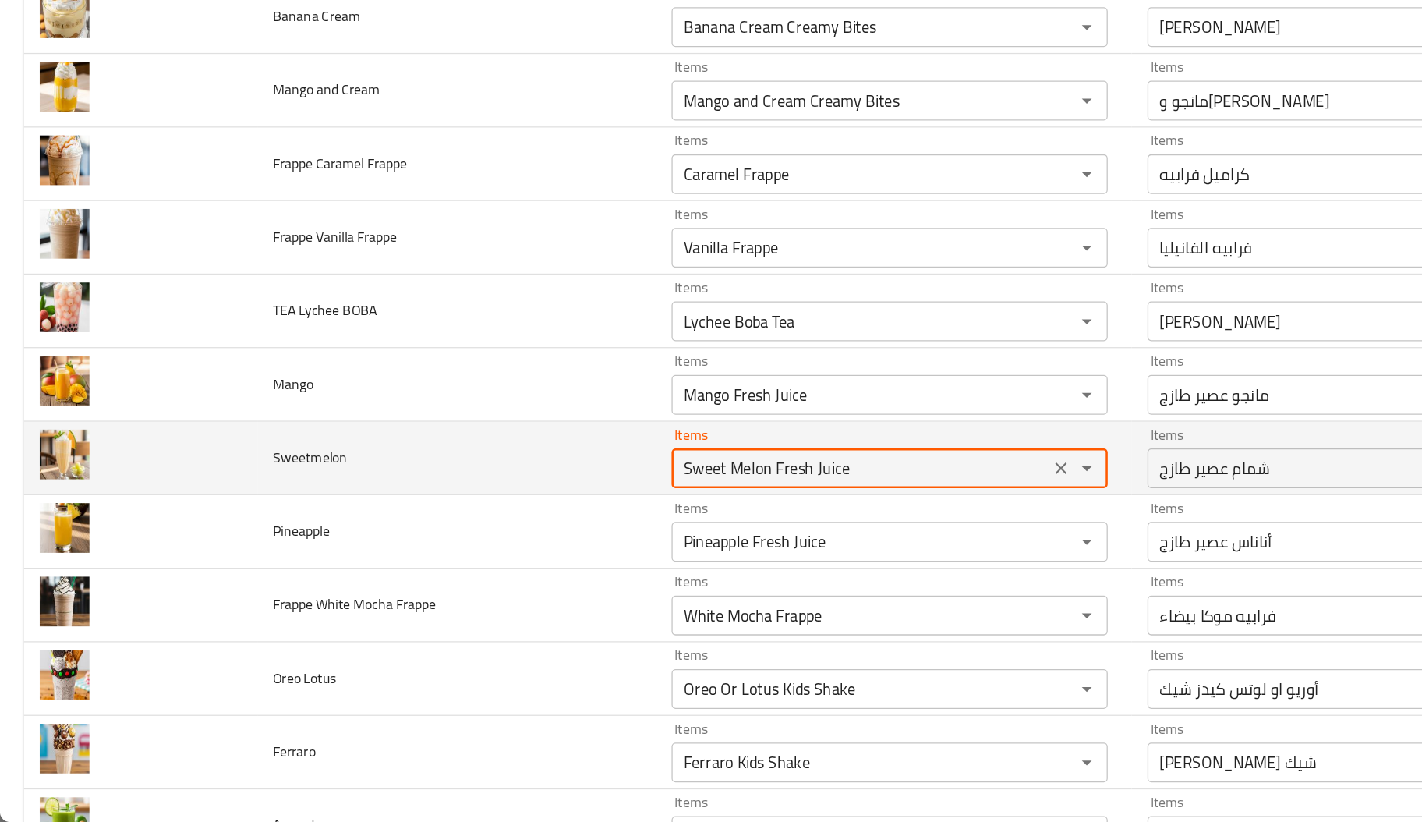
drag, startPoint x: 601, startPoint y: 555, endPoint x: 528, endPoint y: 557, distance: 73.3
click at [532, 555] on input "Sweet Melon Fresh Juice" at bounding box center [675, 544] width 287 height 22
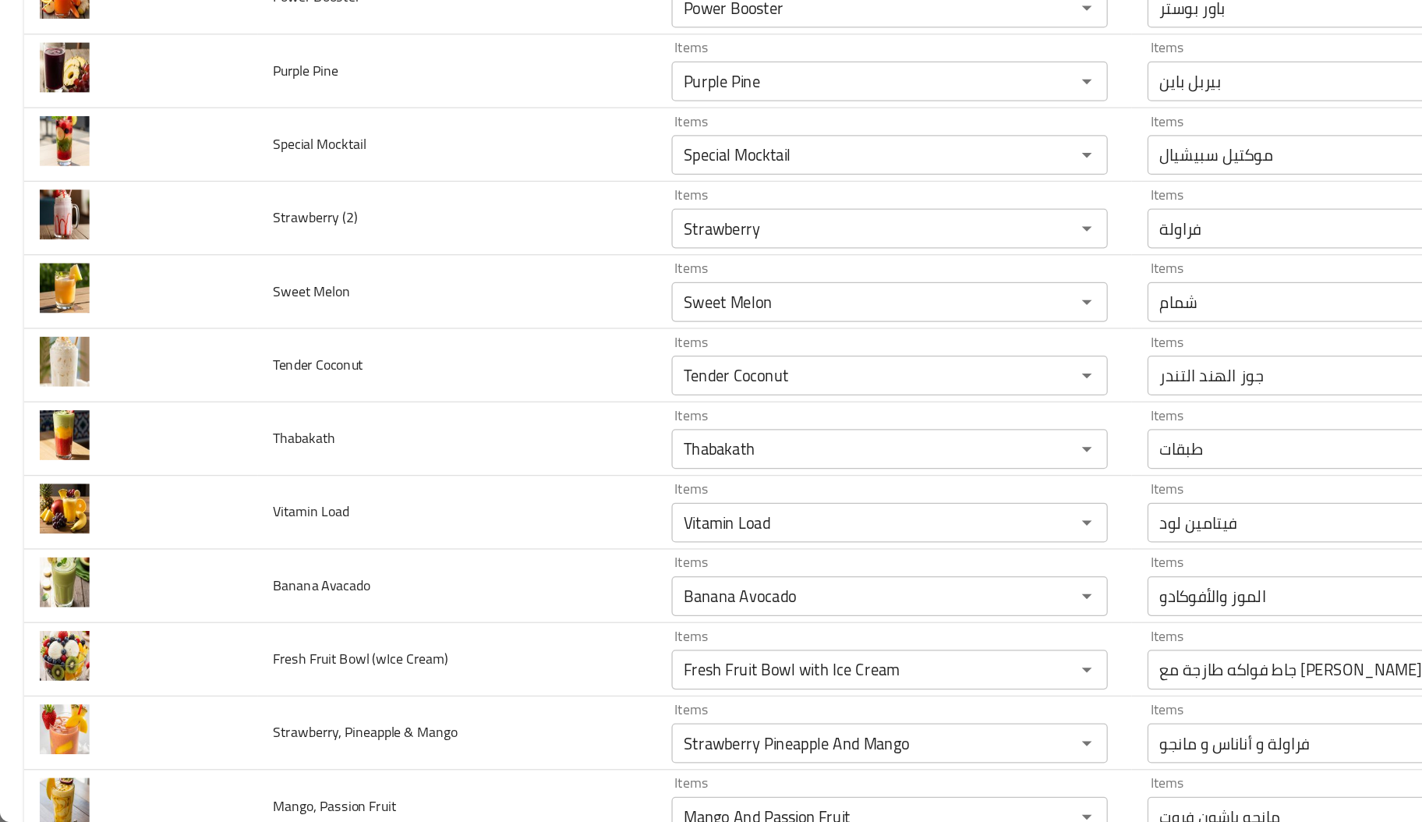
scroll to position [3508, 0]
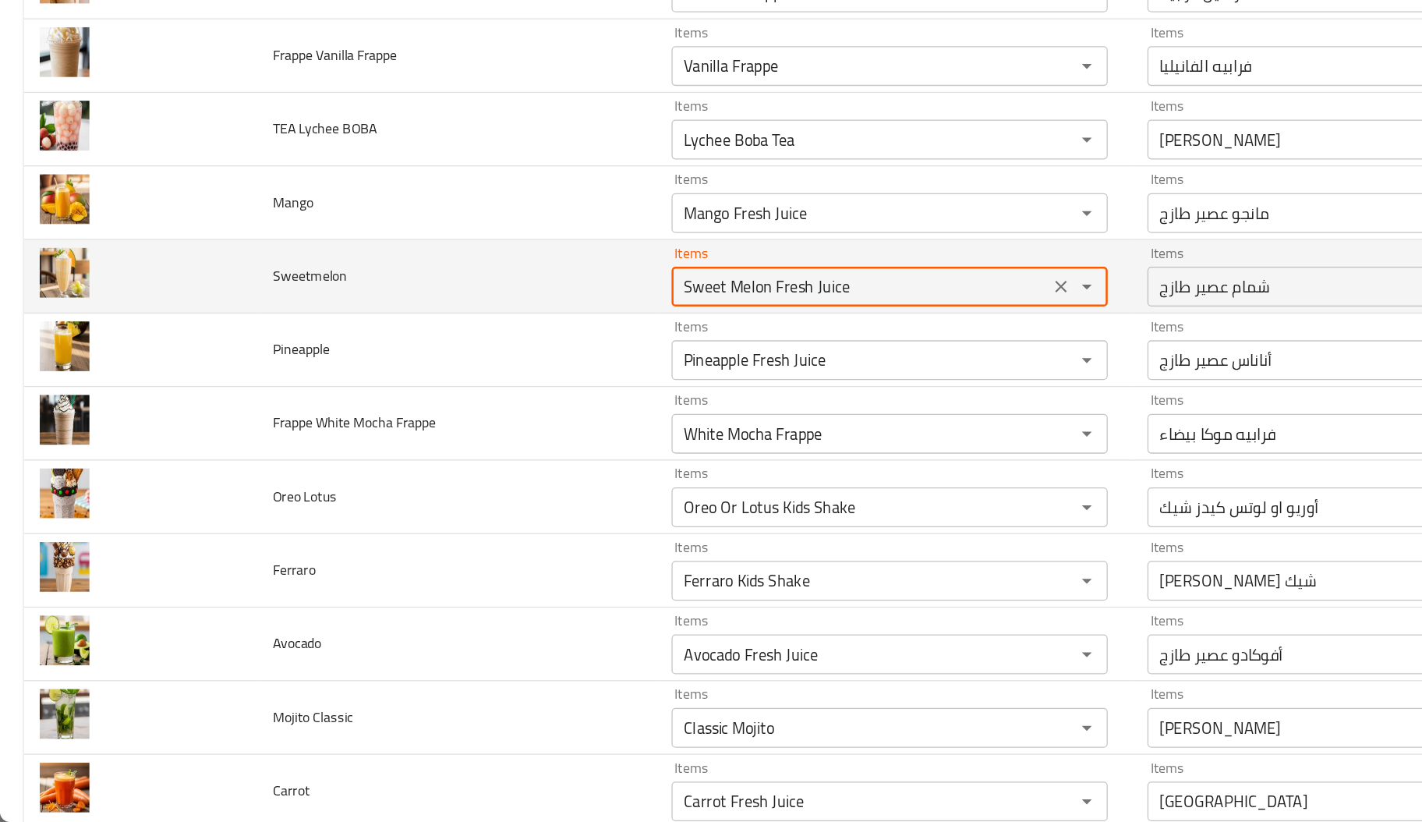
click at [618, 412] on input "Sweet Melon Fresh Juice" at bounding box center [675, 402] width 287 height 22
click at [656, 409] on input "Sweet Melon Fresh Juice" at bounding box center [675, 402] width 287 height 22
type input "Sweet Melon"
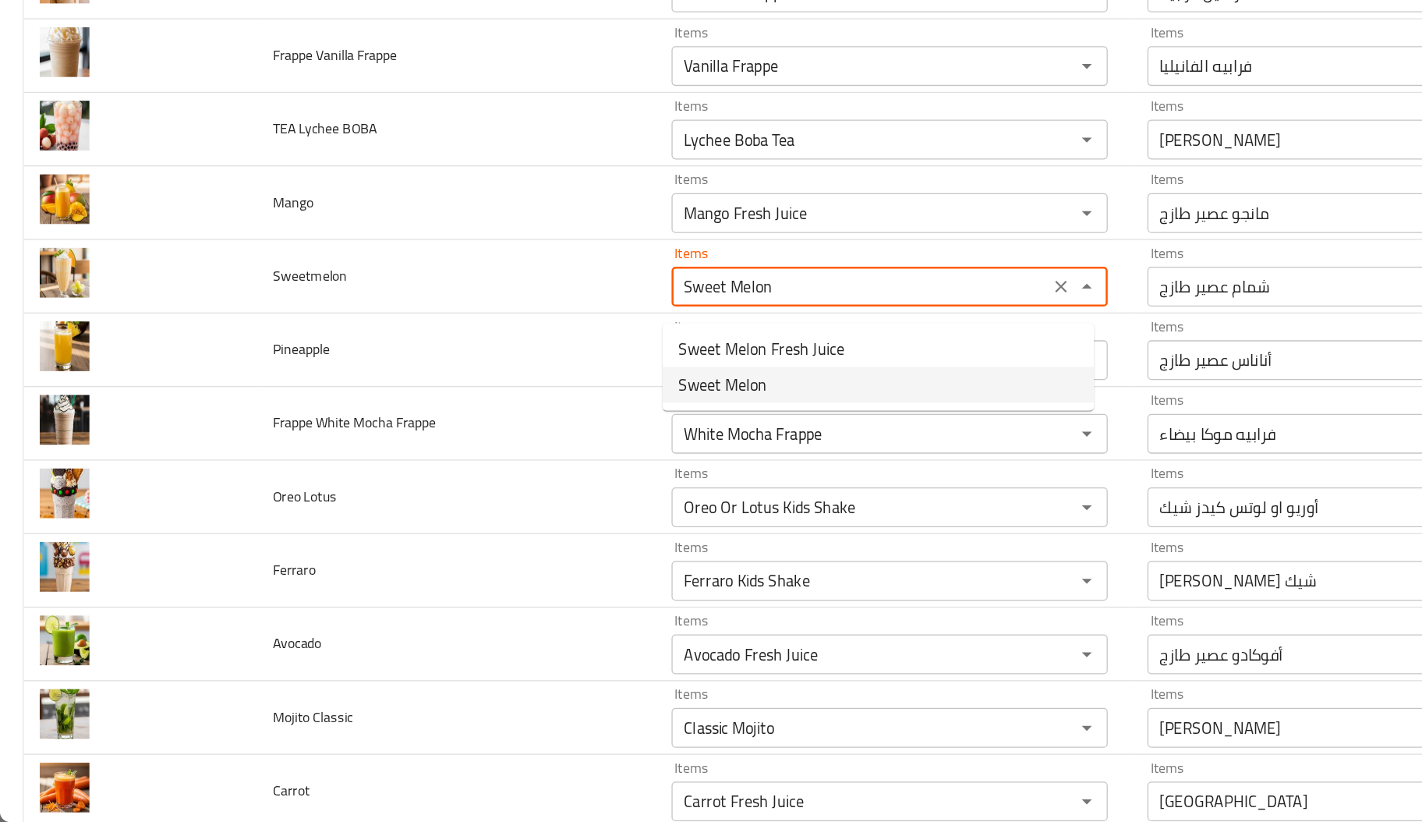
click at [588, 479] on span "Sweet Melon" at bounding box center [566, 478] width 69 height 19
type input "بطيخ عصير طازج"
type input "شمام"
type input "أناناس عصير طازج"
type input "أفوكادو عصير طازج"
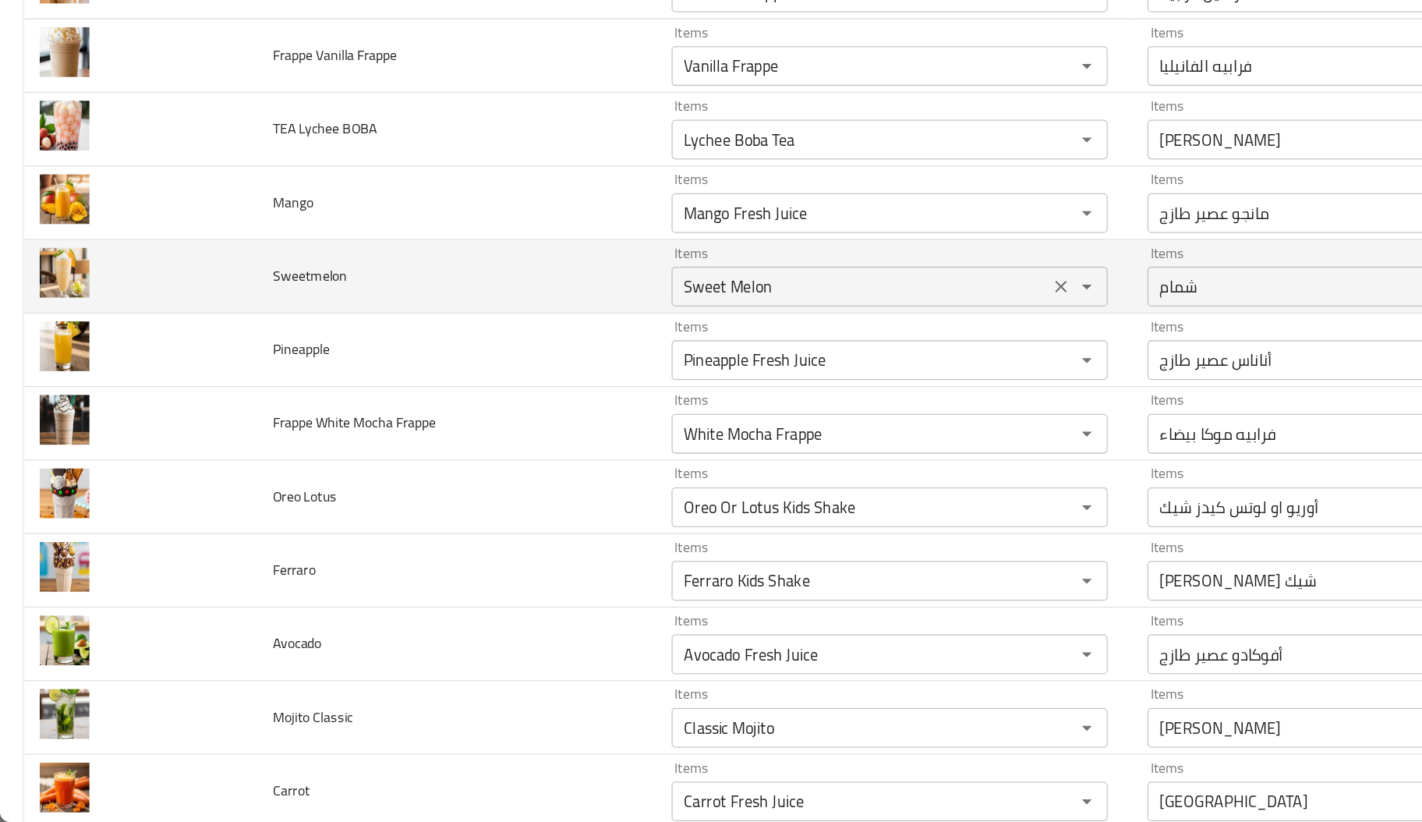
click at [624, 412] on input "Sweet Melon" at bounding box center [675, 402] width 287 height 22
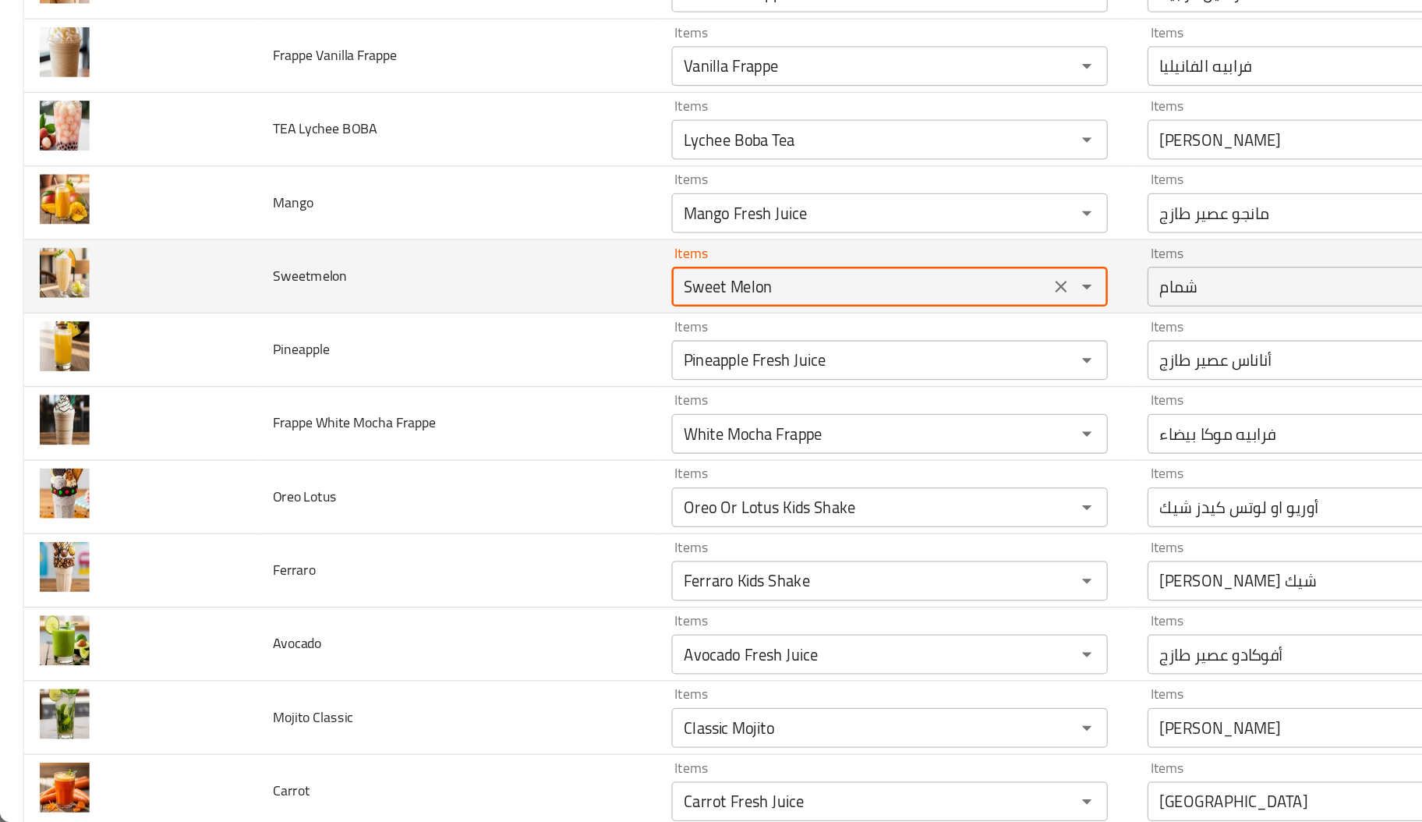
click at [624, 412] on input "Sweet Melon" at bounding box center [675, 402] width 287 height 22
paste input "Fresh Juice"
click at [624, 412] on input "Sweet Melon" at bounding box center [675, 402] width 287 height 22
type input "Sweet Melon Fresh Juice"
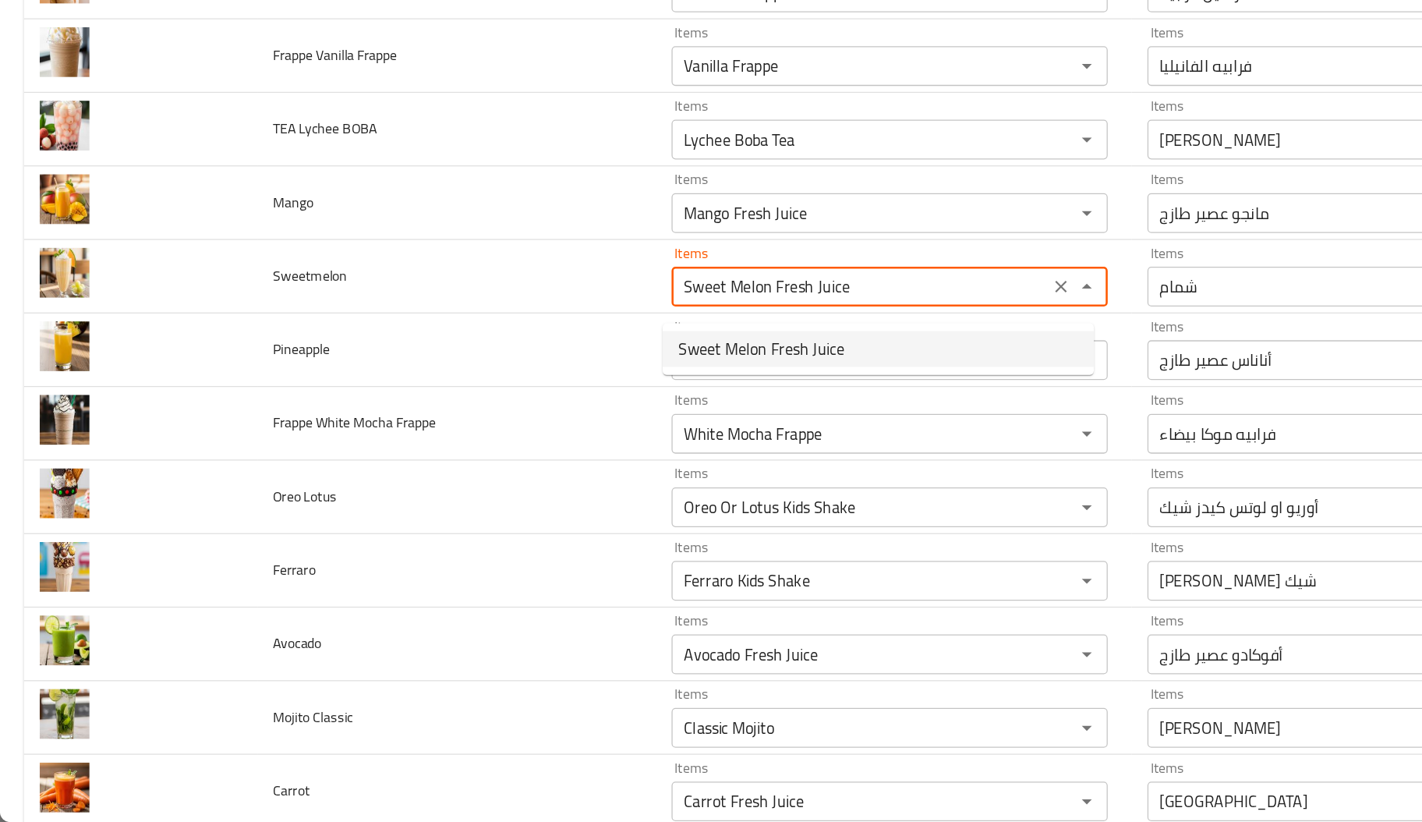
click at [624, 447] on span "Sweet Melon Fresh Juice" at bounding box center [597, 450] width 130 height 19
type input "بطيخ عصير طازج"
type input "شمام عصير طازج"
type input "أناناس عصير طازج"
type input "أفوكادو عصير طازج"
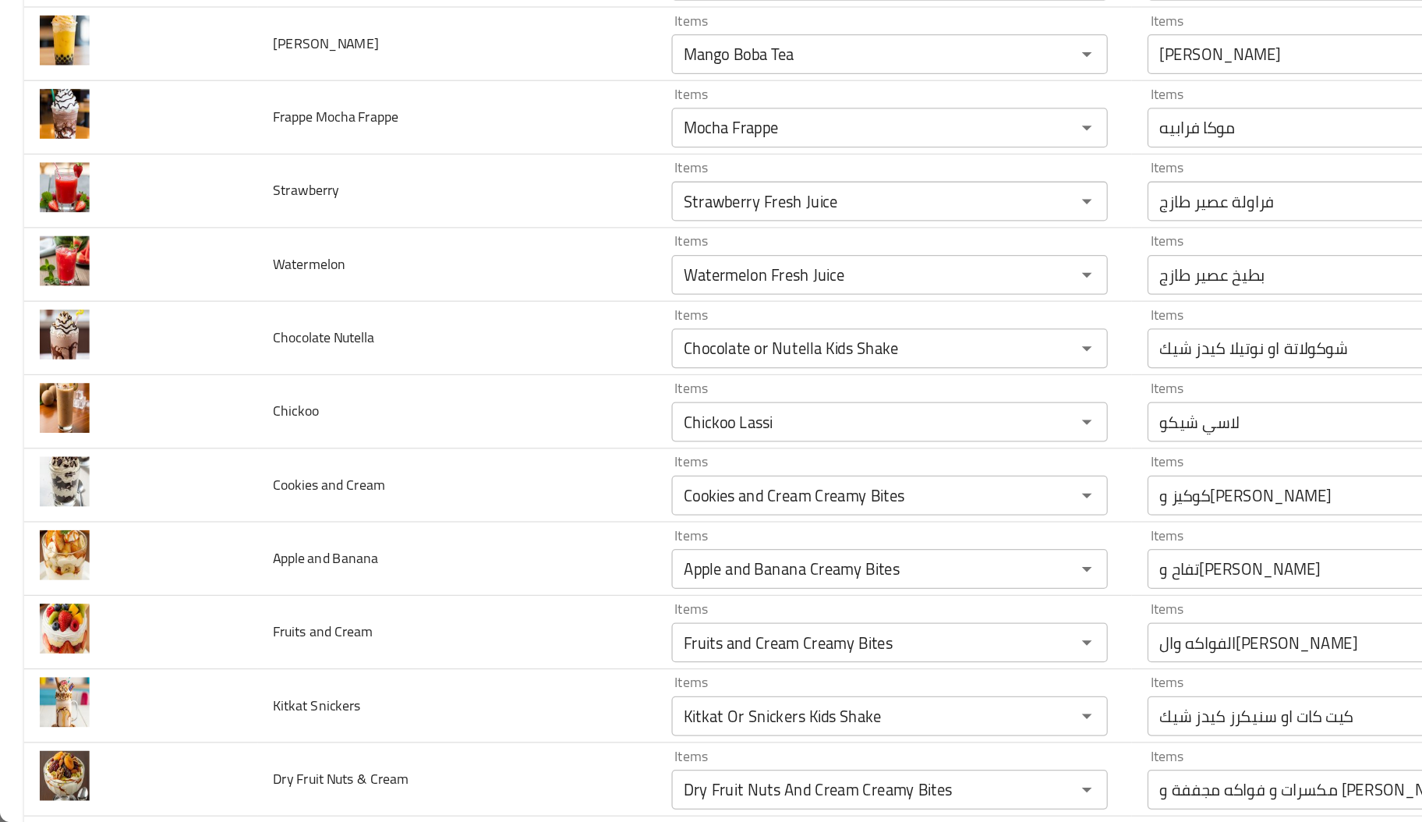
scroll to position [2709, 0]
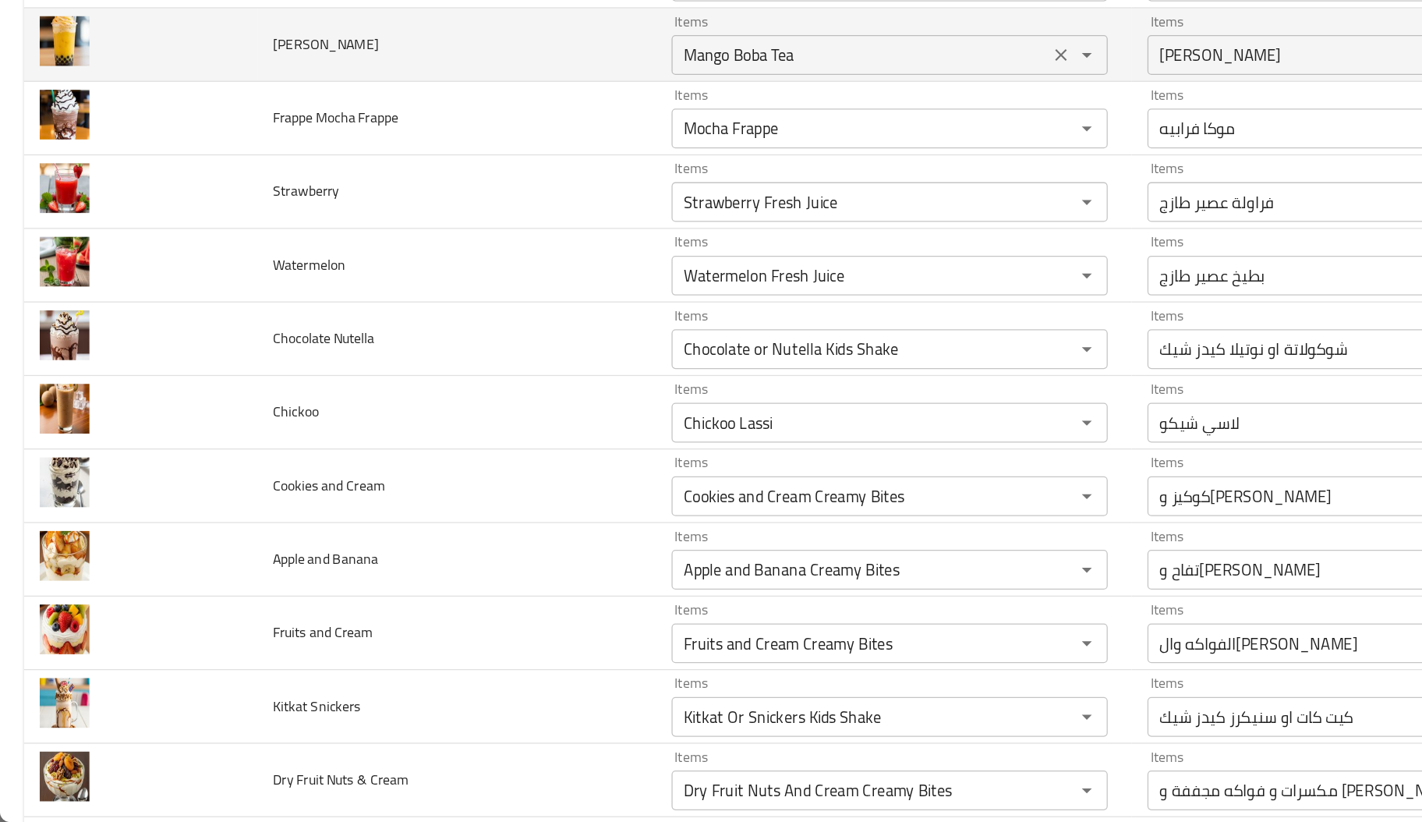
type input "Sweet Melon Fresh Juice"
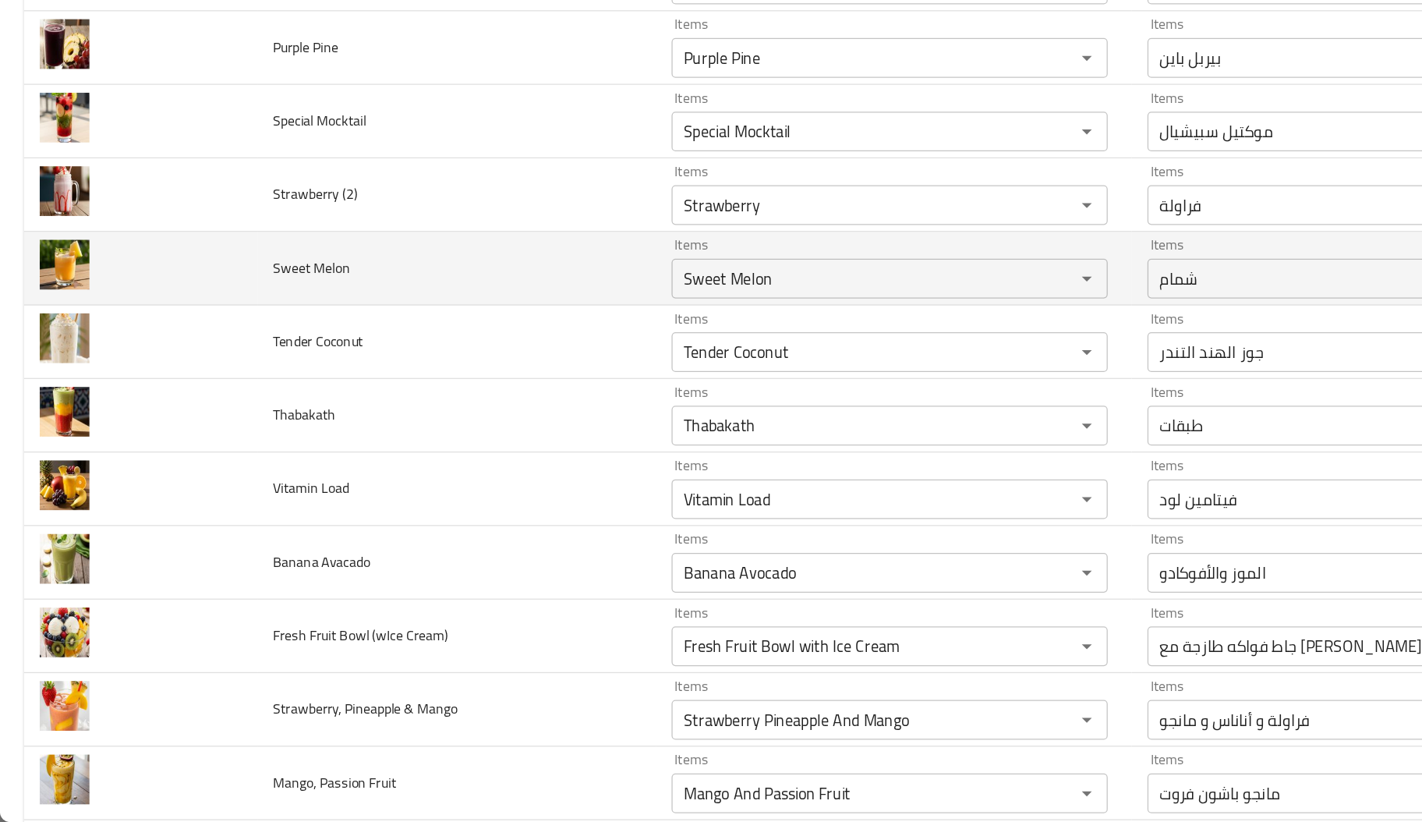
scroll to position [1899, 0]
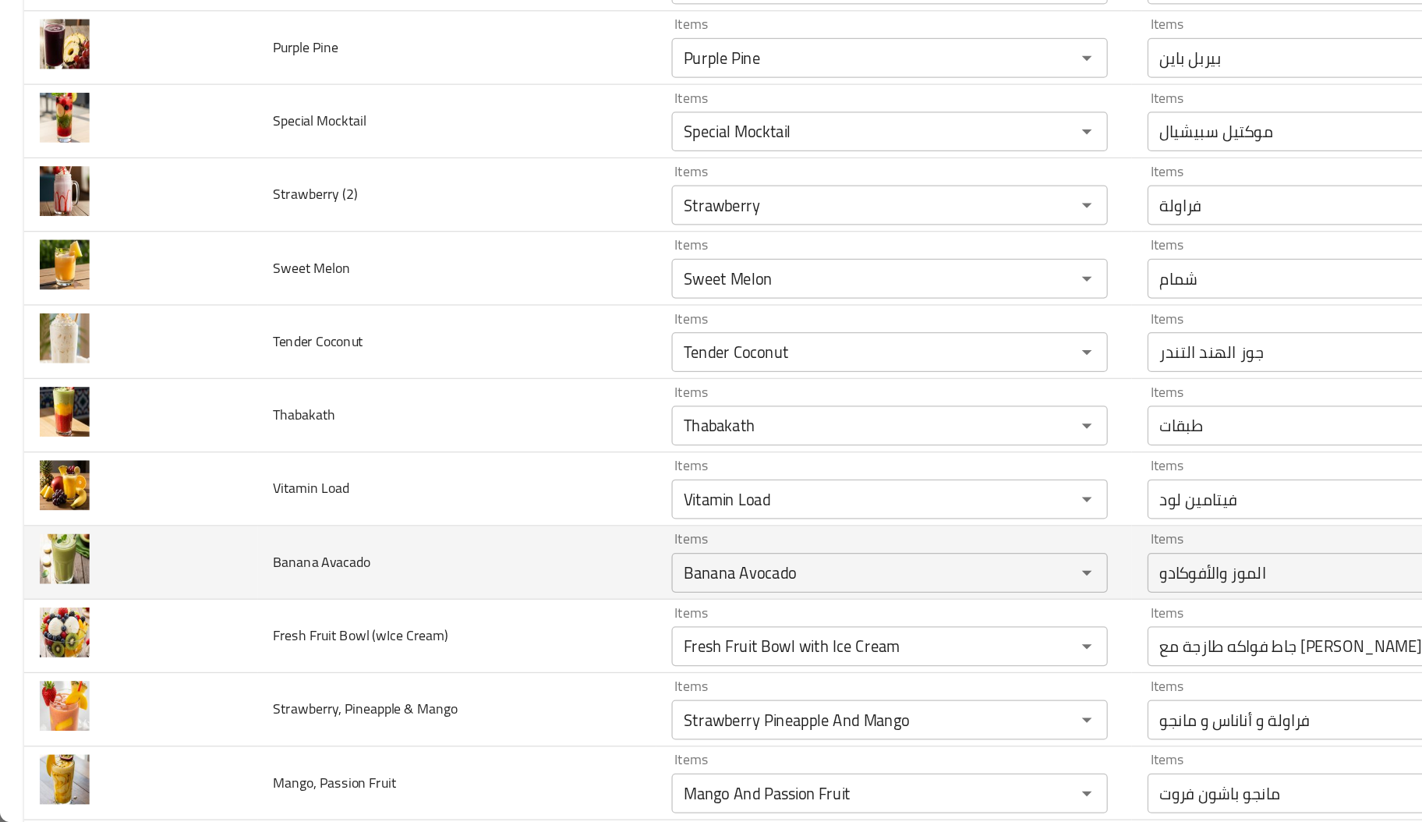
click at [479, 624] on td "Banana Avacado" at bounding box center [358, 618] width 313 height 58
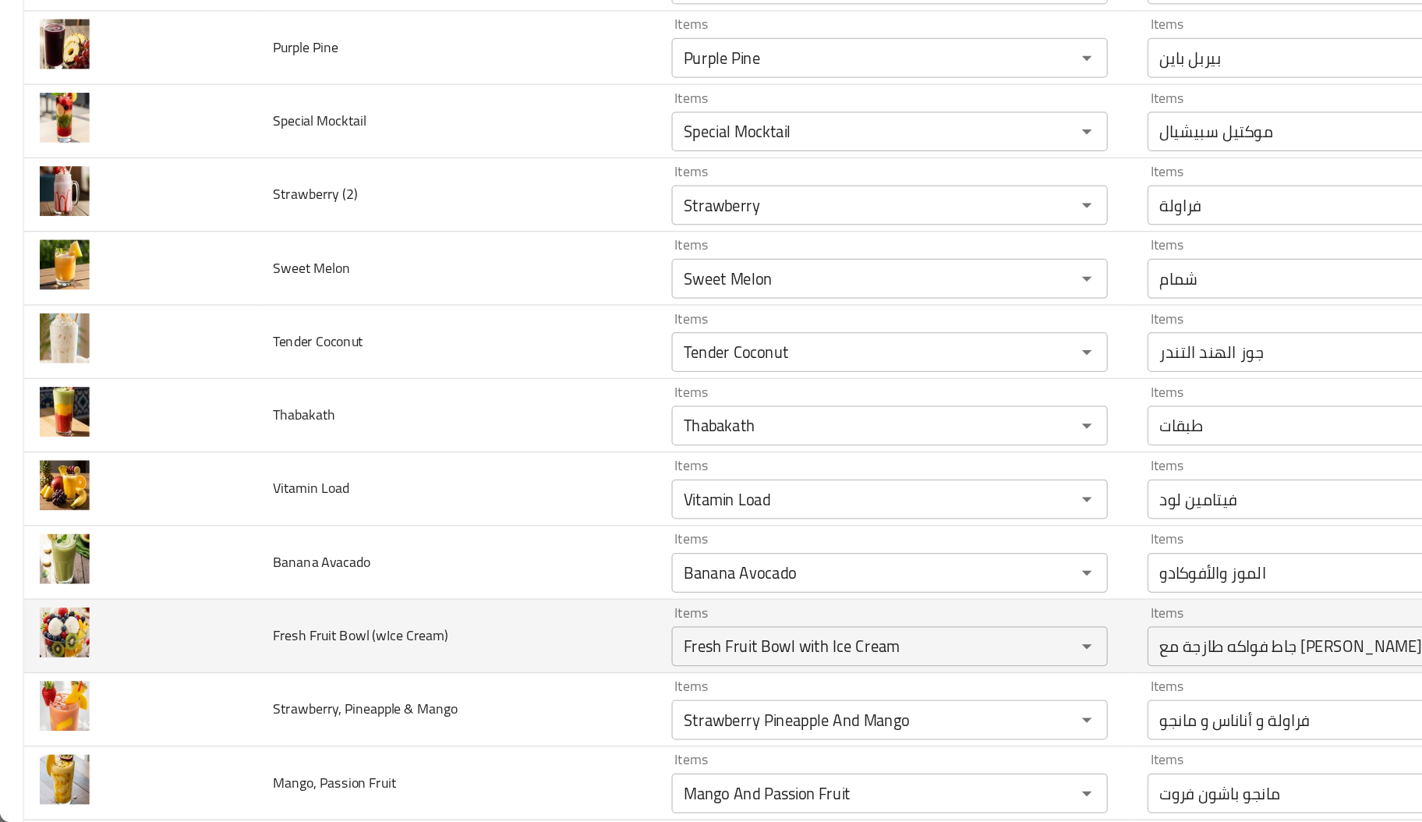
click at [359, 681] on td "Fresh Fruit Bowl (wIce Cream)" at bounding box center [358, 676] width 313 height 58
click at [565, 699] on div "Fresh Fruit Bowl with Ice Cream Items" at bounding box center [698, 683] width 342 height 31
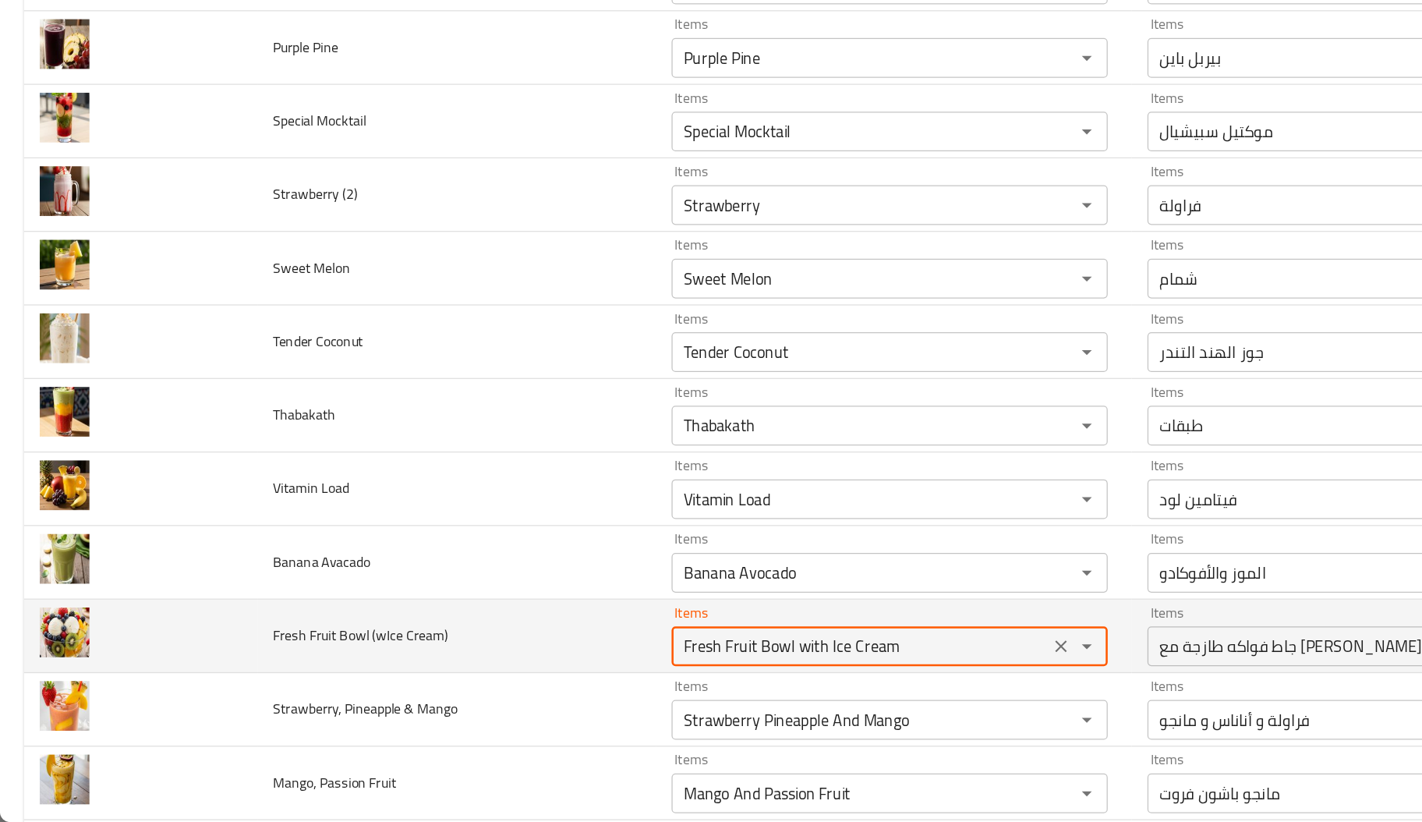
click at [565, 699] on div "Fresh Fruit Bowl with Ice Cream Items" at bounding box center [698, 683] width 342 height 31
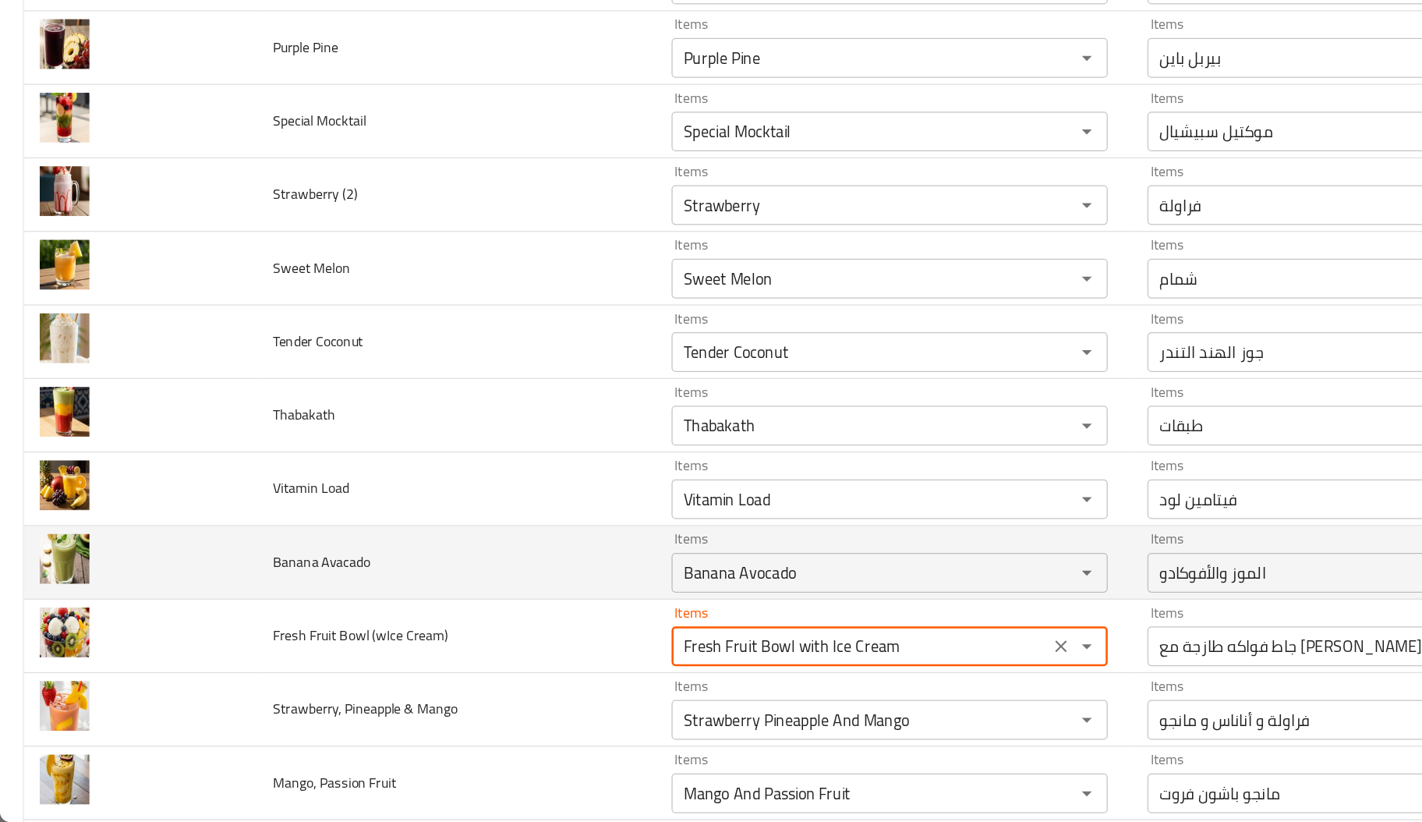
click at [460, 625] on td "Banana Avacado" at bounding box center [358, 618] width 313 height 58
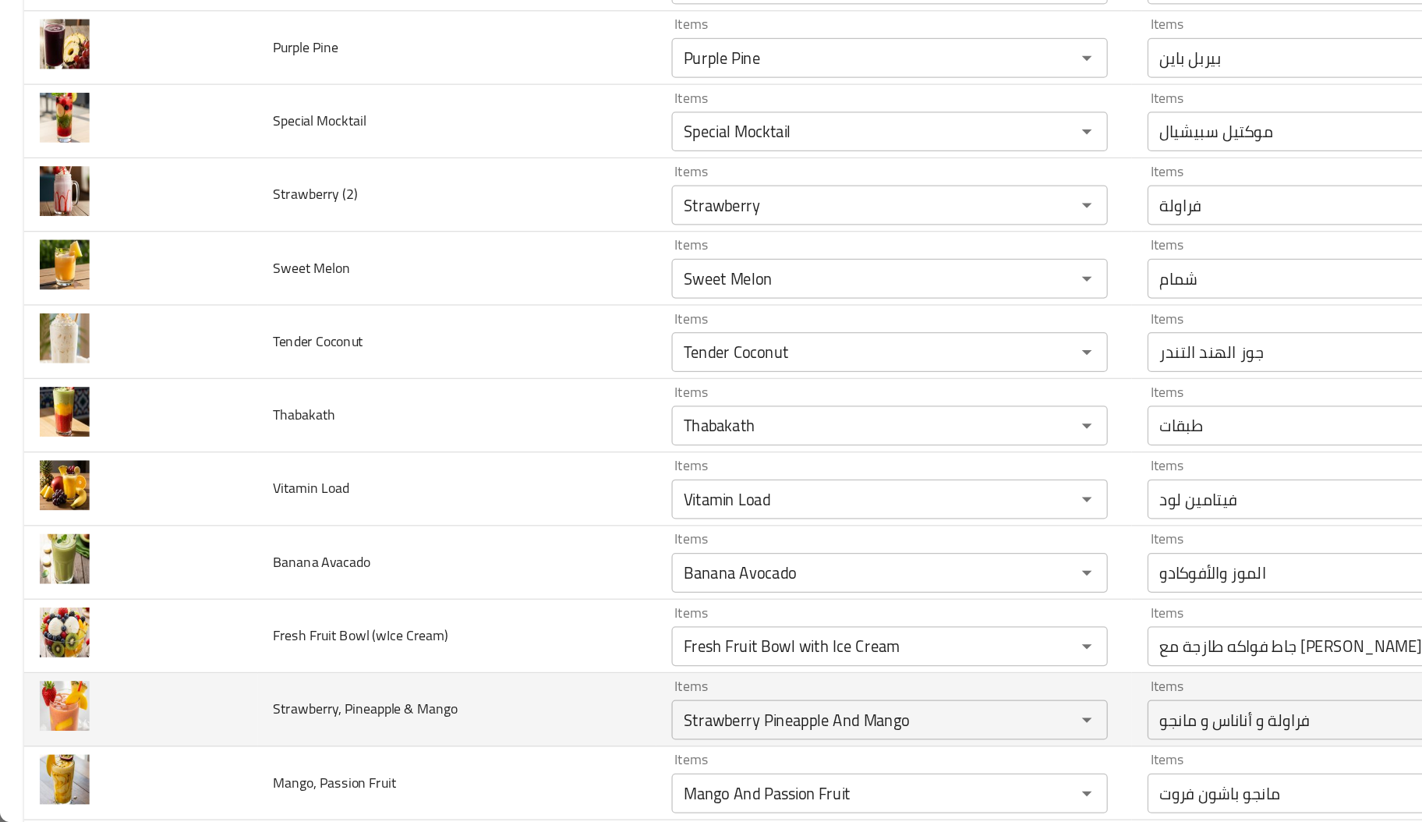
click at [442, 755] on td "Strawberry, Pineapple & Mango" at bounding box center [358, 734] width 313 height 58
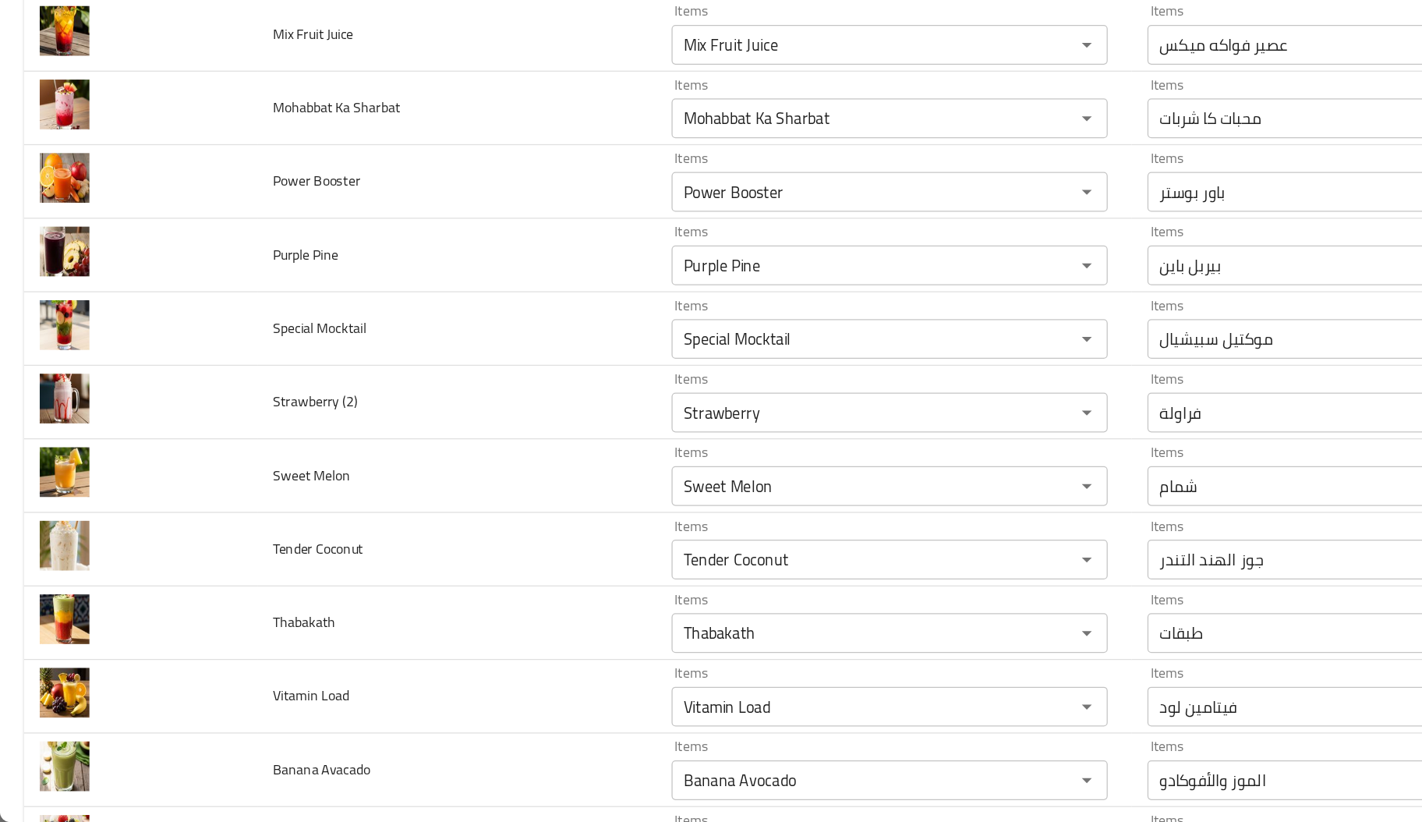
scroll to position [1722, 0]
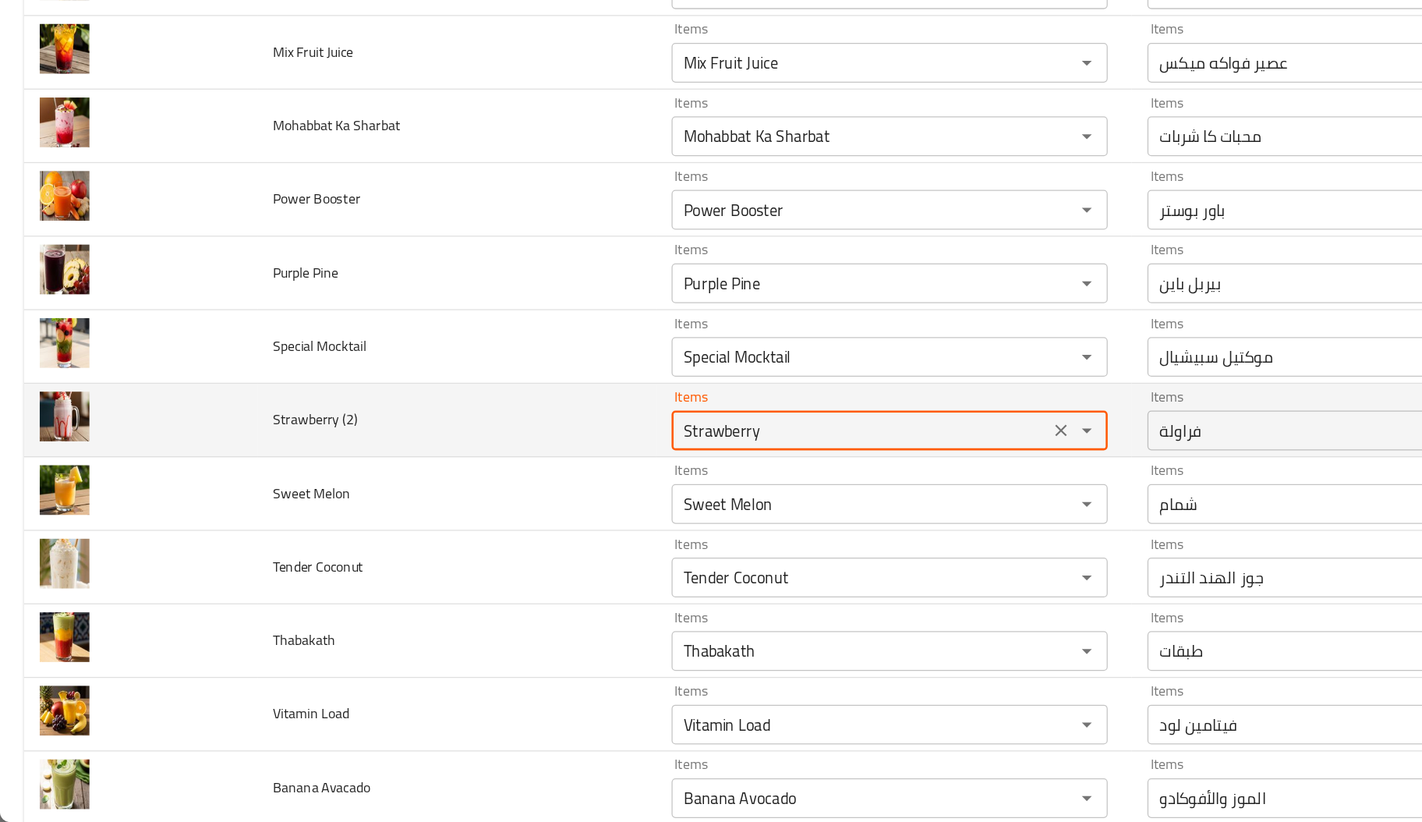
click at [588, 524] on \(2\) "Strawberry" at bounding box center [675, 515] width 287 height 22
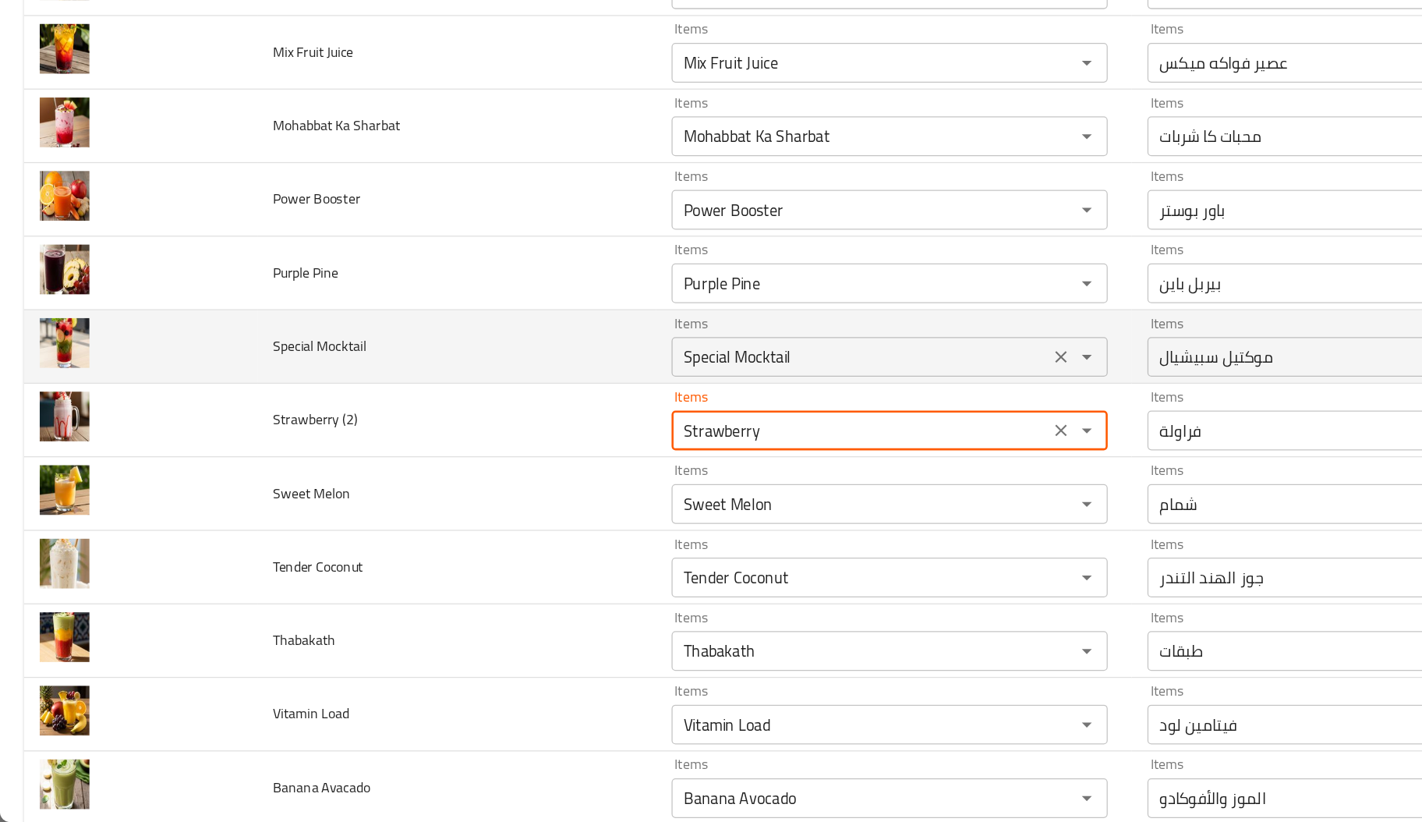
click at [582, 472] on div "Special Mocktail Items" at bounding box center [698, 456] width 342 height 31
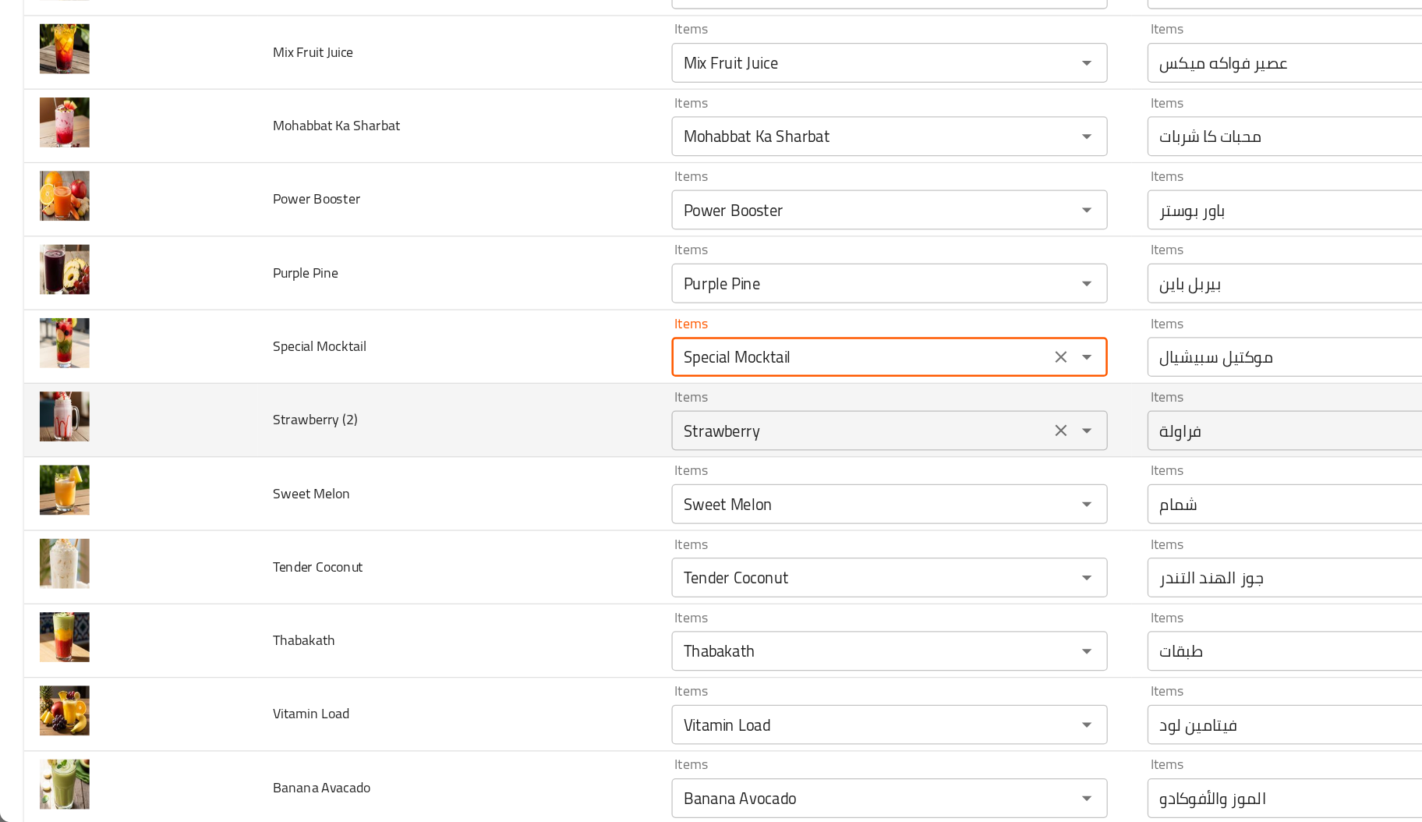
click at [564, 530] on div "Strawberry Items" at bounding box center [698, 514] width 342 height 31
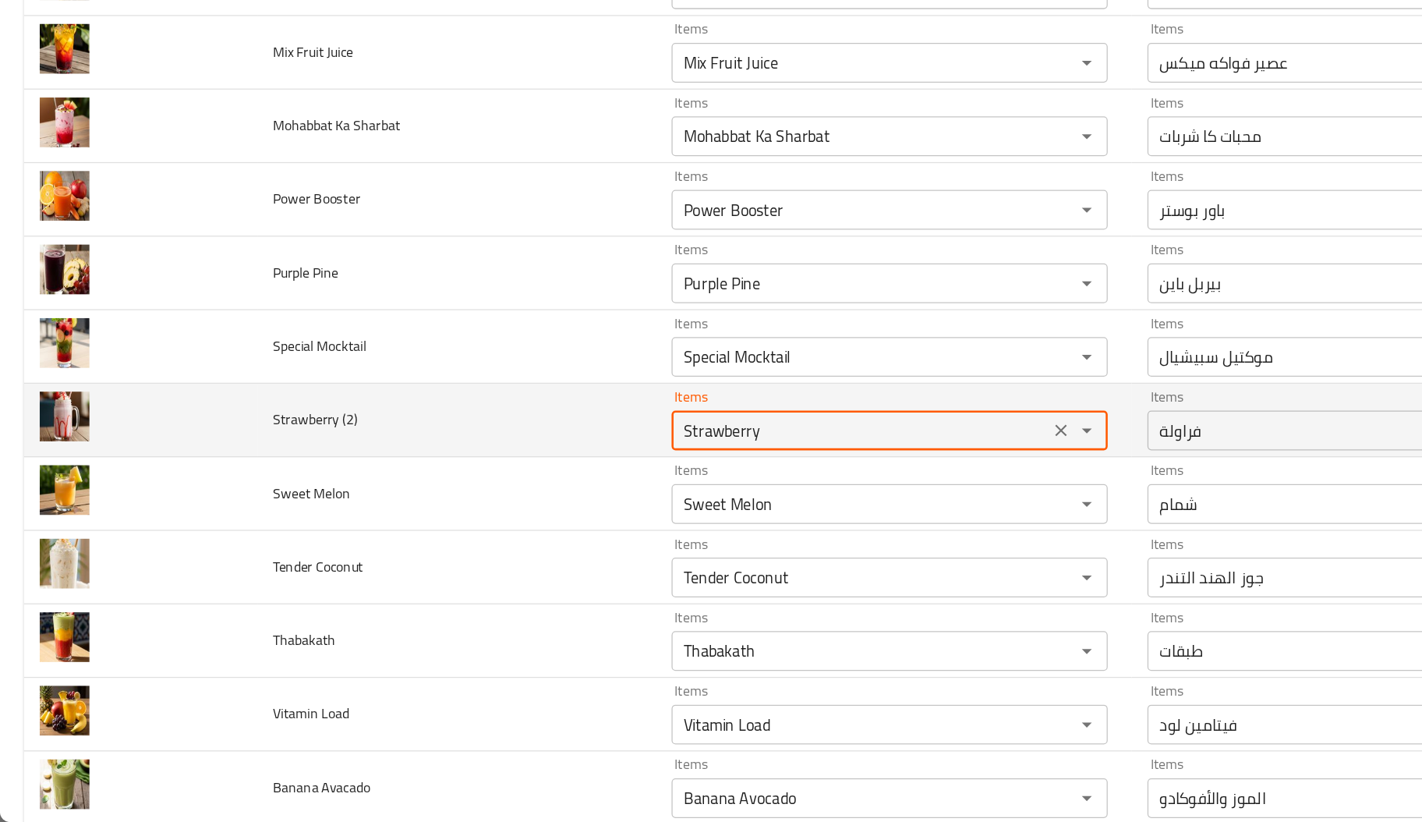
click at [564, 530] on div "Strawberry Items" at bounding box center [698, 514] width 342 height 31
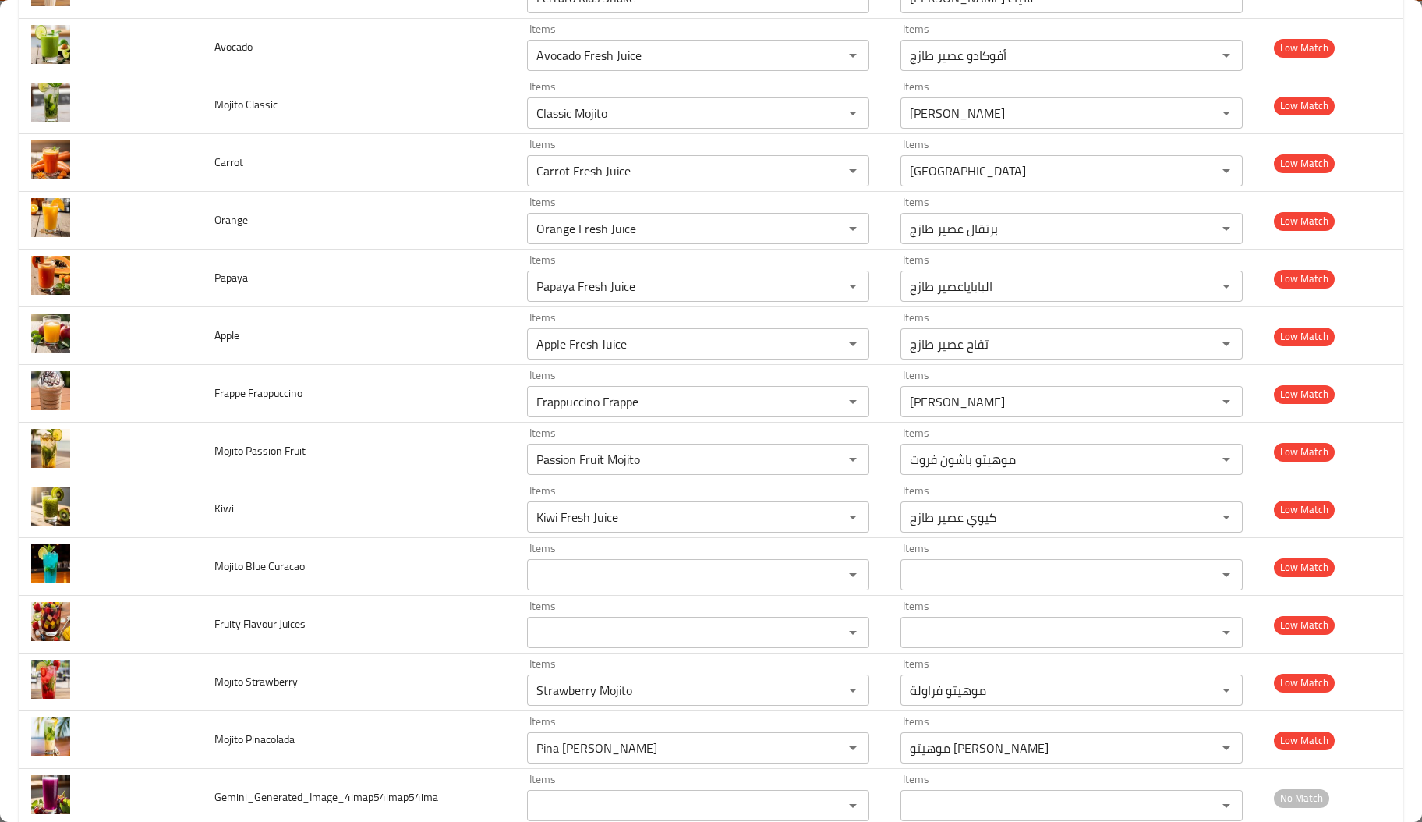
scroll to position [4145, 0]
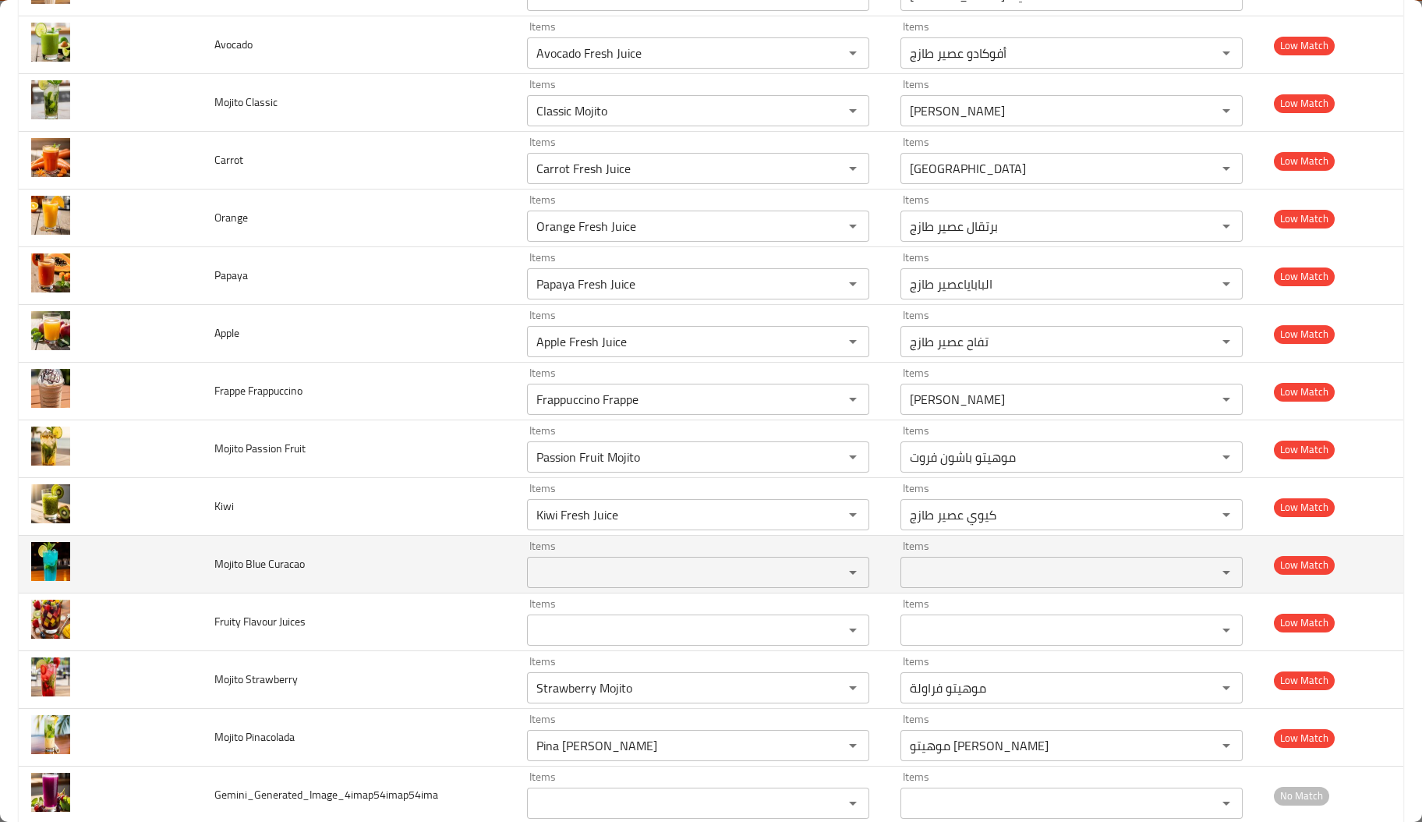
click at [222, 573] on span "Mojito Blue Curacao" at bounding box center [259, 564] width 90 height 20
click at [246, 574] on span "Mojito Blue Curacao" at bounding box center [259, 564] width 90 height 20
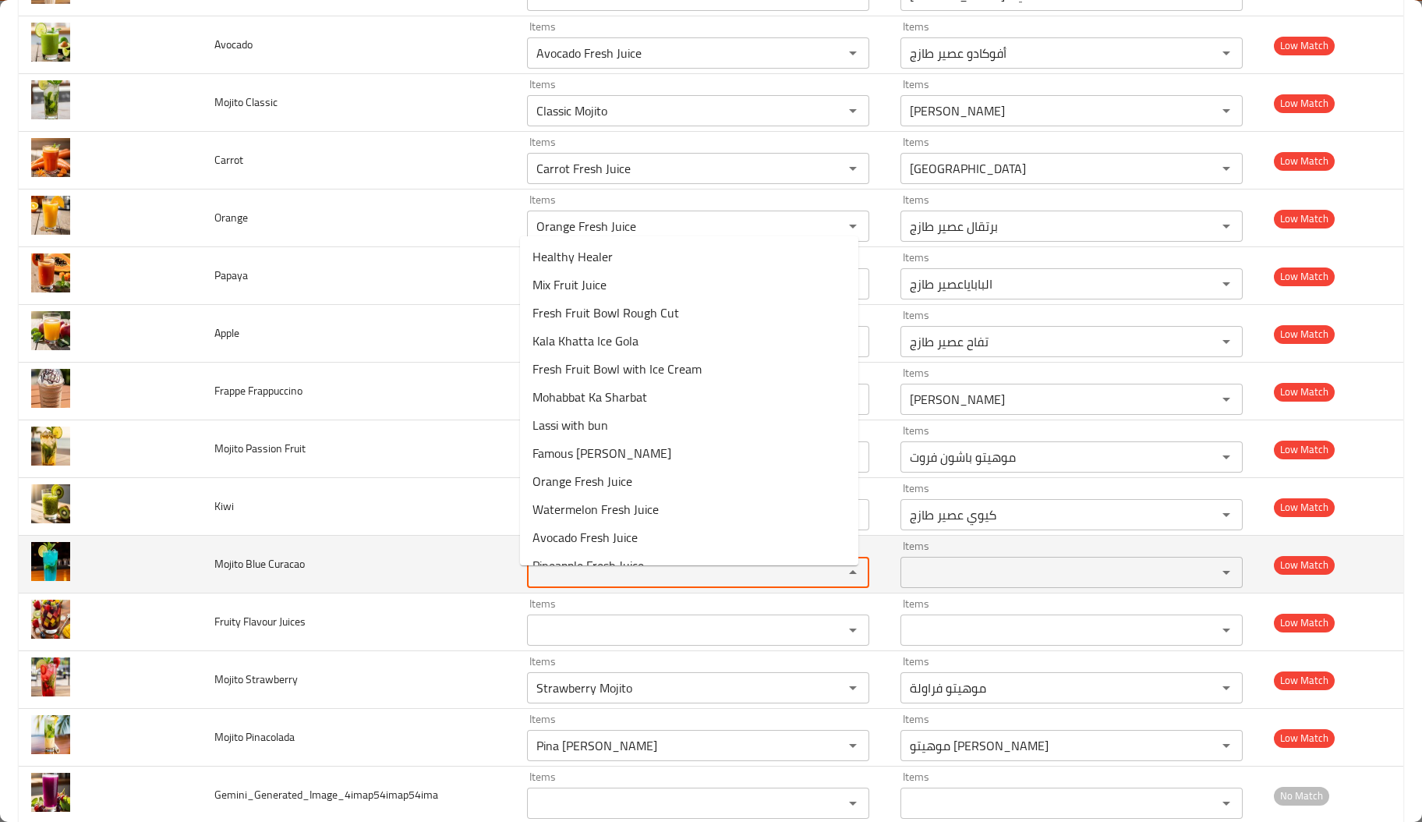
click at [550, 583] on Curacao "Items" at bounding box center [675, 572] width 287 height 22
paste Curacao "Blue"
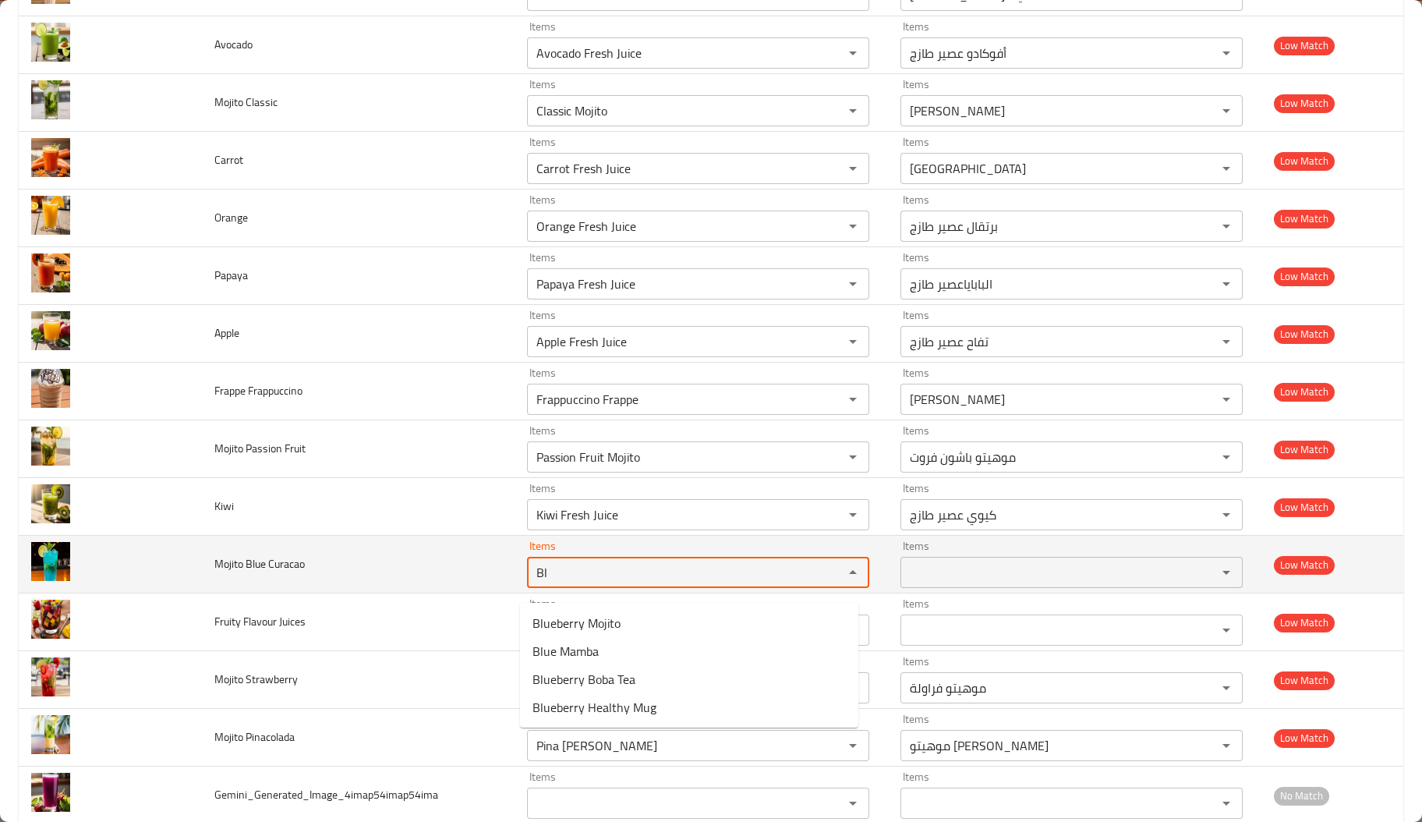
type Curacao "B"
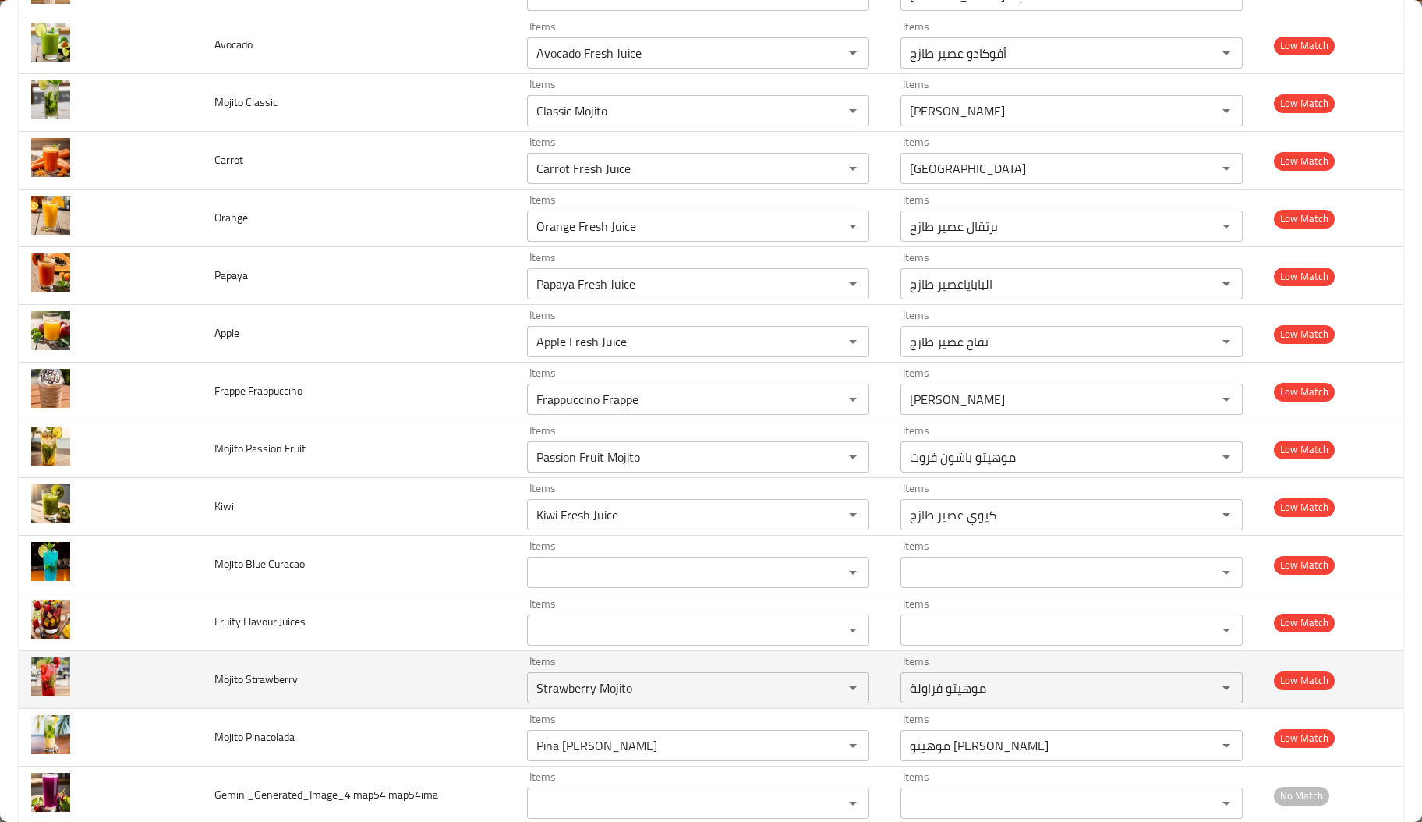
click at [298, 691] on td "Mojito Strawberry" at bounding box center [358, 680] width 313 height 58
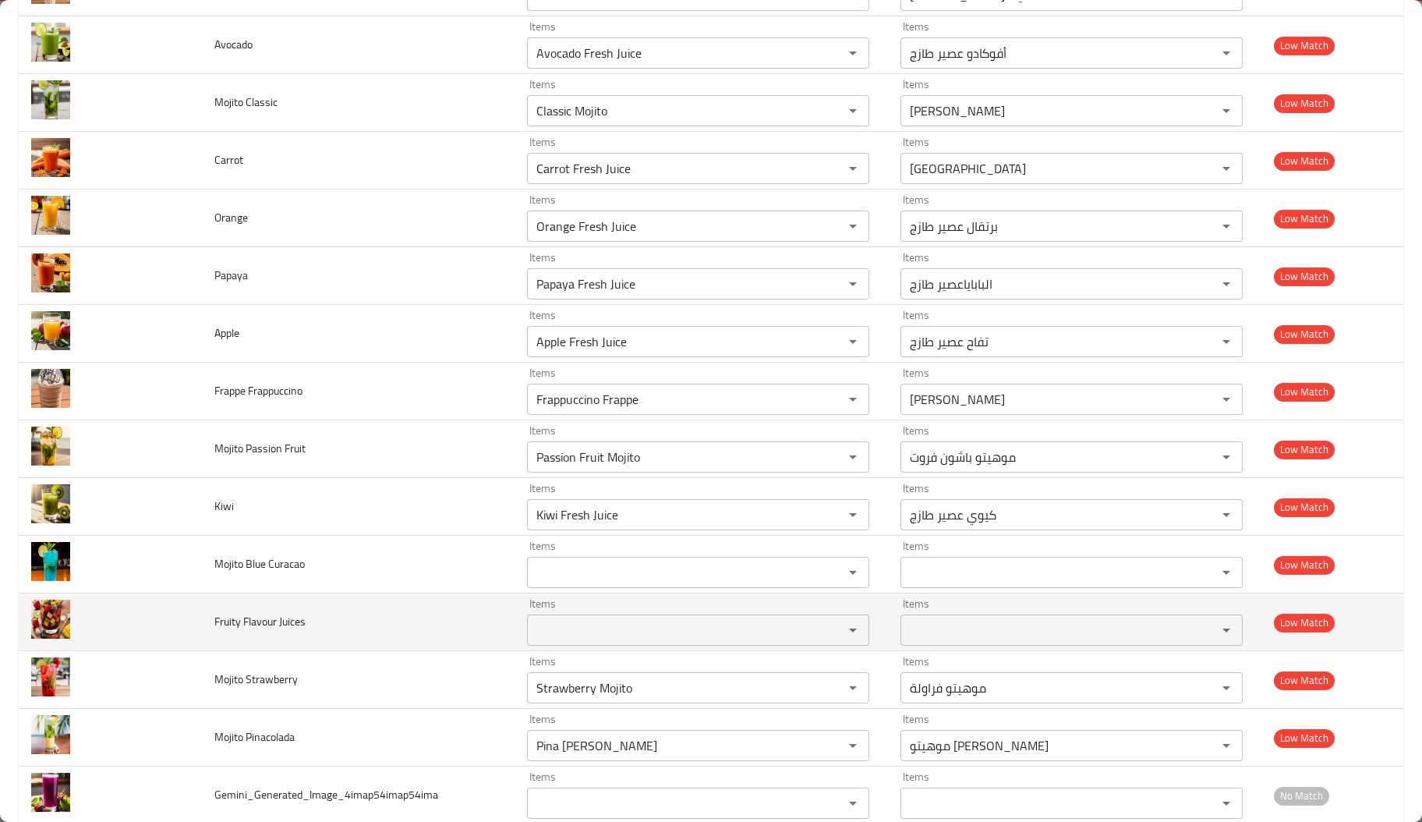
click at [269, 631] on span "Fruity Flavour Juices" at bounding box center [259, 621] width 91 height 20
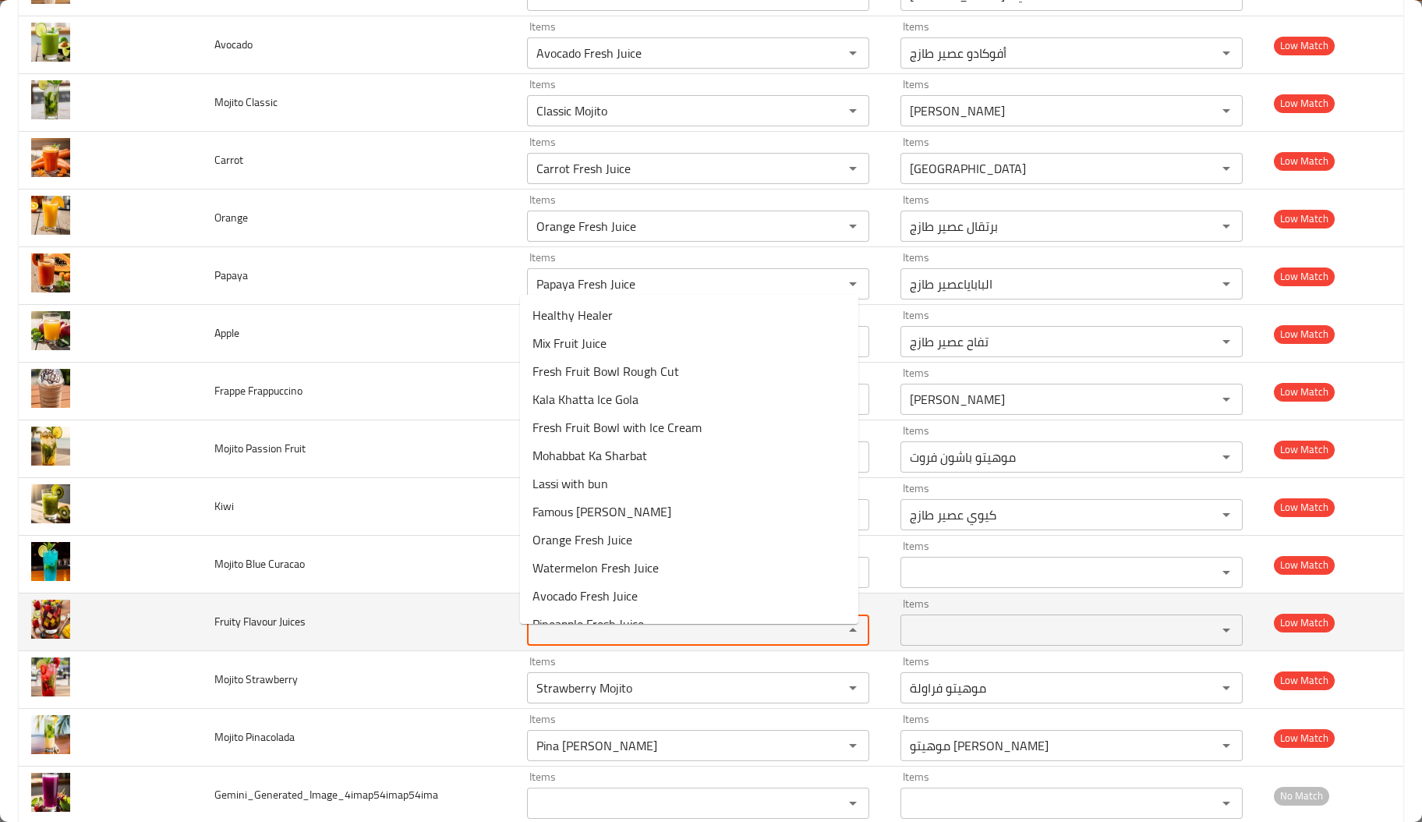
click at [567, 635] on Juices "Items" at bounding box center [675, 630] width 287 height 22
paste Juices "Flavour"
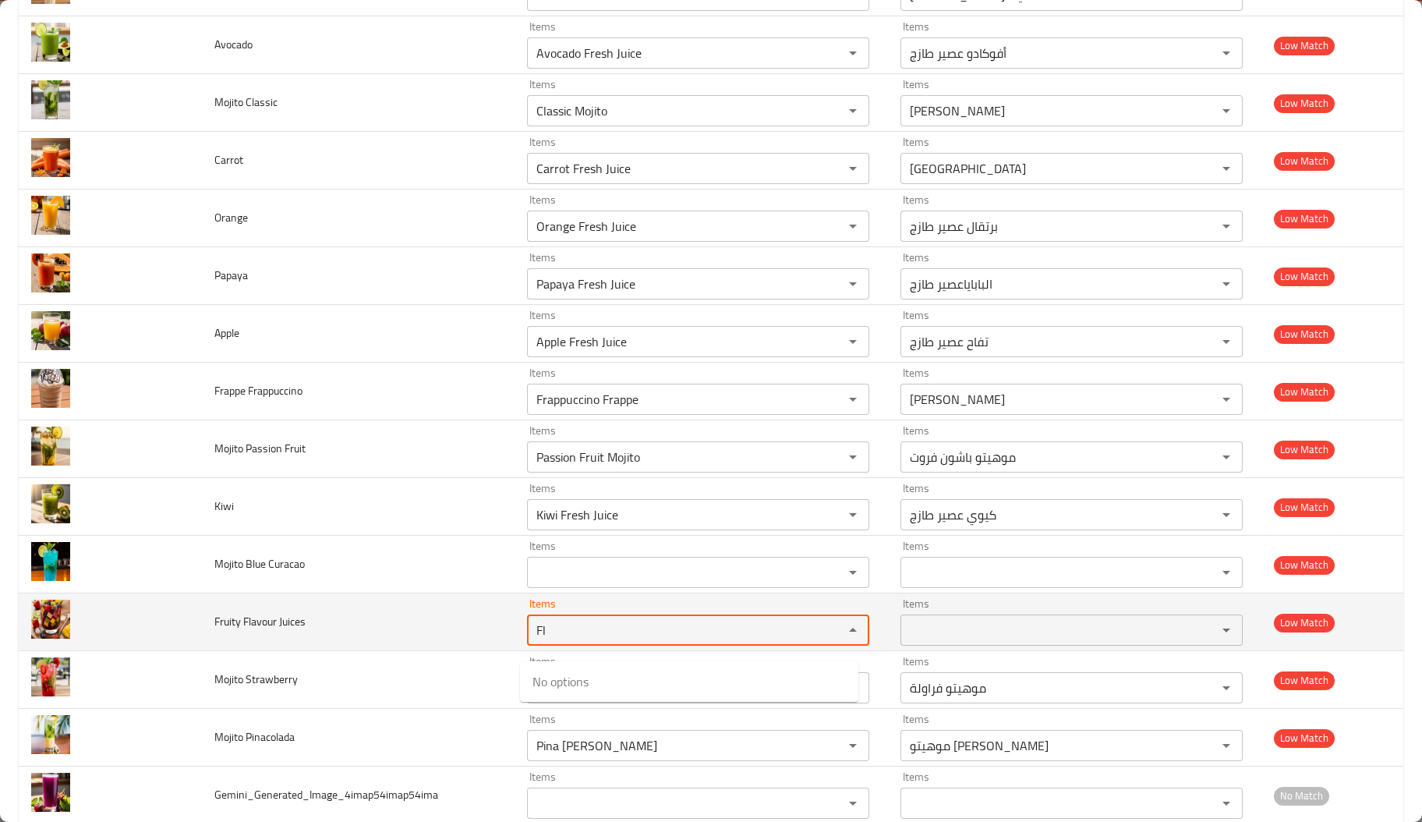
type Juices "F"
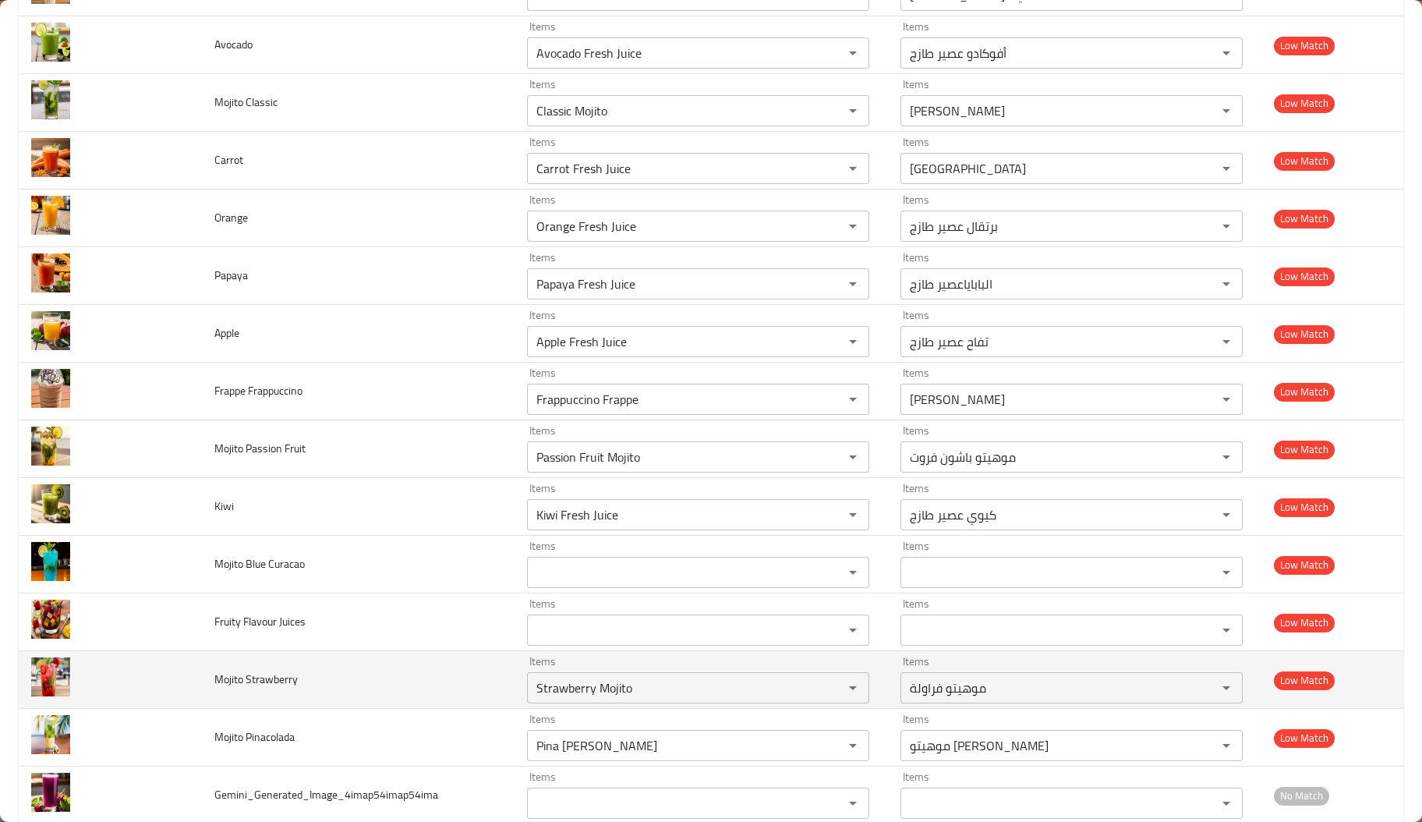
click at [367, 670] on td "Mojito Strawberry" at bounding box center [358, 680] width 313 height 58
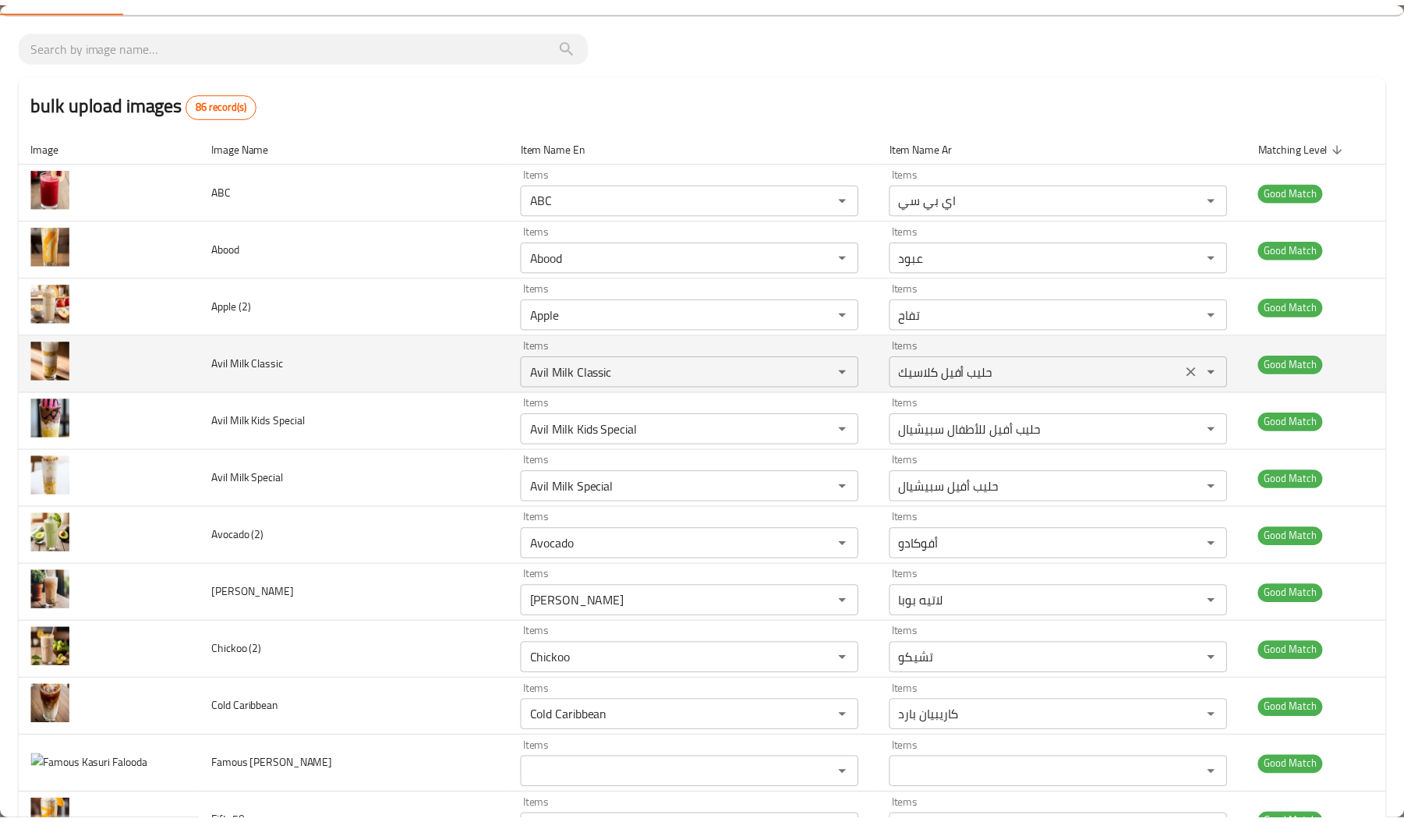
scroll to position [0, 0]
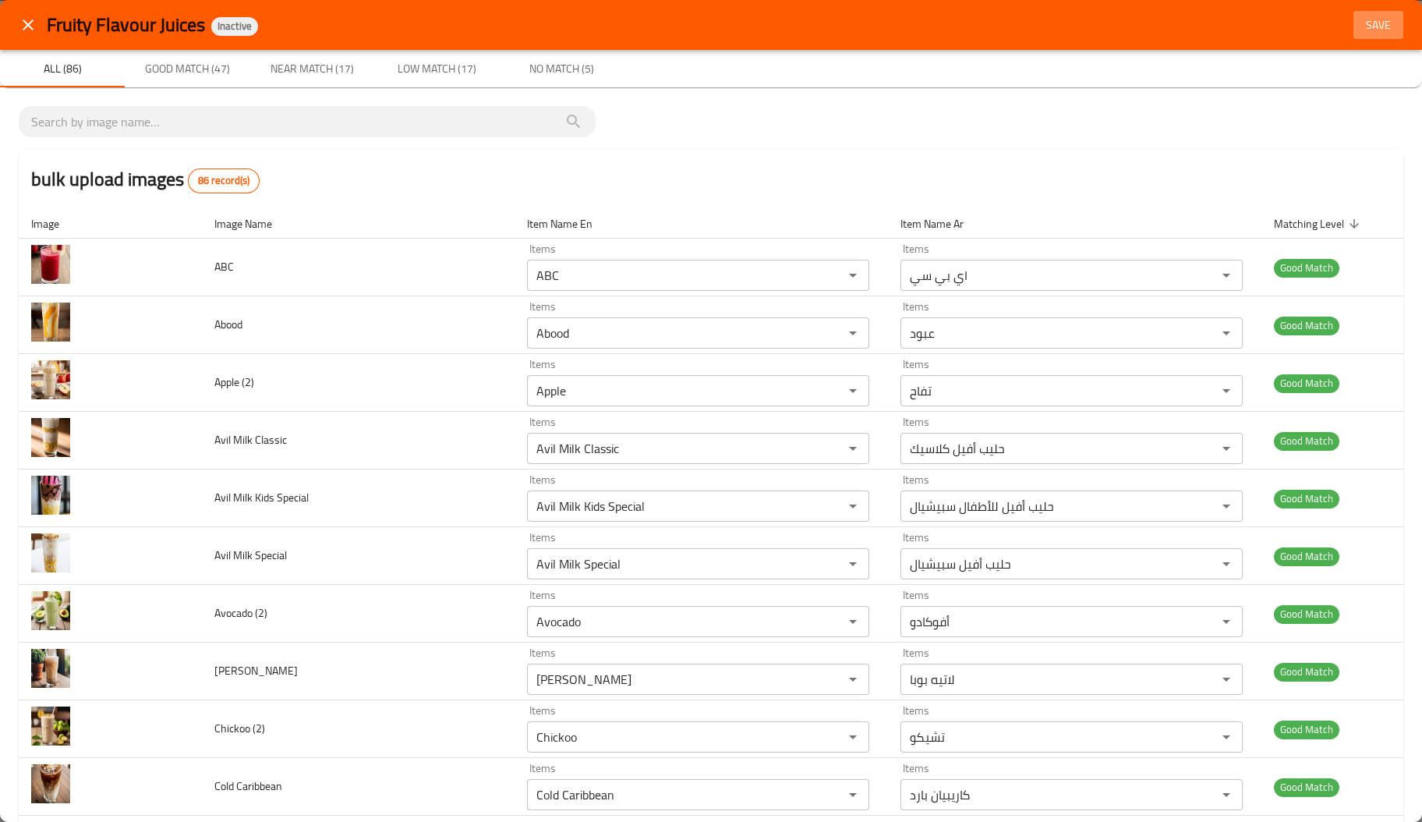
click at [1360, 23] on span "Save" at bounding box center [1378, 25] width 37 height 19
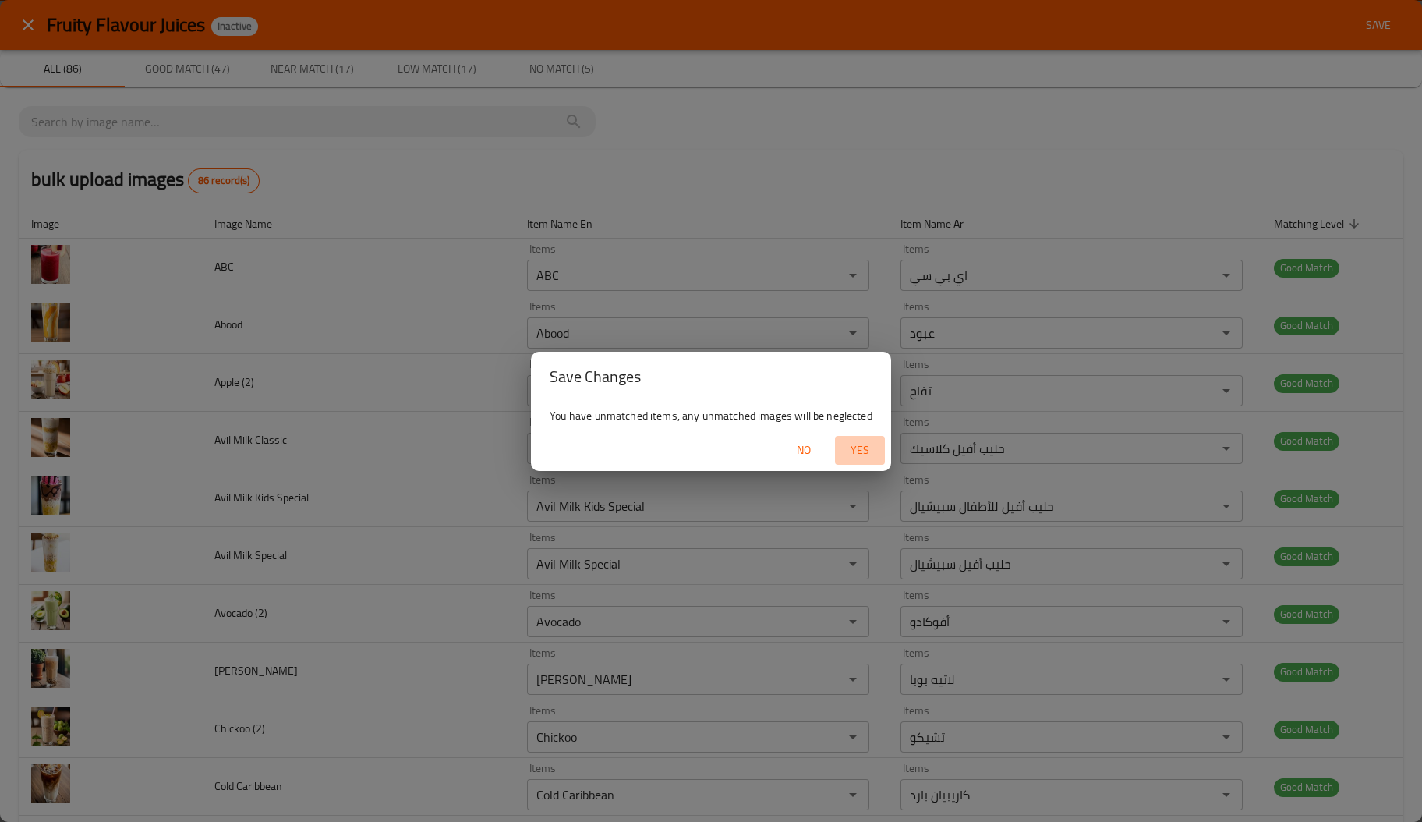
click at [859, 458] on span "Yes" at bounding box center [859, 449] width 37 height 19
type input "بطيخ عصير طازج"
type input "أناناس عصير طازج"
type input "أفوكادو عصير طازج"
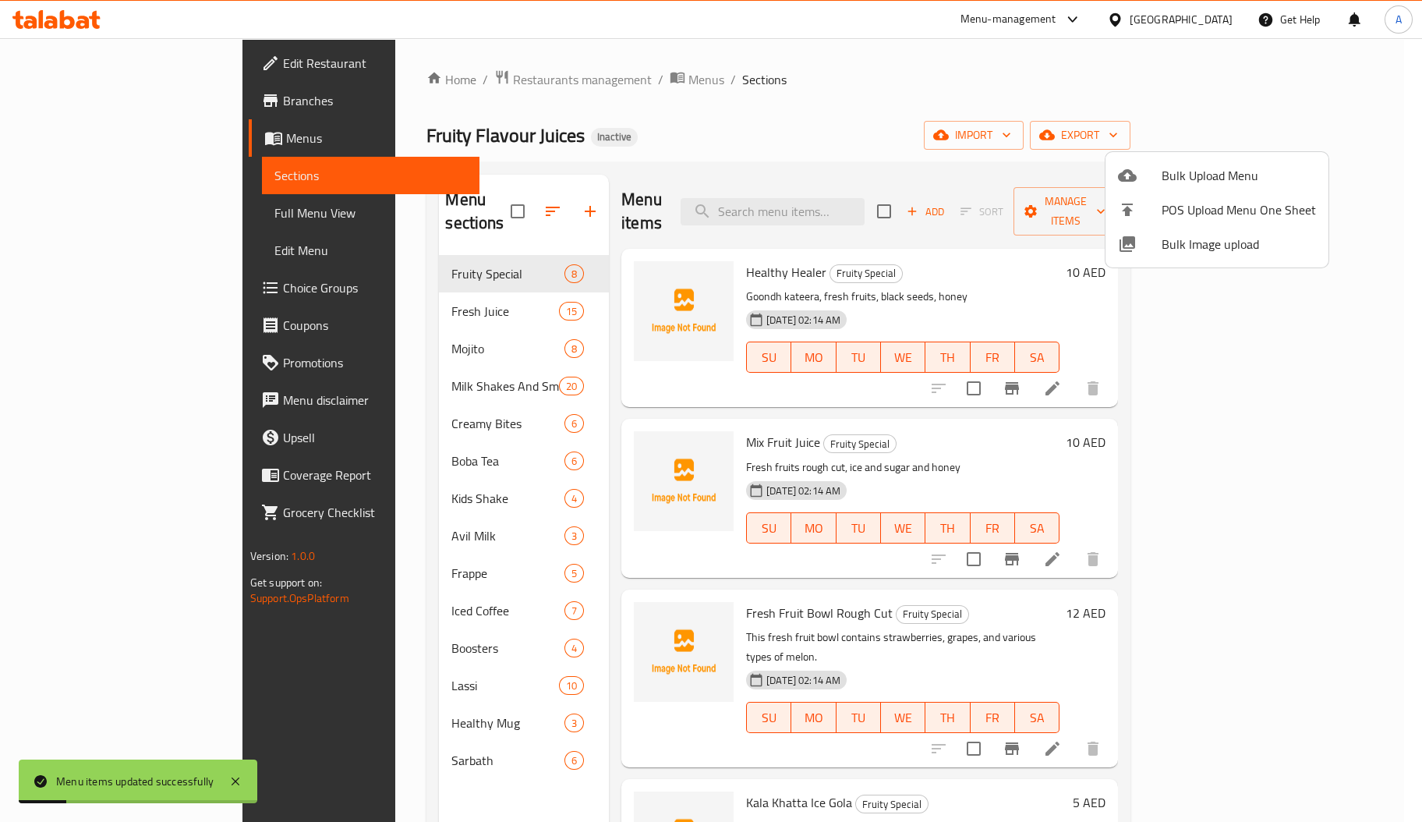
click at [383, 290] on div at bounding box center [711, 411] width 1422 height 822
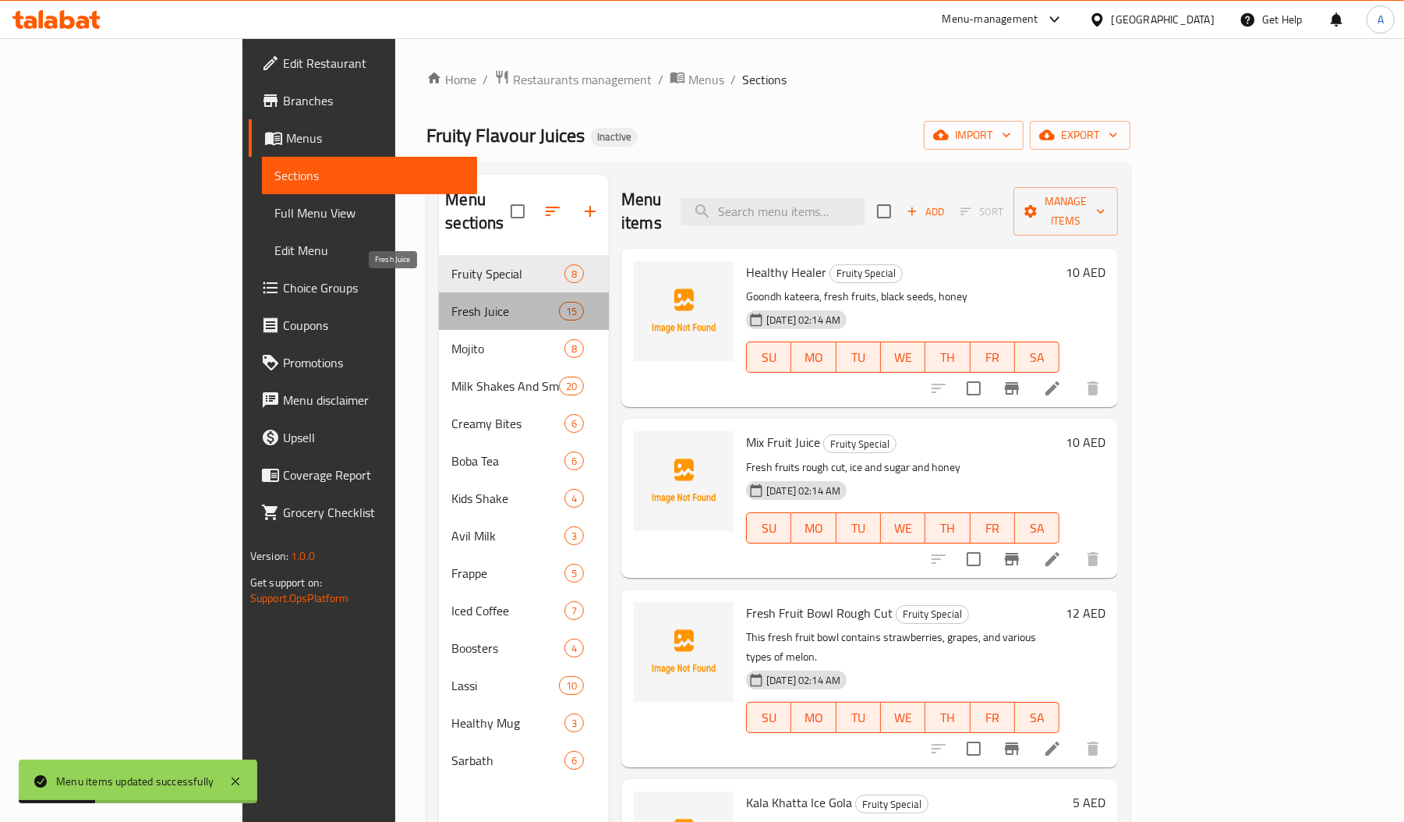
click at [451, 302] on span "Fresh Juice" at bounding box center [504, 311] width 107 height 19
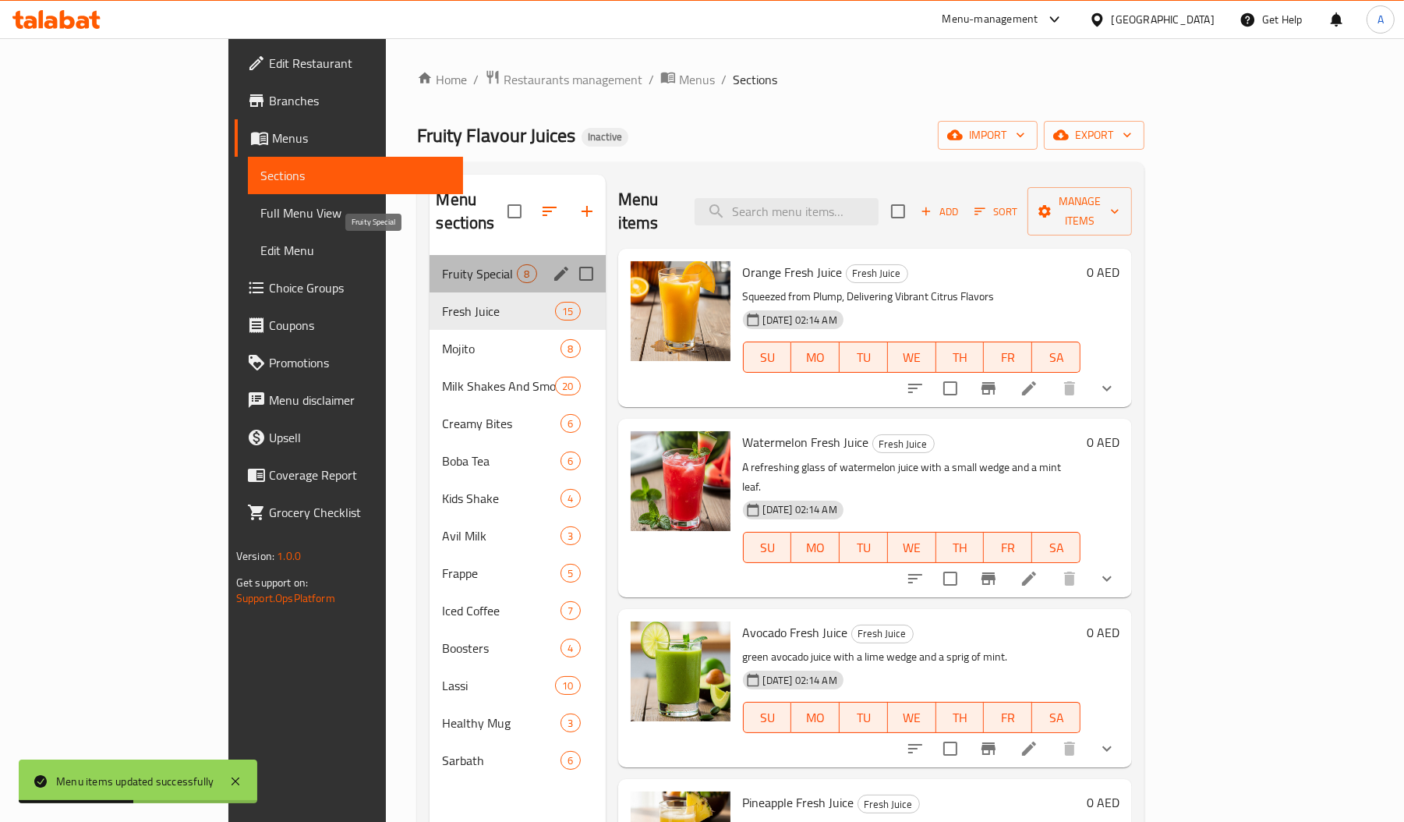
click at [442, 264] on span "Fruity Special" at bounding box center [479, 273] width 75 height 19
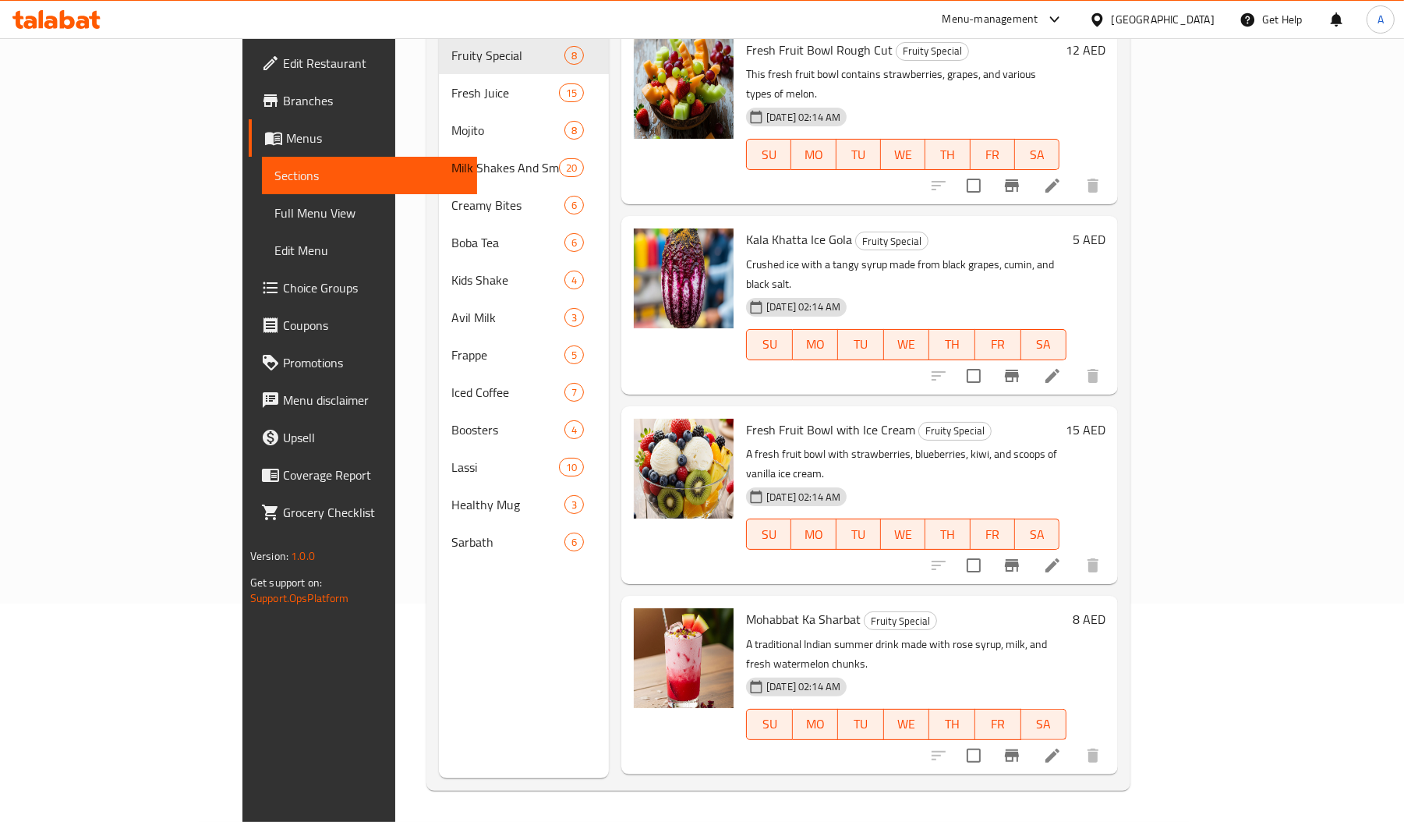
scroll to position [578, 0]
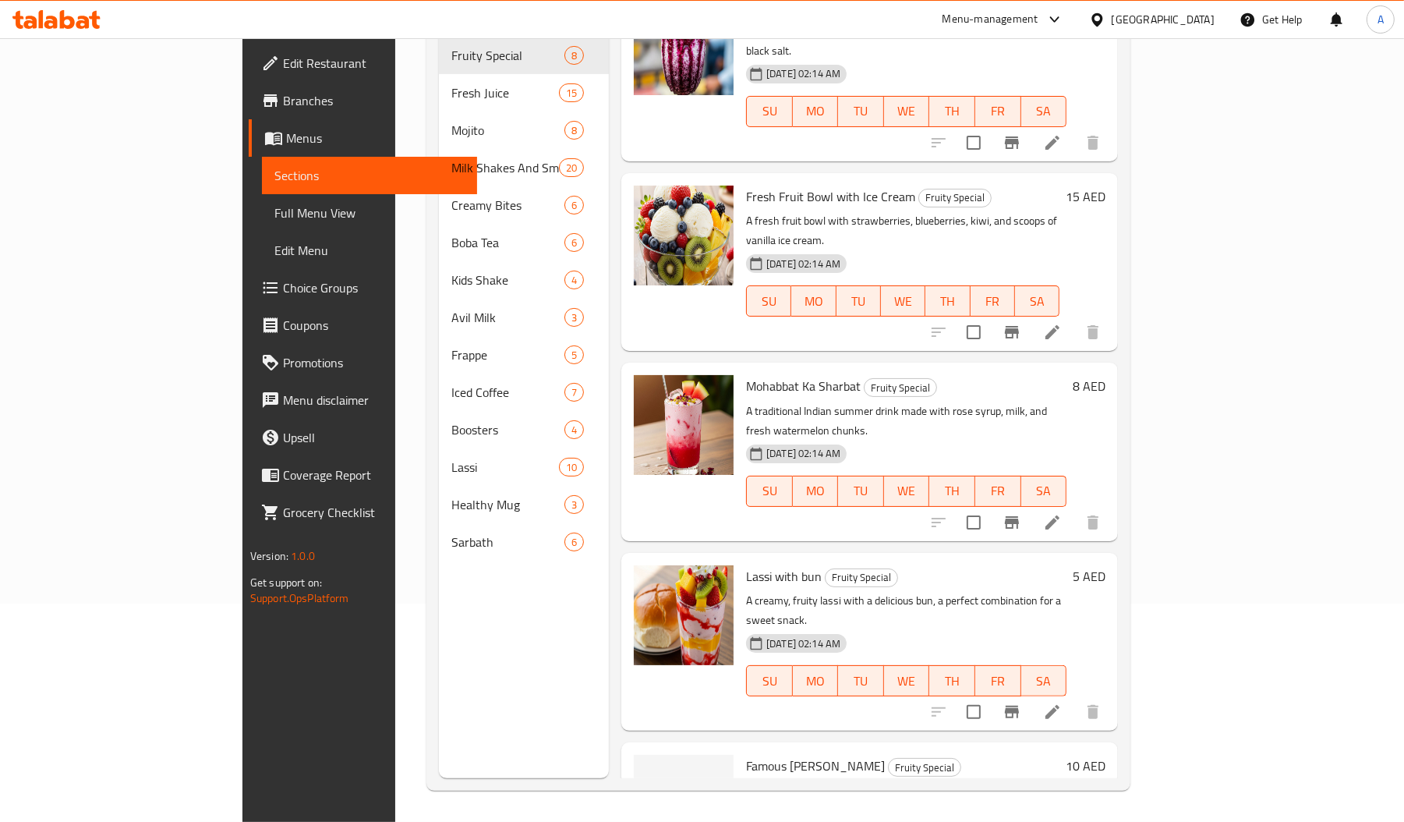
click at [746, 754] on span "Famous [PERSON_NAME]" at bounding box center [815, 765] width 139 height 23
click at [750, 754] on span "Famous [PERSON_NAME]" at bounding box center [815, 765] width 139 height 23
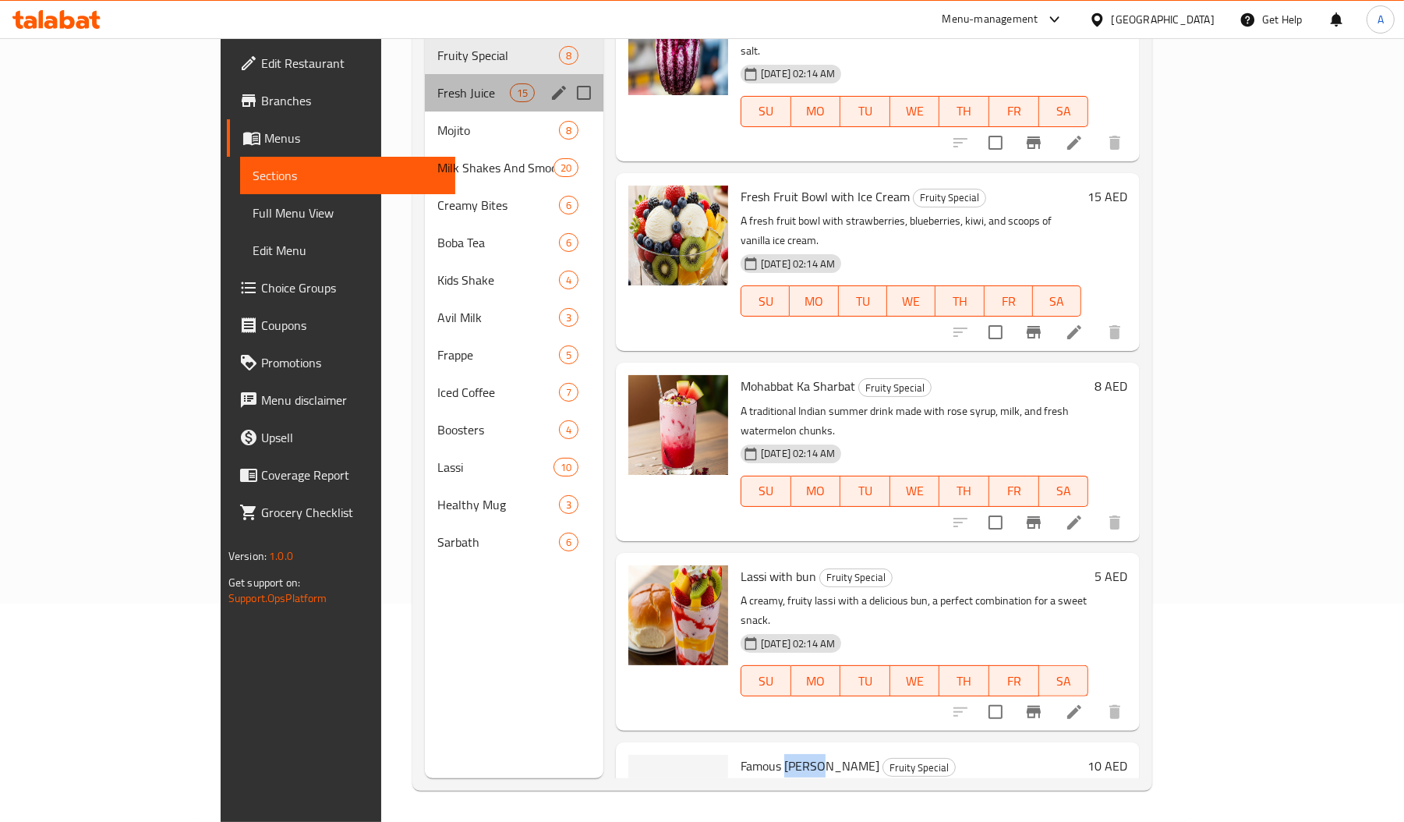
click at [425, 74] on div "Fresh Juice 15" at bounding box center [514, 92] width 179 height 37
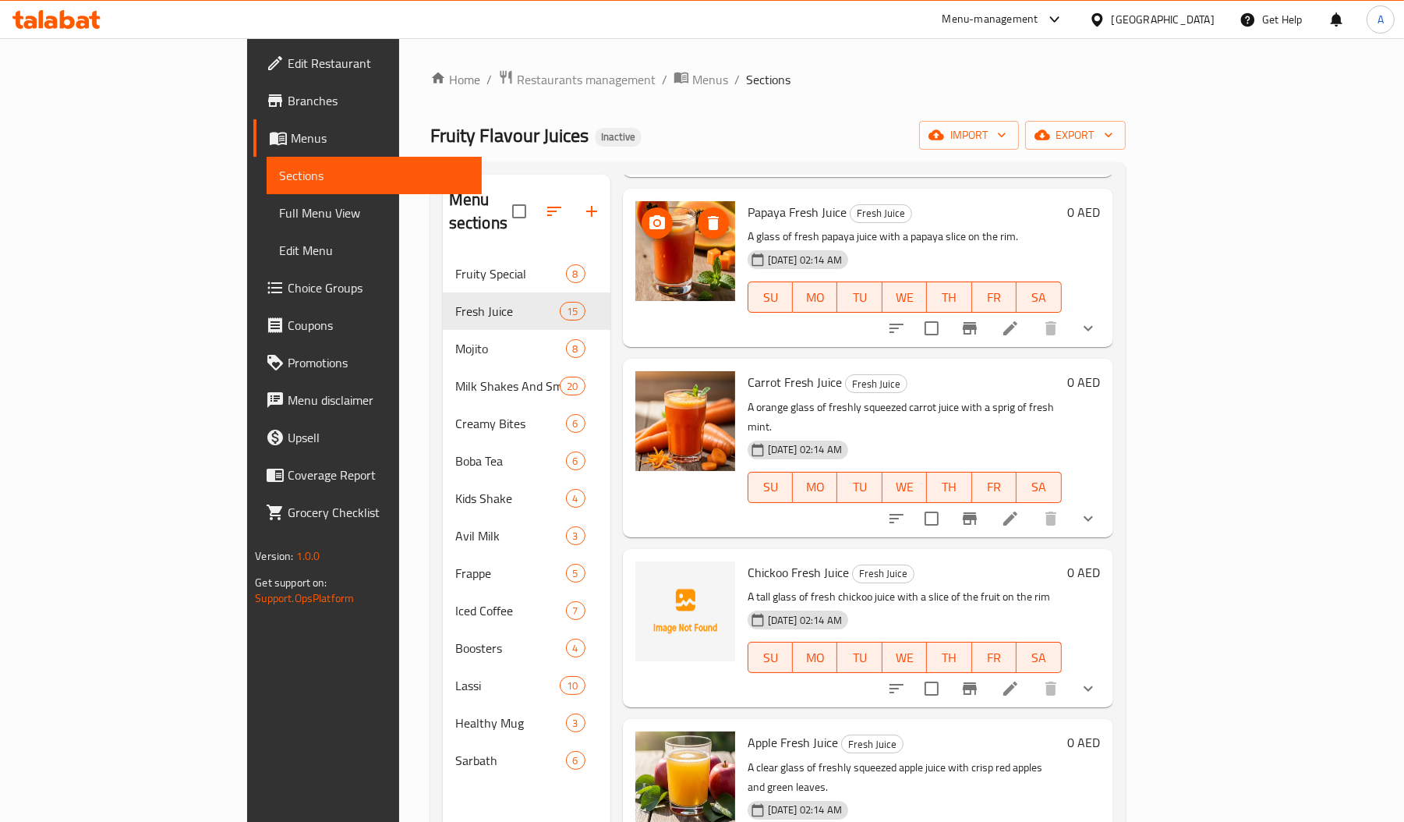
scroll to position [763, 0]
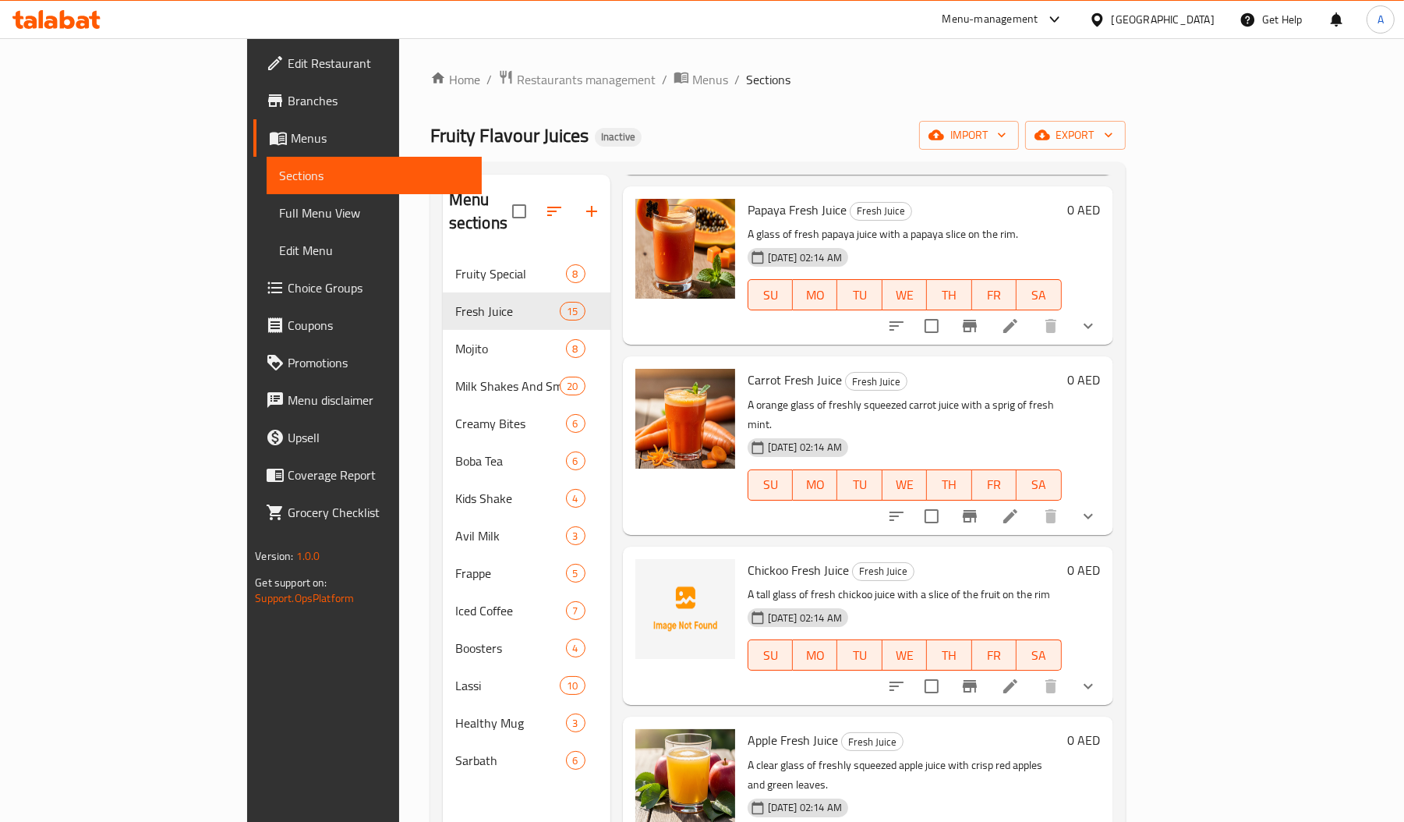
click at [748, 558] on span "Chickoo Fresh Juice" at bounding box center [798, 569] width 101 height 23
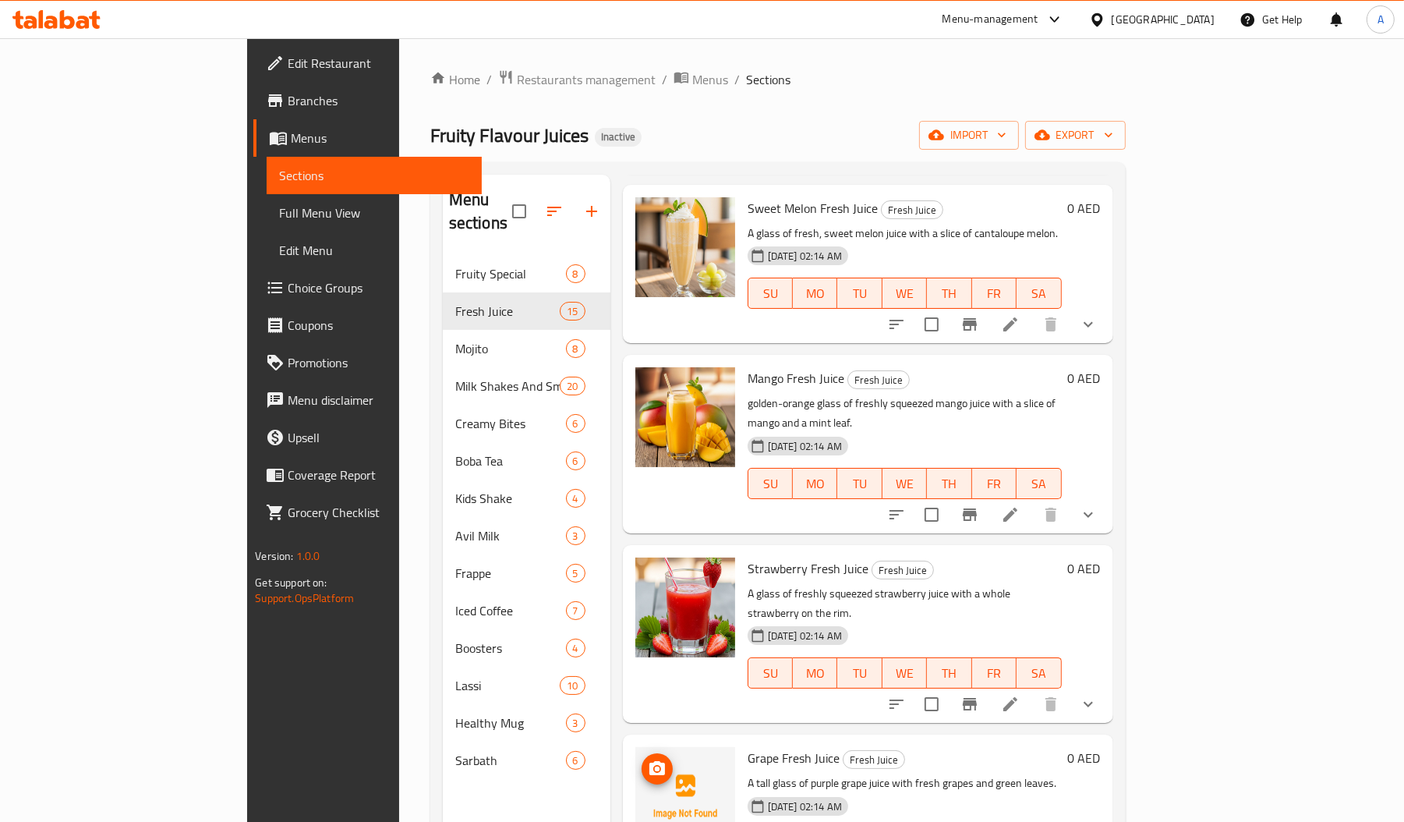
scroll to position [1770, 0]
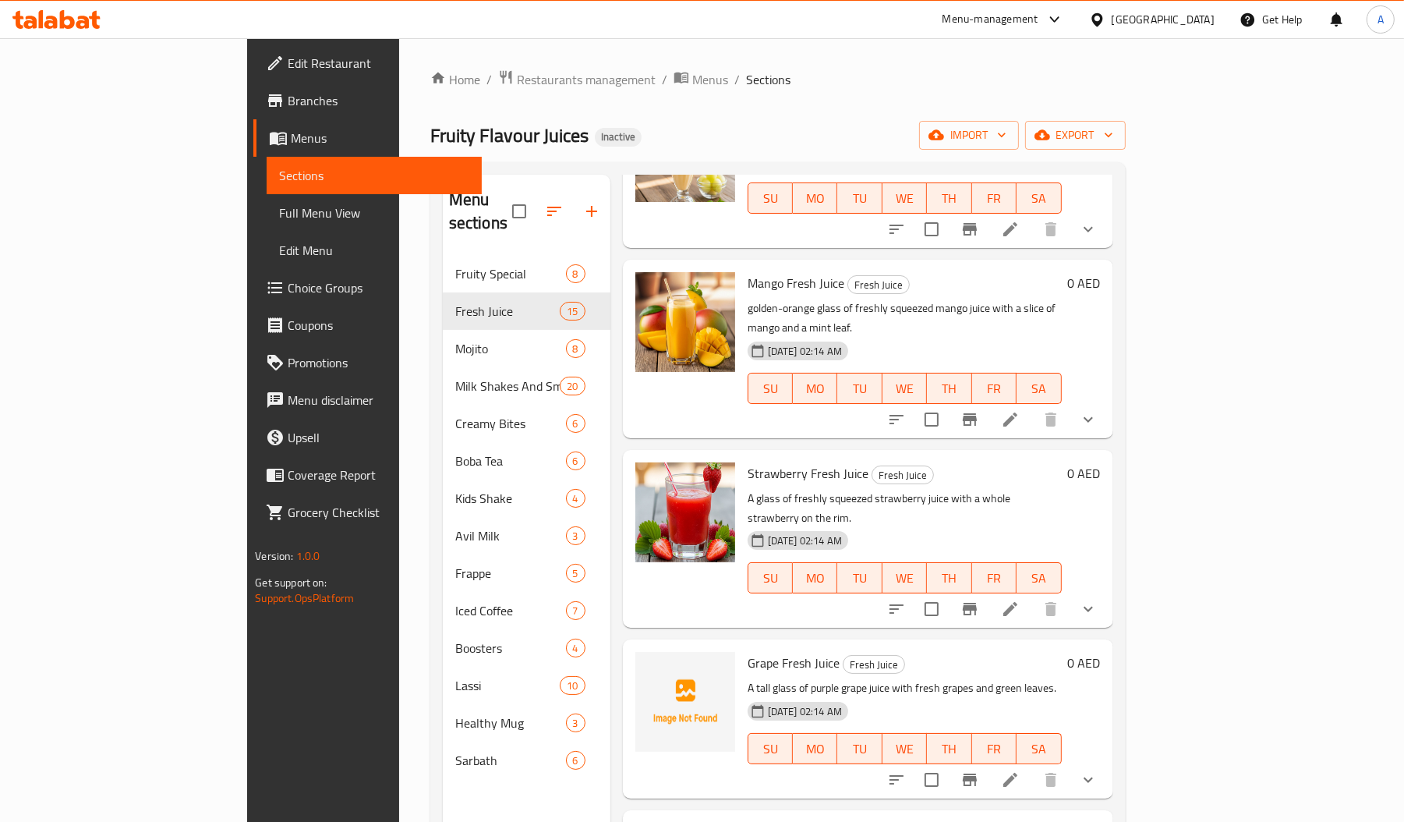
click at [748, 651] on span "Grape Fresh Juice" at bounding box center [794, 662] width 92 height 23
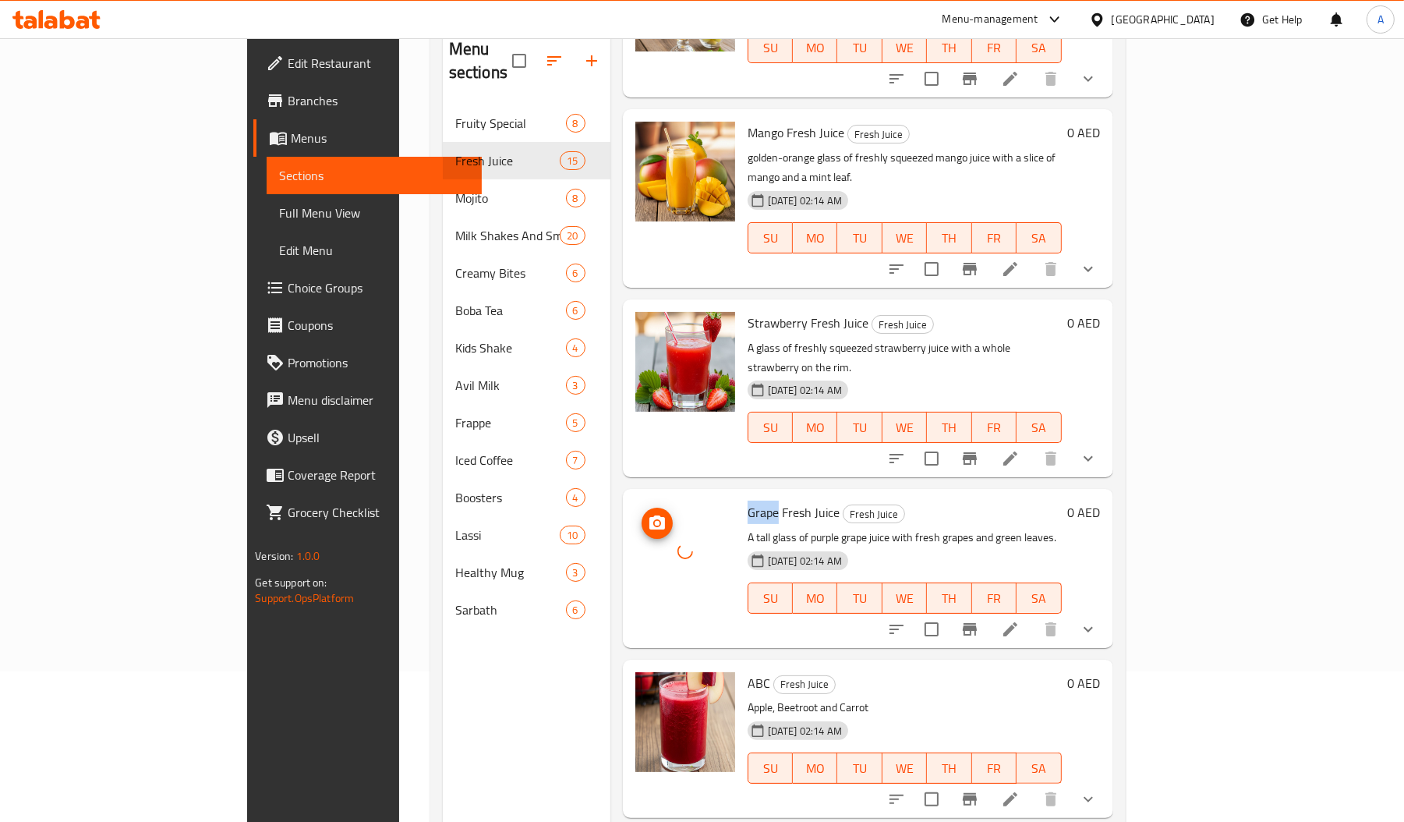
scroll to position [220, 0]
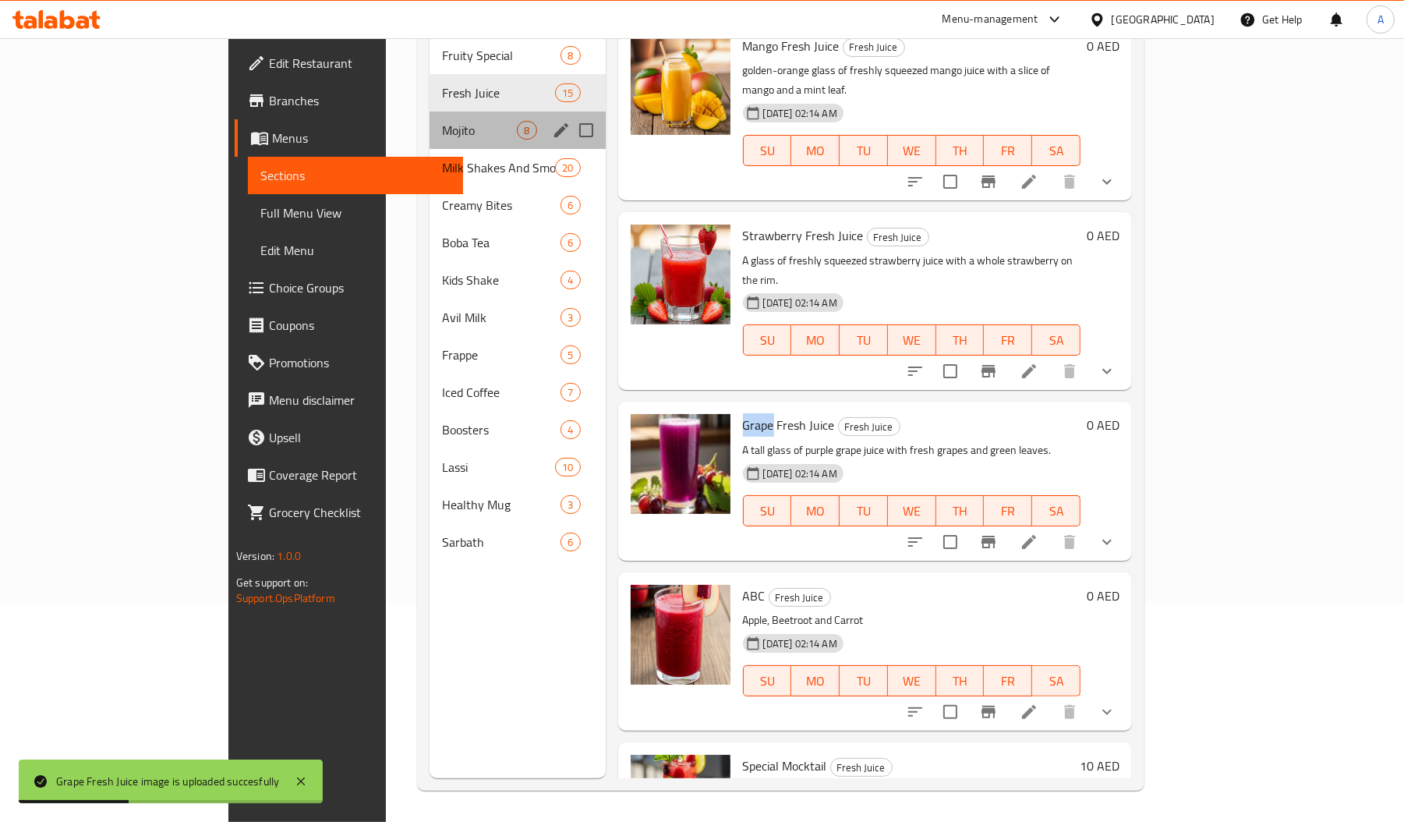
click at [430, 111] on div "Mojito 8" at bounding box center [517, 129] width 175 height 37
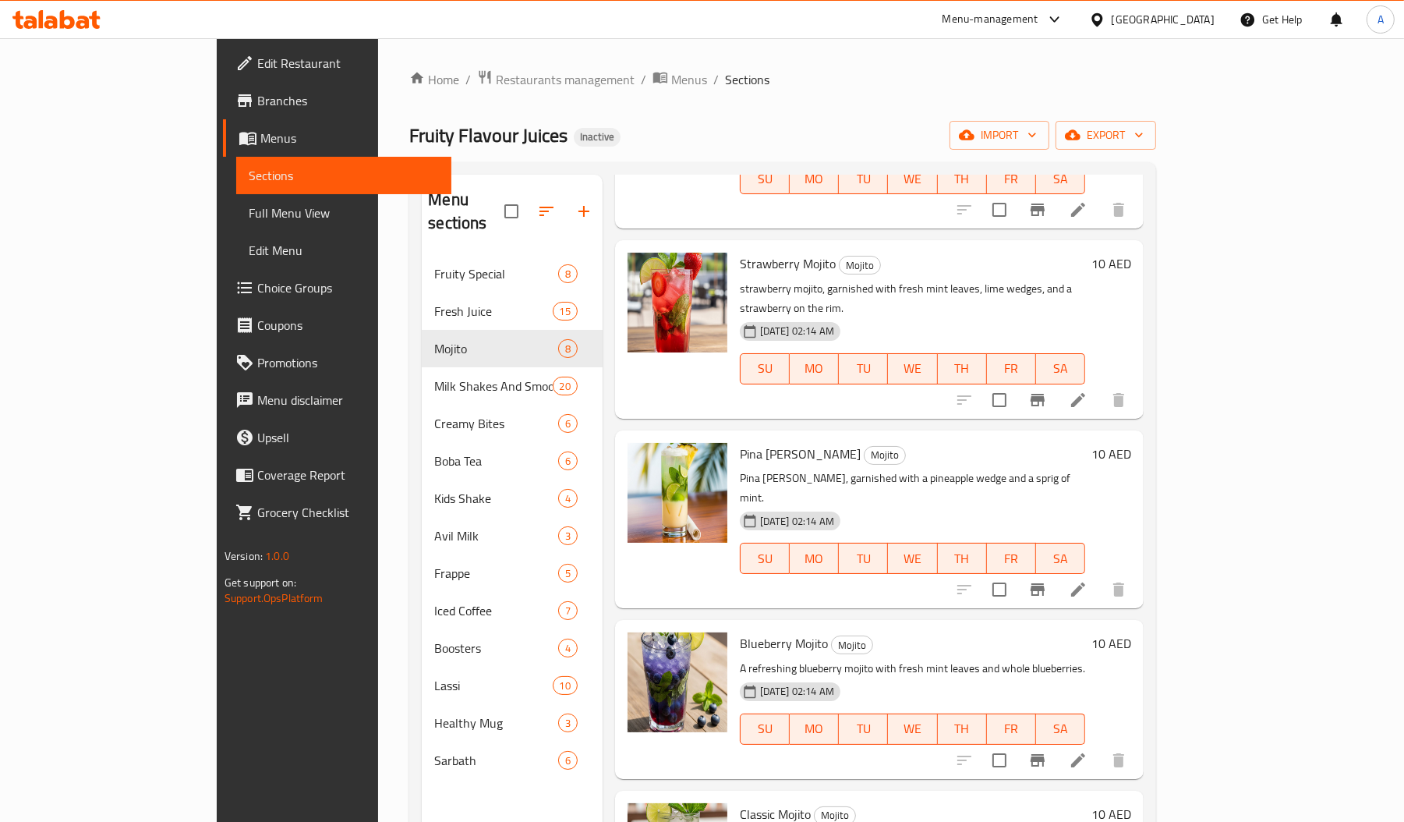
scroll to position [220, 0]
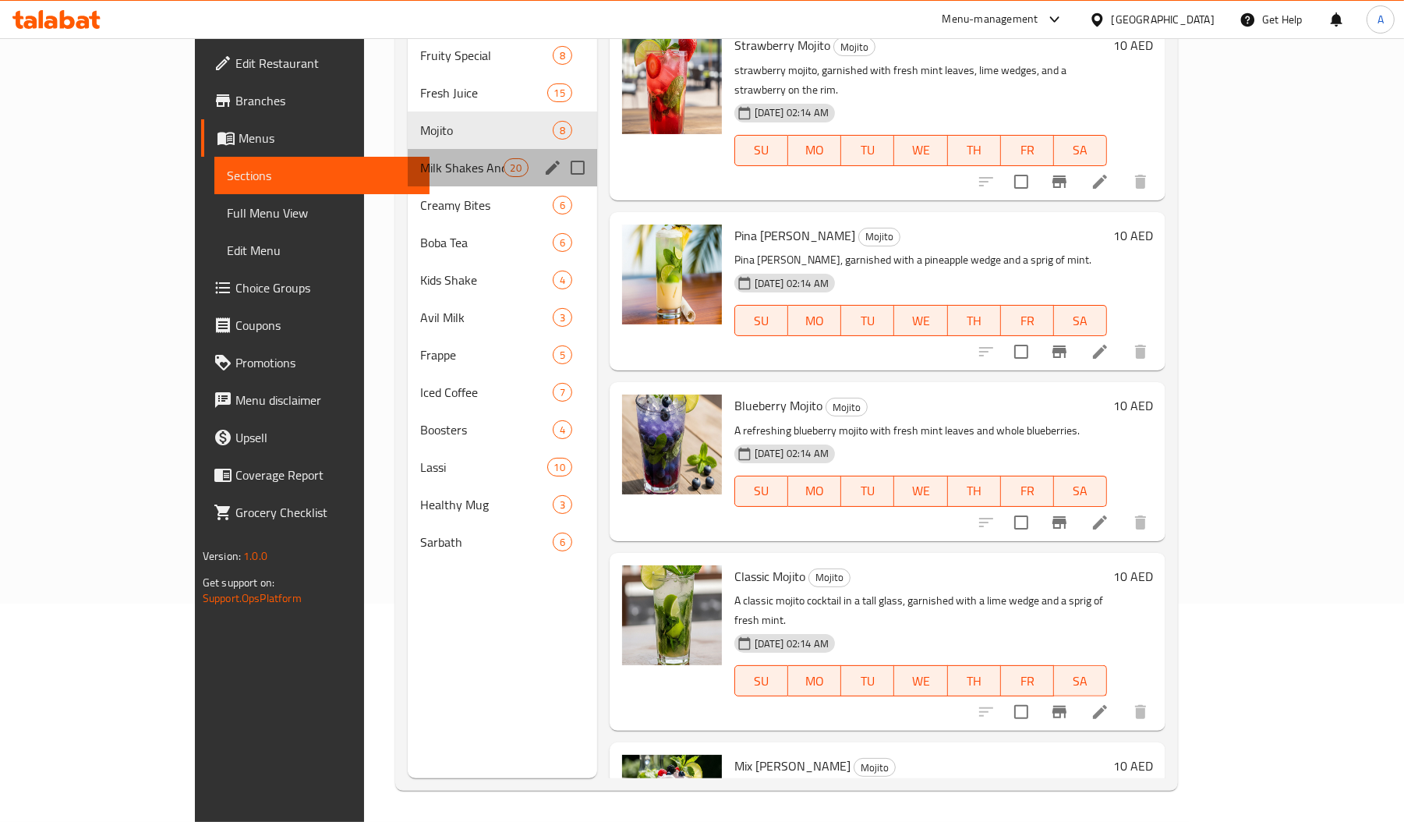
click at [408, 154] on div "Milk Shakes And Smoothies 20" at bounding box center [502, 167] width 189 height 37
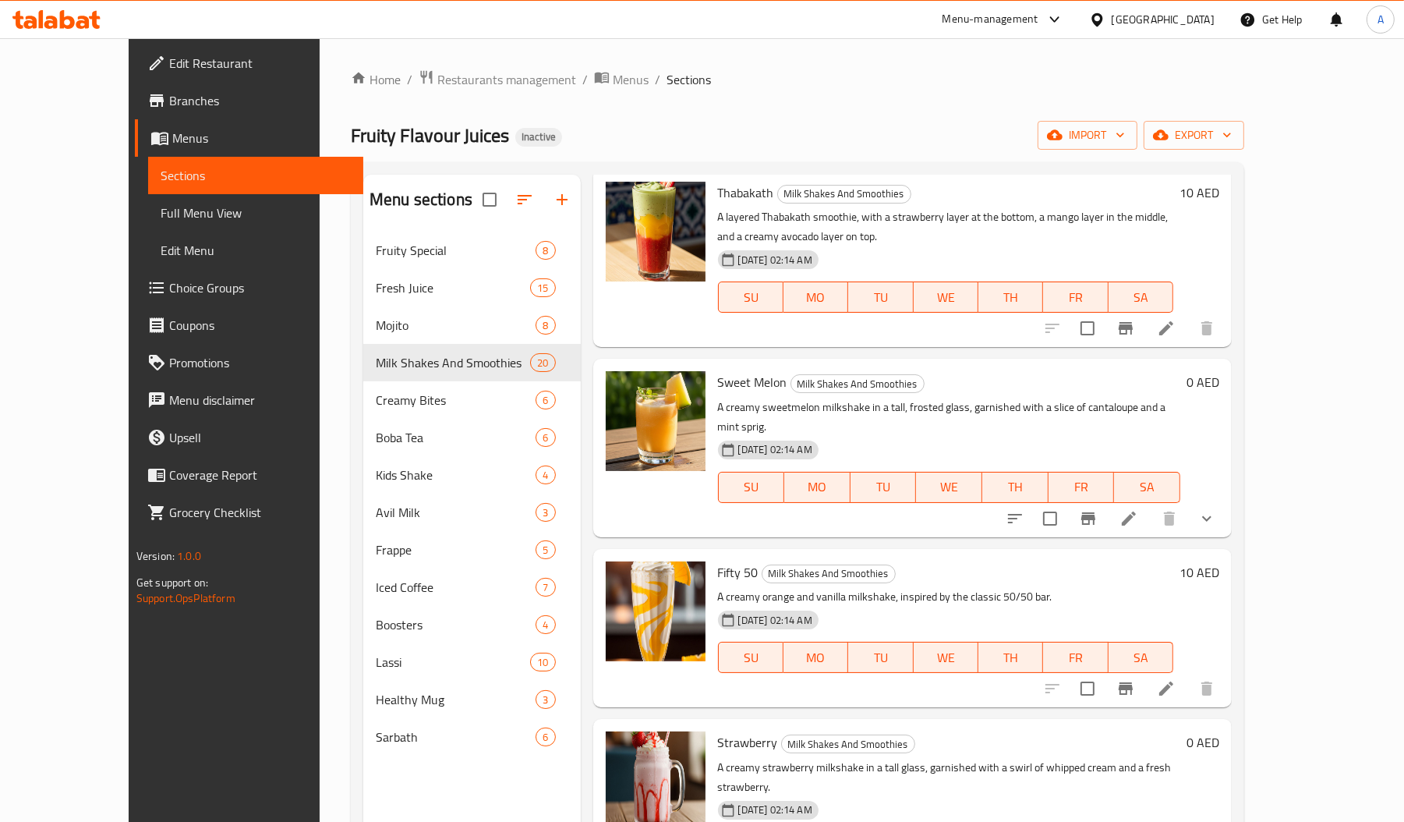
scroll to position [2613, 0]
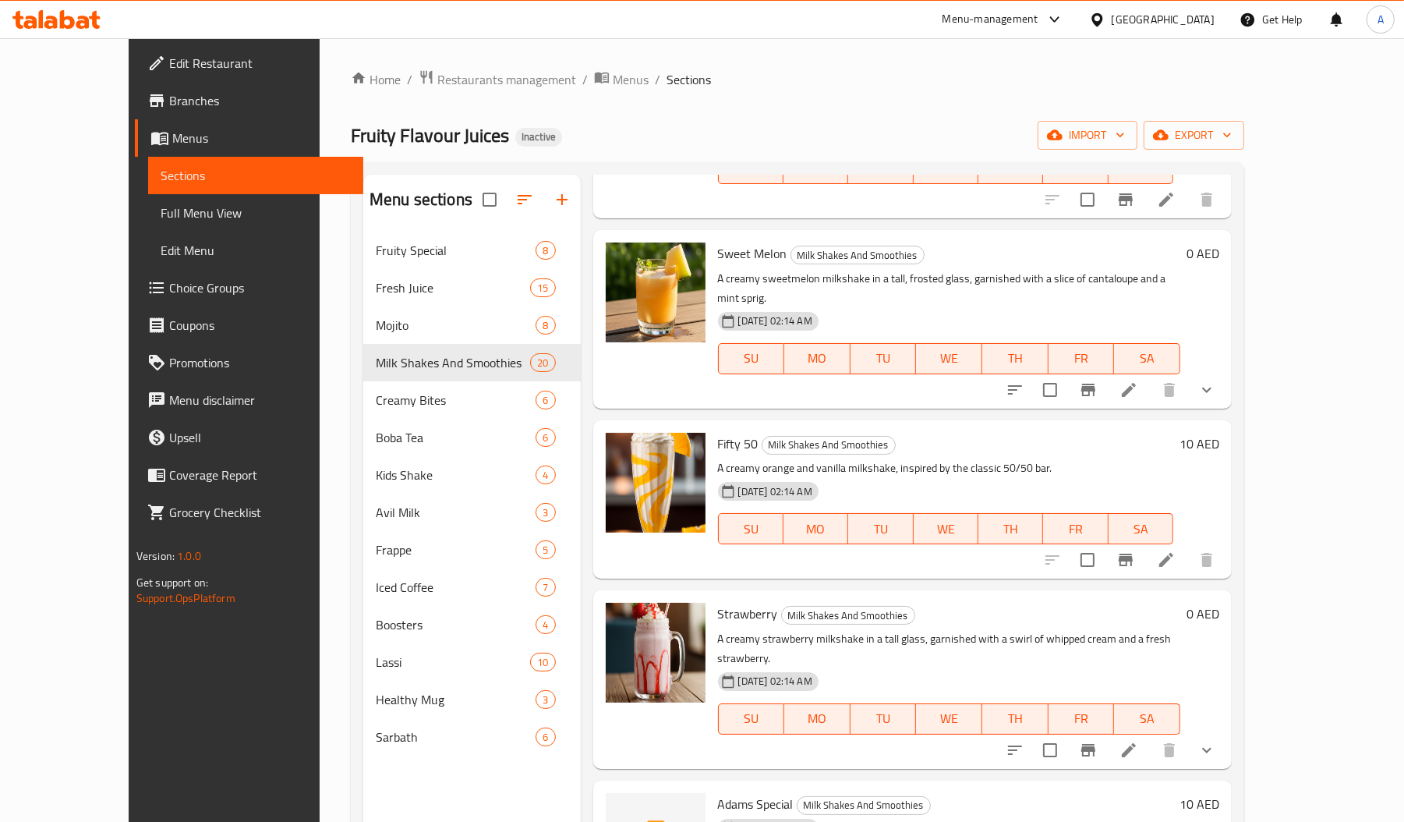
click at [718, 792] on span "Adams Special" at bounding box center [756, 803] width 76 height 23
click at [738, 792] on span "Adams Special" at bounding box center [756, 803] width 76 height 23
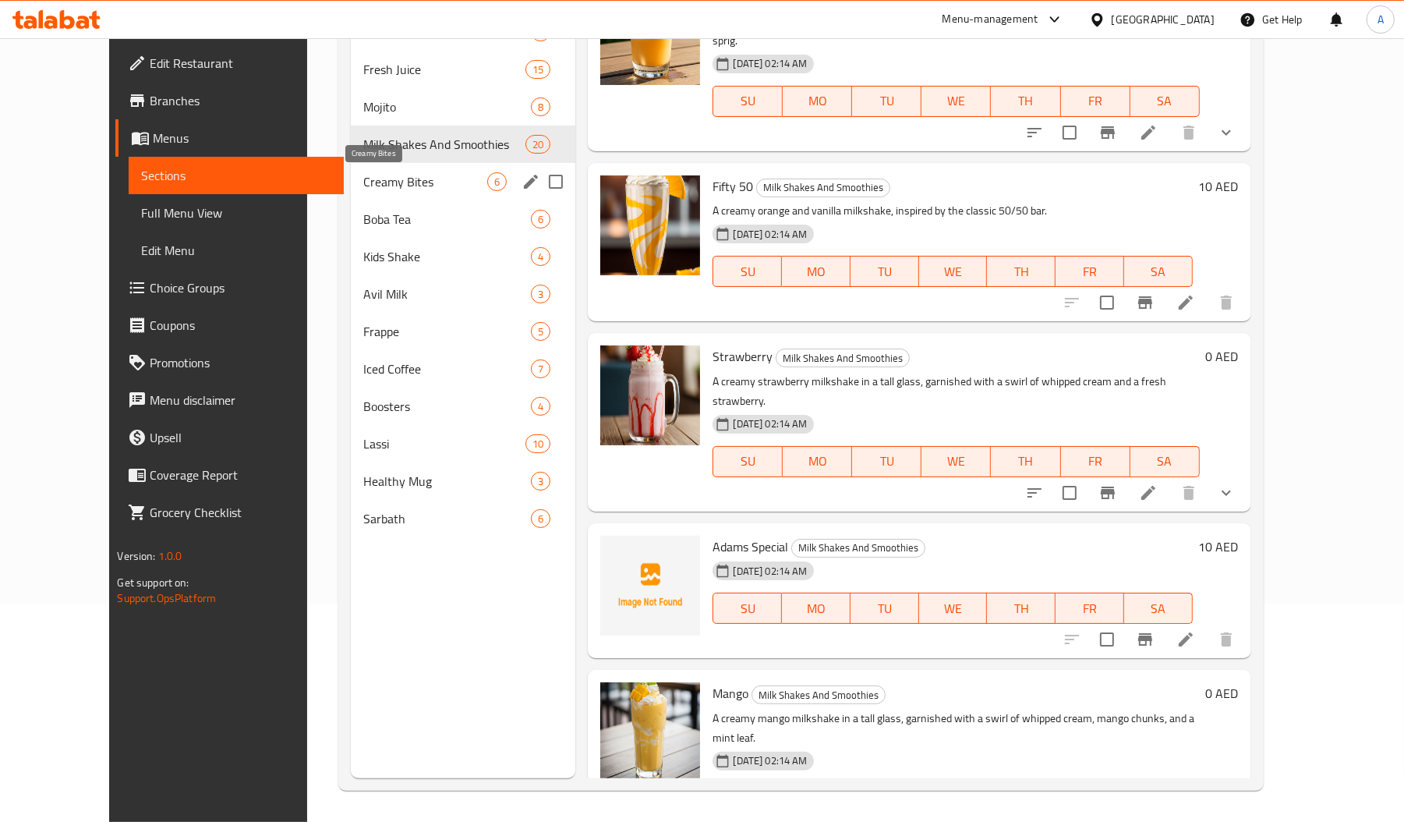
click at [367, 179] on span "Creamy Bites" at bounding box center [425, 181] width 125 height 19
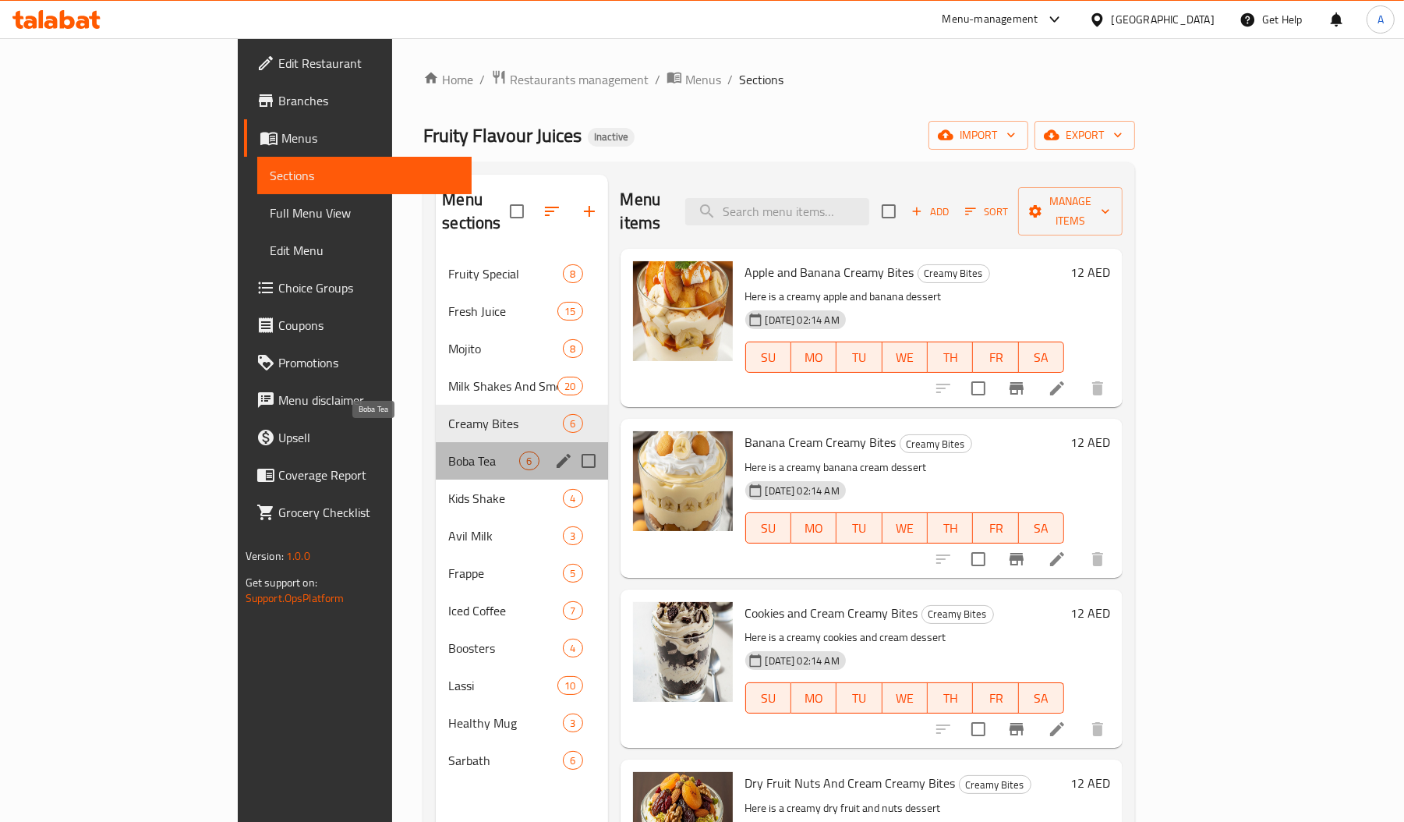
click at [448, 451] on span "Boba Tea" at bounding box center [483, 460] width 71 height 19
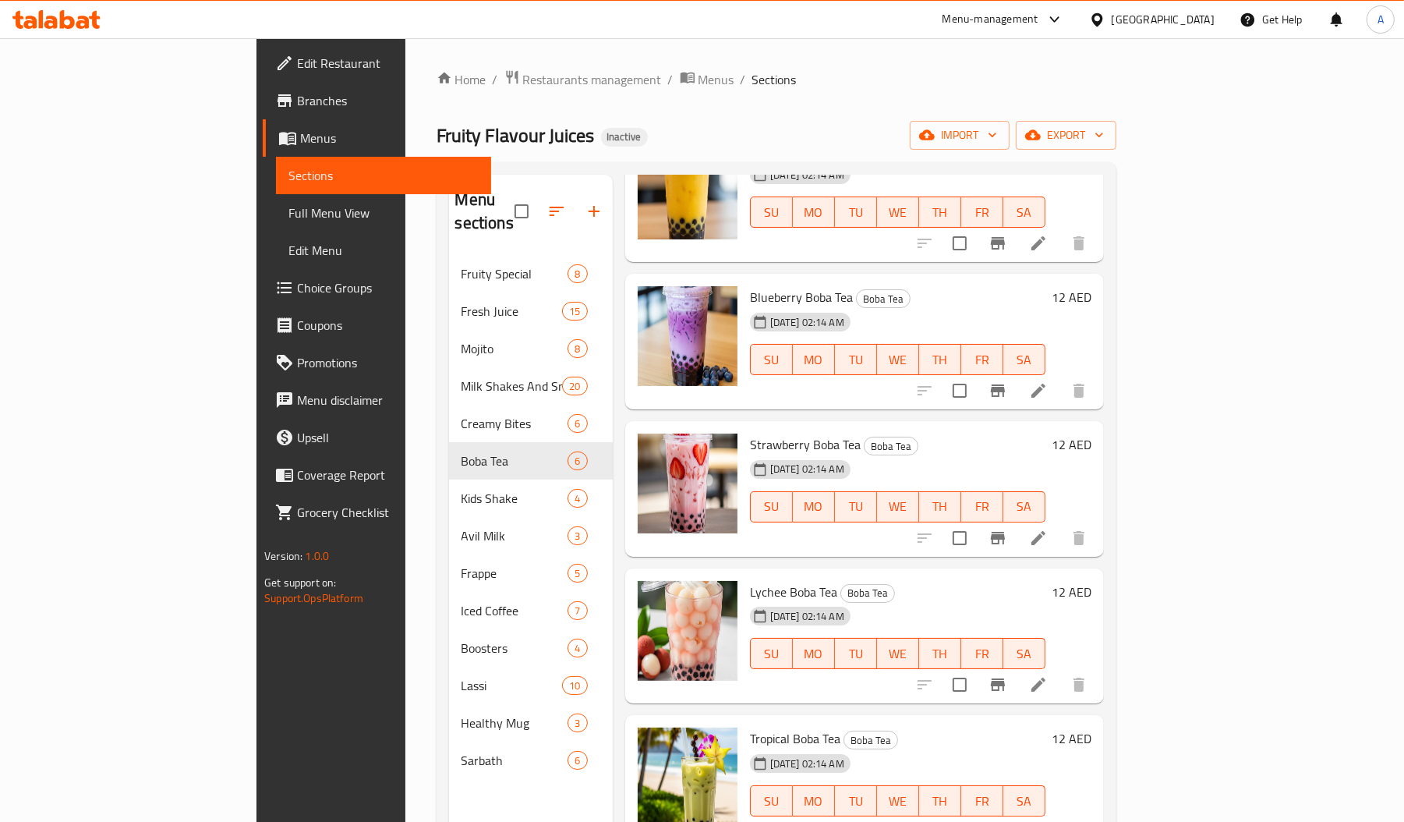
scroll to position [220, 0]
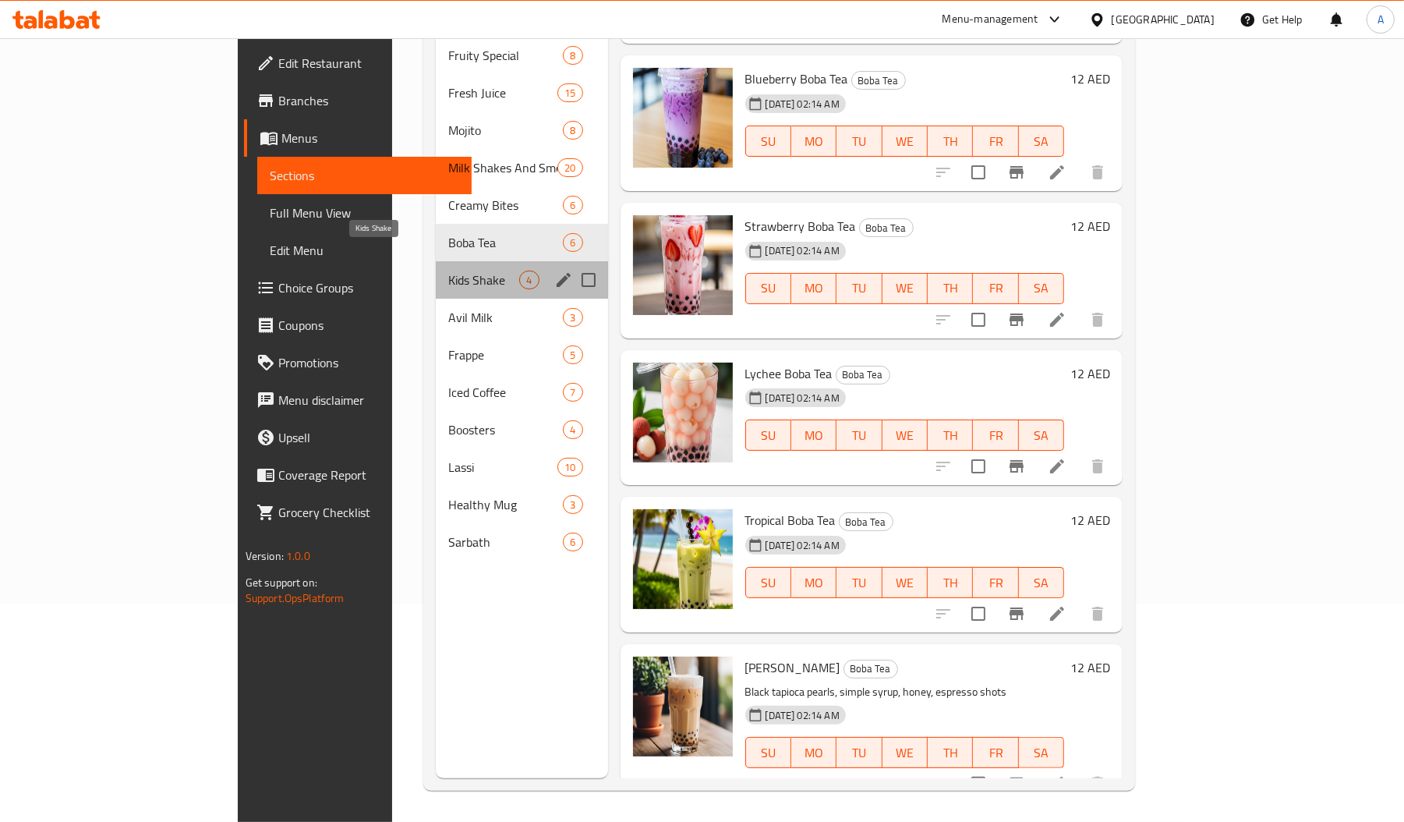
click at [448, 271] on span "Kids Shake" at bounding box center [483, 280] width 71 height 19
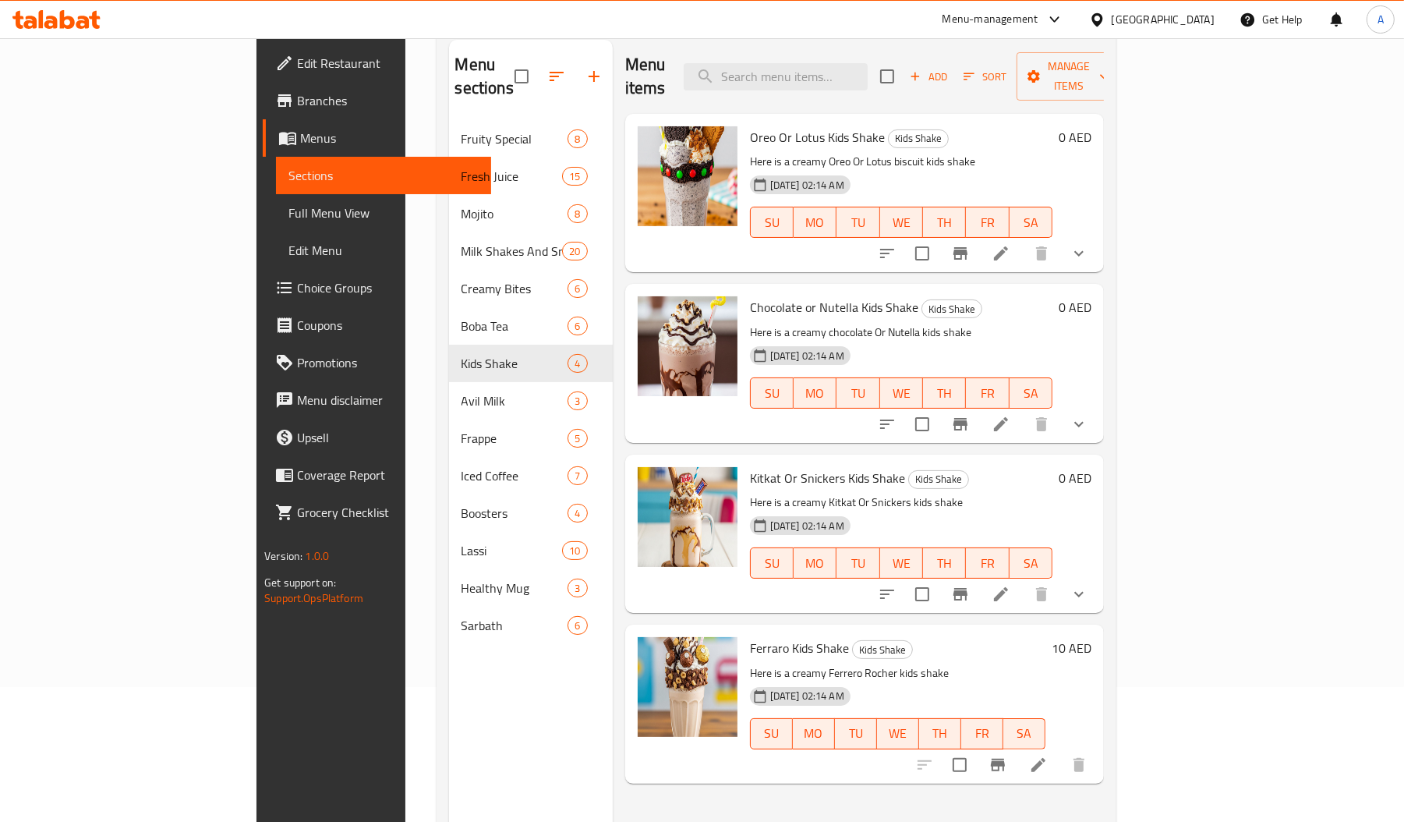
scroll to position [220, 0]
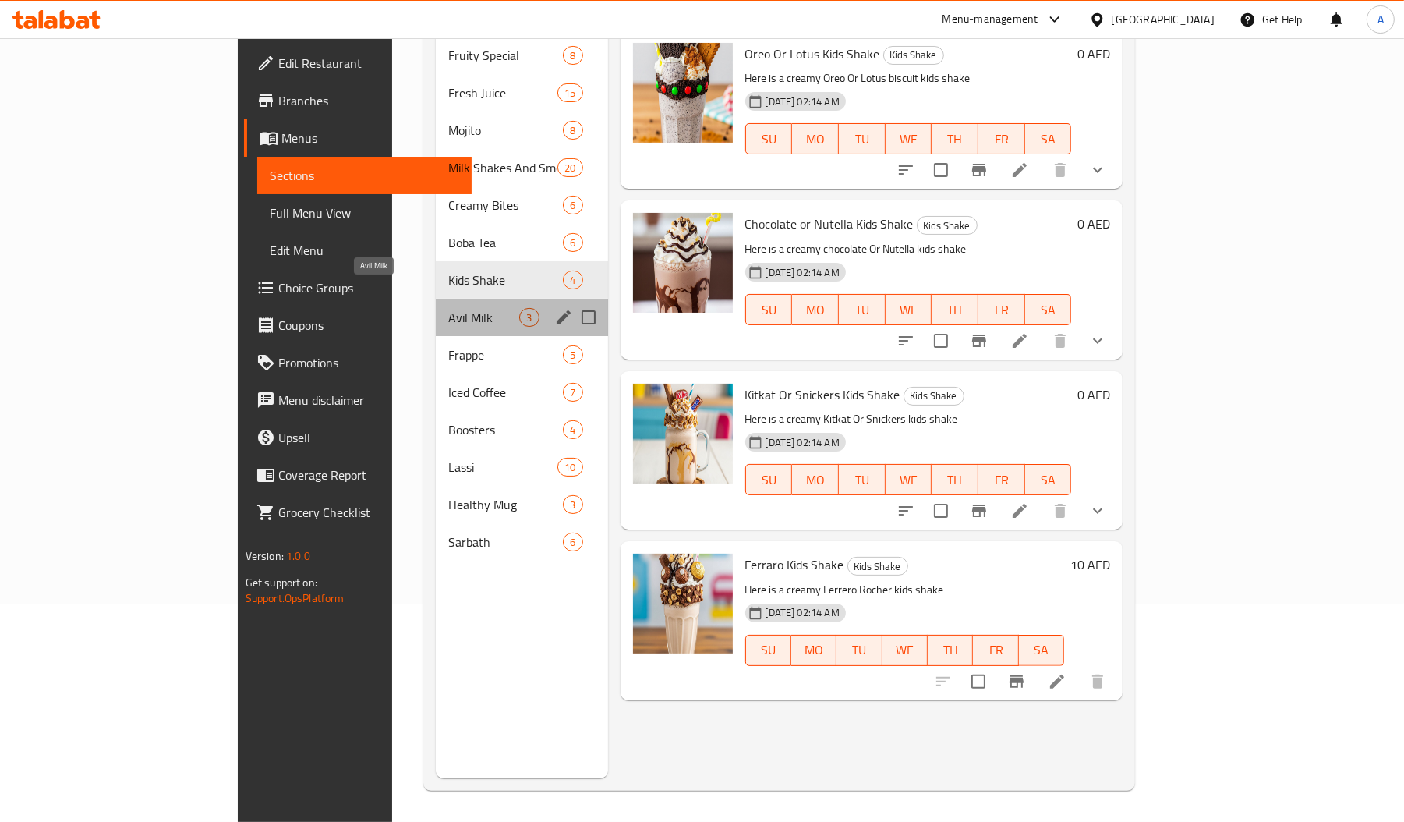
click at [448, 308] on span "Avil Milk" at bounding box center [483, 317] width 71 height 19
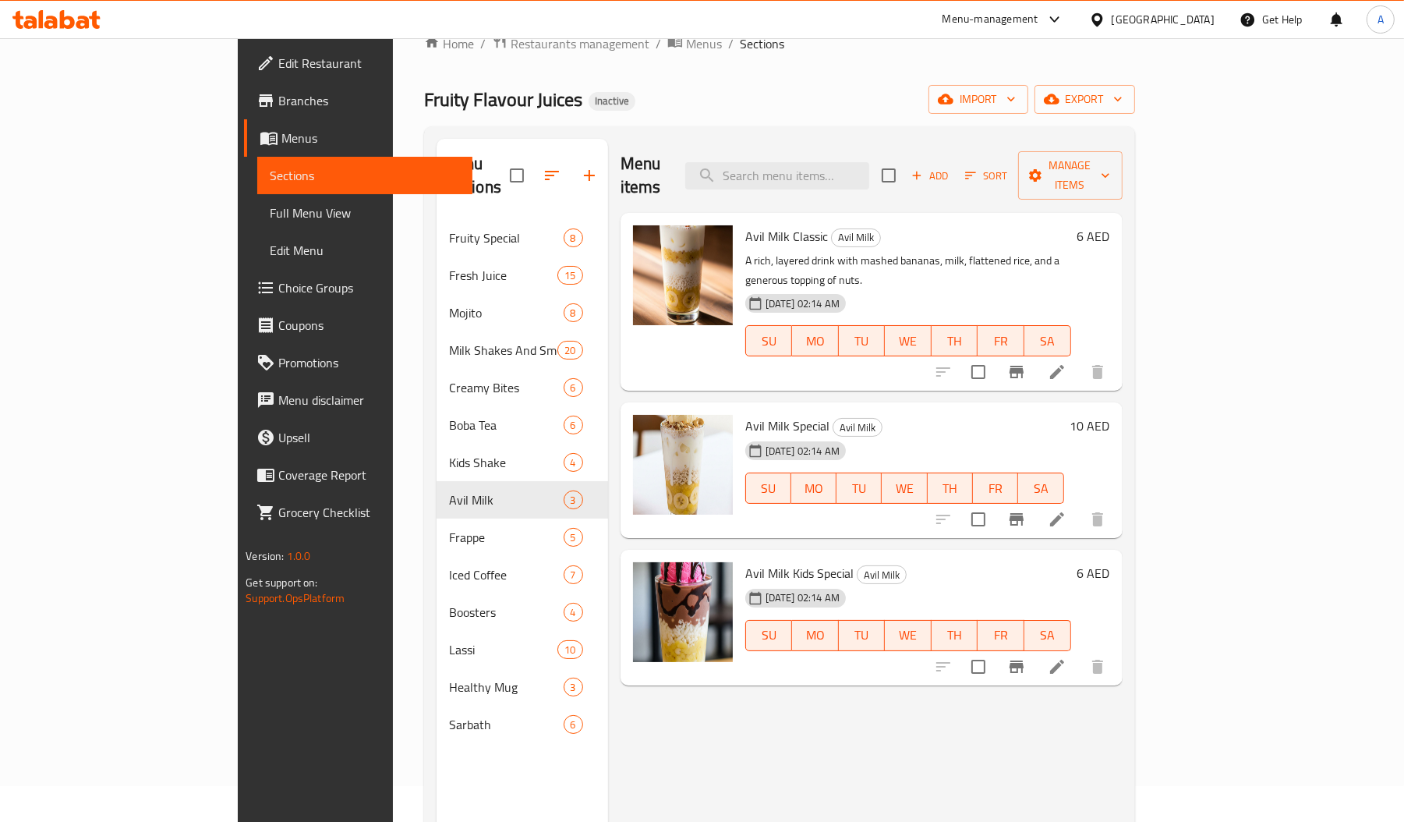
scroll to position [37, 0]
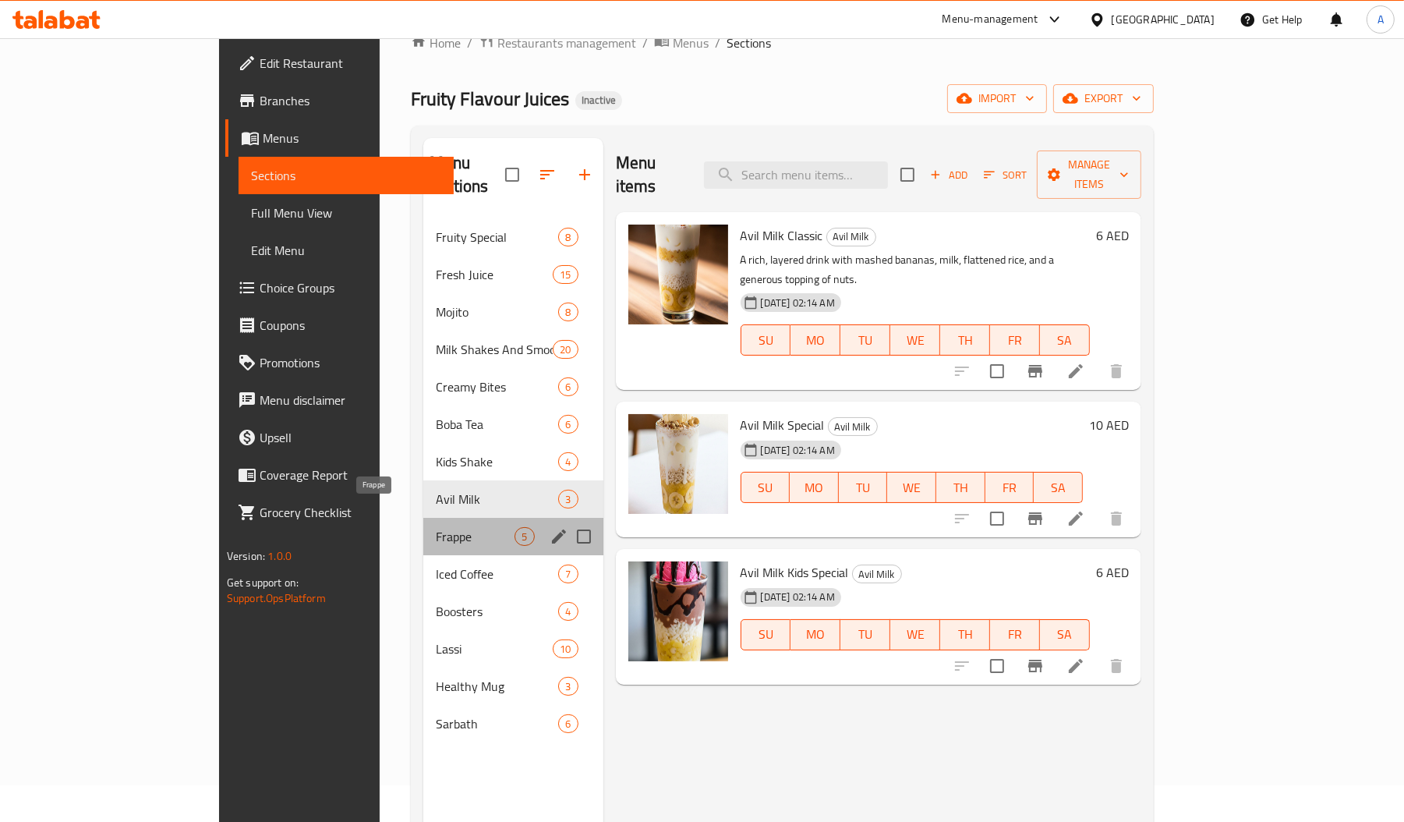
click at [436, 527] on span "Frappe" at bounding box center [475, 536] width 79 height 19
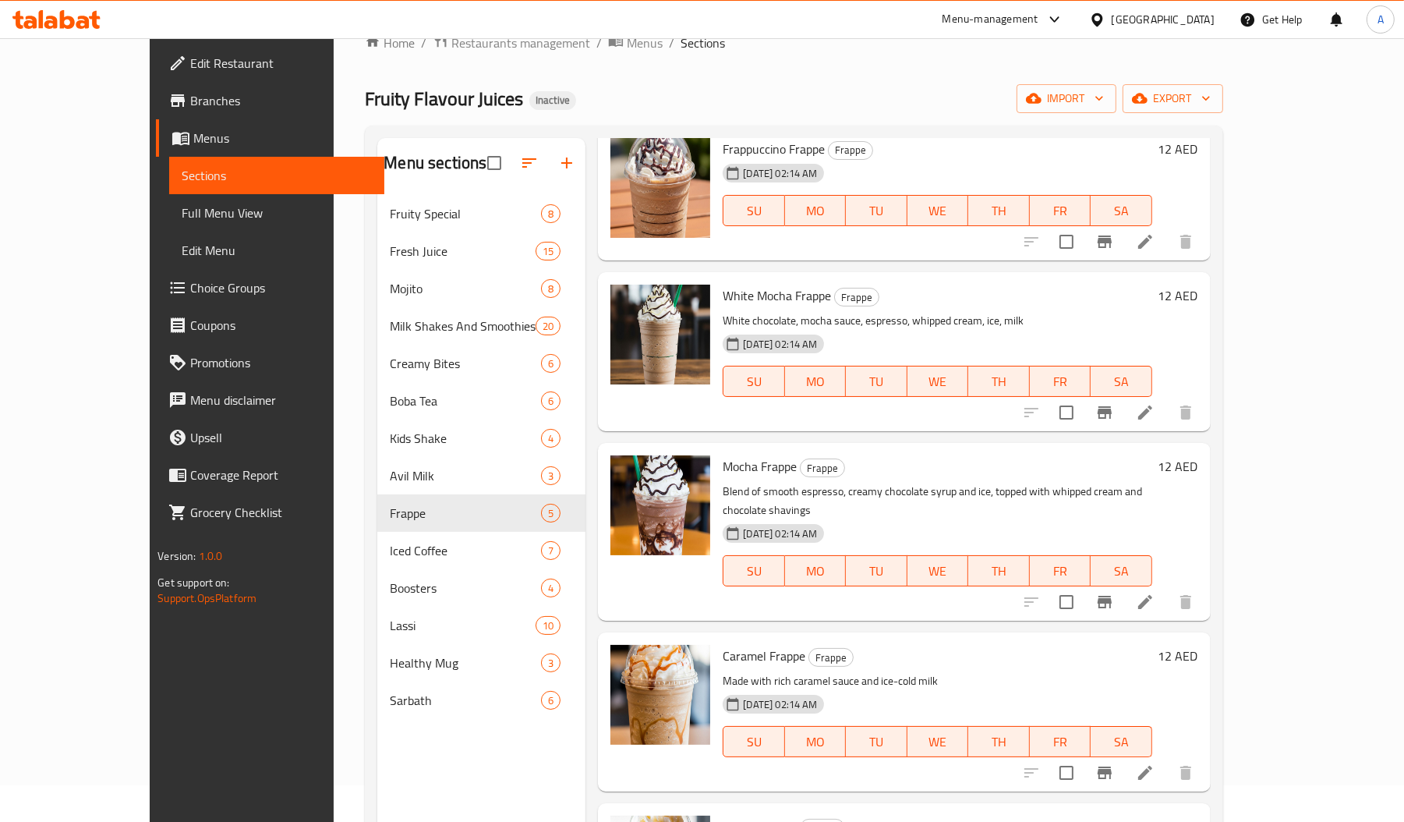
scroll to position [220, 0]
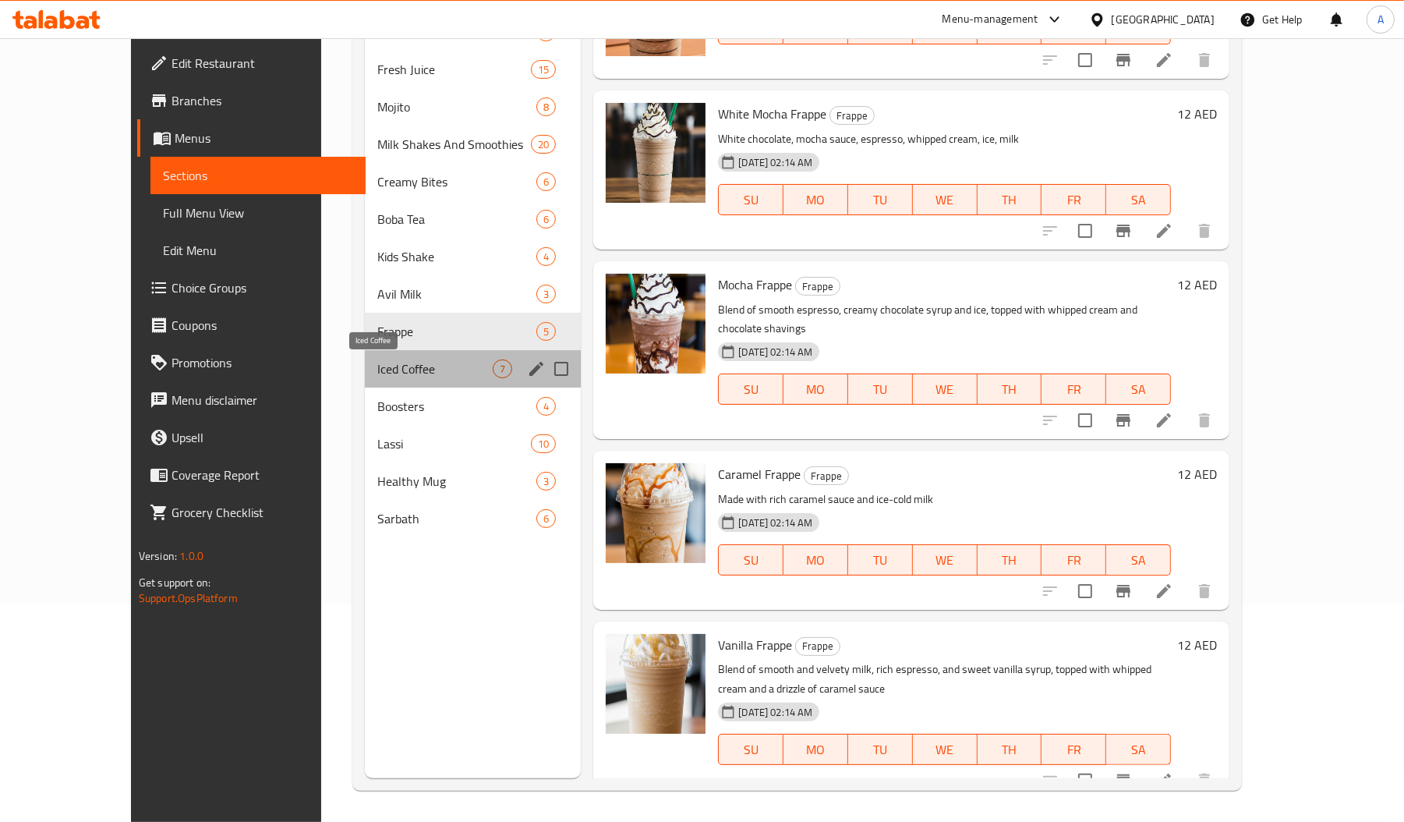
click at [398, 373] on span "Iced Coffee" at bounding box center [434, 368] width 115 height 19
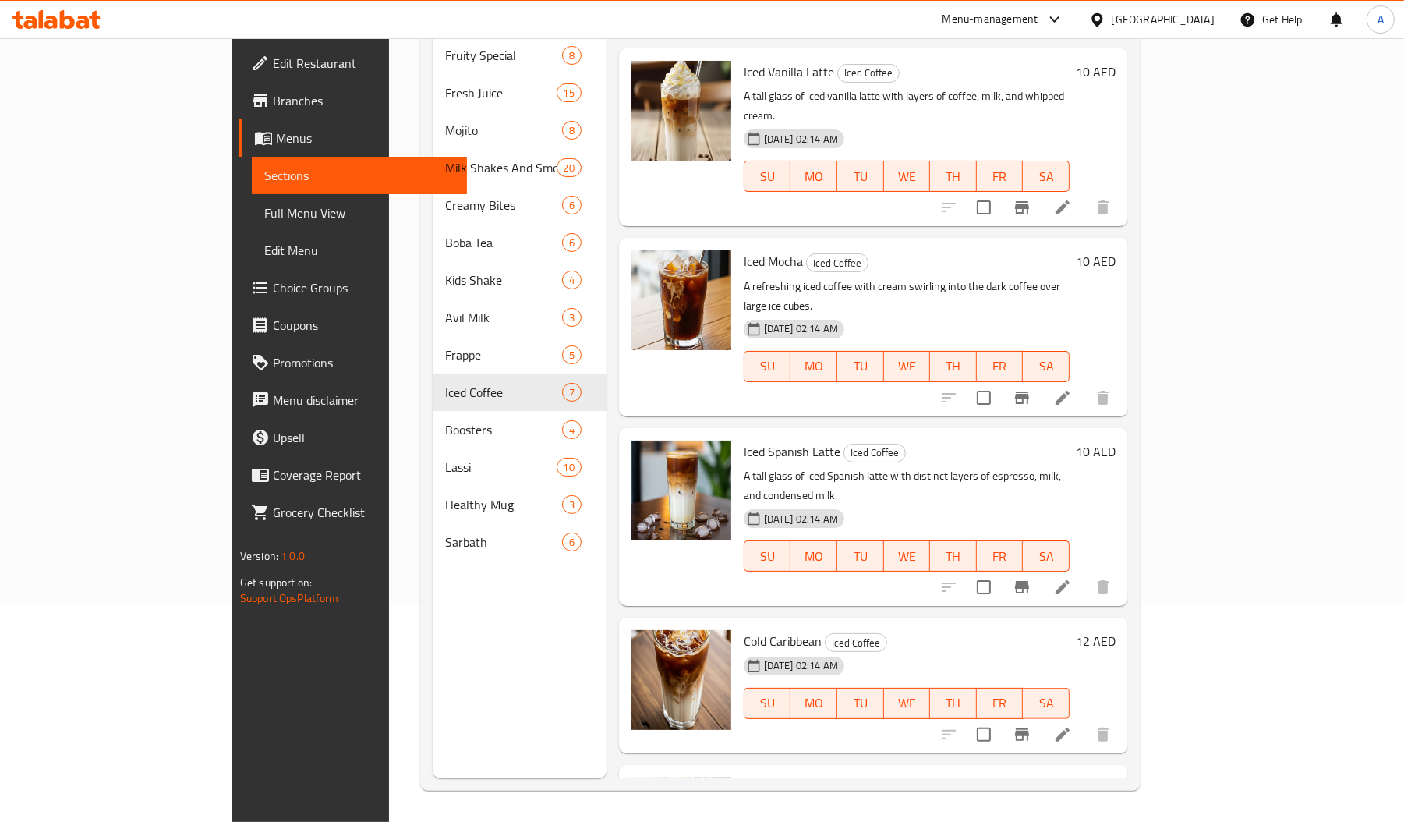
scroll to position [218, 0]
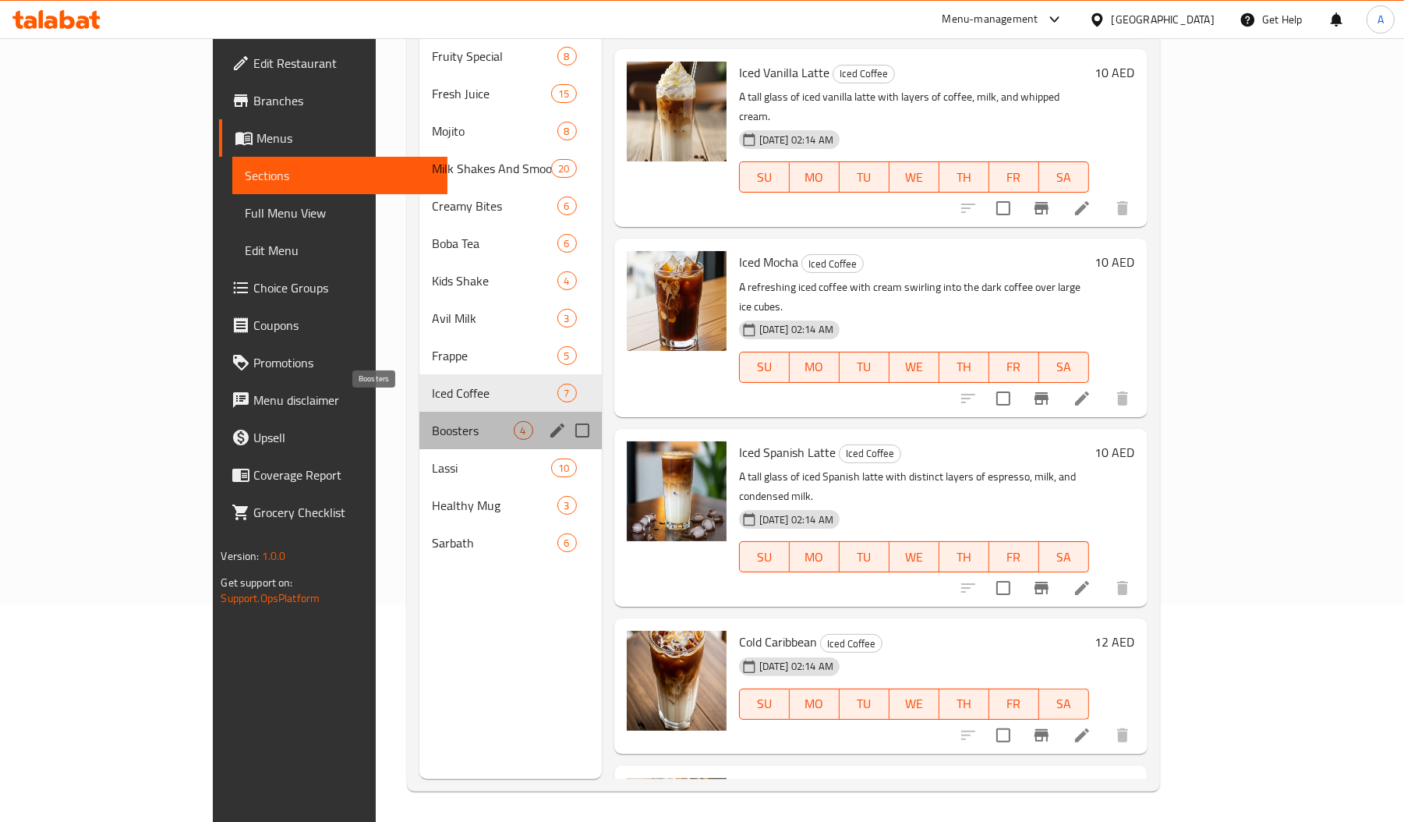
click at [432, 421] on span "Boosters" at bounding box center [472, 430] width 81 height 19
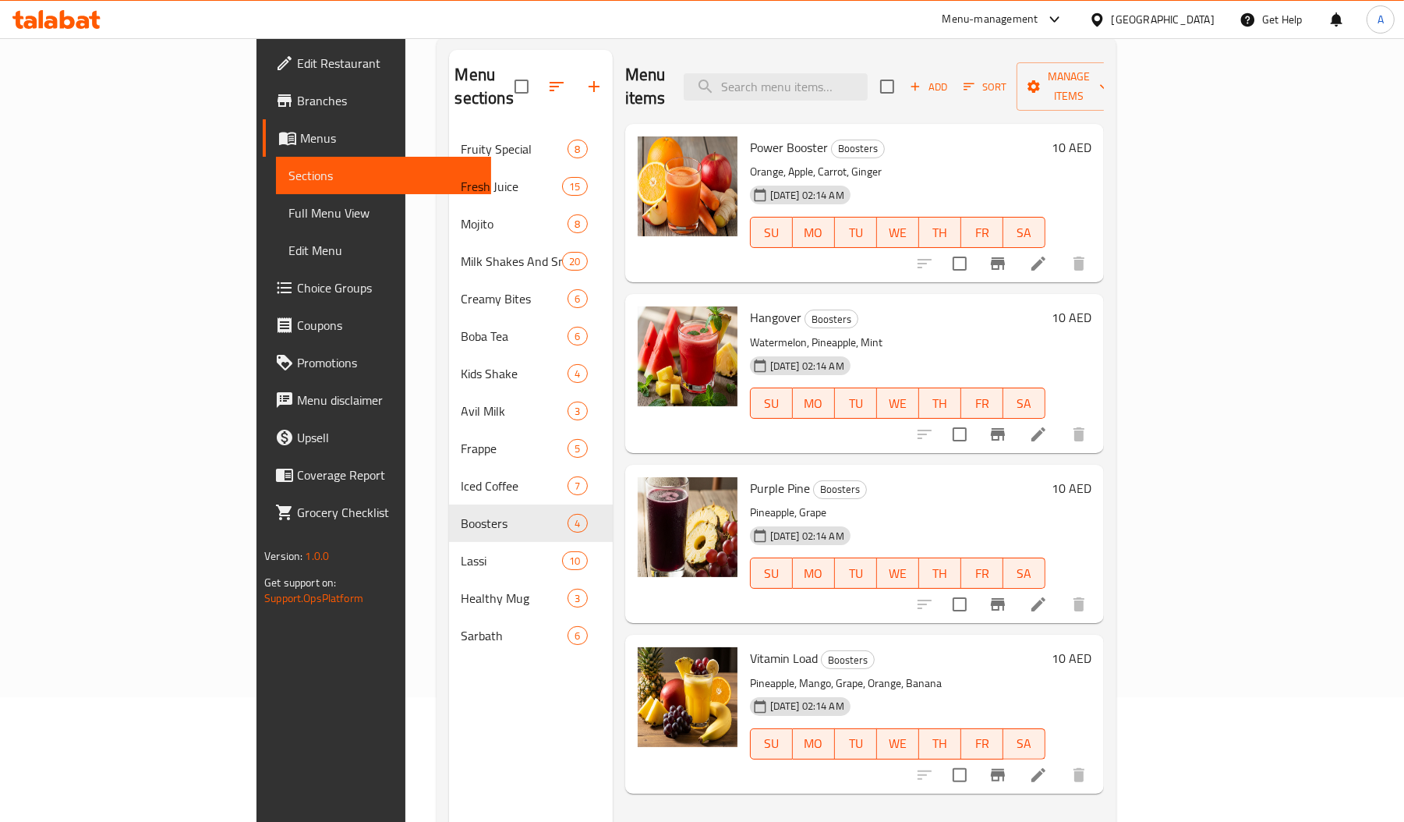
scroll to position [112, 0]
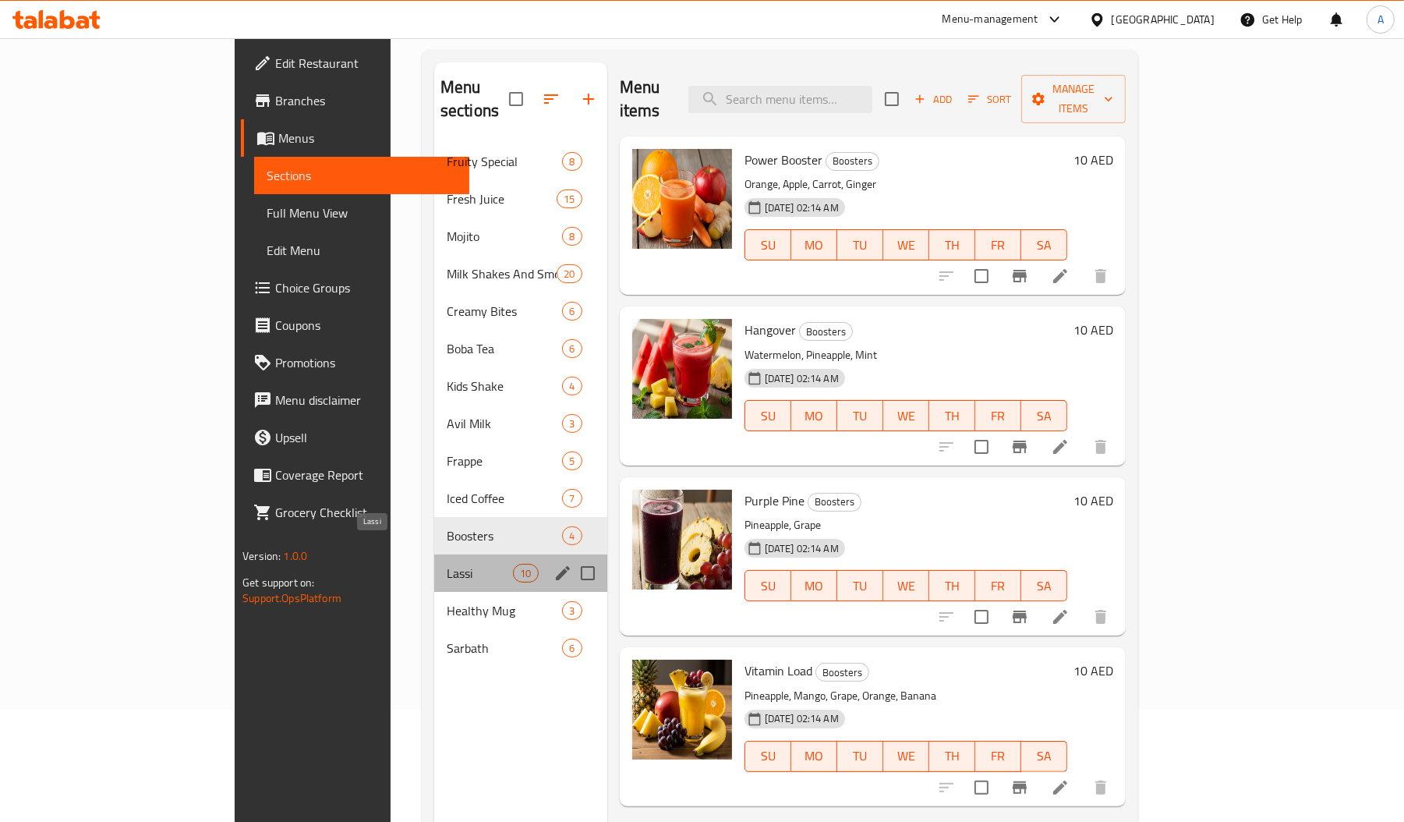
click at [447, 564] on span "Lassi" at bounding box center [480, 573] width 66 height 19
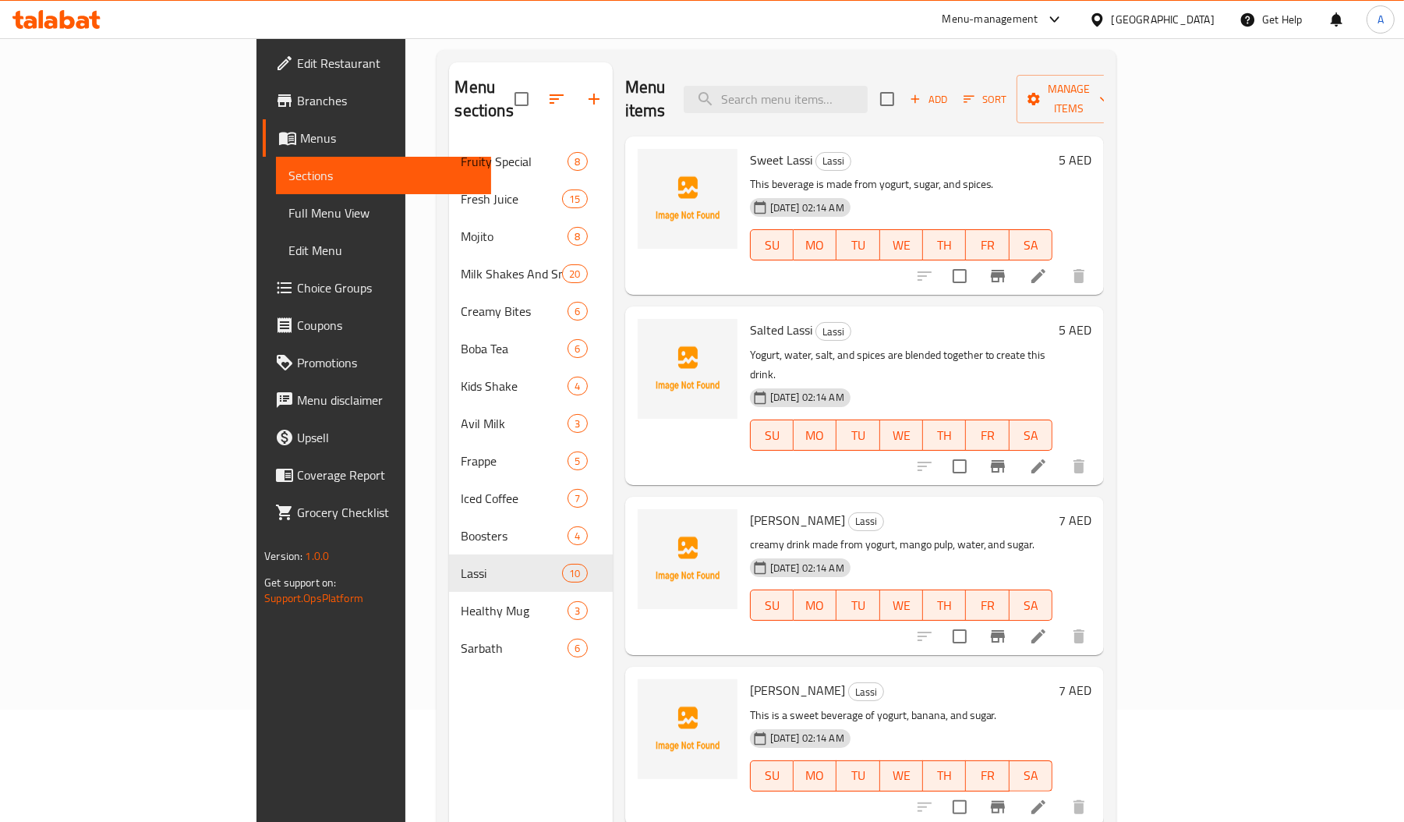
click at [750, 508] on span "[PERSON_NAME]" at bounding box center [797, 519] width 95 height 23
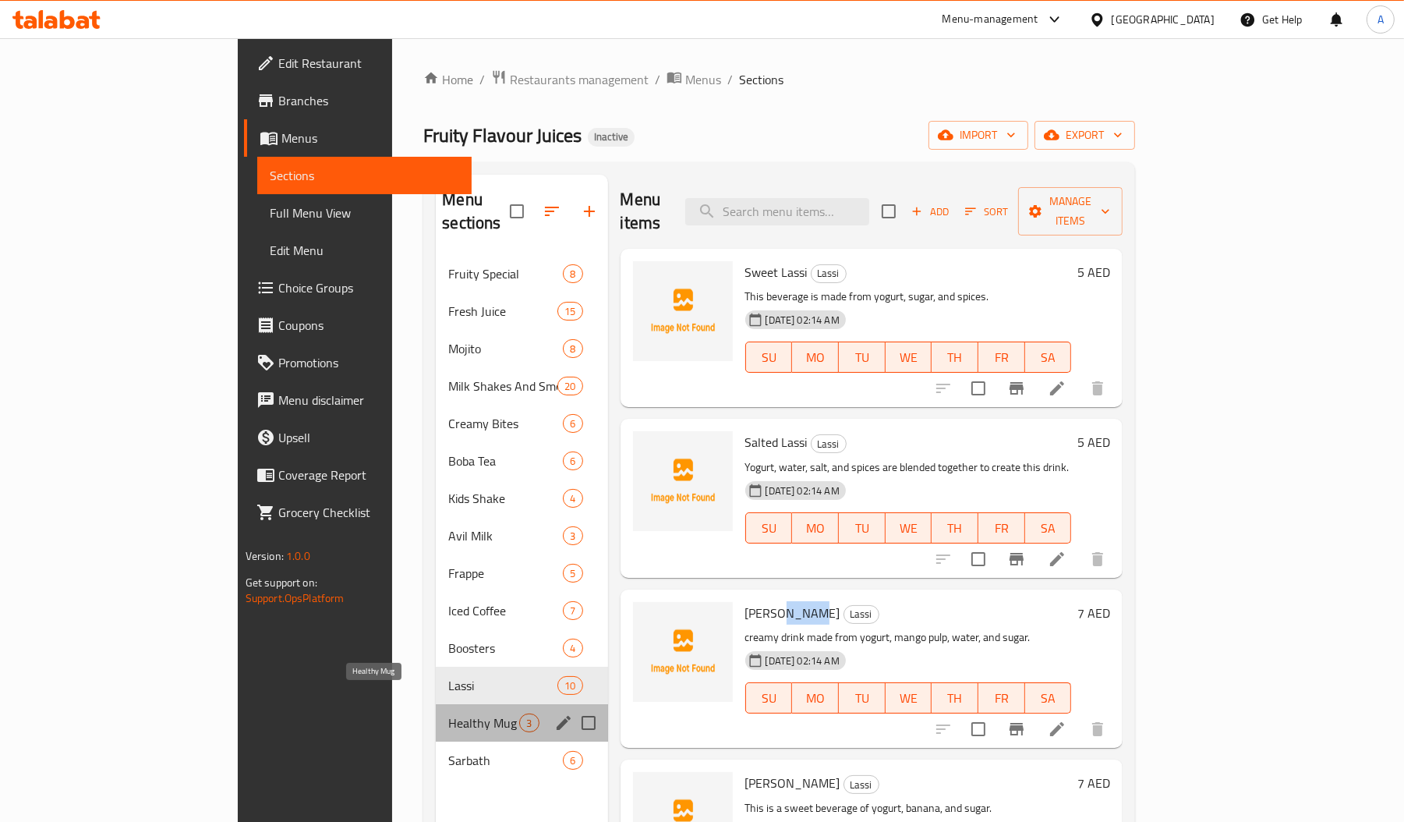
click at [448, 713] on span "Healthy Mug" at bounding box center [483, 722] width 71 height 19
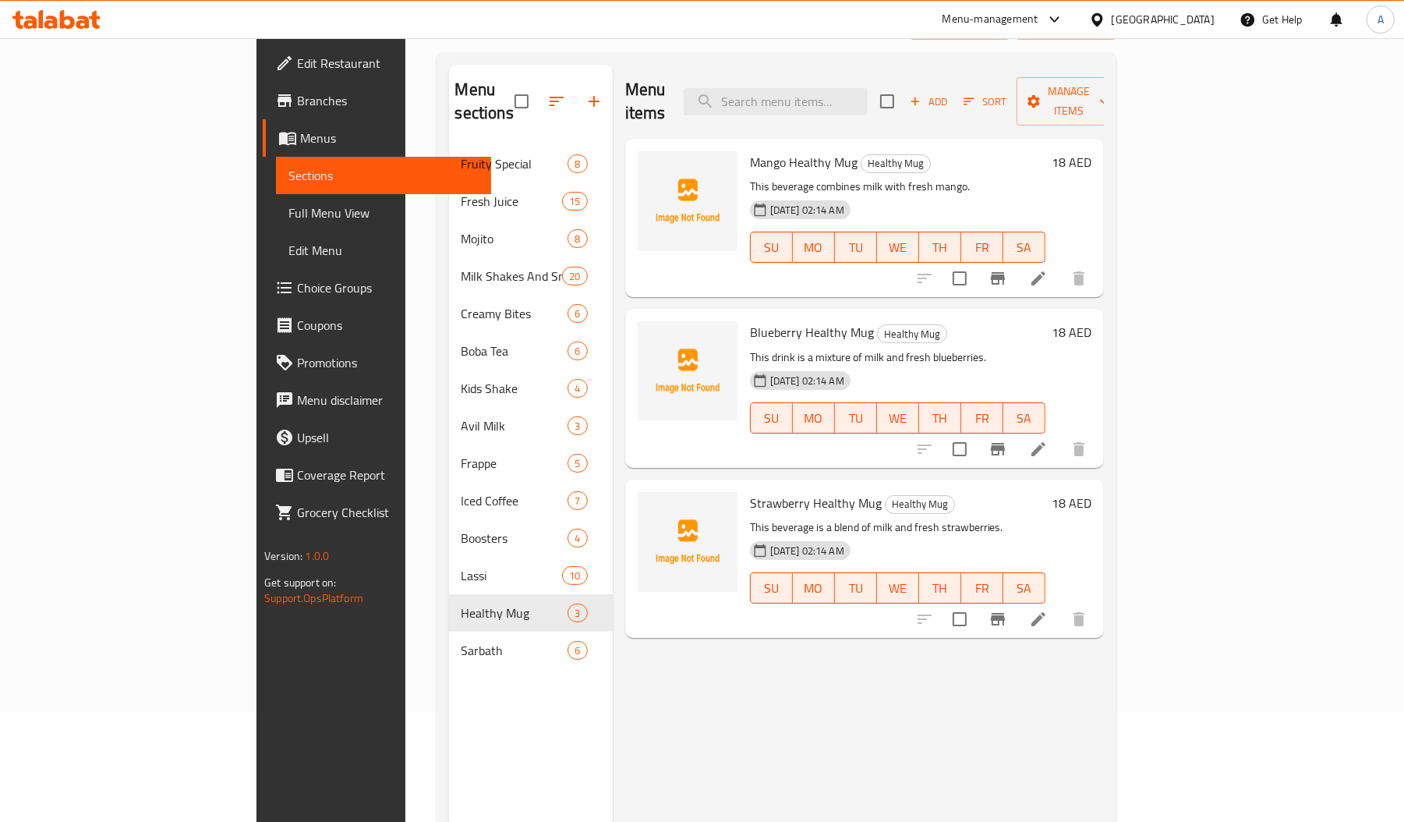
scroll to position [115, 0]
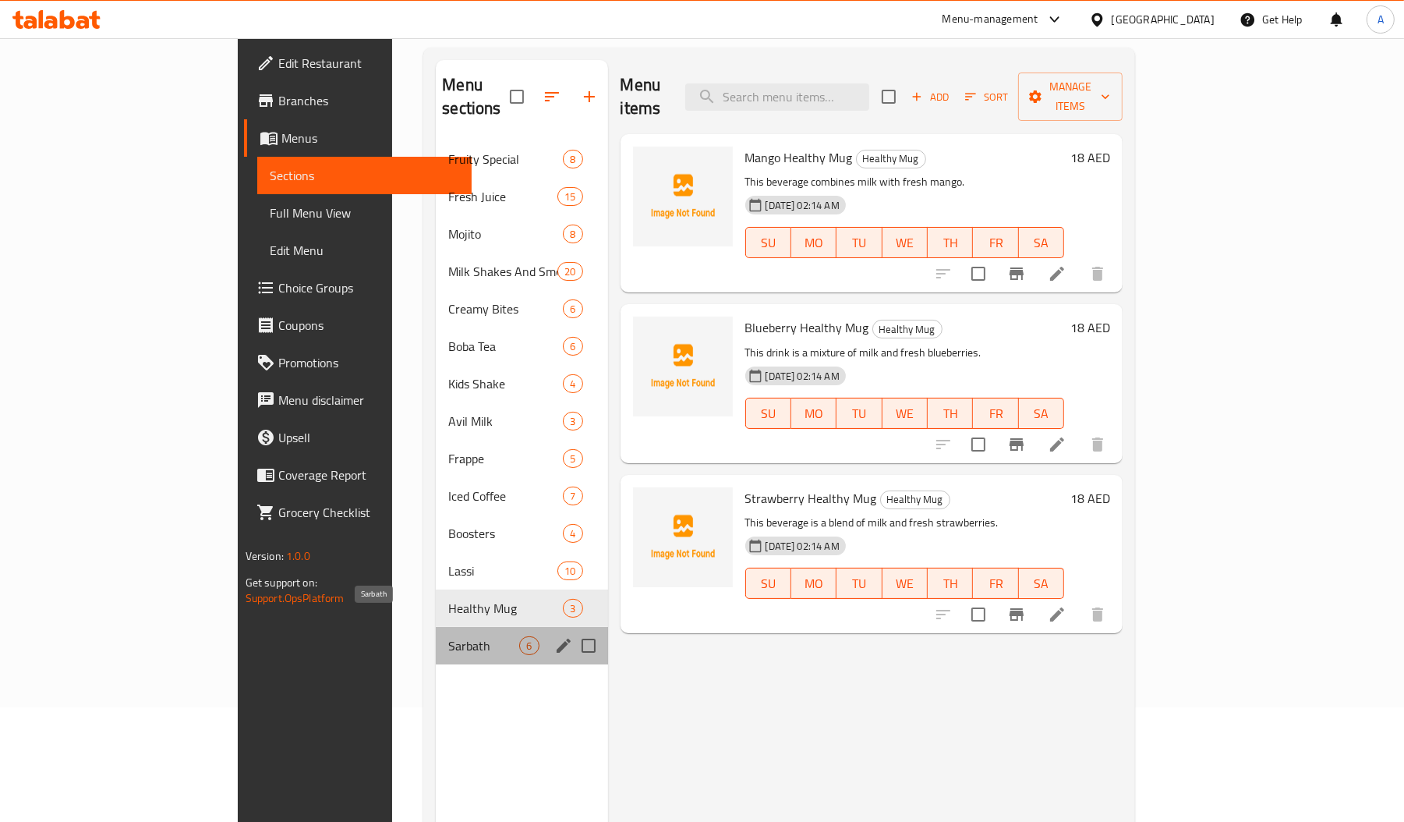
click at [448, 636] on span "Sarbath" at bounding box center [483, 645] width 71 height 19
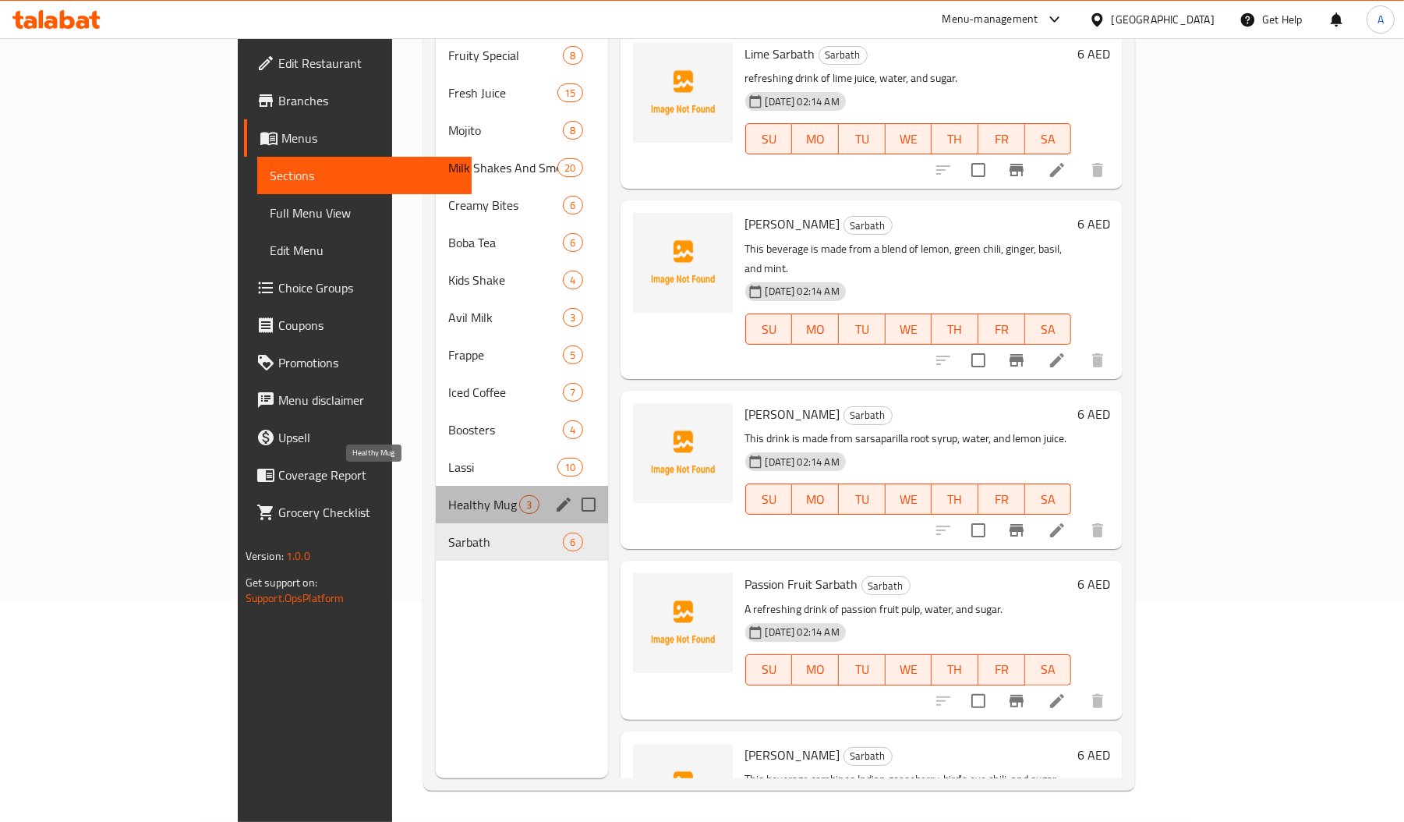
click at [448, 495] on span "Healthy Mug" at bounding box center [483, 504] width 71 height 19
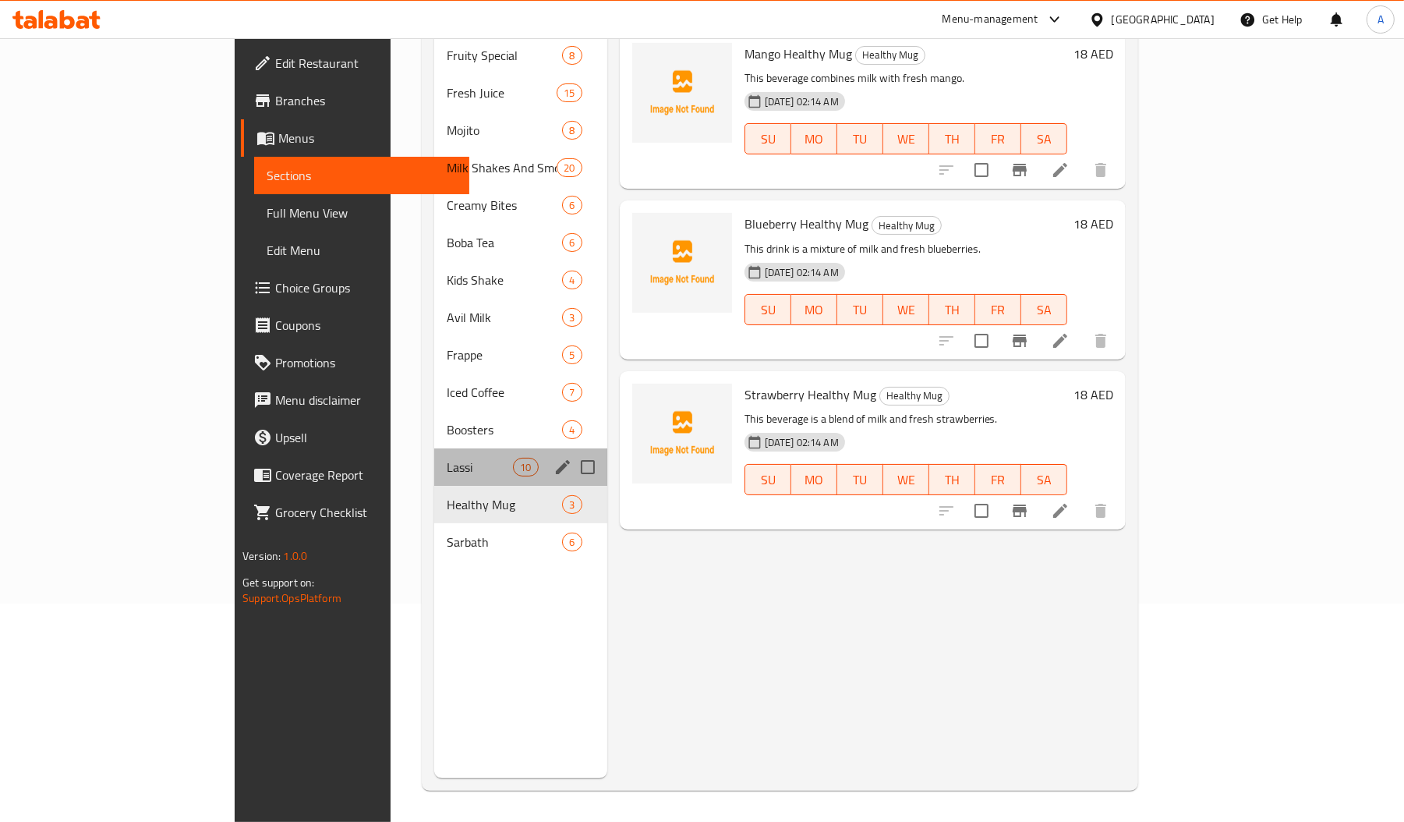
click at [434, 448] on div "Lassi 10" at bounding box center [520, 466] width 173 height 37
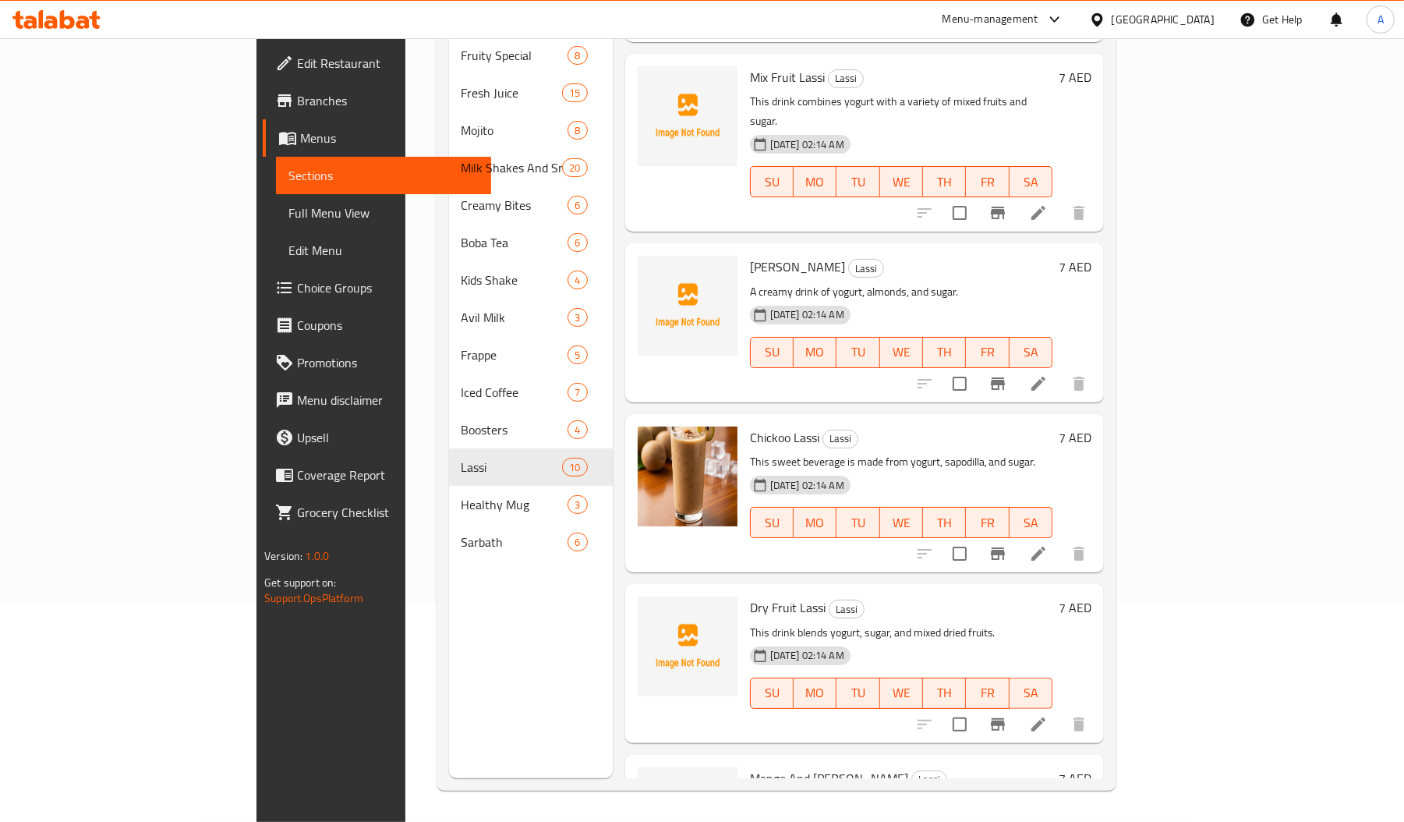
scroll to position [682, 0]
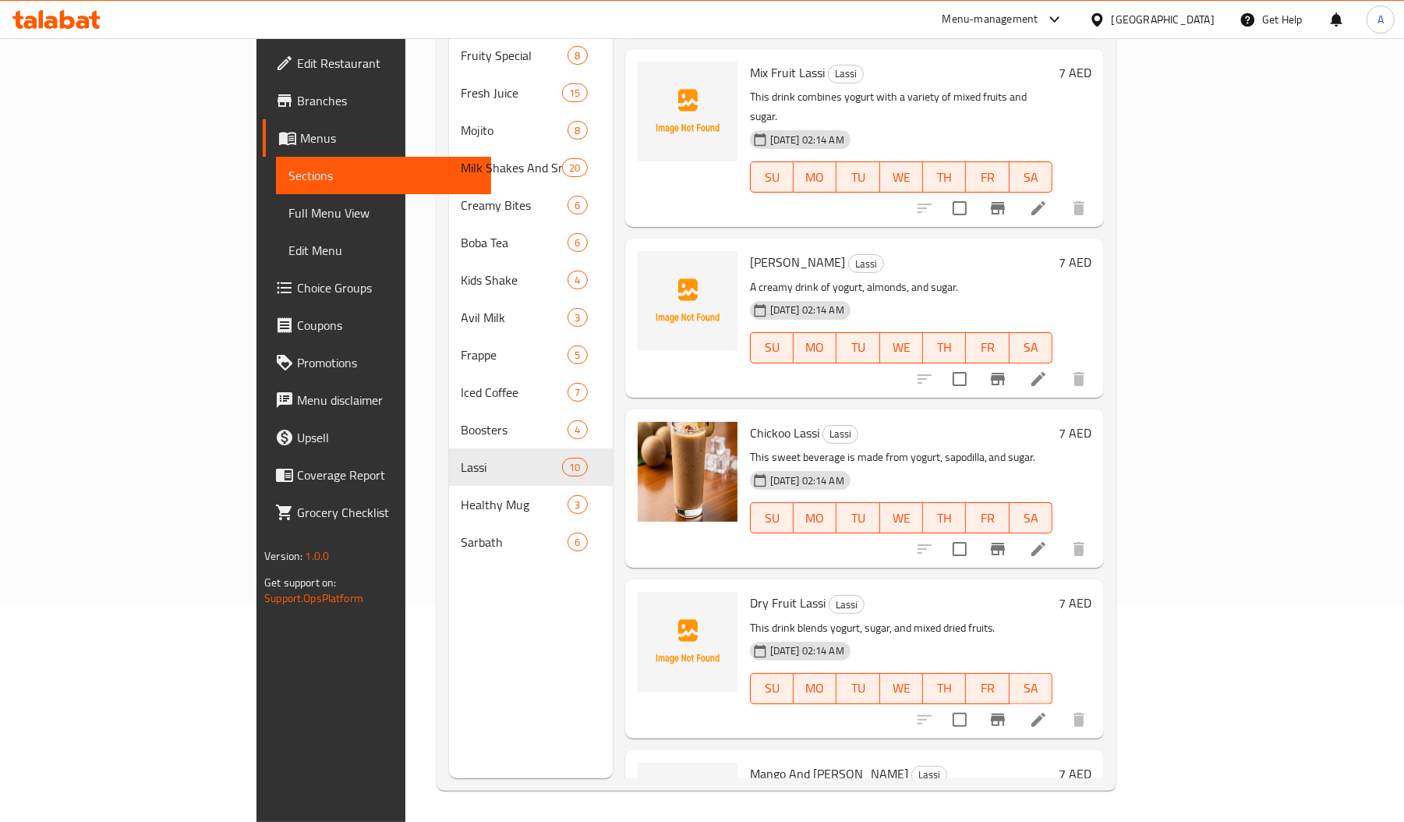
click at [750, 421] on span "Chickoo Lassi" at bounding box center [784, 432] width 69 height 23
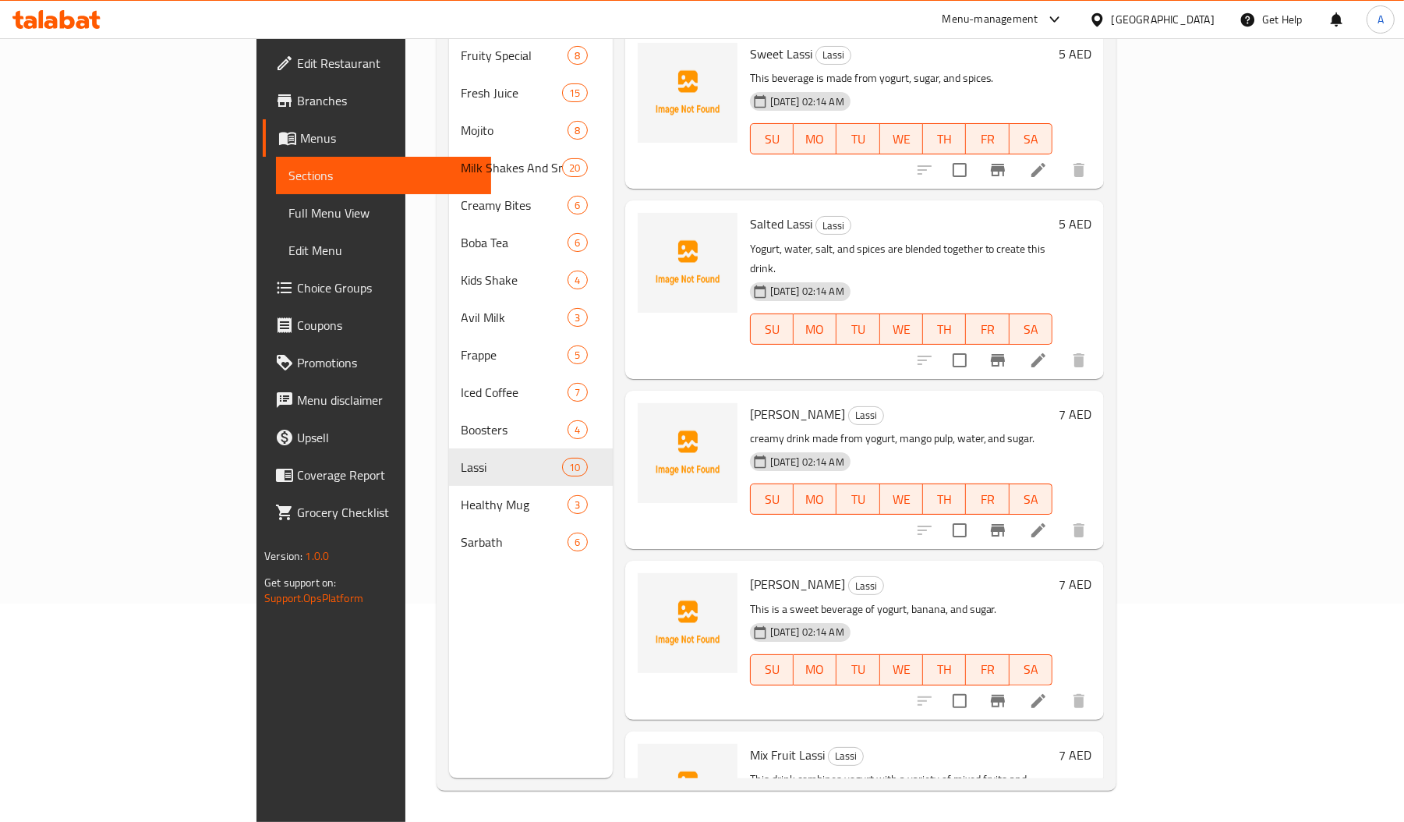
scroll to position [0, 0]
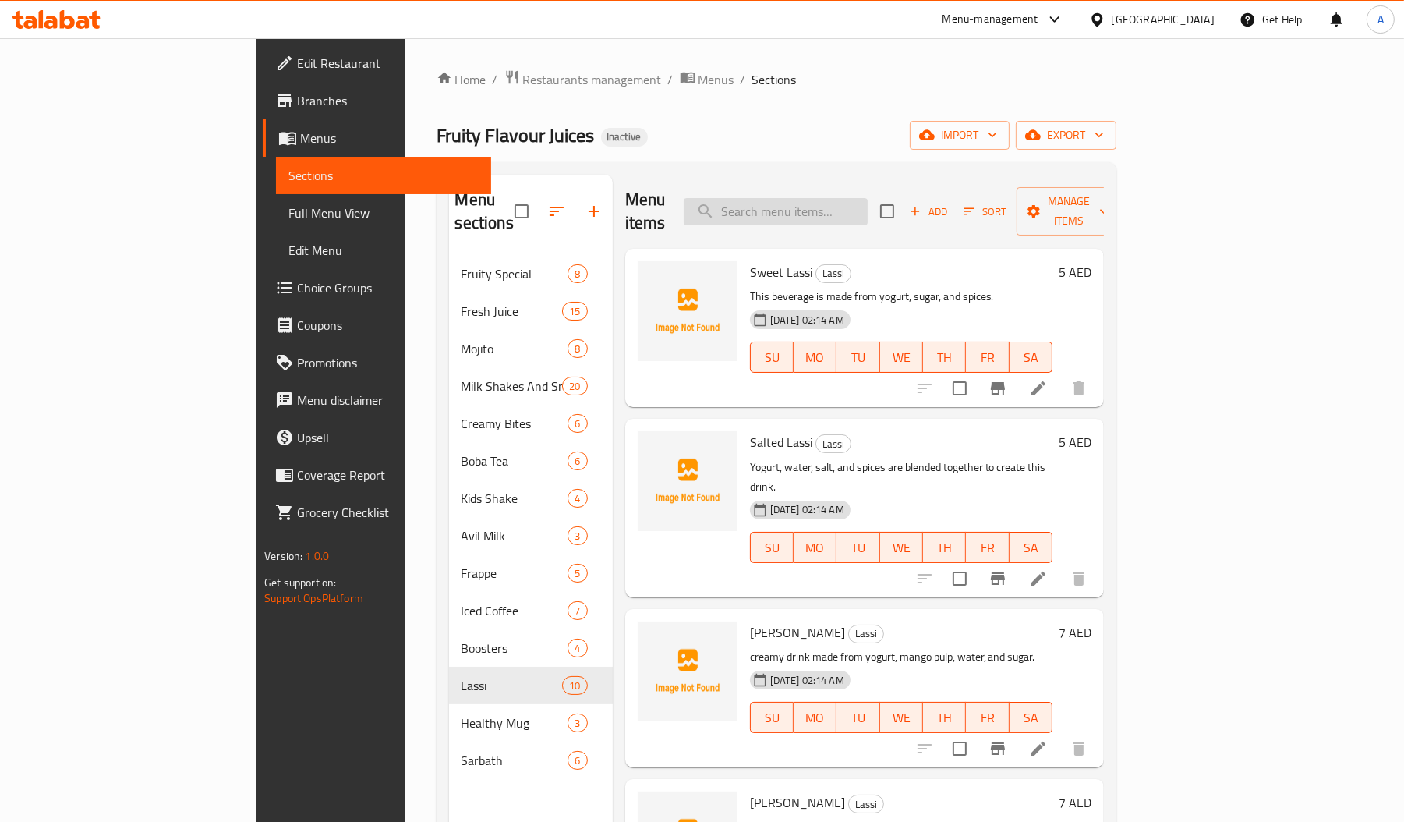
click at [868, 200] on input "search" at bounding box center [776, 211] width 184 height 27
paste input "Chickoo"
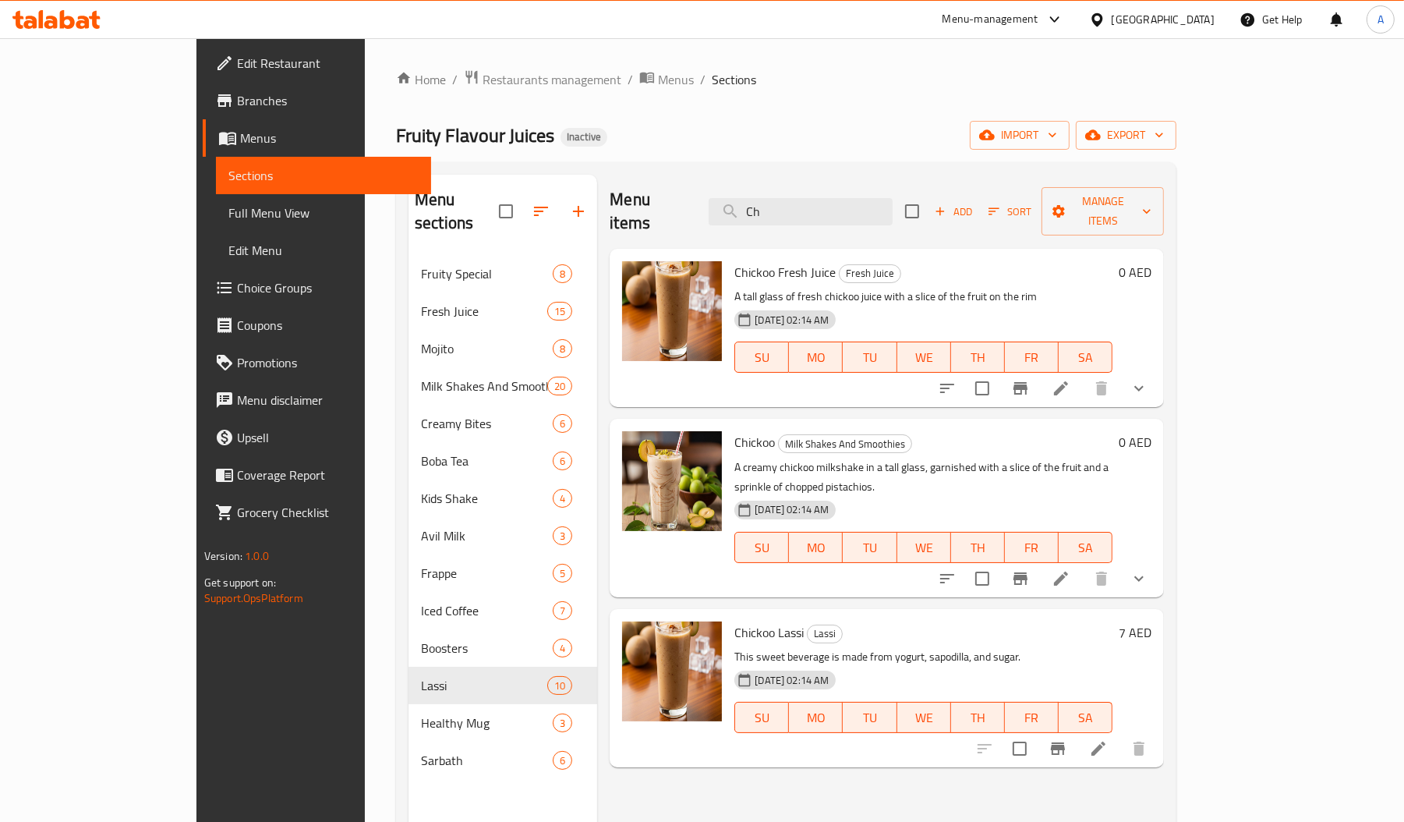
type input "C"
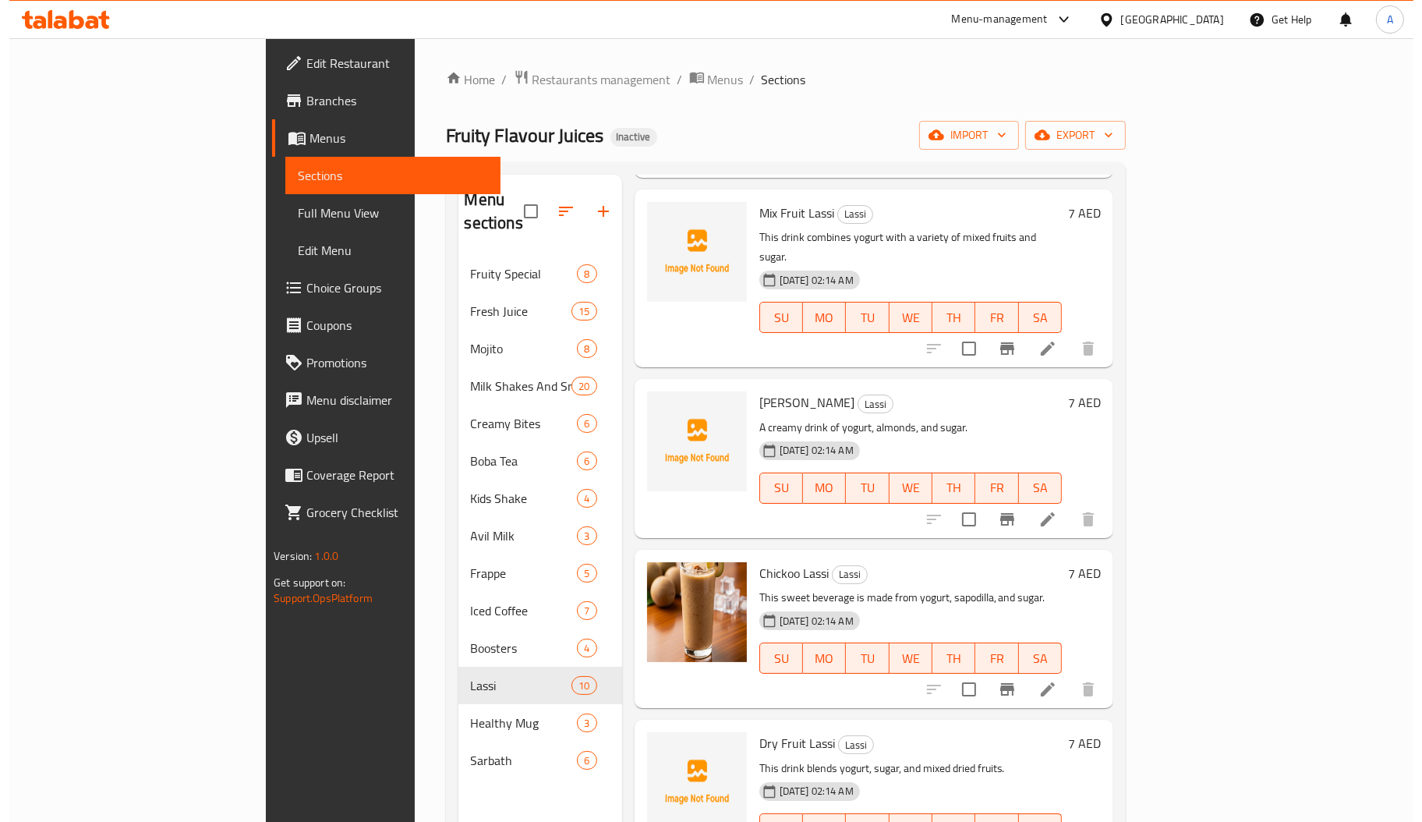
scroll to position [773, 0]
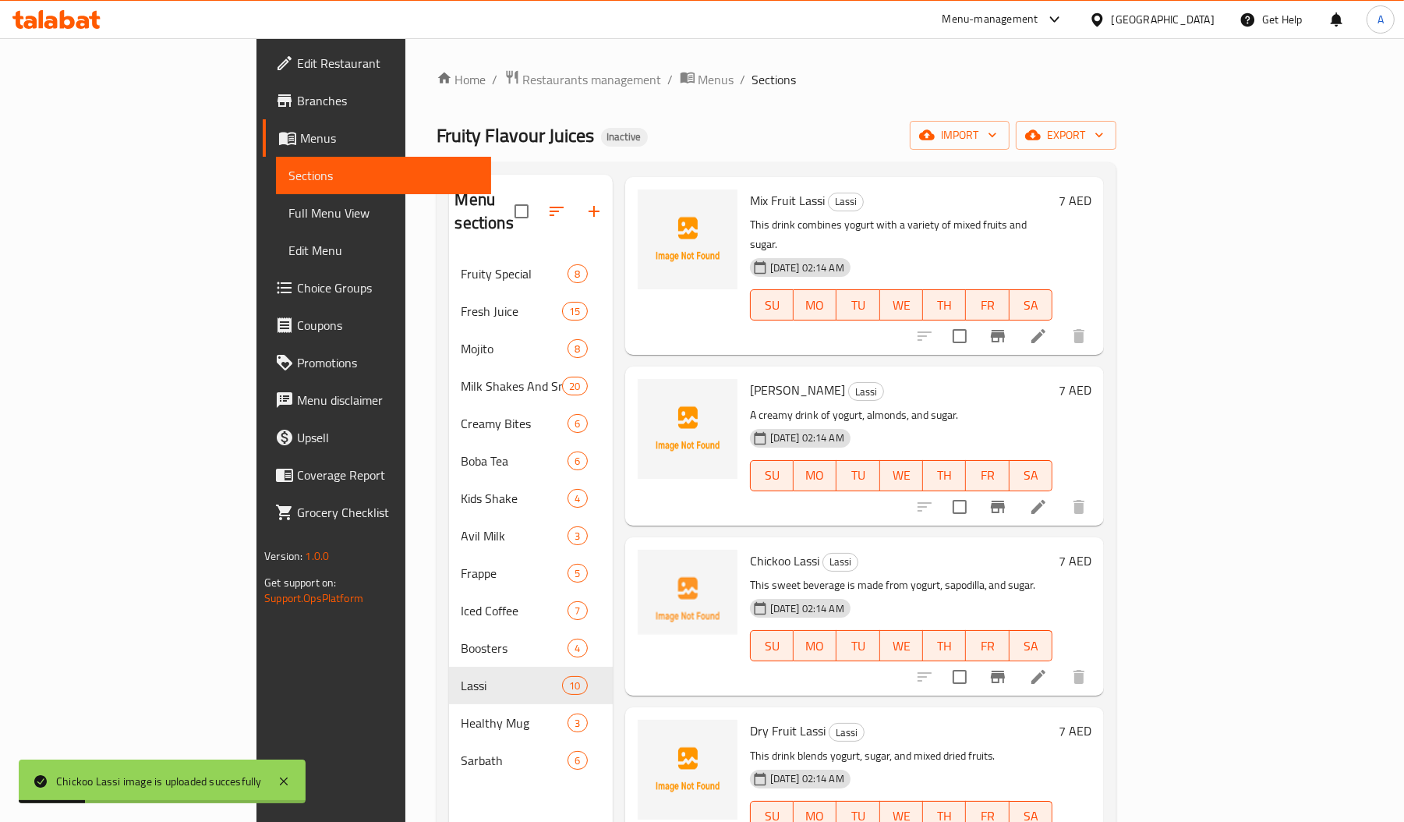
click at [705, 537] on div "Chickoo Lassi Lassi This sweet beverage is made from yogurt, sapodilla, and sug…" at bounding box center [864, 616] width 479 height 158
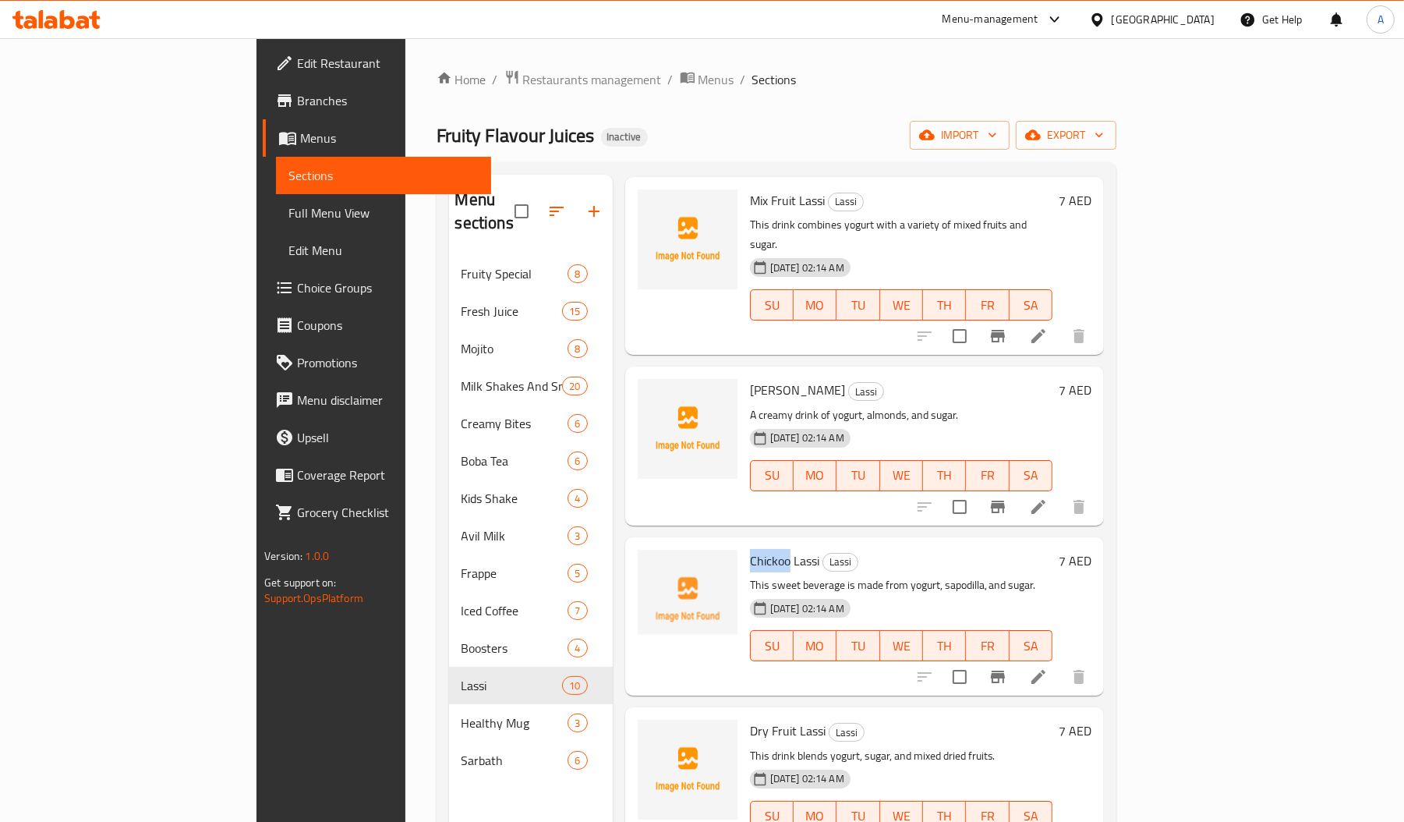
click at [750, 549] on span "Chickoo Lassi" at bounding box center [784, 560] width 69 height 23
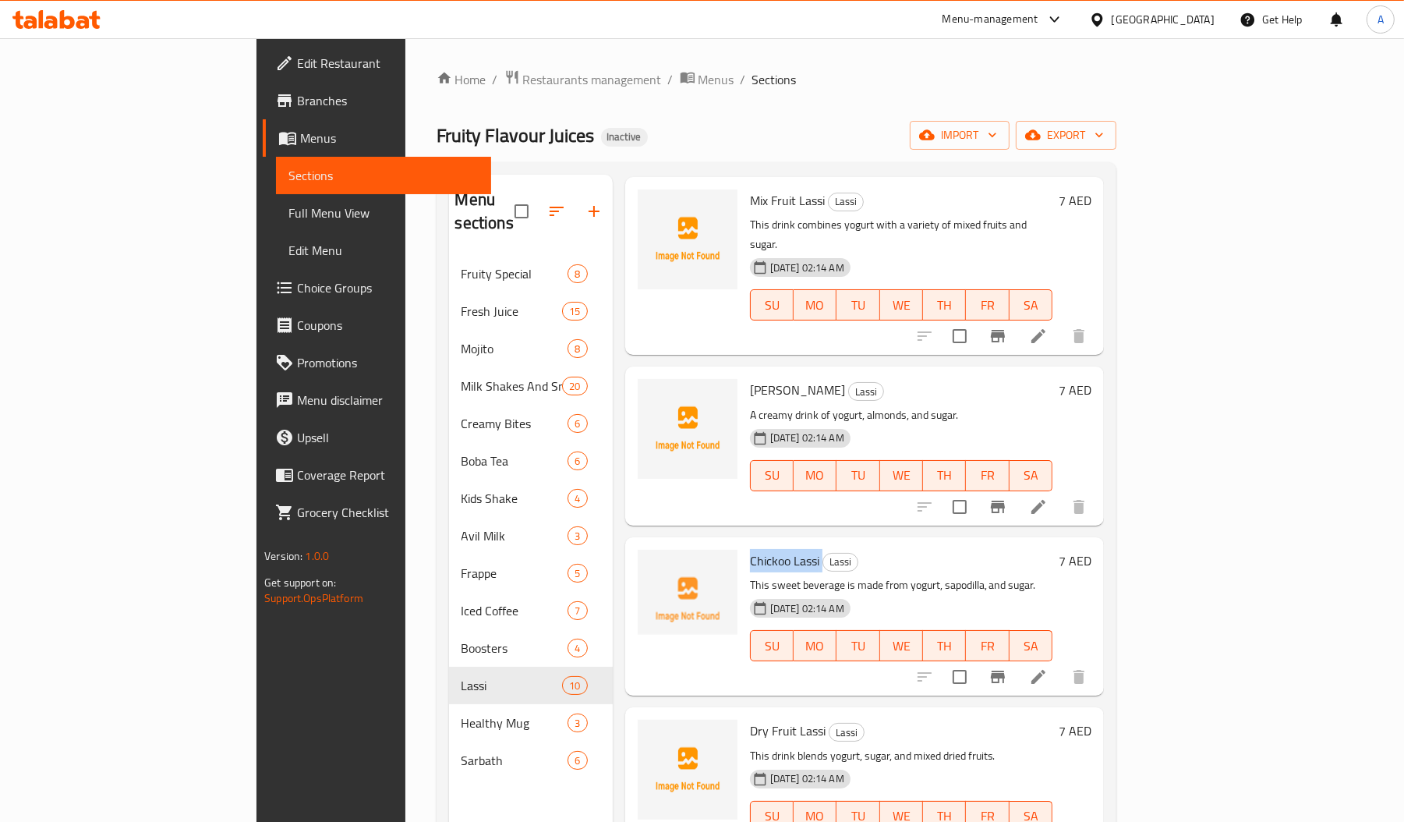
click at [750, 549] on span "Chickoo Lassi" at bounding box center [784, 560] width 69 height 23
click at [276, 224] on link "Full Menu View" at bounding box center [383, 212] width 215 height 37
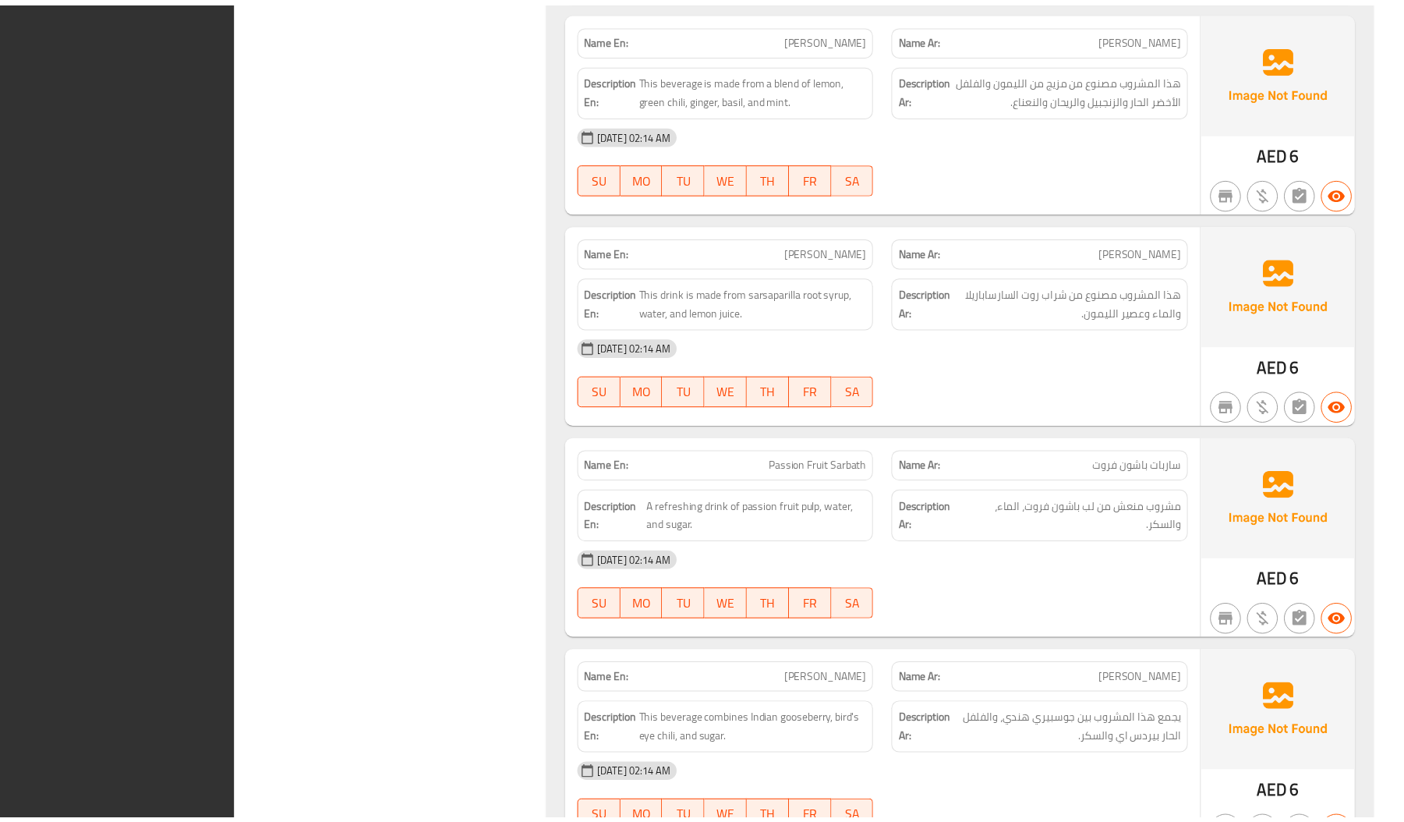
scroll to position [25588, 0]
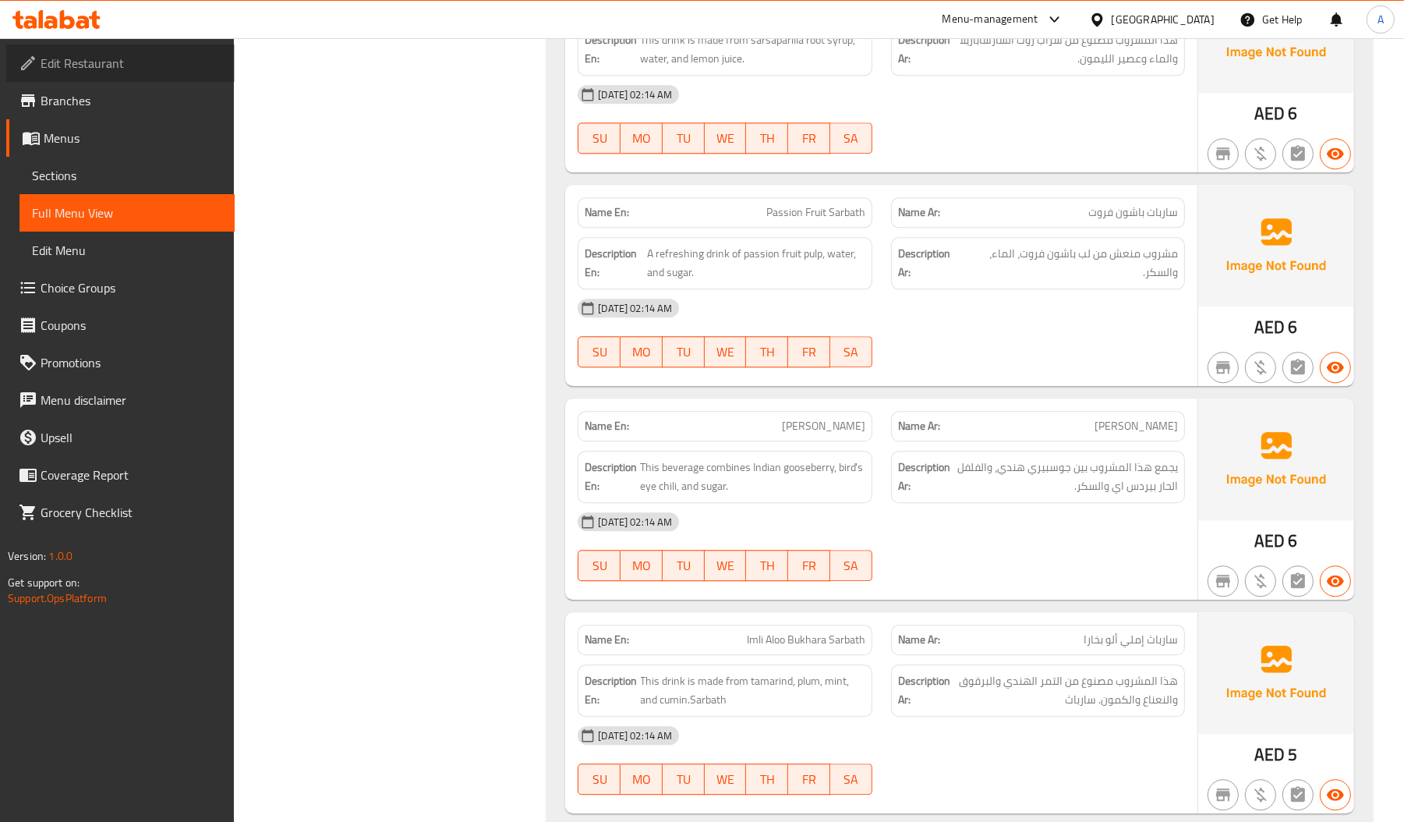
click at [44, 68] on span "Edit Restaurant" at bounding box center [132, 63] width 182 height 19
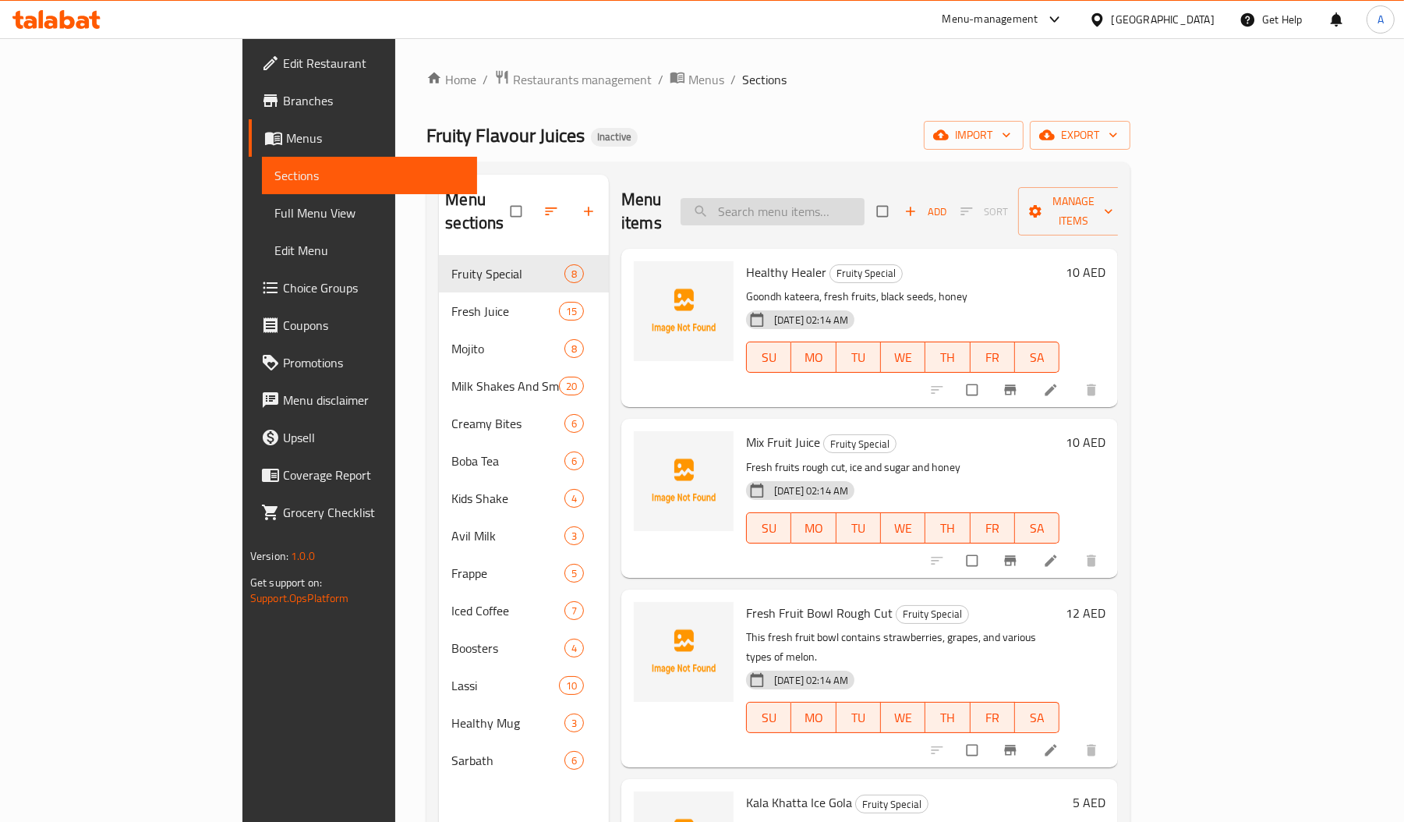
click at [865, 214] on input "search" at bounding box center [773, 211] width 184 height 27
paste input "Strawberry"
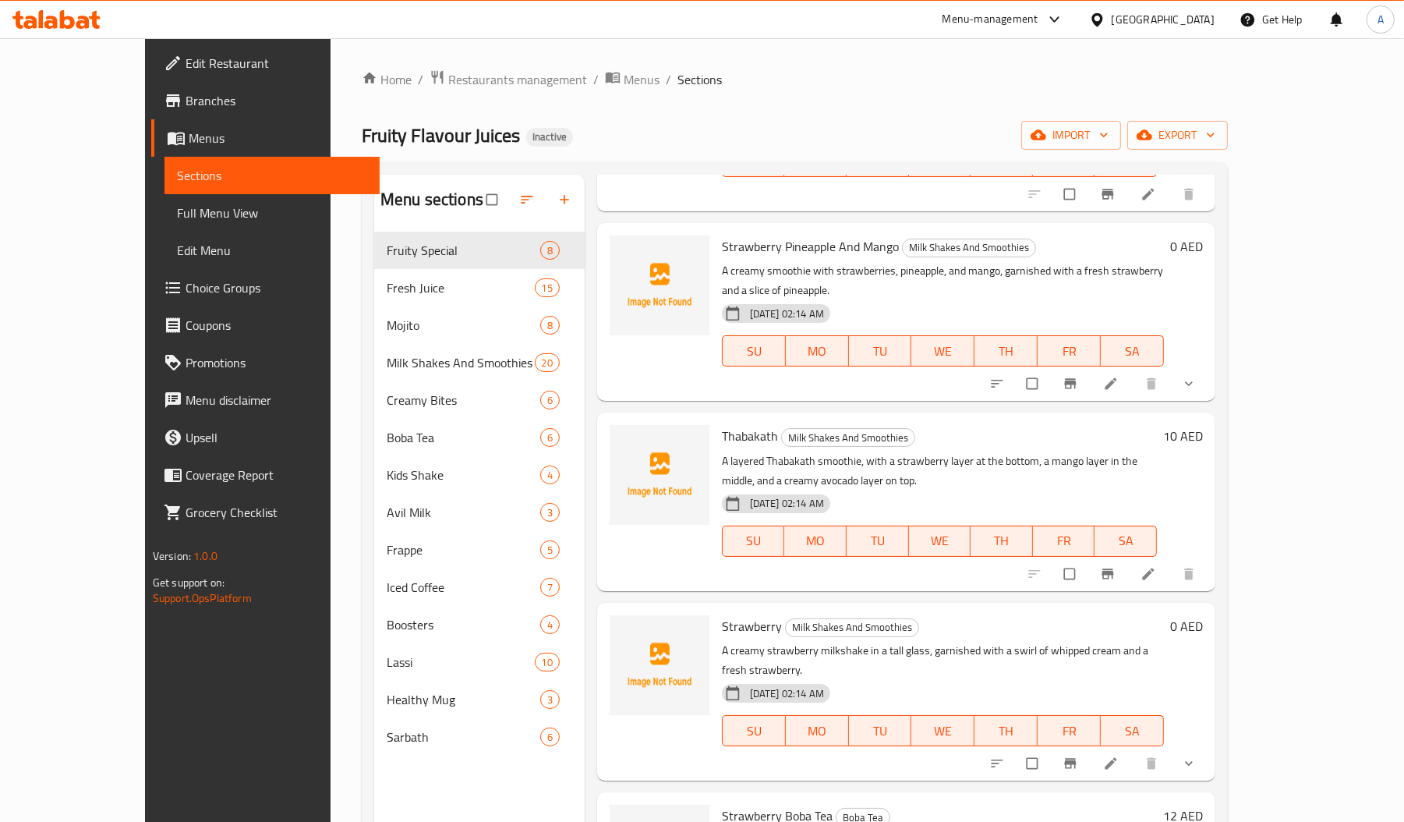
scroll to position [364, 0]
drag, startPoint x: 830, startPoint y: 616, endPoint x: 902, endPoint y: 616, distance: 72.5
click at [902, 639] on p "A creamy strawberry milkshake in a tall glass, garnished with a swirl of whippe…" at bounding box center [943, 658] width 442 height 39
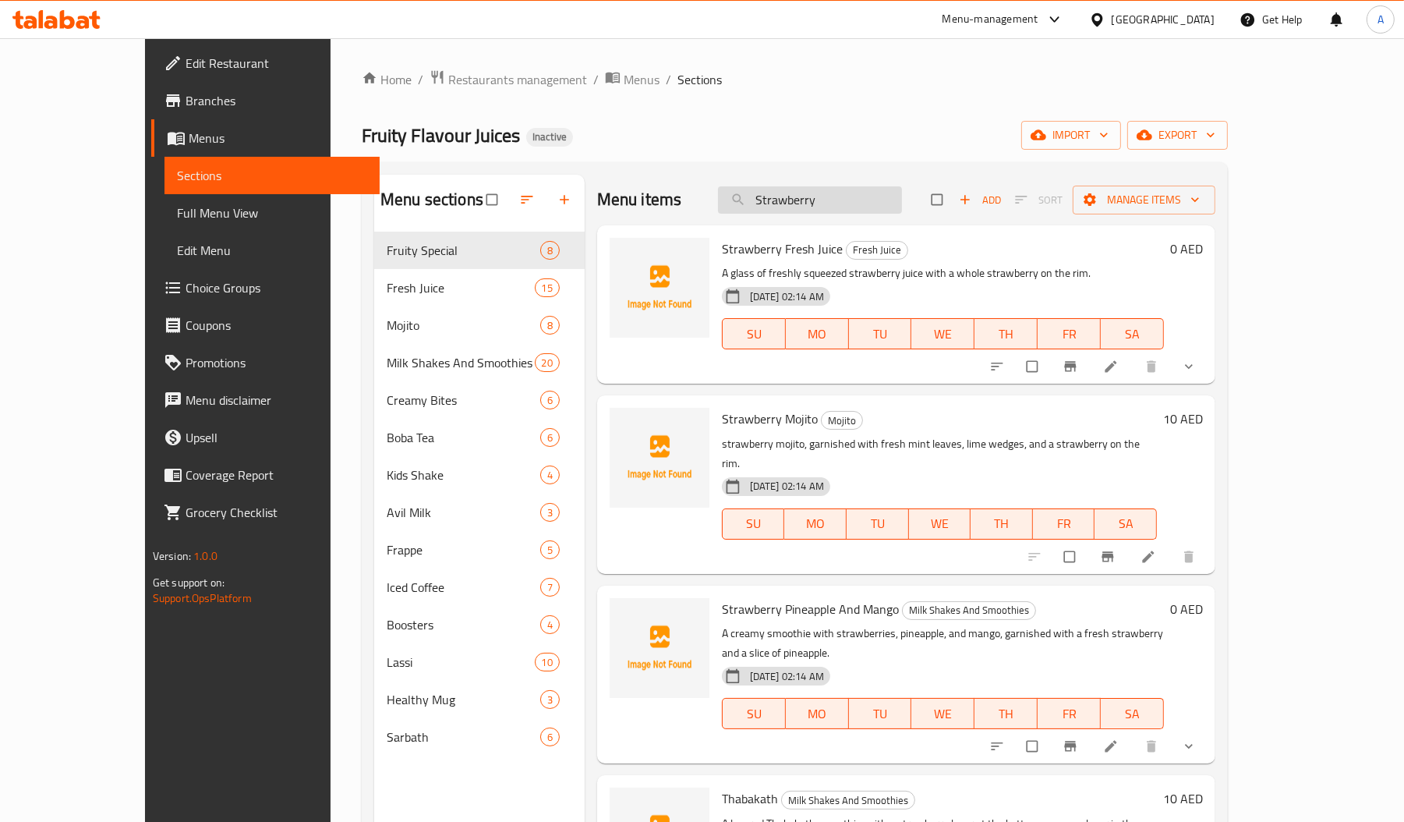
click at [851, 193] on input "Strawberry" at bounding box center [810, 199] width 184 height 27
paste input "weet Melon"
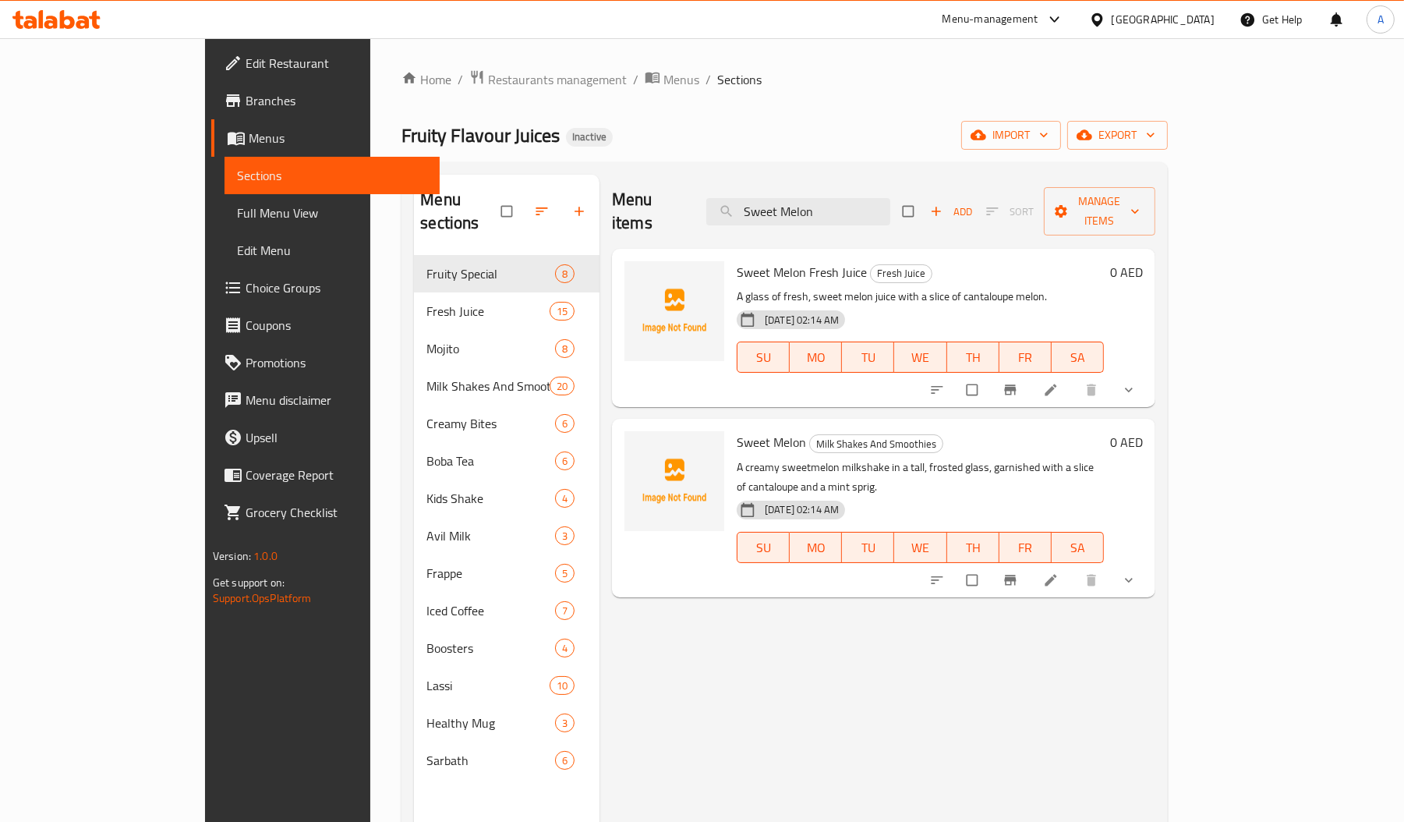
type input "Sweet Melon"
drag, startPoint x: 707, startPoint y: 438, endPoint x: 886, endPoint y: 437, distance: 179.3
click at [886, 458] on p "A creamy sweetmelon milkshake in a tall, frosted glass, garnished with a slice …" at bounding box center [920, 477] width 367 height 39
click at [1040, 458] on p "A creamy sweetmelon milkshake in a tall, frosted glass, garnished with a slice …" at bounding box center [920, 477] width 367 height 39
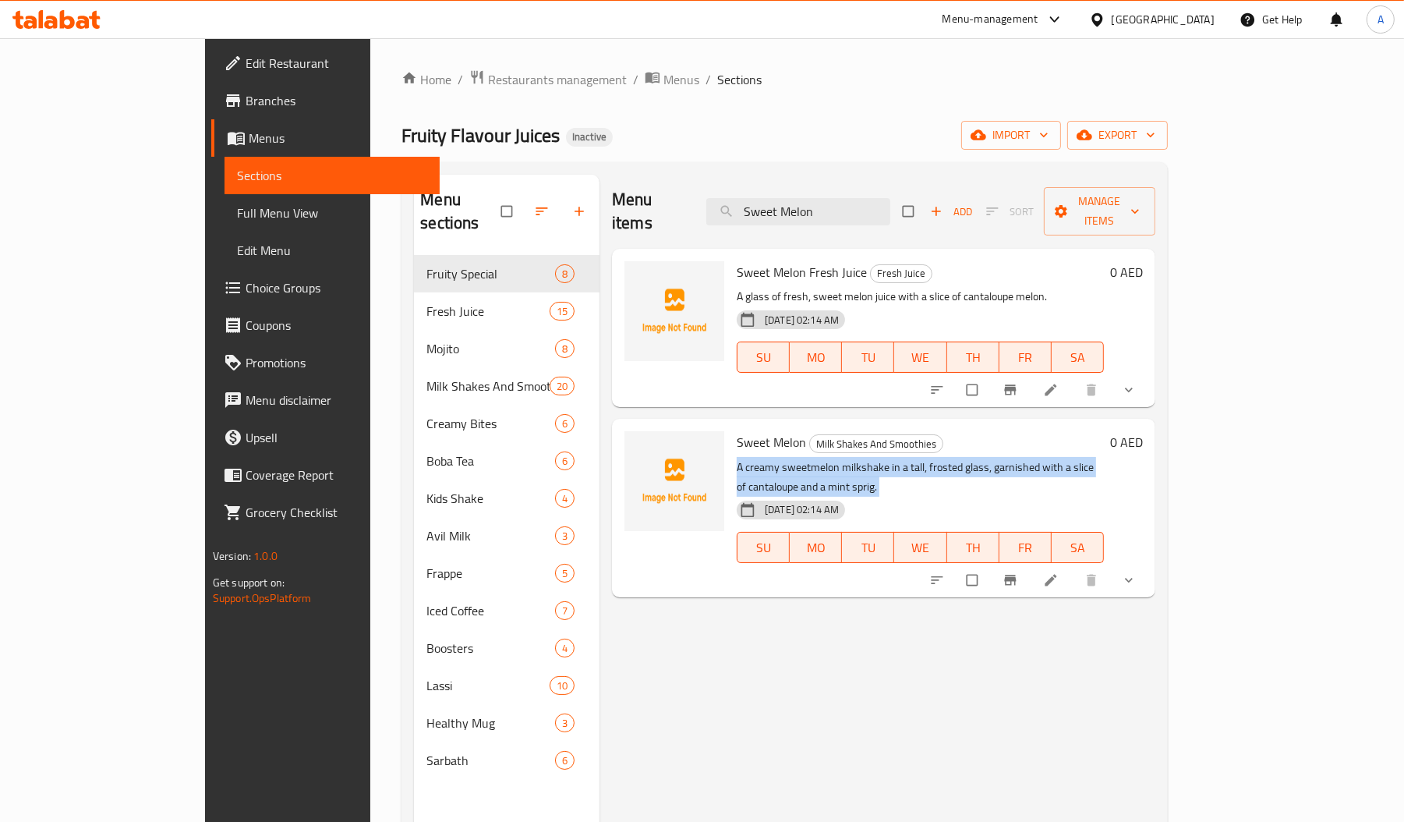
click at [1040, 458] on p "A creamy sweetmelon milkshake in a tall, frosted glass, garnished with a slice …" at bounding box center [920, 477] width 367 height 39
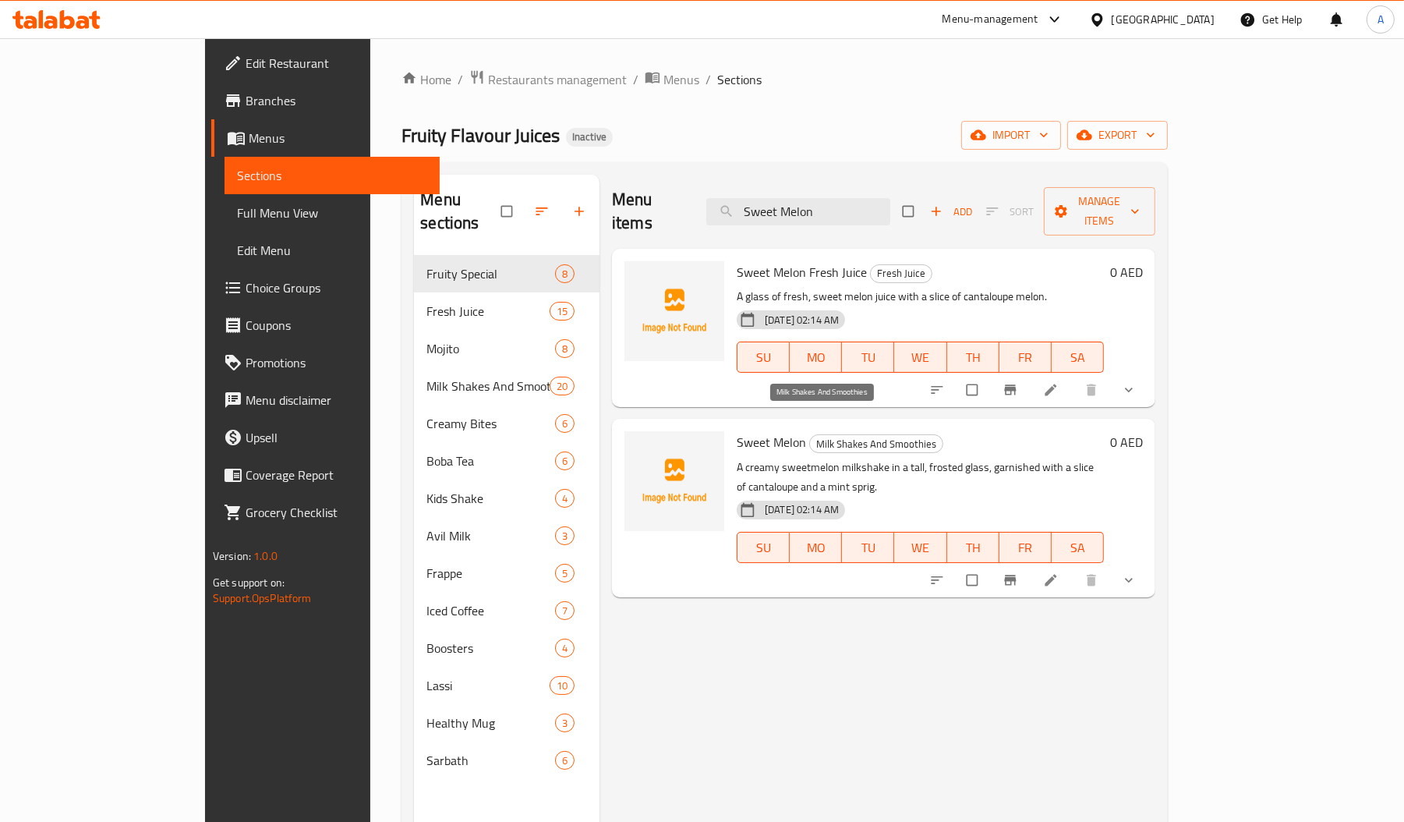
click at [850, 435] on span "Milk Shakes And Smoothies" at bounding box center [876, 444] width 133 height 18
